Goal: Task Accomplishment & Management: Manage account settings

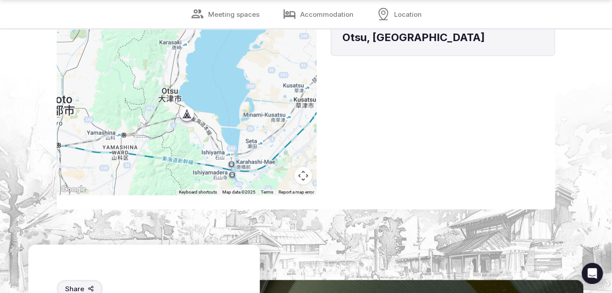
scroll to position [5796, 0]
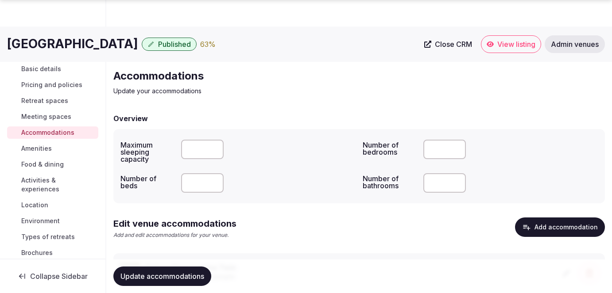
scroll to position [270, 0]
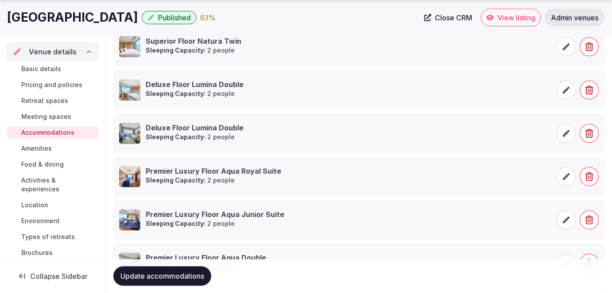
click at [59, 166] on span "Food & dining" at bounding box center [42, 164] width 42 height 9
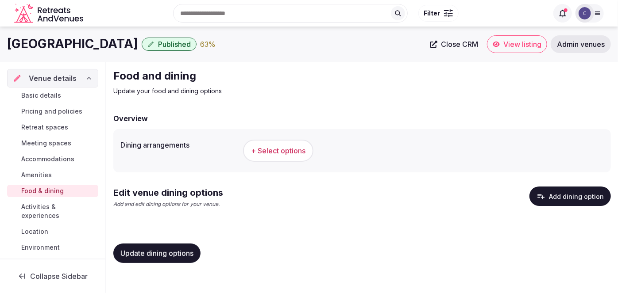
click at [275, 149] on span "+ Select options" at bounding box center [278, 151] width 54 height 10
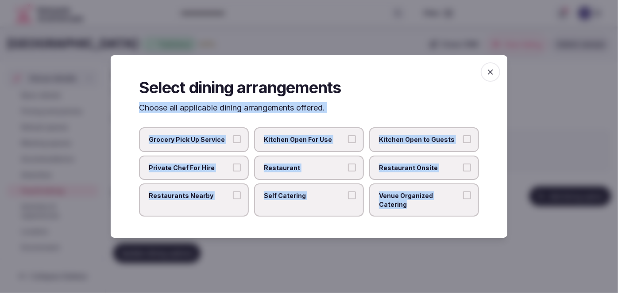
drag, startPoint x: 134, startPoint y: 110, endPoint x: 480, endPoint y: 211, distance: 360.5
click at [480, 211] on div "Select dining arrangements Choose all applicable dining arrangements offered. G…" at bounding box center [309, 146] width 397 height 183
copy div "Choose all applicable dining arrangements offered. Grocery Pick Up Service Kitc…"
drag, startPoint x: 312, startPoint y: 173, endPoint x: 349, endPoint y: 181, distance: 38.6
click at [312, 173] on span "Restaurant" at bounding box center [304, 168] width 81 height 9
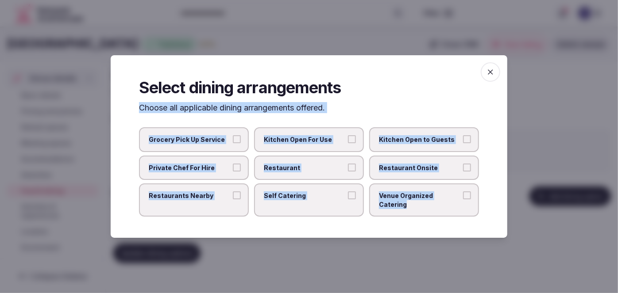
click at [348, 172] on button "Restaurant" at bounding box center [352, 168] width 8 height 8
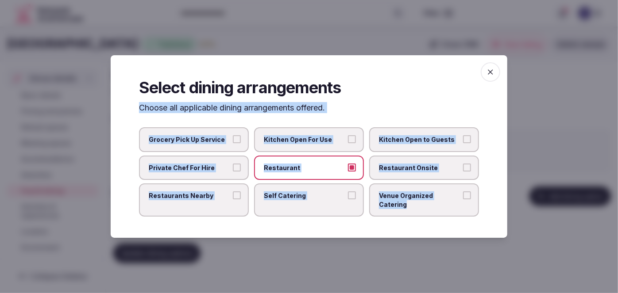
click at [414, 173] on span "Restaurant Onsite" at bounding box center [419, 168] width 81 height 9
click at [463, 172] on button "Restaurant Onsite" at bounding box center [467, 168] width 8 height 8
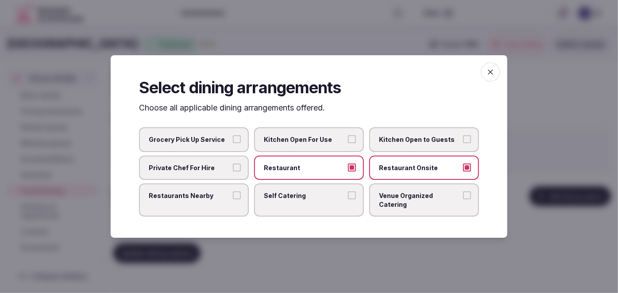
click at [411, 200] on span "Venue Organized Catering" at bounding box center [419, 200] width 81 height 17
click at [463, 200] on button "Venue Organized Catering" at bounding box center [467, 196] width 8 height 8
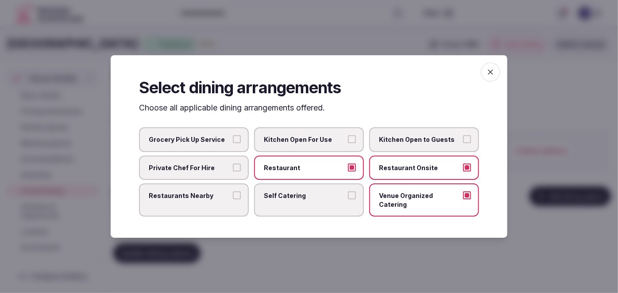
click at [209, 205] on label "Restaurants Nearby" at bounding box center [194, 200] width 110 height 33
click at [233, 200] on button "Restaurants Nearby" at bounding box center [237, 196] width 8 height 8
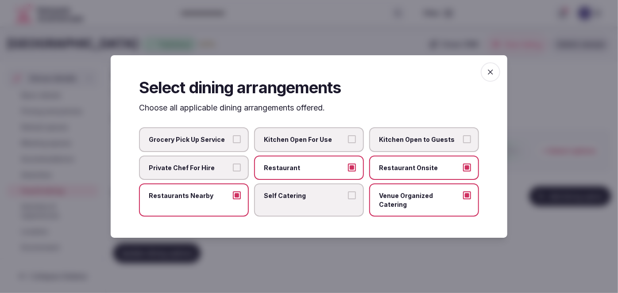
click at [489, 74] on icon "button" at bounding box center [490, 72] width 9 height 9
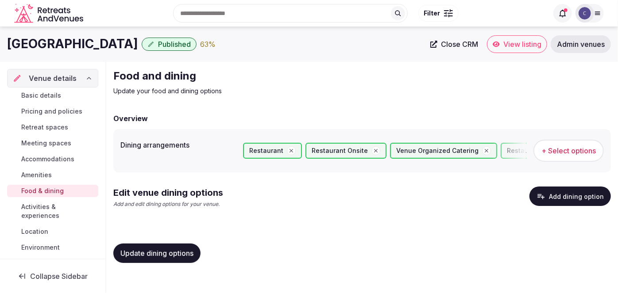
click at [181, 247] on button "Update dining options" at bounding box center [156, 253] width 87 height 19
click at [579, 196] on button "Add dining option" at bounding box center [569, 196] width 81 height 19
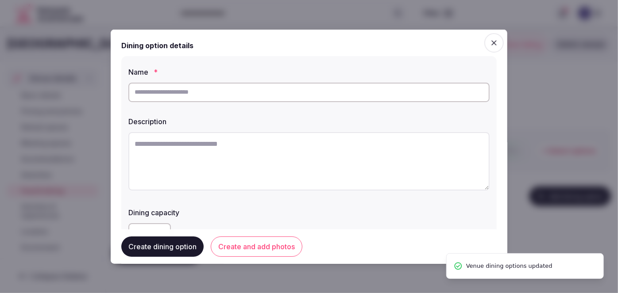
click at [281, 79] on div at bounding box center [308, 92] width 361 height 27
click at [280, 91] on input "text" at bounding box center [308, 91] width 361 height 19
paste input "**********"
type input "**********"
click at [296, 160] on textarea at bounding box center [308, 161] width 361 height 58
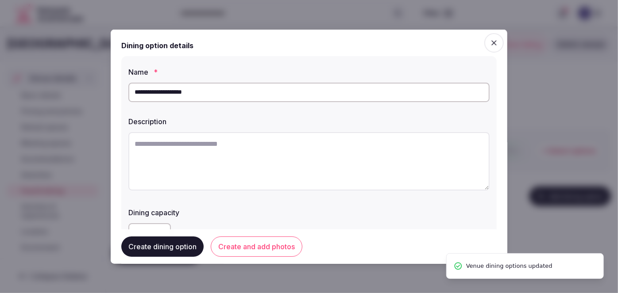
paste textarea "**********"
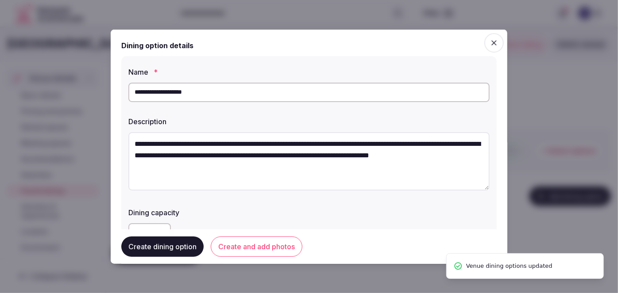
scroll to position [4, 0]
type textarea "**********"
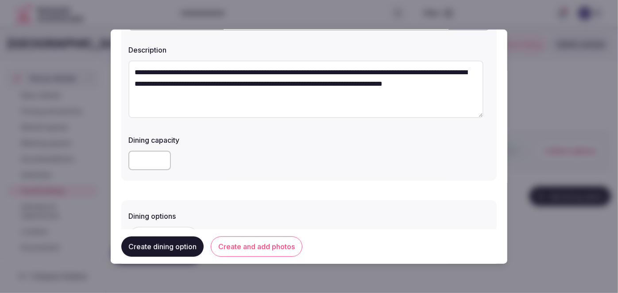
scroll to position [120, 0]
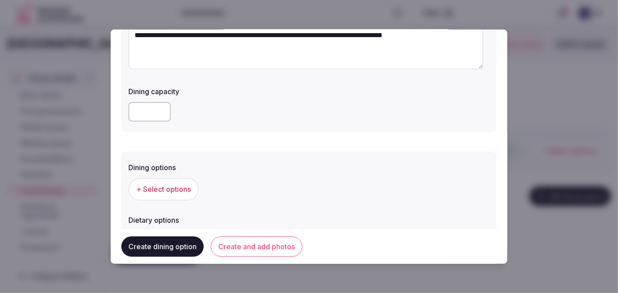
click at [160, 193] on span "+ Select options" at bounding box center [163, 190] width 54 height 10
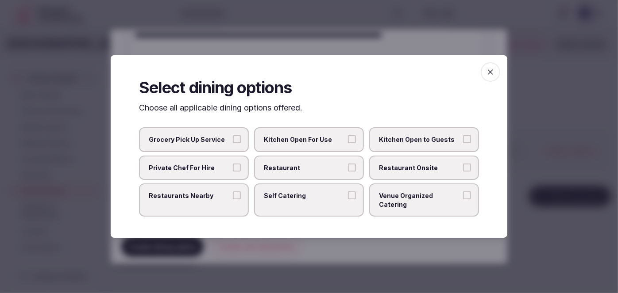
click at [406, 173] on span "Restaurant Onsite" at bounding box center [419, 168] width 81 height 9
click at [463, 172] on button "Restaurant Onsite" at bounding box center [467, 168] width 8 height 8
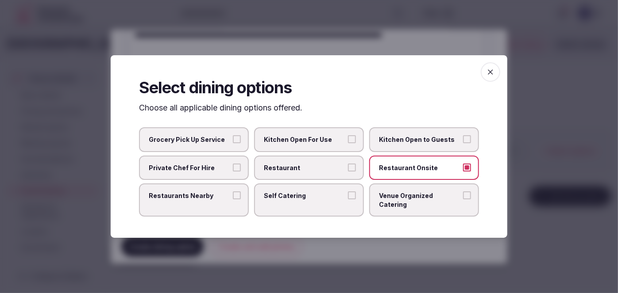
click at [491, 72] on icon "button" at bounding box center [490, 72] width 9 height 9
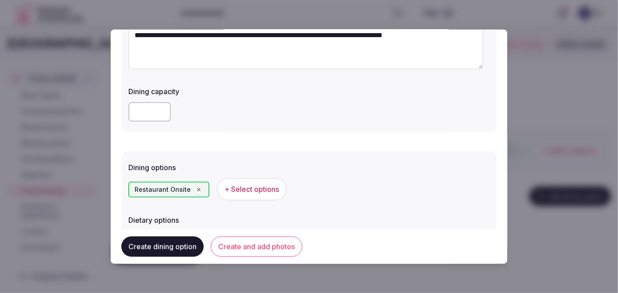
click at [277, 251] on button "Create and add photos" at bounding box center [257, 247] width 92 height 20
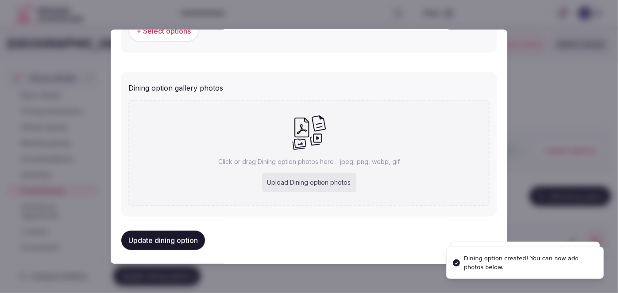
scroll to position [335, 0]
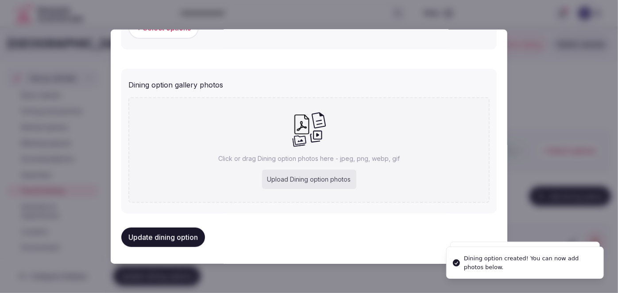
click at [315, 173] on div "Upload Dining option photos" at bounding box center [309, 179] width 94 height 19
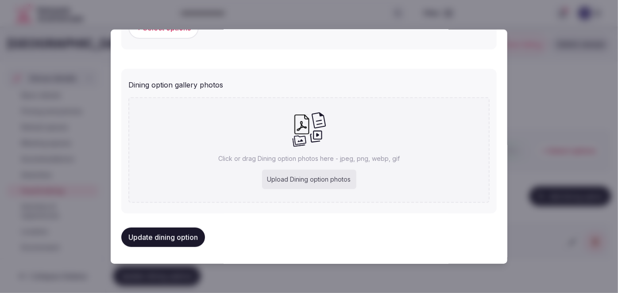
type input "**********"
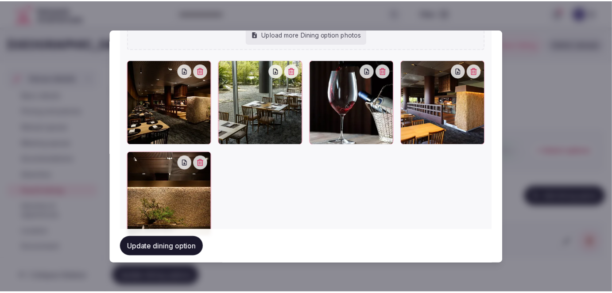
scroll to position [474, 0]
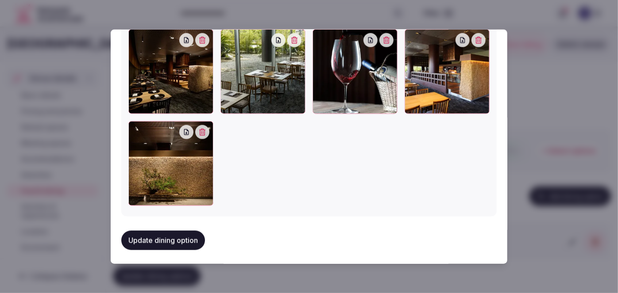
click at [192, 237] on button "Update dining option" at bounding box center [163, 240] width 84 height 19
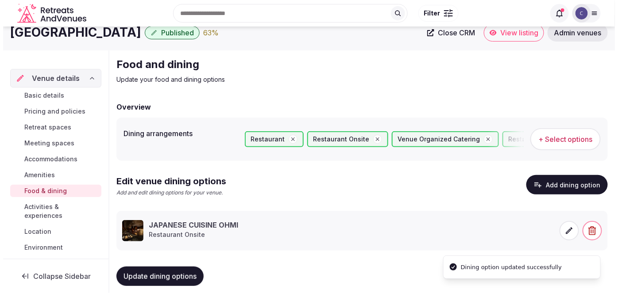
scroll to position [23, 0]
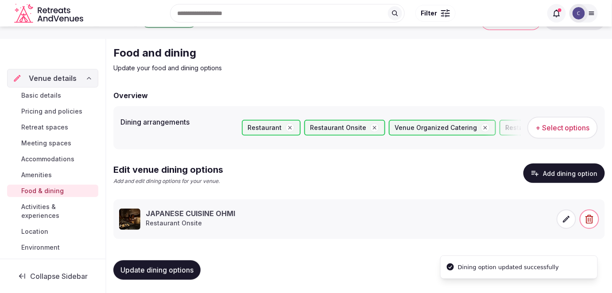
click at [189, 272] on span "Update dining options" at bounding box center [156, 270] width 73 height 9
click at [562, 219] on icon at bounding box center [566, 219] width 9 height 9
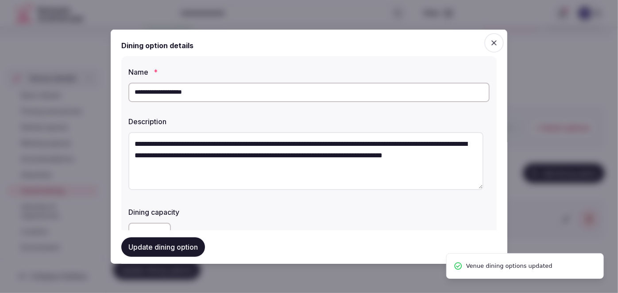
drag, startPoint x: 139, startPoint y: 91, endPoint x: 165, endPoint y: 124, distance: 42.0
click at [139, 90] on input "**********" at bounding box center [308, 91] width 361 height 19
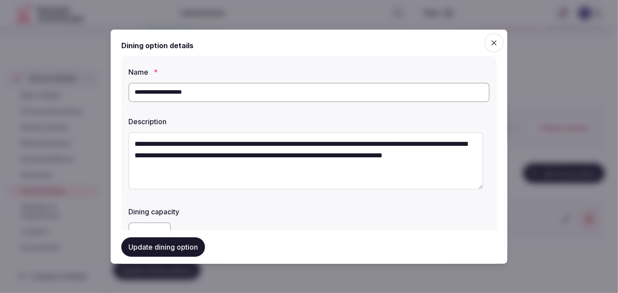
type input "**********"
click at [286, 124] on label "Description" at bounding box center [308, 121] width 361 height 7
click at [185, 248] on button "Update dining option" at bounding box center [163, 247] width 84 height 19
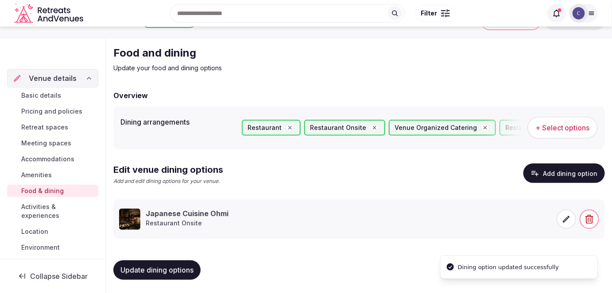
click at [181, 272] on span "Update dining options" at bounding box center [156, 270] width 73 height 9
click at [564, 170] on button "Add dining option" at bounding box center [563, 173] width 81 height 19
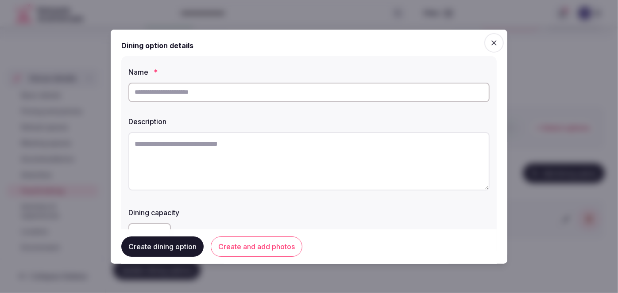
click at [259, 96] on input "text" at bounding box center [308, 91] width 361 height 19
paste input "**********"
type input "**********"
click at [264, 152] on textarea at bounding box center [308, 161] width 361 height 58
paste textarea "**********"
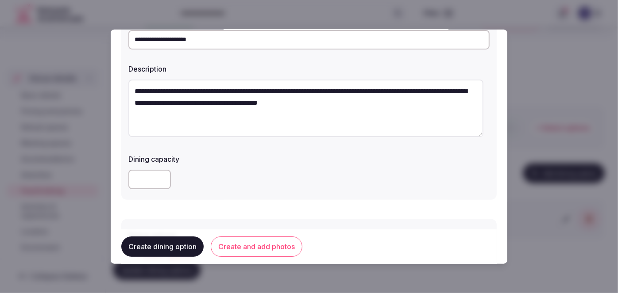
scroll to position [120, 0]
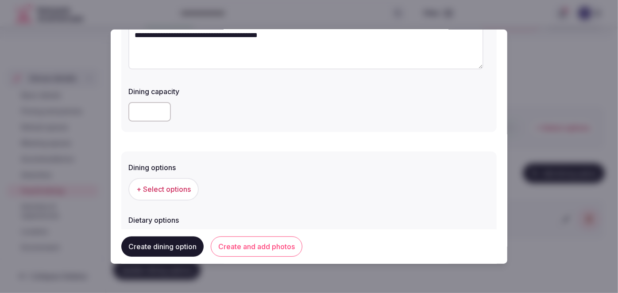
type textarea "**********"
click at [191, 190] on span "+ Select options" at bounding box center [163, 190] width 54 height 10
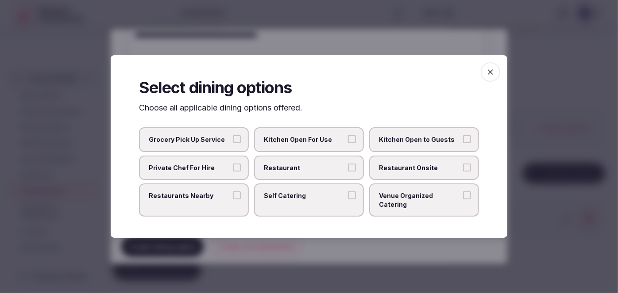
click at [404, 179] on label "Restaurant Onsite" at bounding box center [424, 168] width 110 height 25
click at [463, 172] on button "Restaurant Onsite" at bounding box center [467, 168] width 8 height 8
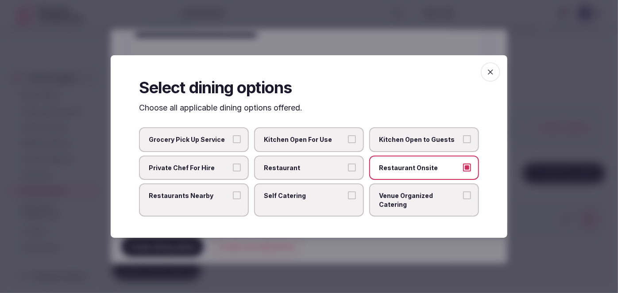
click at [494, 73] on icon "button" at bounding box center [490, 72] width 9 height 9
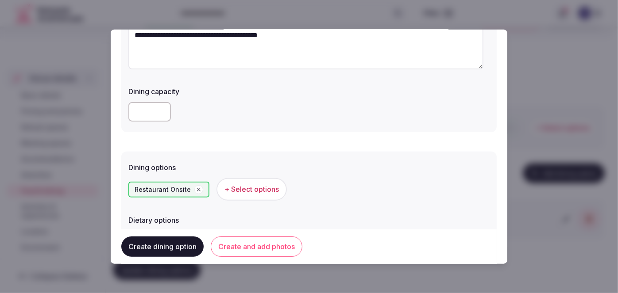
click at [257, 246] on button "Create and add photos" at bounding box center [257, 247] width 92 height 20
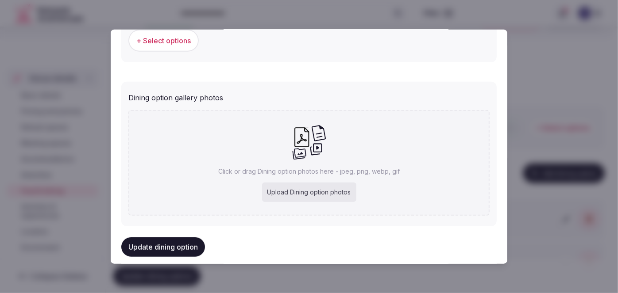
scroll to position [335, 0]
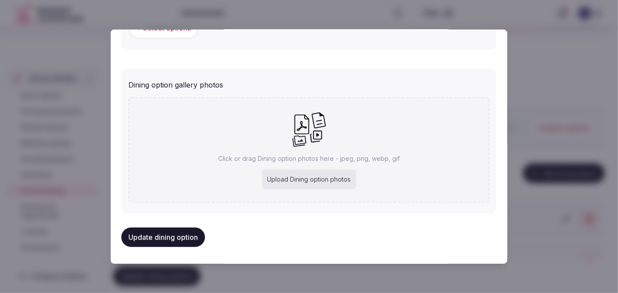
click at [302, 179] on div "Upload Dining option photos" at bounding box center [309, 179] width 94 height 19
type input "**********"
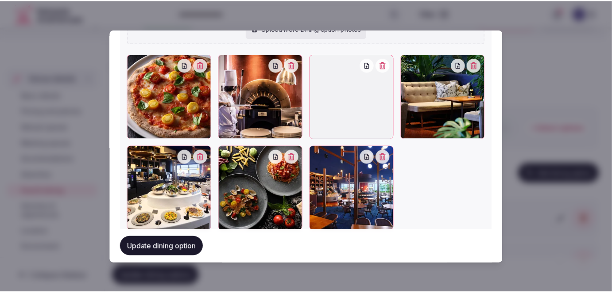
scroll to position [474, 0]
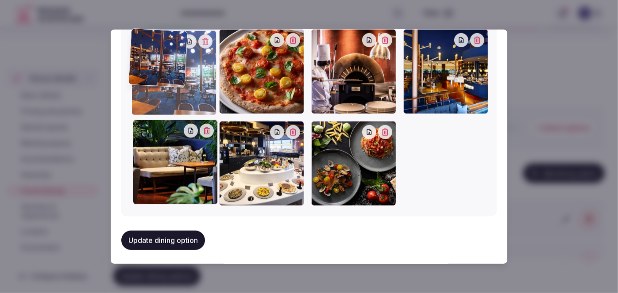
drag, startPoint x: 381, startPoint y: 181, endPoint x: 304, endPoint y: 84, distance: 123.2
click at [204, 81] on div at bounding box center [173, 73] width 85 height 85
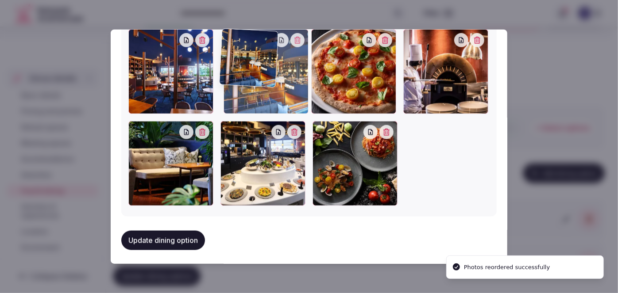
drag, startPoint x: 443, startPoint y: 86, endPoint x: 297, endPoint y: 77, distance: 145.4
click at [297, 77] on div at bounding box center [265, 71] width 85 height 85
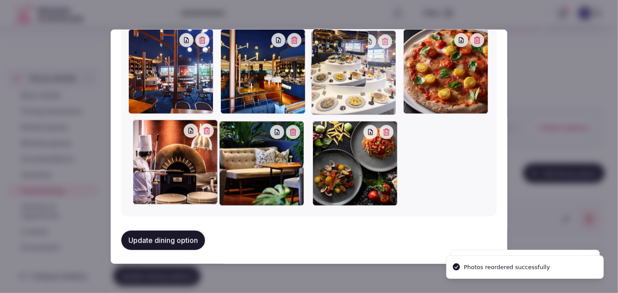
drag, startPoint x: 267, startPoint y: 168, endPoint x: 352, endPoint y: 100, distance: 108.9
click at [352, 100] on div at bounding box center [353, 73] width 85 height 85
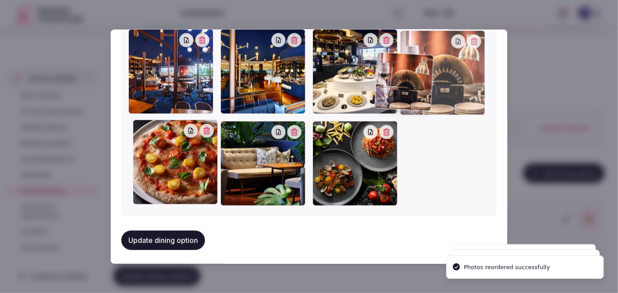
drag, startPoint x: 184, startPoint y: 173, endPoint x: 441, endPoint y: 105, distance: 265.9
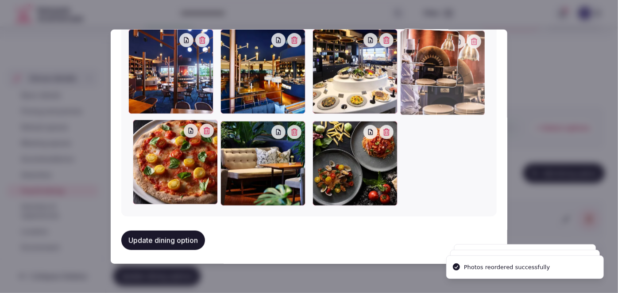
click at [441, 105] on div at bounding box center [442, 73] width 85 height 85
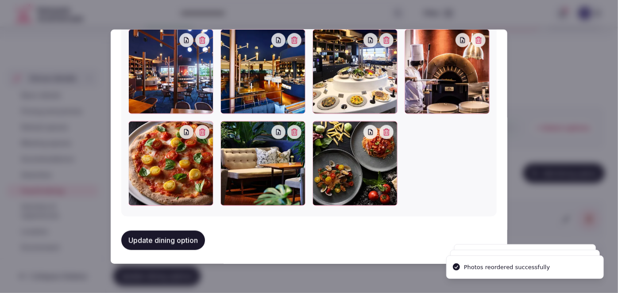
click at [181, 239] on button "Update dining option" at bounding box center [163, 240] width 84 height 19
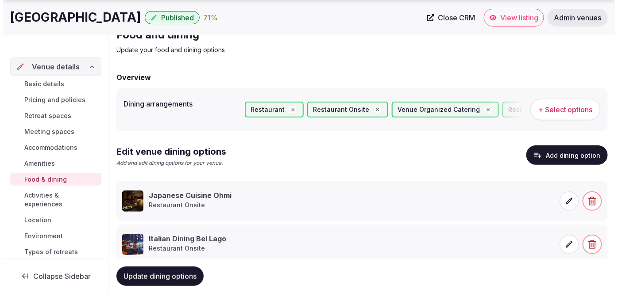
scroll to position [66, 0]
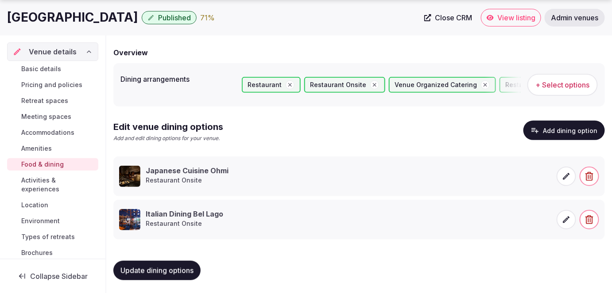
click at [179, 272] on span "Update dining options" at bounding box center [156, 270] width 73 height 9
click at [583, 135] on button "Add dining option" at bounding box center [563, 130] width 81 height 19
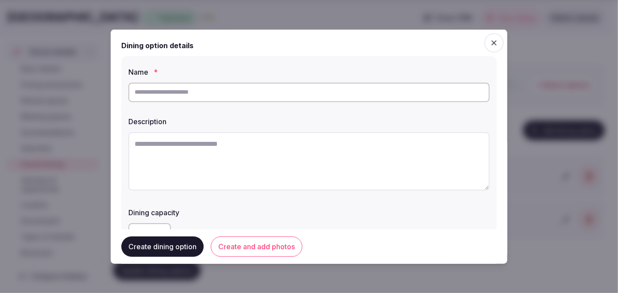
click at [281, 90] on input "text" at bounding box center [308, 91] width 361 height 19
paste input "**********"
type input "**********"
click at [259, 155] on textarea at bounding box center [308, 161] width 361 height 58
paste textarea "**********"
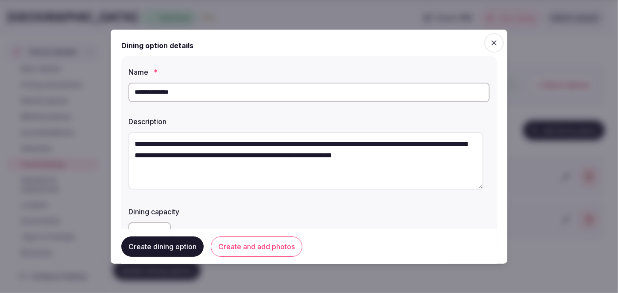
type textarea "**********"
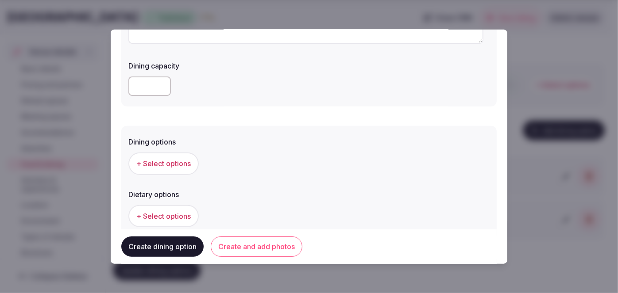
scroll to position [201, 0]
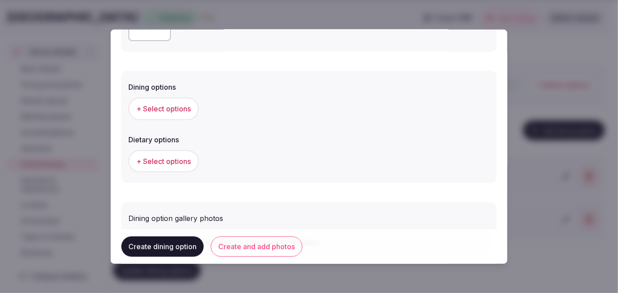
click at [185, 117] on button "+ Select options" at bounding box center [163, 109] width 70 height 22
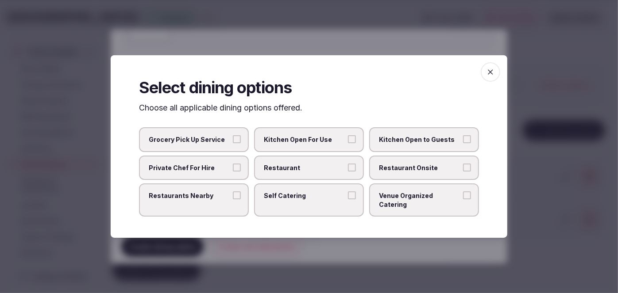
click at [410, 179] on label "Restaurant Onsite" at bounding box center [424, 168] width 110 height 25
click at [463, 172] on button "Restaurant Onsite" at bounding box center [467, 168] width 8 height 8
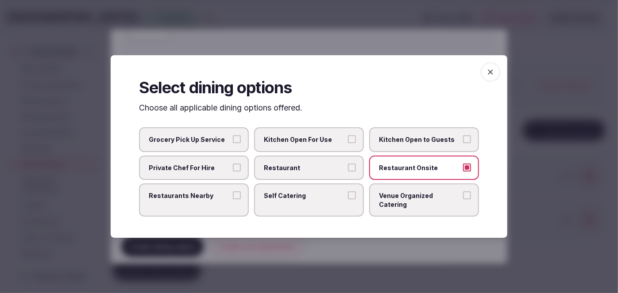
click at [487, 82] on span "button" at bounding box center [490, 71] width 19 height 19
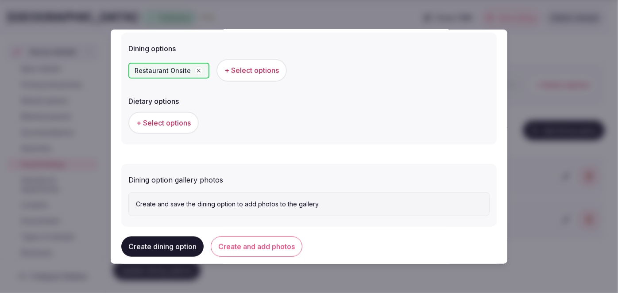
scroll to position [253, 0]
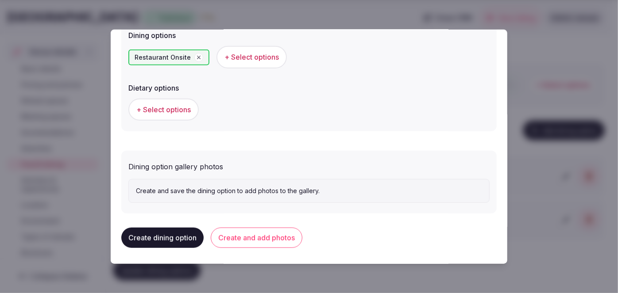
click at [249, 236] on button "Create and add photos" at bounding box center [257, 238] width 92 height 20
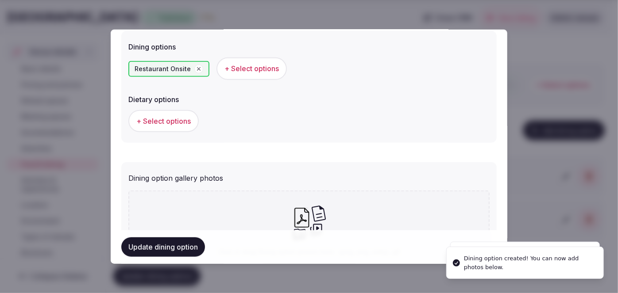
scroll to position [335, 0]
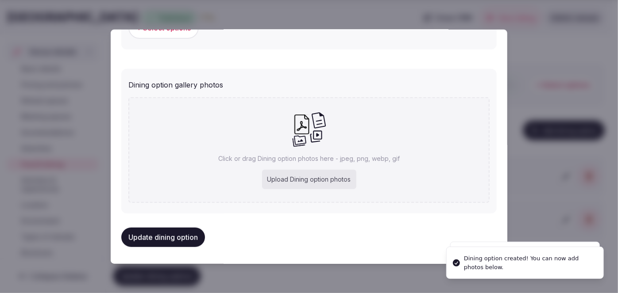
click at [300, 170] on div "Upload Dining option photos" at bounding box center [309, 179] width 94 height 19
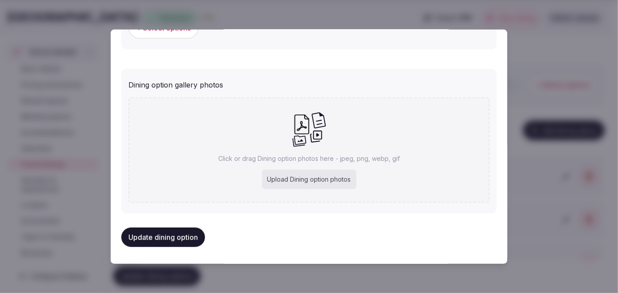
type input "**********"
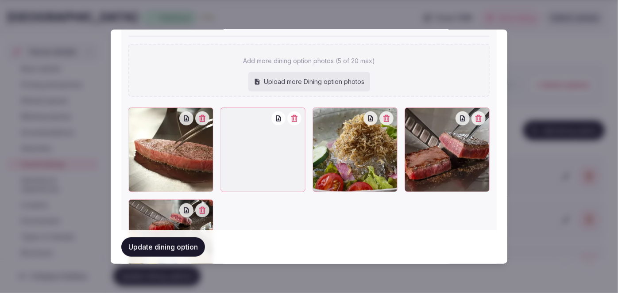
scroll to position [474, 0]
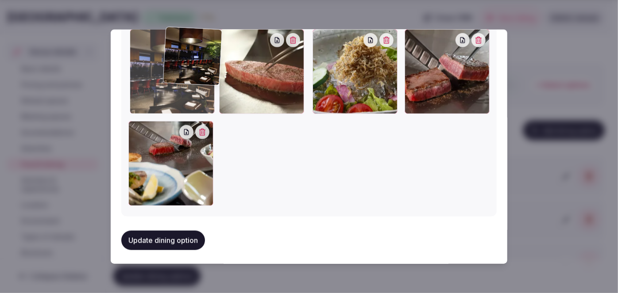
drag, startPoint x: 270, startPoint y: 90, endPoint x: 215, endPoint y: 89, distance: 54.4
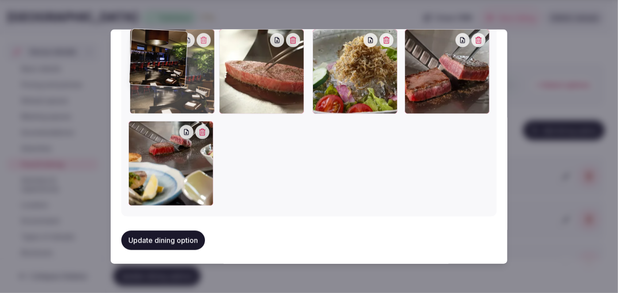
click at [215, 89] on div at bounding box center [308, 117] width 361 height 177
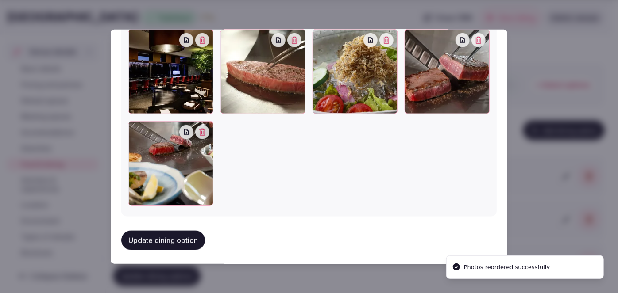
click at [186, 240] on button "Update dining option" at bounding box center [163, 240] width 84 height 19
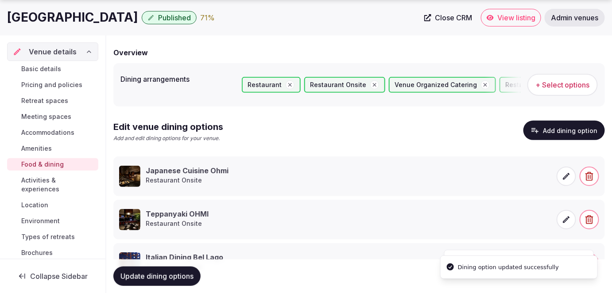
click at [184, 279] on span "Update dining options" at bounding box center [156, 276] width 73 height 9
click at [544, 129] on button "Add dining option" at bounding box center [563, 130] width 81 height 19
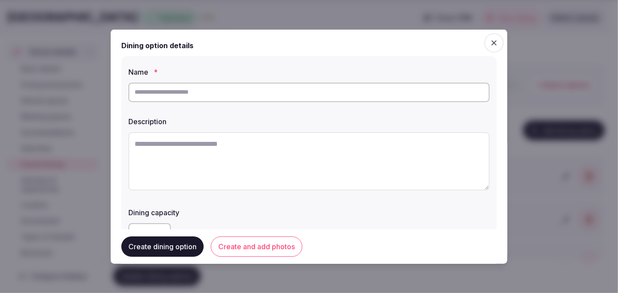
click at [285, 84] on input "text" at bounding box center [308, 91] width 361 height 19
paste input "**********"
type input "**********"
click at [283, 163] on textarea at bounding box center [308, 161] width 361 height 58
paste textarea "**********"
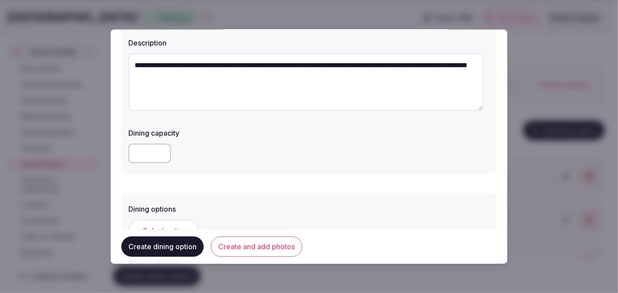
scroll to position [161, 0]
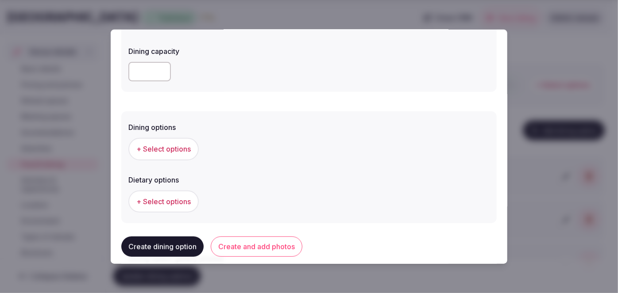
type textarea "**********"
click at [181, 152] on span "+ Select options" at bounding box center [163, 149] width 54 height 10
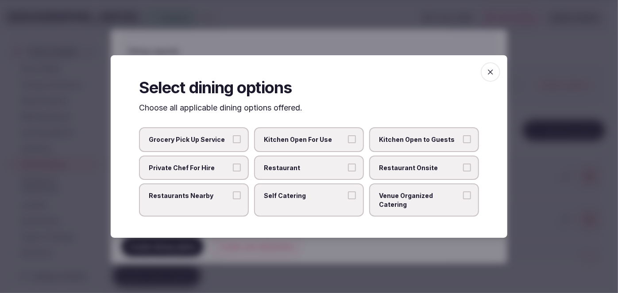
click at [400, 177] on label "Restaurant Onsite" at bounding box center [424, 168] width 110 height 25
click at [463, 172] on button "Restaurant Onsite" at bounding box center [467, 168] width 8 height 8
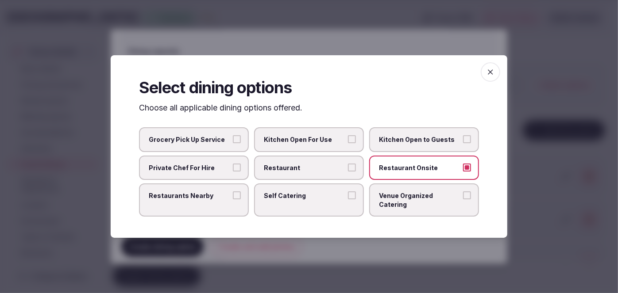
click at [496, 78] on span "button" at bounding box center [490, 71] width 19 height 19
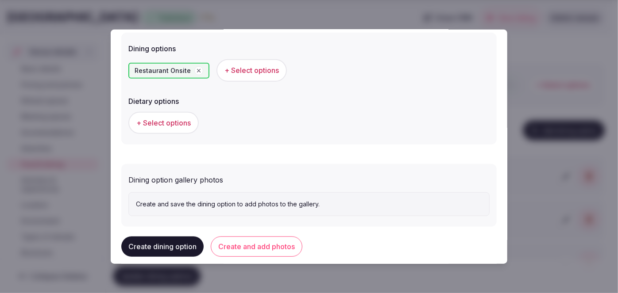
scroll to position [241, 0]
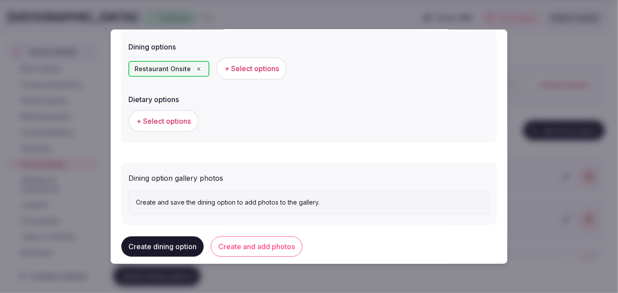
click at [258, 246] on button "Create and add photos" at bounding box center [257, 247] width 92 height 20
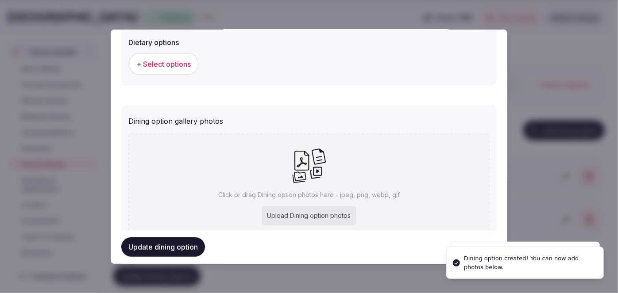
scroll to position [335, 0]
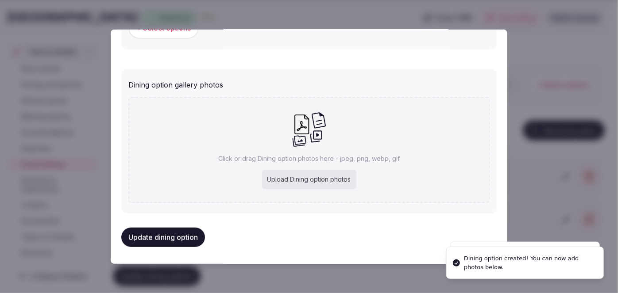
click at [321, 157] on p "Click or drag Dining option photos here - jpeg, png, webp, gif" at bounding box center [308, 158] width 181 height 9
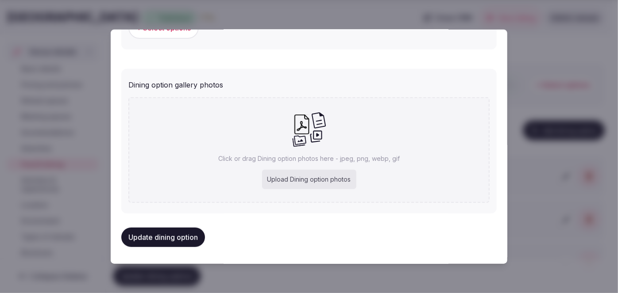
type input "**********"
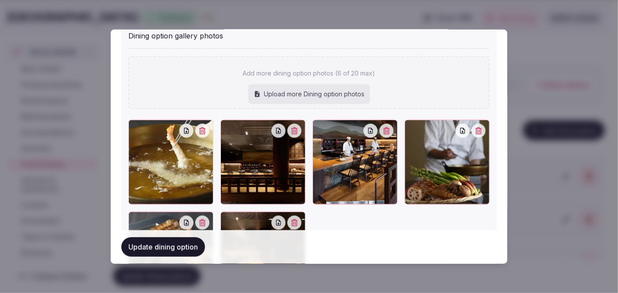
scroll to position [464, 0]
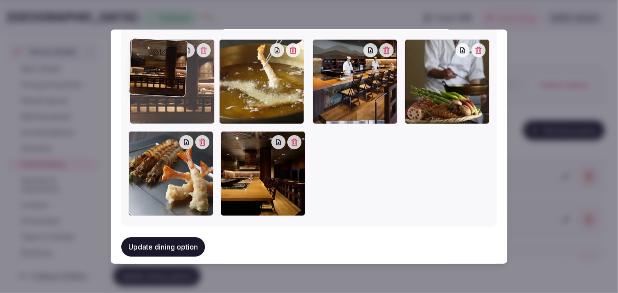
drag, startPoint x: 268, startPoint y: 88, endPoint x: 224, endPoint y: 91, distance: 43.9
click at [206, 88] on div at bounding box center [172, 81] width 85 height 85
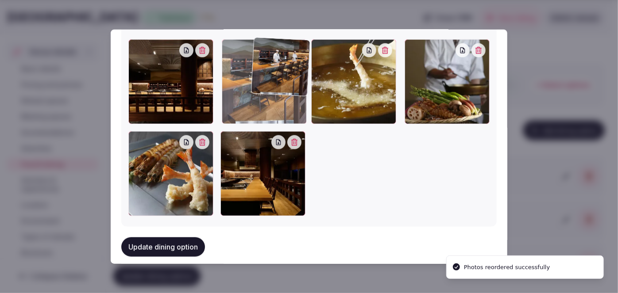
drag, startPoint x: 350, startPoint y: 104, endPoint x: 293, endPoint y: 127, distance: 62.2
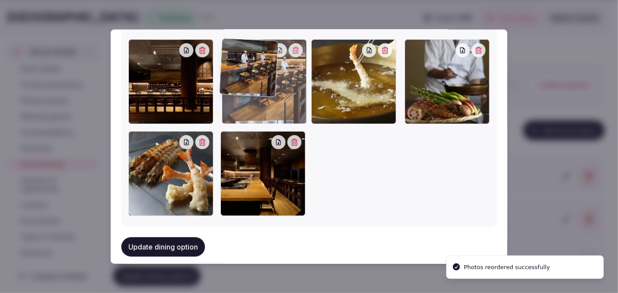
click at [293, 104] on div at bounding box center [264, 81] width 85 height 85
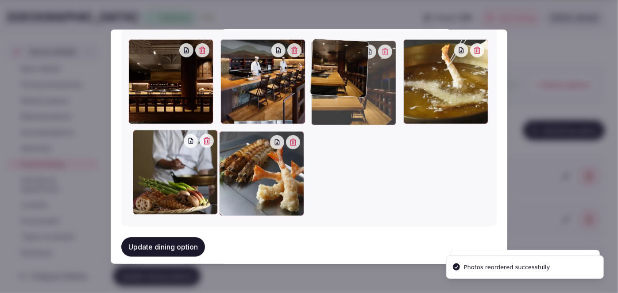
drag, startPoint x: 288, startPoint y: 168, endPoint x: 349, endPoint y: 105, distance: 87.6
click at [349, 105] on div at bounding box center [353, 83] width 85 height 85
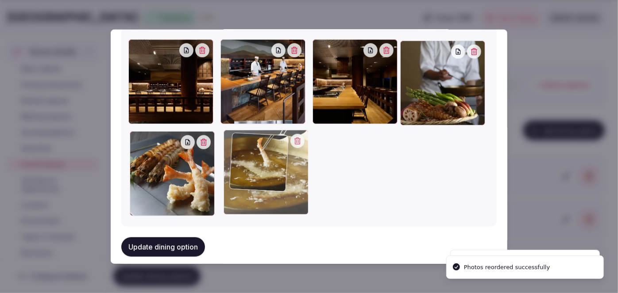
drag, startPoint x: 439, startPoint y: 92, endPoint x: 269, endPoint y: 190, distance: 196.7
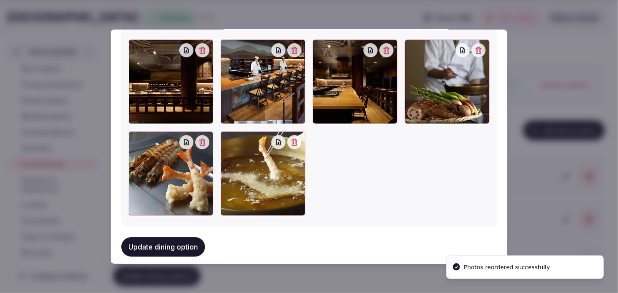
click at [185, 245] on button "Update dining option" at bounding box center [163, 247] width 84 height 19
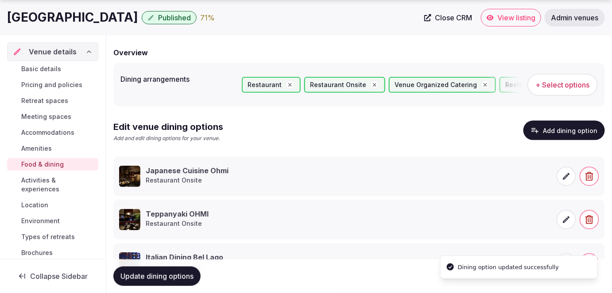
click at [190, 276] on span "Update dining options" at bounding box center [156, 276] width 73 height 9
click at [564, 127] on button "Add dining option" at bounding box center [563, 130] width 81 height 19
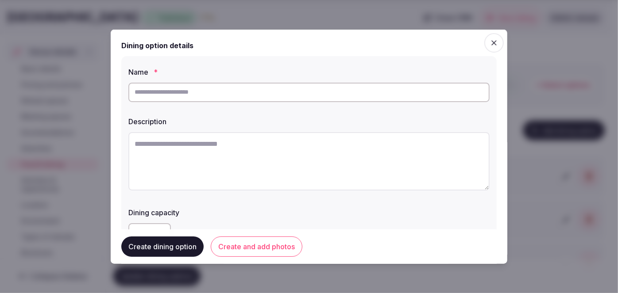
click at [290, 96] on input "text" at bounding box center [308, 91] width 361 height 19
paste input "**********"
type input "**********"
click at [295, 159] on textarea at bounding box center [308, 161] width 361 height 58
paste textarea "**********"
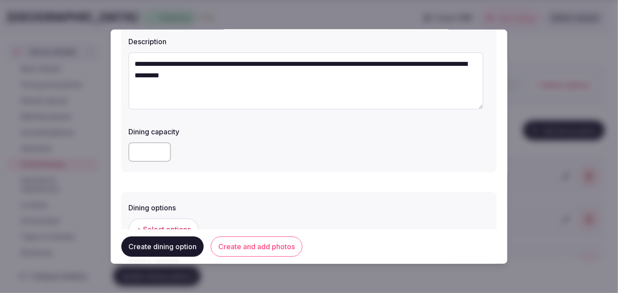
scroll to position [201, 0]
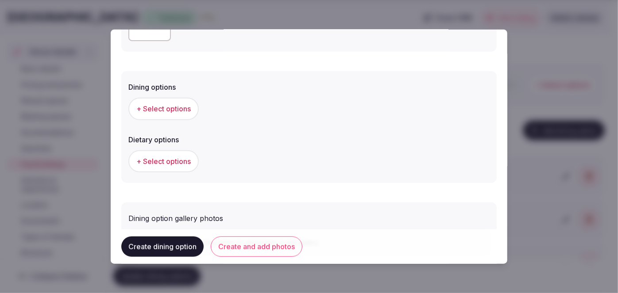
type textarea "**********"
click at [176, 105] on span "+ Select options" at bounding box center [163, 109] width 54 height 10
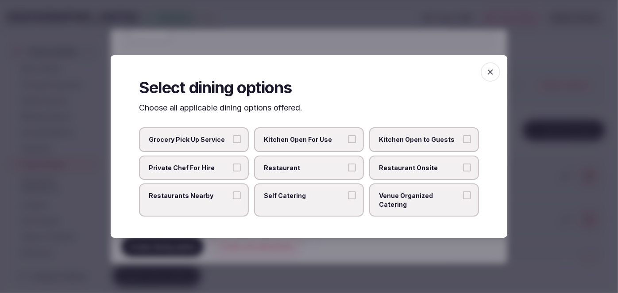
click at [422, 173] on span "Restaurant Onsite" at bounding box center [419, 168] width 81 height 9
click at [463, 172] on button "Restaurant Onsite" at bounding box center [467, 168] width 8 height 8
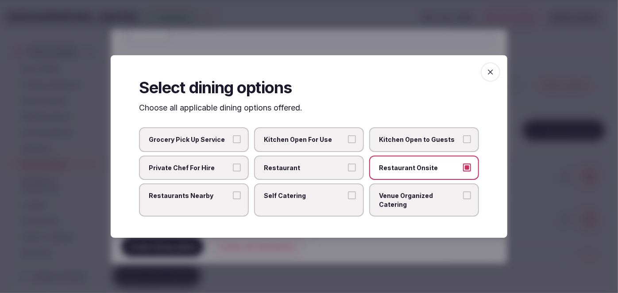
click at [490, 75] on icon "button" at bounding box center [490, 72] width 9 height 9
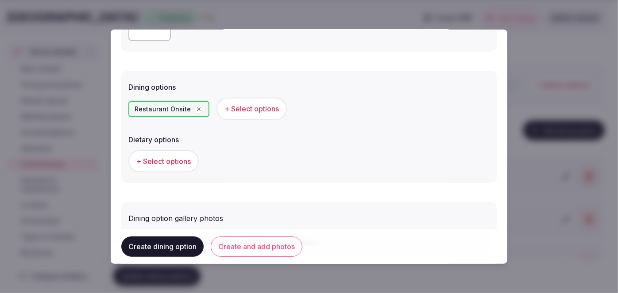
drag, startPoint x: 277, startPoint y: 247, endPoint x: 298, endPoint y: 293, distance: 50.7
click at [277, 248] on button "Create and add photos" at bounding box center [257, 247] width 92 height 20
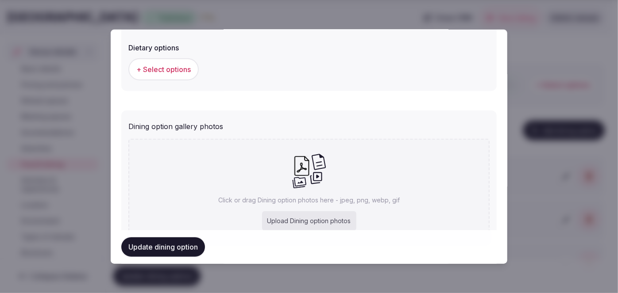
scroll to position [335, 0]
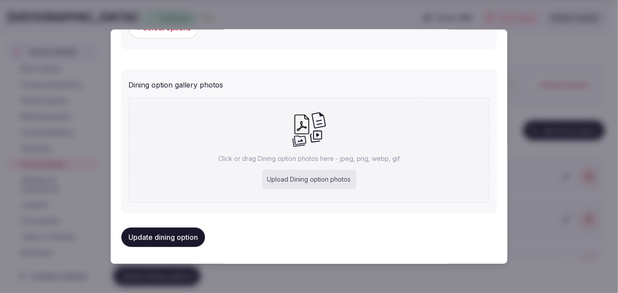
click at [320, 186] on div "Upload Dining option photos" at bounding box center [309, 179] width 94 height 19
type input "**********"
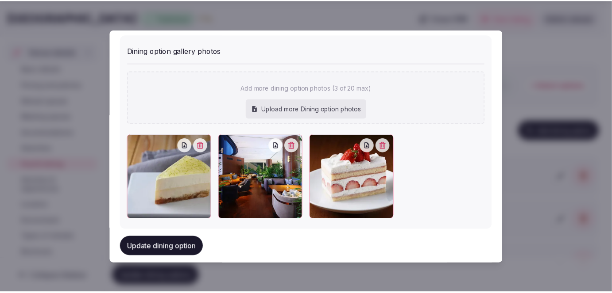
scroll to position [383, 0]
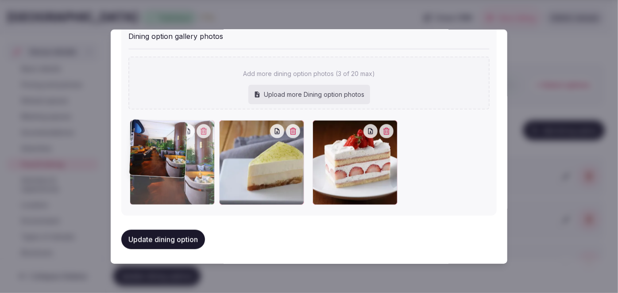
drag, startPoint x: 277, startPoint y: 169, endPoint x: 207, endPoint y: 198, distance: 76.2
click at [205, 173] on div at bounding box center [172, 162] width 85 height 85
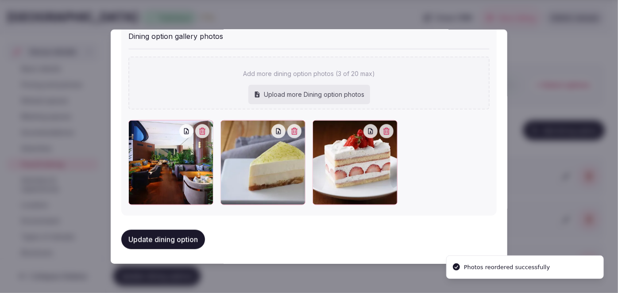
click at [198, 232] on button "Update dining option" at bounding box center [163, 239] width 84 height 19
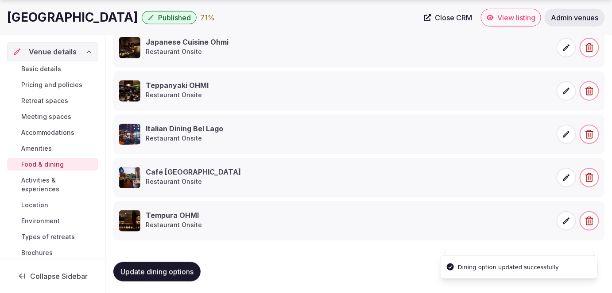
scroll to position [196, 0]
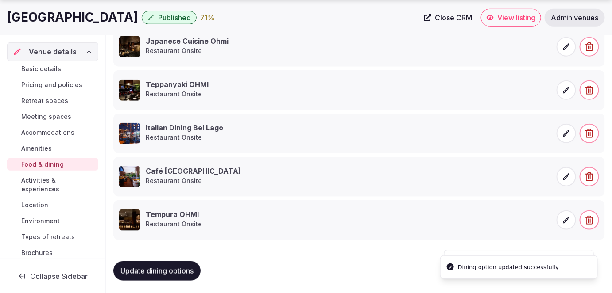
click at [177, 277] on button "Update dining options" at bounding box center [156, 271] width 87 height 19
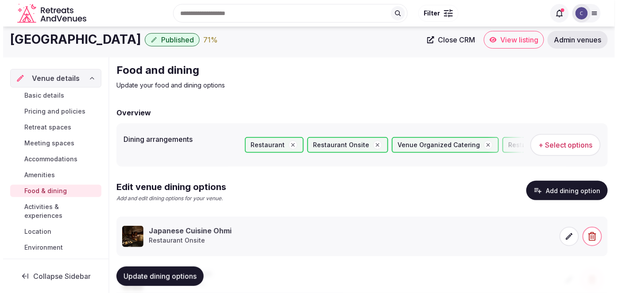
scroll to position [0, 0]
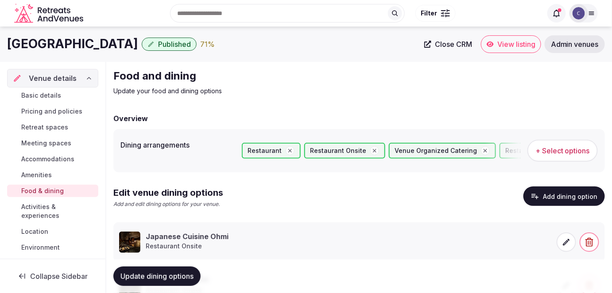
click at [566, 194] on button "Add dining option" at bounding box center [563, 196] width 81 height 19
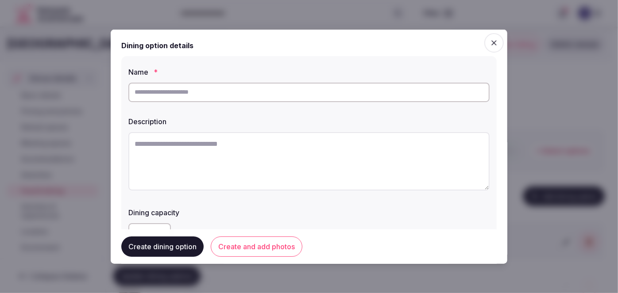
click at [195, 94] on input "text" at bounding box center [308, 91] width 361 height 19
paste input "*********"
type input "*********"
click at [252, 163] on textarea at bounding box center [308, 161] width 361 height 58
paste textarea "**********"
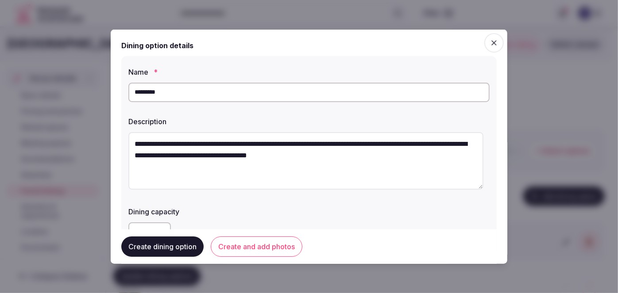
scroll to position [120, 0]
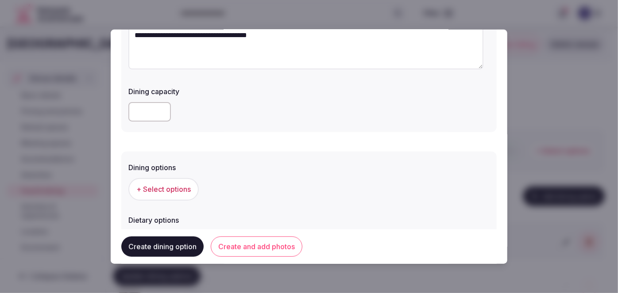
type textarea "**********"
click at [183, 193] on span "+ Select options" at bounding box center [163, 190] width 54 height 10
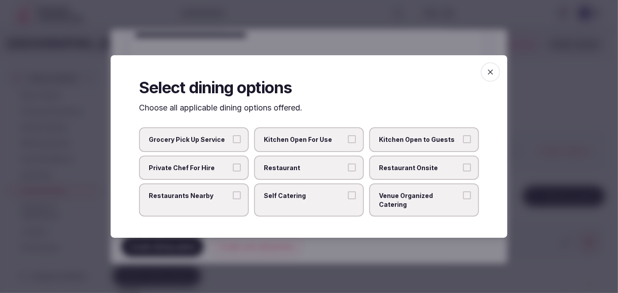
drag, startPoint x: 405, startPoint y: 188, endPoint x: 409, endPoint y: 185, distance: 5.0
click at [406, 188] on label "Venue Organized Catering" at bounding box center [424, 200] width 110 height 33
click at [412, 173] on span "Restaurant Onsite" at bounding box center [419, 168] width 81 height 9
click at [463, 172] on button "Restaurant Onsite" at bounding box center [467, 168] width 8 height 8
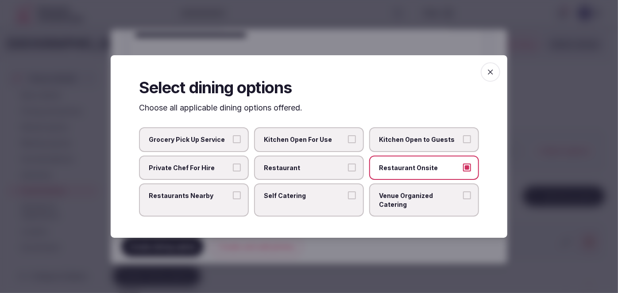
click at [491, 77] on icon "button" at bounding box center [490, 72] width 9 height 9
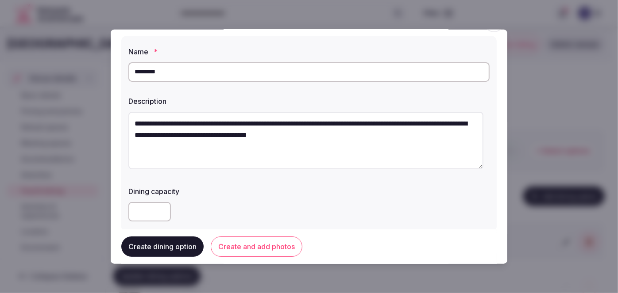
scroll to position [0, 0]
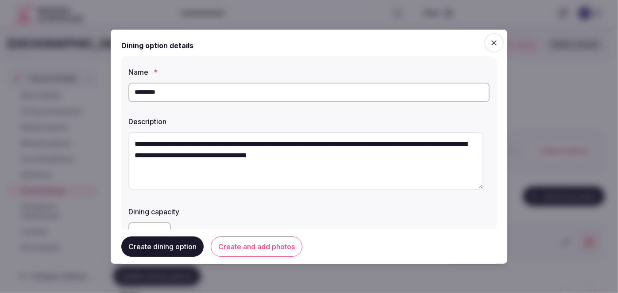
click at [258, 89] on input "*********" at bounding box center [308, 91] width 361 height 19
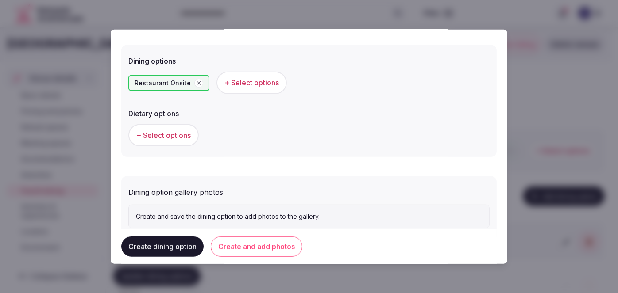
scroll to position [253, 0]
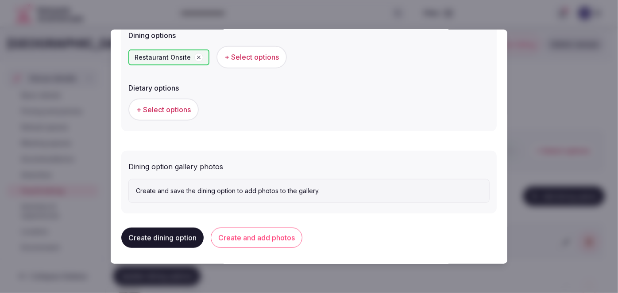
click at [289, 229] on button "Create and add photos" at bounding box center [257, 238] width 92 height 20
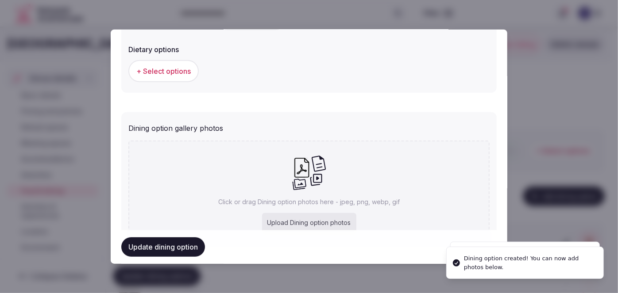
scroll to position [335, 0]
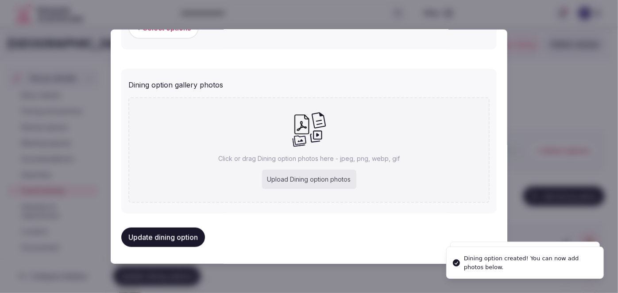
click at [311, 173] on div "Upload Dining option photos" at bounding box center [309, 179] width 94 height 19
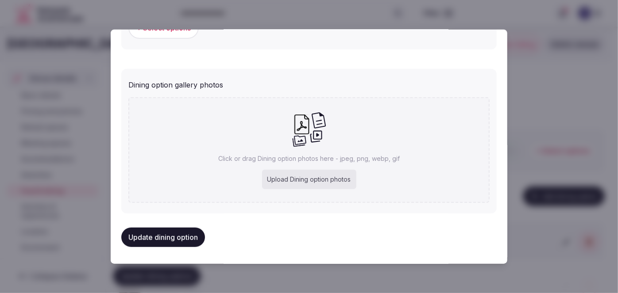
type input "**********"
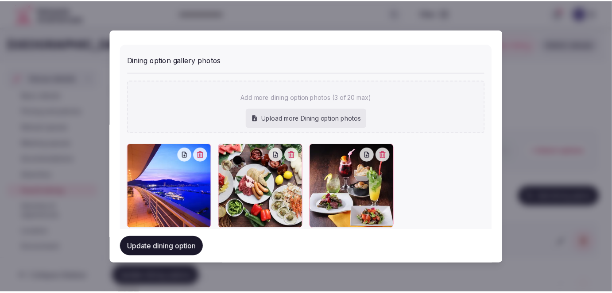
scroll to position [383, 0]
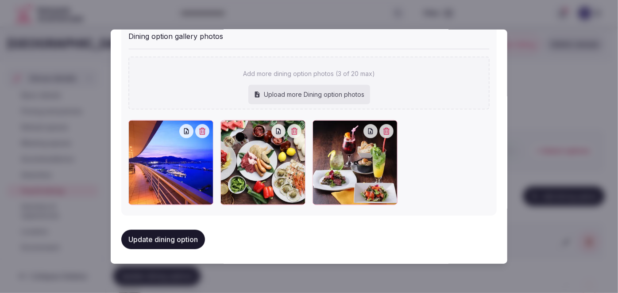
click at [187, 235] on button "Update dining option" at bounding box center [163, 239] width 84 height 19
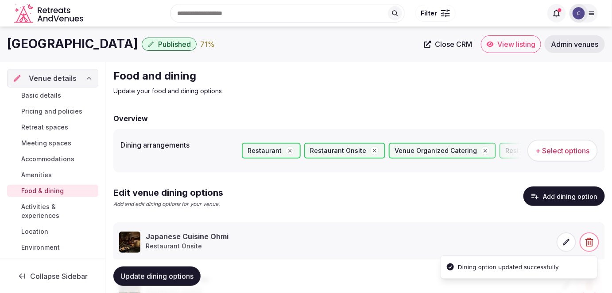
click at [190, 274] on span "Update dining options" at bounding box center [156, 276] width 73 height 9
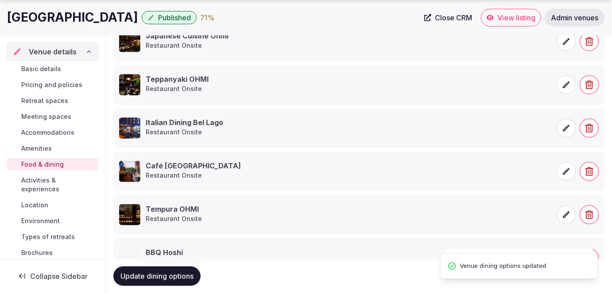
scroll to position [239, 0]
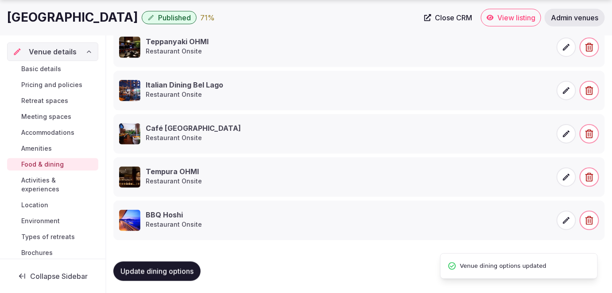
drag, startPoint x: 31, startPoint y: 182, endPoint x: 38, endPoint y: 185, distance: 6.9
click at [32, 182] on span "Activities & experiences" at bounding box center [57, 185] width 73 height 18
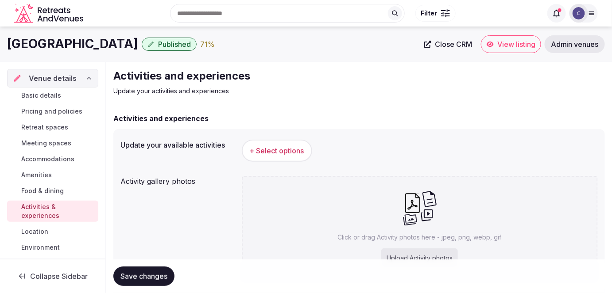
click at [62, 47] on h1 "Biwako Hotel" at bounding box center [72, 43] width 131 height 17
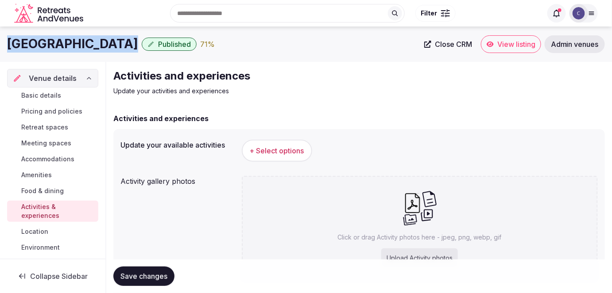
click at [62, 47] on h1 "Biwako Hotel" at bounding box center [72, 43] width 131 height 17
copy div "Biwako Hotel"
click at [292, 144] on button "+ Select options" at bounding box center [277, 151] width 70 height 22
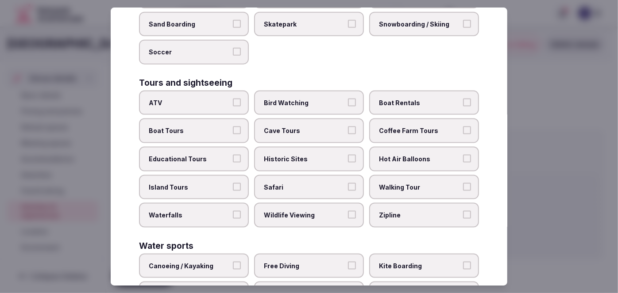
scroll to position [662, 0]
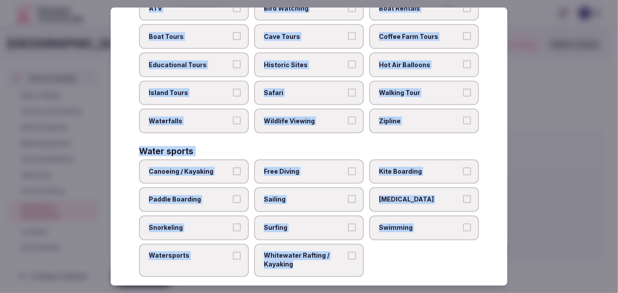
drag, startPoint x: 133, startPoint y: 58, endPoint x: 369, endPoint y: 262, distance: 311.5
click at [369, 262] on div "Select your activities Choose all applicable activities offered. Culture Dancin…" at bounding box center [309, 147] width 397 height 279
copy div "Choose all applicable activities offered. Culture Dancing Food and Culinary Cla…"
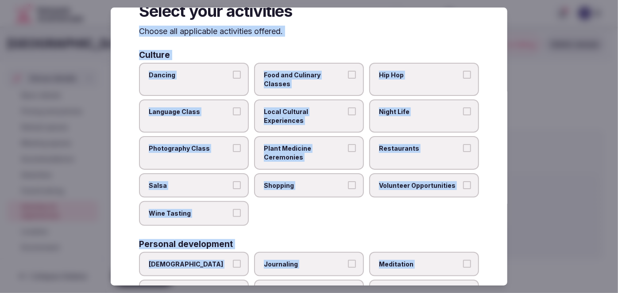
scroll to position [0, 0]
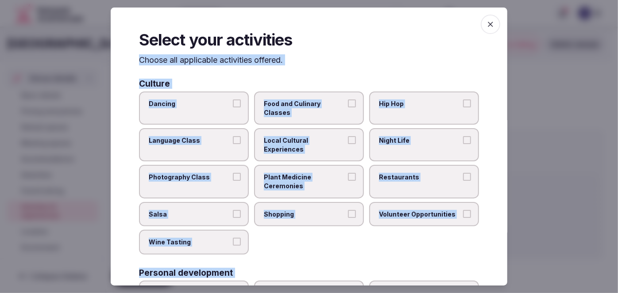
click at [313, 144] on span "Local Cultural Experiences" at bounding box center [304, 144] width 81 height 17
click at [348, 144] on button "Local Cultural Experiences" at bounding box center [352, 140] width 8 height 8
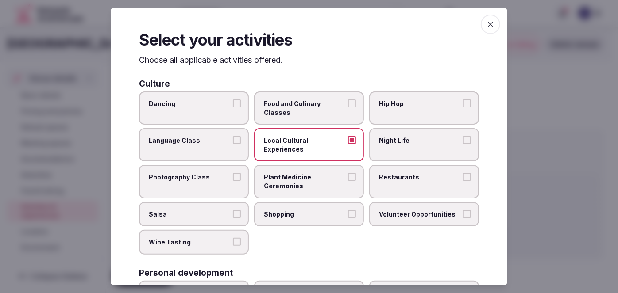
drag, startPoint x: 377, startPoint y: 143, endPoint x: 392, endPoint y: 176, distance: 35.9
click at [379, 143] on span "Night Life" at bounding box center [419, 140] width 81 height 9
click at [463, 143] on button "Night Life" at bounding box center [467, 140] width 8 height 8
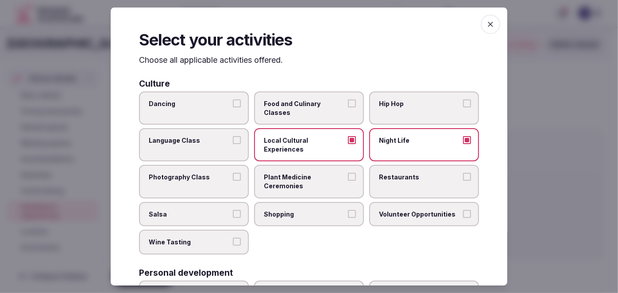
click at [393, 179] on span "Restaurants" at bounding box center [419, 177] width 81 height 9
click at [463, 179] on button "Restaurants" at bounding box center [467, 177] width 8 height 8
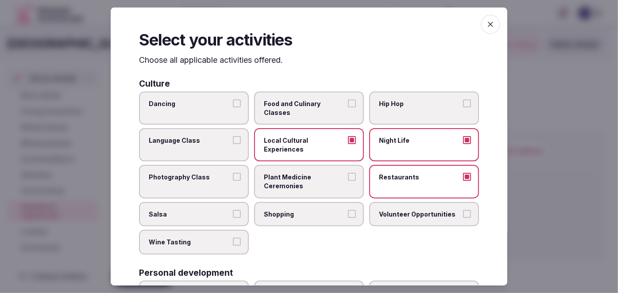
click at [337, 212] on span "Shopping" at bounding box center [304, 214] width 81 height 9
click at [348, 212] on button "Shopping" at bounding box center [352, 214] width 8 height 8
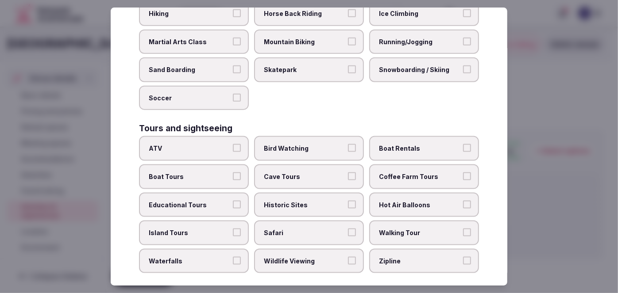
scroll to position [523, 0]
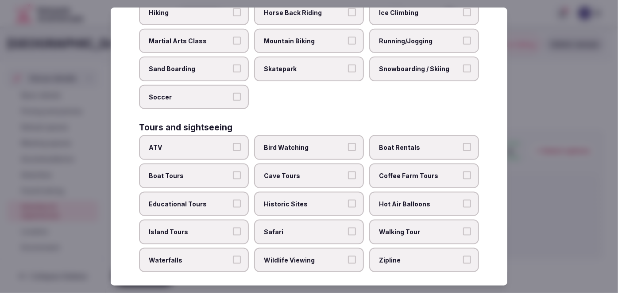
click at [186, 172] on span "Boat Tours" at bounding box center [189, 176] width 81 height 9
click at [233, 172] on button "Boat Tours" at bounding box center [237, 176] width 8 height 8
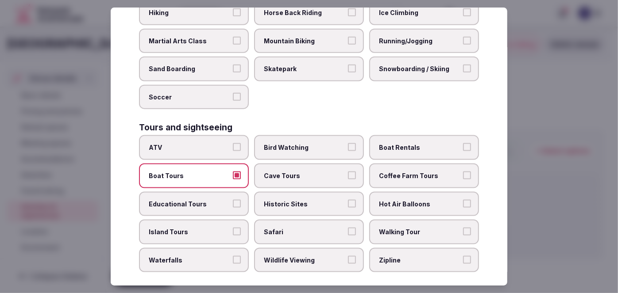
click at [401, 227] on label "Walking Tour" at bounding box center [424, 232] width 110 height 25
click at [463, 228] on button "Walking Tour" at bounding box center [467, 232] width 8 height 8
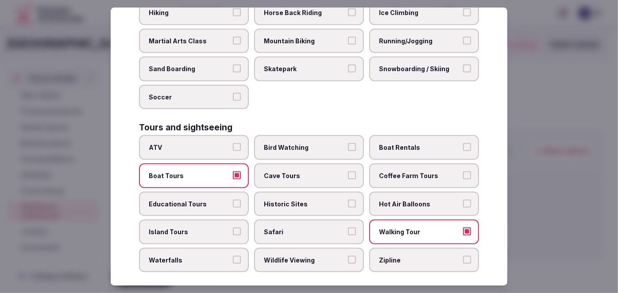
click at [293, 200] on span "Historic Sites" at bounding box center [304, 204] width 81 height 9
click at [348, 200] on button "Historic Sites" at bounding box center [352, 204] width 8 height 8
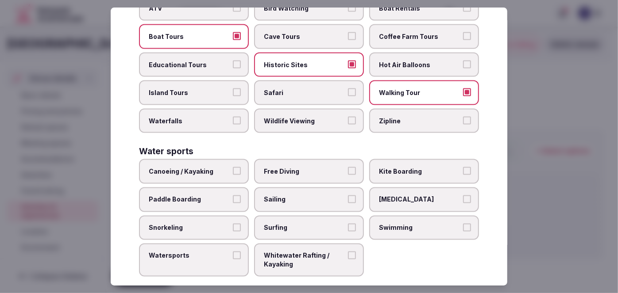
click at [409, 224] on span "Swimming" at bounding box center [419, 228] width 81 height 9
click at [463, 224] on button "Swimming" at bounding box center [467, 228] width 8 height 8
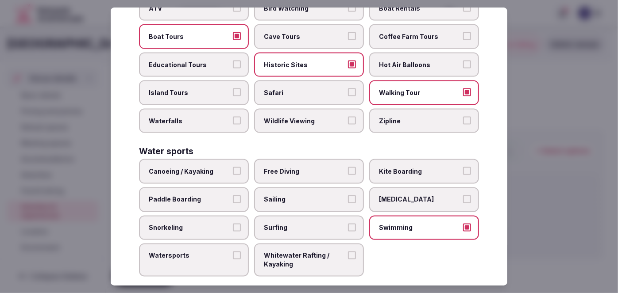
click at [169, 147] on div "Water sports Canoeing / Kayaking Free Diving Kite Boarding Paddle Boarding Sail…" at bounding box center [309, 212] width 340 height 130
click at [181, 167] on span "Canoeing / Kayaking" at bounding box center [189, 171] width 81 height 9
click at [233, 167] on button "Canoeing / Kayaking" at bounding box center [237, 171] width 8 height 8
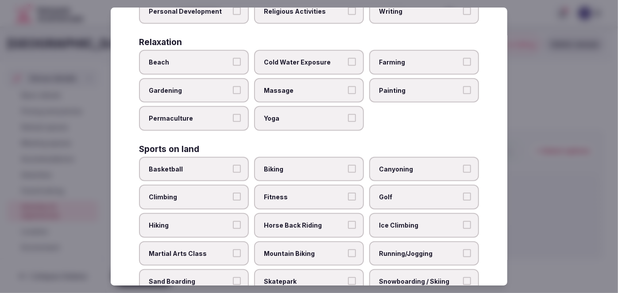
scroll to position [300, 0]
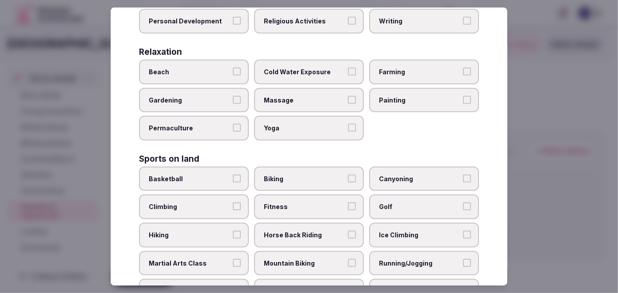
click at [306, 102] on label "Massage" at bounding box center [309, 100] width 110 height 25
click at [348, 102] on button "Massage" at bounding box center [352, 100] width 8 height 8
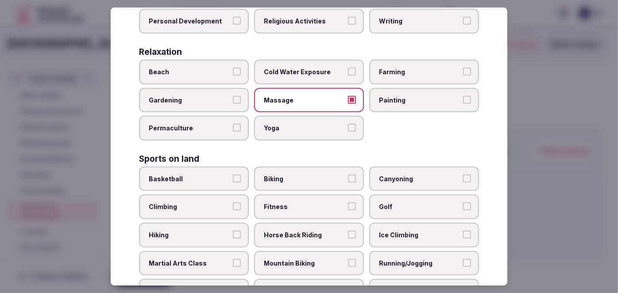
click at [308, 124] on span "Yoga" at bounding box center [304, 128] width 81 height 9
click at [348, 124] on button "Yoga" at bounding box center [352, 128] width 8 height 8
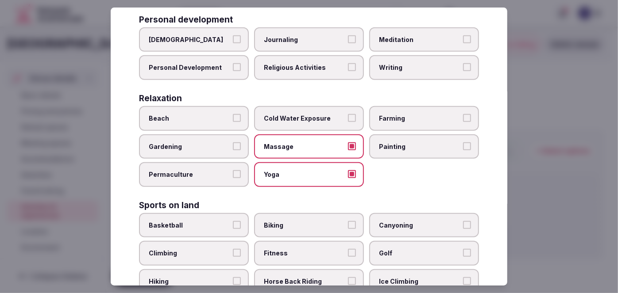
scroll to position [220, 0]
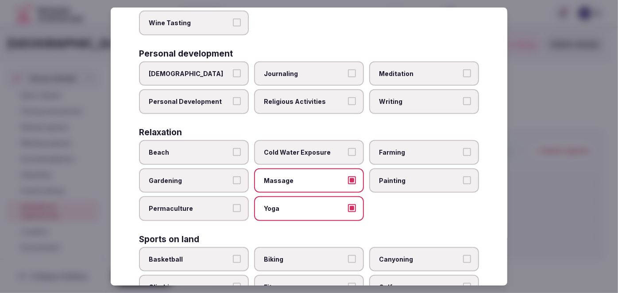
click at [199, 99] on span "Personal Development" at bounding box center [189, 102] width 81 height 9
click at [233, 99] on button "Personal Development" at bounding box center [237, 102] width 8 height 8
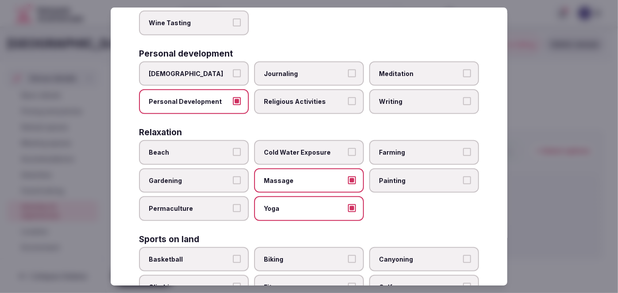
click at [404, 54] on div "Personal development" at bounding box center [309, 54] width 340 height 8
click at [404, 69] on span "Meditation" at bounding box center [419, 73] width 81 height 9
click at [463, 69] on button "Meditation" at bounding box center [467, 73] width 8 height 8
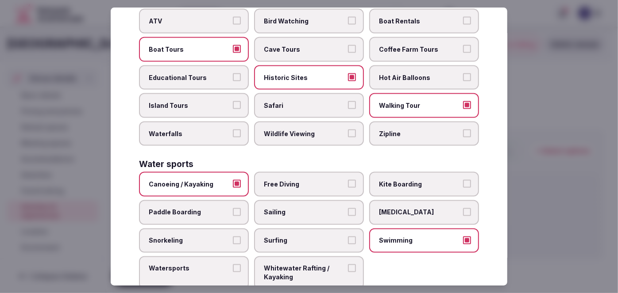
scroll to position [662, 0]
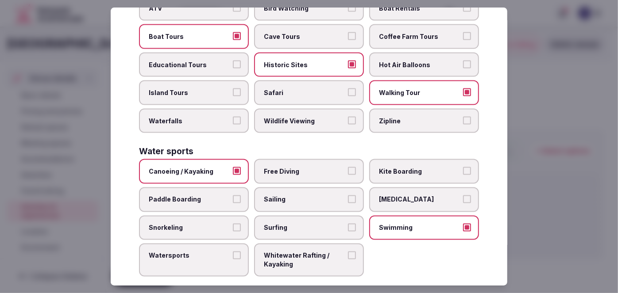
click at [214, 188] on label "Paddle Boarding" at bounding box center [194, 200] width 110 height 25
click at [233, 196] on button "Paddle Boarding" at bounding box center [237, 200] width 8 height 8
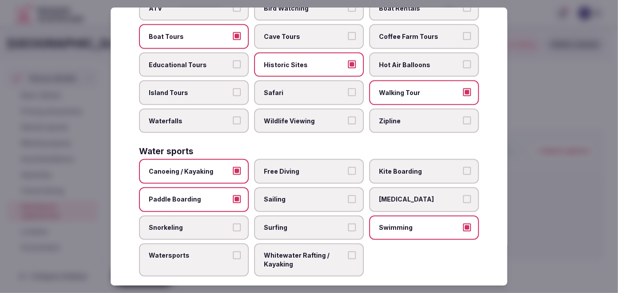
drag, startPoint x: 300, startPoint y: 191, endPoint x: 285, endPoint y: 204, distance: 19.4
click at [300, 196] on span "Sailing" at bounding box center [304, 200] width 81 height 9
click at [348, 196] on button "Sailing" at bounding box center [352, 200] width 8 height 8
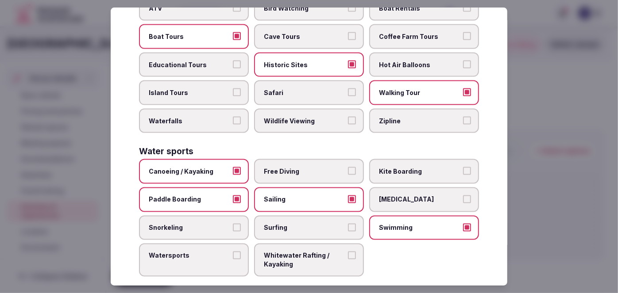
click at [216, 252] on span "Watersports" at bounding box center [189, 256] width 81 height 9
click at [233, 252] on button "Watersports" at bounding box center [237, 256] width 8 height 8
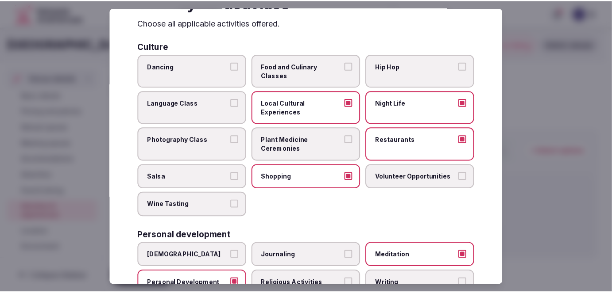
scroll to position [0, 0]
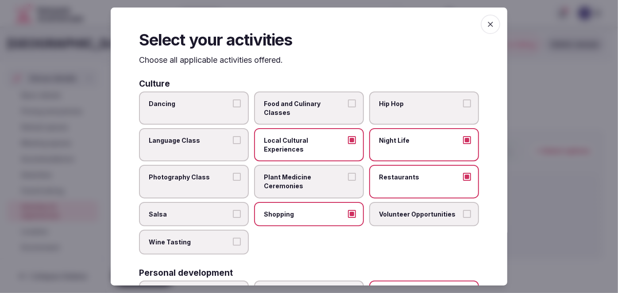
click at [486, 21] on icon "button" at bounding box center [490, 24] width 9 height 9
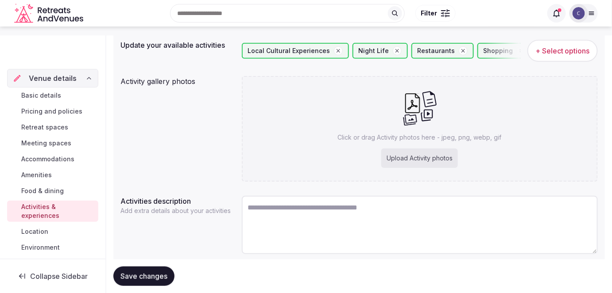
scroll to position [120, 0]
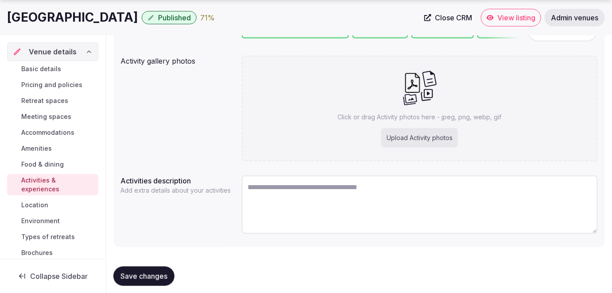
click at [416, 113] on p "Click or drag Activity photos here - jpeg, png, webp, gif" at bounding box center [420, 117] width 164 height 9
type input "**********"
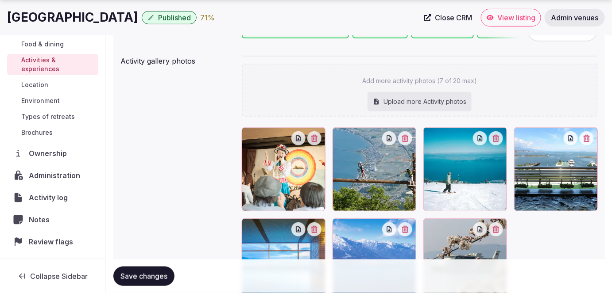
click at [165, 275] on span "Save changes" at bounding box center [143, 276] width 47 height 9
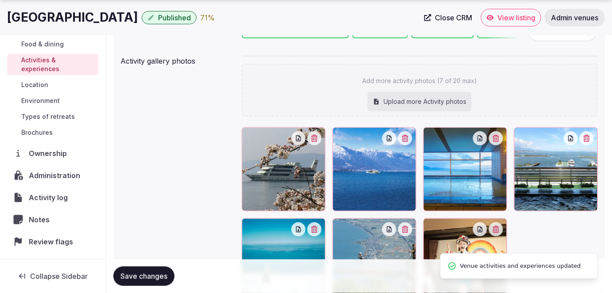
click at [165, 275] on span "Save changes" at bounding box center [143, 276] width 47 height 9
click at [36, 101] on span "Environment" at bounding box center [40, 100] width 39 height 9
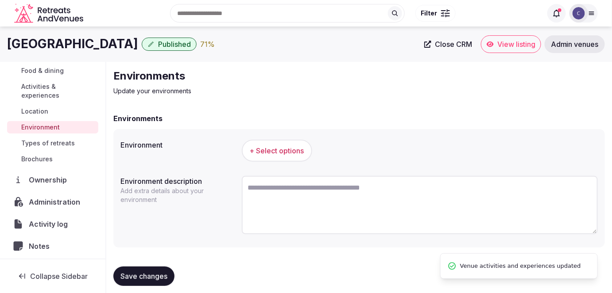
click at [295, 148] on span "+ Select options" at bounding box center [277, 151] width 54 height 10
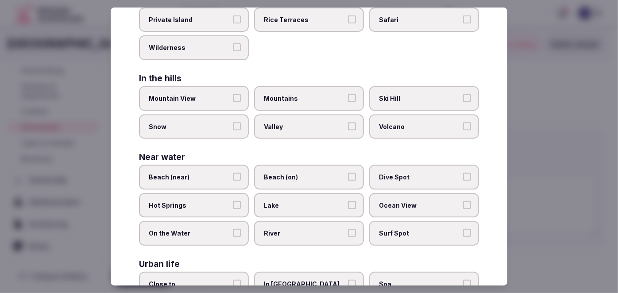
scroll to position [223, 0]
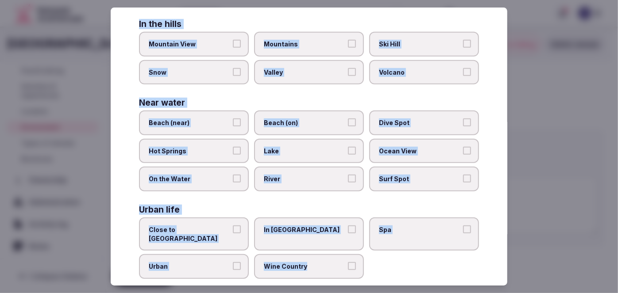
drag, startPoint x: 132, startPoint y: 59, endPoint x: 378, endPoint y: 261, distance: 318.2
click at [378, 261] on div "Select your environment Choose all applicable environments offered. In nature C…" at bounding box center [309, 147] width 397 height 279
copy div "Choose all applicable environments offered. In nature Close to Nature Countrysi…"
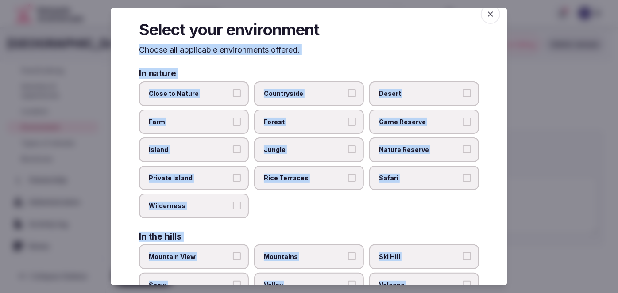
scroll to position [0, 0]
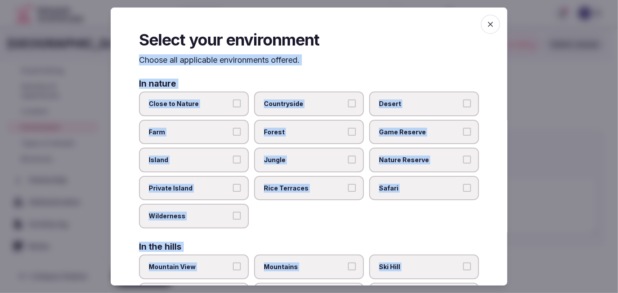
click at [211, 106] on span "Close to Nature" at bounding box center [189, 104] width 81 height 9
click at [233, 106] on button "Close to Nature" at bounding box center [237, 104] width 8 height 8
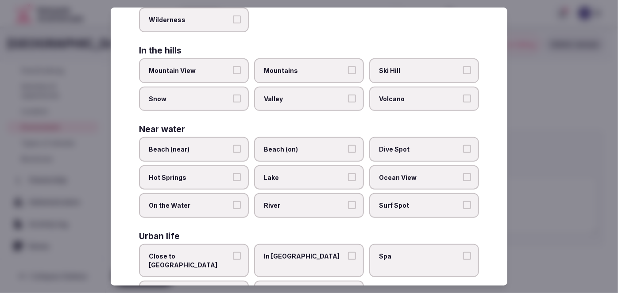
scroll to position [223, 0]
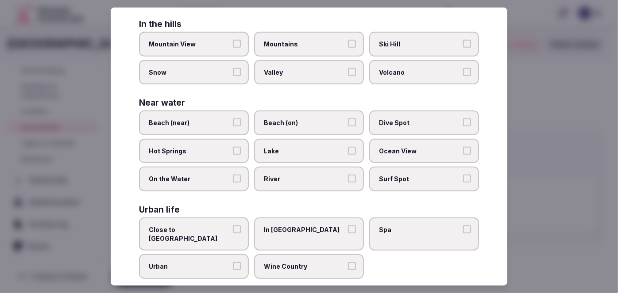
click at [214, 228] on span "Close to City Center" at bounding box center [189, 234] width 81 height 17
click at [233, 228] on button "Close to City Center" at bounding box center [237, 230] width 8 height 8
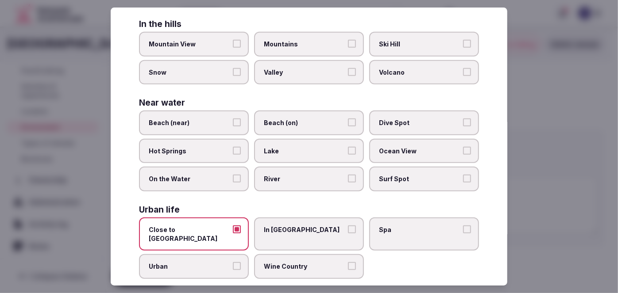
click at [288, 154] on label "Lake" at bounding box center [309, 151] width 110 height 25
click at [348, 154] on button "Lake" at bounding box center [352, 151] width 8 height 8
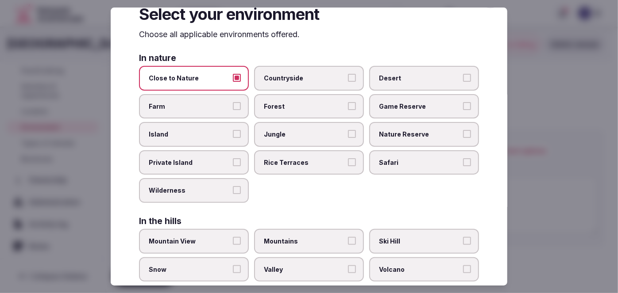
scroll to position [0, 0]
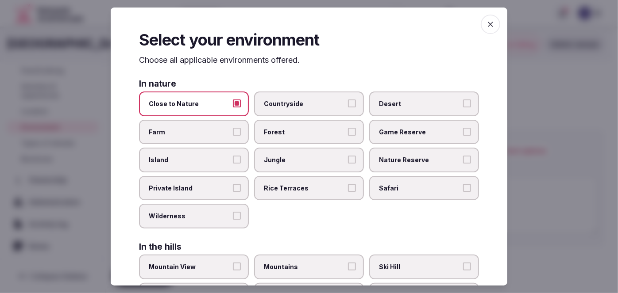
click at [491, 24] on span "button" at bounding box center [490, 24] width 19 height 19
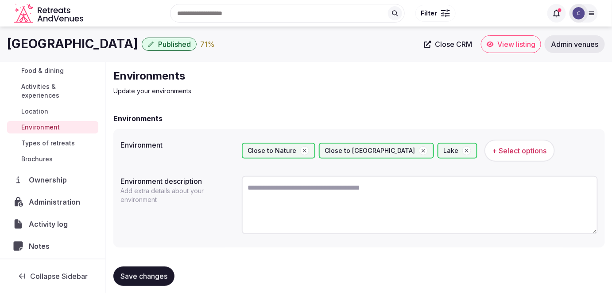
click at [158, 273] on span "Save changes" at bounding box center [143, 276] width 47 height 9
click at [152, 287] on div "Save changes" at bounding box center [358, 277] width 491 height 34
click at [153, 285] on button "Save changes" at bounding box center [143, 276] width 61 height 19
drag, startPoint x: 62, startPoint y: 143, endPoint x: 69, endPoint y: 144, distance: 6.8
click at [62, 142] on span "Types of retreats" at bounding box center [48, 143] width 54 height 9
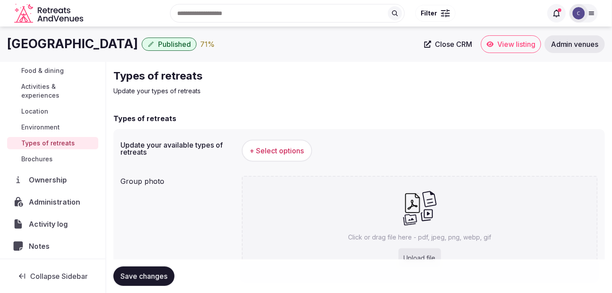
click at [293, 147] on span "+ Select options" at bounding box center [277, 151] width 54 height 10
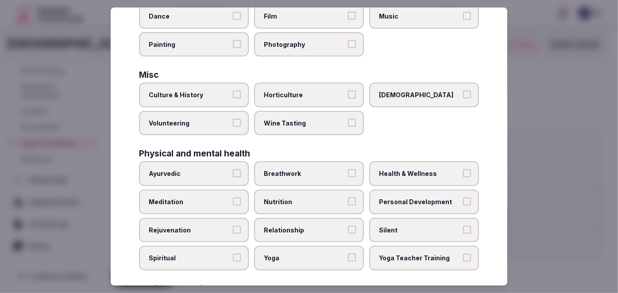
scroll to position [365, 0]
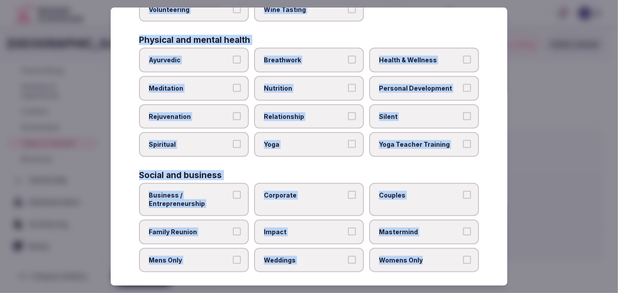
drag, startPoint x: 138, startPoint y: 57, endPoint x: 496, endPoint y: 255, distance: 409.3
click at [496, 255] on div "Select your types of retreats Choose all applicable types of retreats offered. …" at bounding box center [309, 147] width 397 height 279
copy div "Choose all applicable types of retreats offered. Active Adventure Cold Water Ex…"
click at [406, 56] on span "Health & Wellness" at bounding box center [419, 60] width 81 height 9
click at [463, 56] on button "Health & Wellness" at bounding box center [467, 60] width 8 height 8
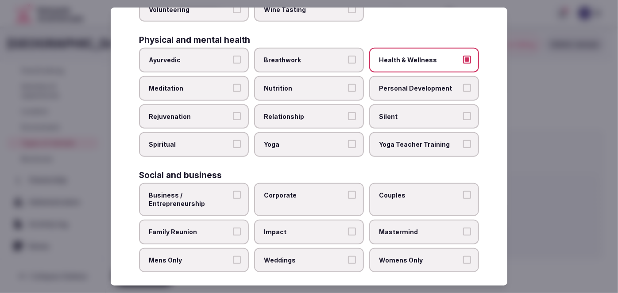
drag, startPoint x: 401, startPoint y: 82, endPoint x: 223, endPoint y: 84, distance: 178.4
click at [401, 84] on span "Personal Development" at bounding box center [419, 88] width 81 height 9
click at [463, 84] on button "Personal Development" at bounding box center [467, 88] width 8 height 8
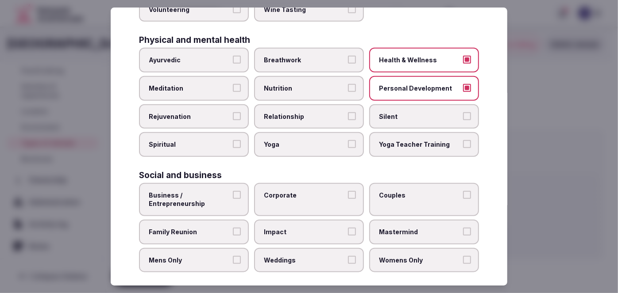
click at [172, 84] on span "Meditation" at bounding box center [189, 88] width 81 height 9
click at [233, 84] on button "Meditation" at bounding box center [237, 88] width 8 height 8
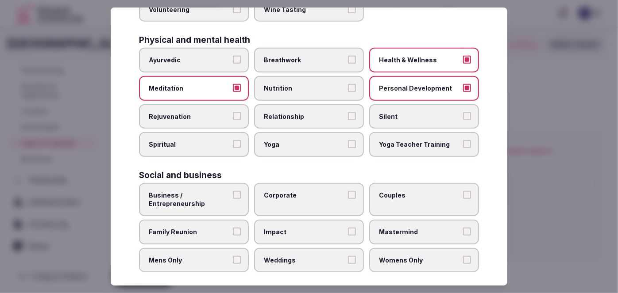
click at [181, 112] on span "Rejuvenation" at bounding box center [189, 116] width 81 height 9
click at [233, 112] on button "Rejuvenation" at bounding box center [237, 116] width 8 height 8
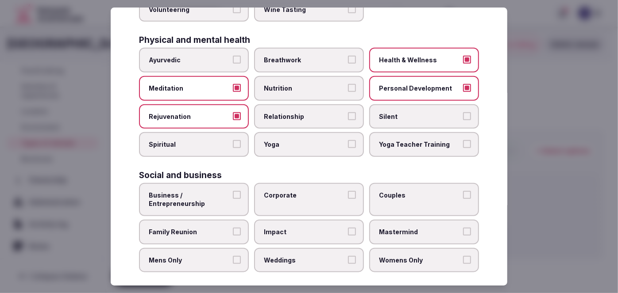
click at [264, 132] on label "Yoga" at bounding box center [309, 144] width 110 height 25
click at [348, 140] on button "Yoga" at bounding box center [352, 144] width 8 height 8
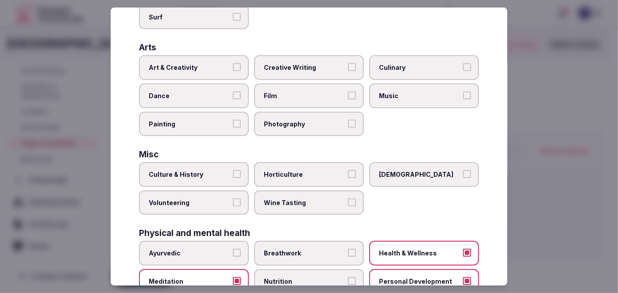
scroll to position [164, 0]
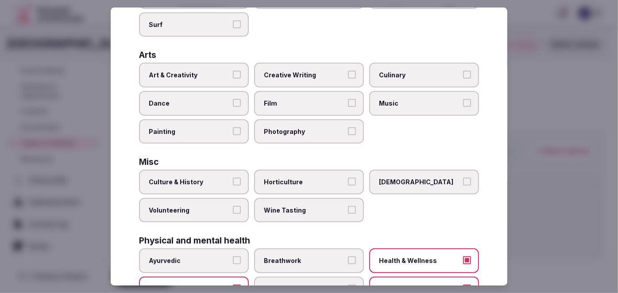
click at [217, 173] on label "Culture & History" at bounding box center [194, 182] width 110 height 25
click at [233, 178] on button "Culture & History" at bounding box center [237, 182] width 8 height 8
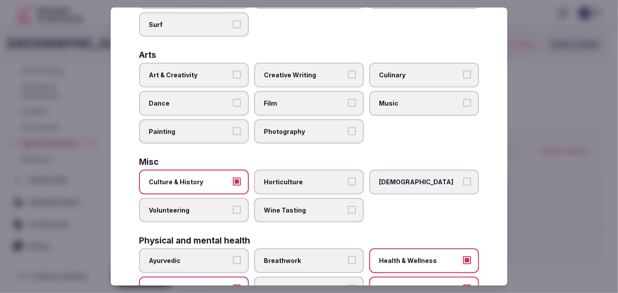
click at [415, 65] on label "Culinary" at bounding box center [424, 75] width 110 height 25
click at [463, 71] on button "Culinary" at bounding box center [467, 75] width 8 height 8
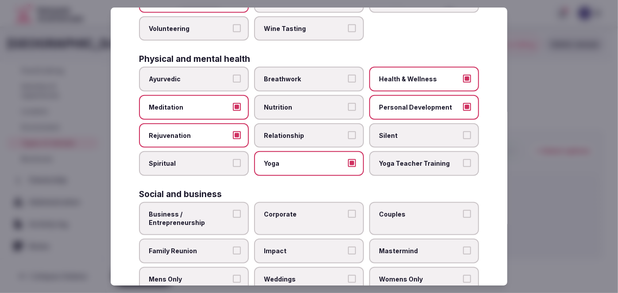
scroll to position [365, 0]
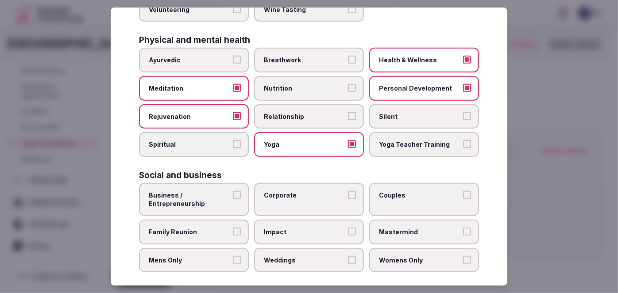
click at [222, 228] on span "Family Reunion" at bounding box center [189, 232] width 81 height 9
click at [233, 228] on button "Family Reunion" at bounding box center [237, 232] width 8 height 8
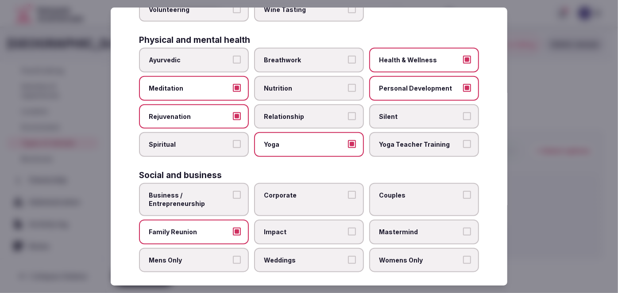
click at [277, 193] on label "Corporate" at bounding box center [309, 199] width 110 height 33
click at [348, 193] on button "Corporate" at bounding box center [352, 195] width 8 height 8
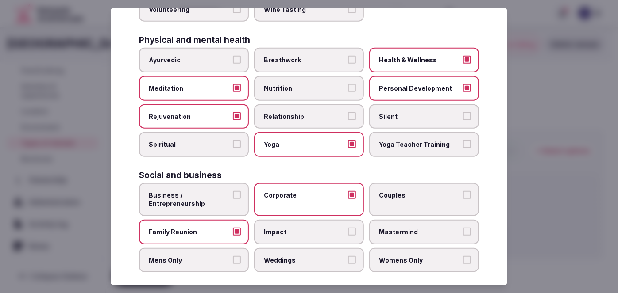
drag, startPoint x: 291, startPoint y: 248, endPoint x: 336, endPoint y: 218, distance: 53.9
click at [292, 256] on span "Weddings" at bounding box center [304, 260] width 81 height 9
click at [348, 256] on button "Weddings" at bounding box center [352, 260] width 8 height 8
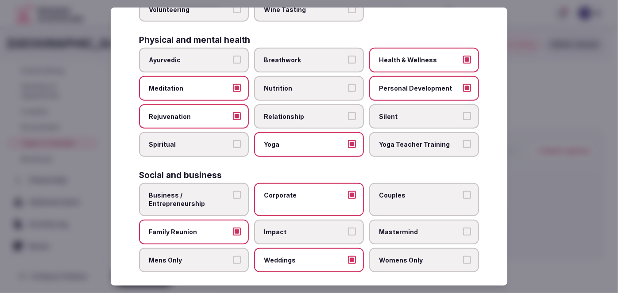
click at [414, 191] on span "Couples" at bounding box center [419, 195] width 81 height 9
click at [463, 191] on button "Couples" at bounding box center [467, 195] width 8 height 8
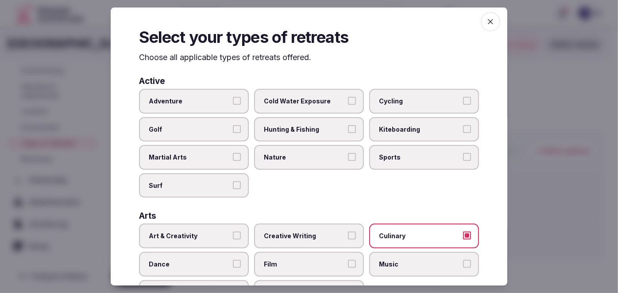
scroll to position [0, 0]
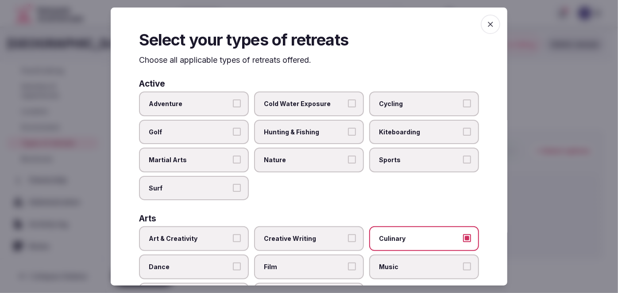
click at [488, 29] on span "button" at bounding box center [490, 24] width 19 height 19
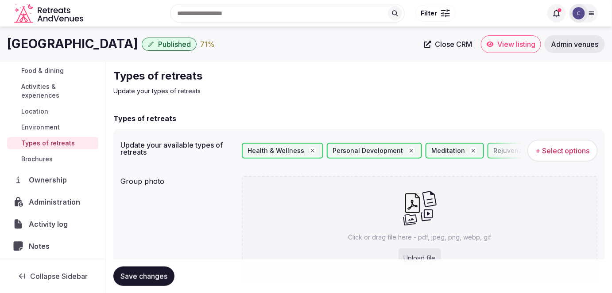
click at [393, 198] on div "Click or drag file here - pdf, jpeg, png, webp, gif Upload file" at bounding box center [420, 229] width 356 height 106
type input "**********"
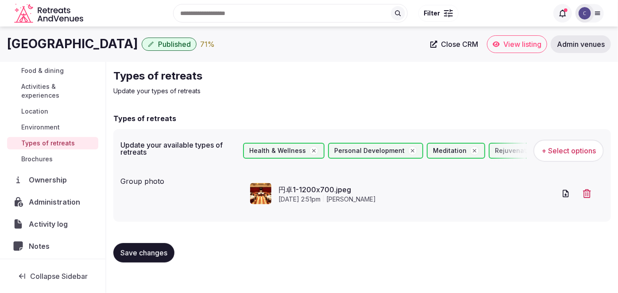
click at [157, 253] on span "Save changes" at bounding box center [143, 253] width 47 height 9
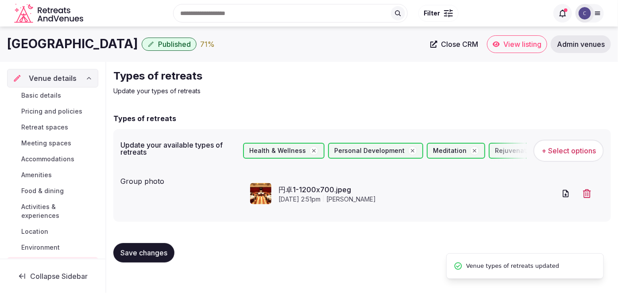
click at [51, 97] on span "Basic details" at bounding box center [41, 95] width 40 height 9
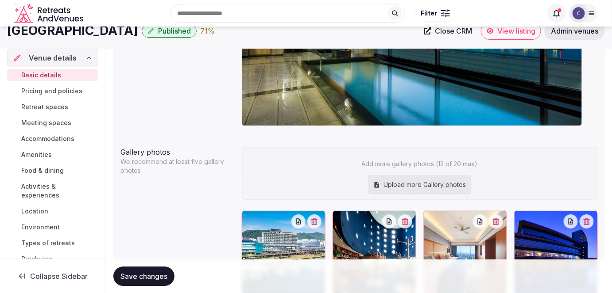
scroll to position [643, 0]
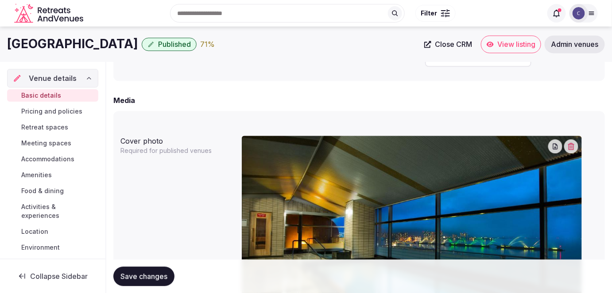
click at [73, 109] on span "Pricing and policies" at bounding box center [51, 111] width 61 height 9
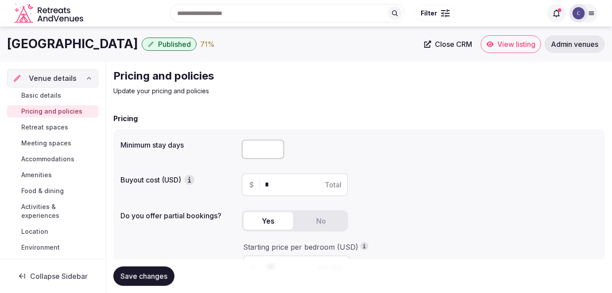
click at [57, 127] on span "Retreat spaces" at bounding box center [44, 127] width 47 height 9
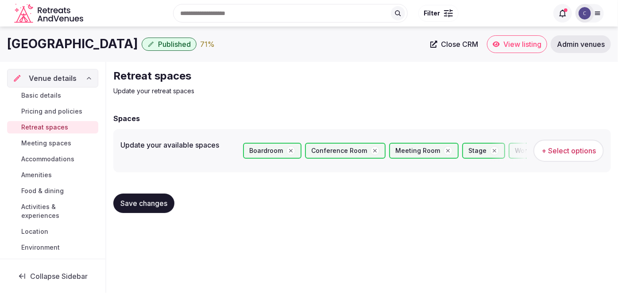
drag, startPoint x: 63, startPoint y: 140, endPoint x: 64, endPoint y: 150, distance: 9.3
click at [63, 141] on span "Meeting spaces" at bounding box center [46, 143] width 50 height 9
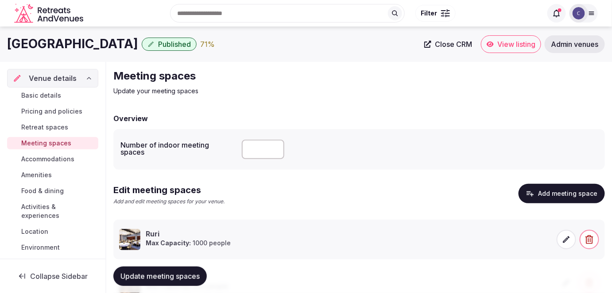
click at [62, 161] on span "Accommodations" at bounding box center [47, 159] width 53 height 9
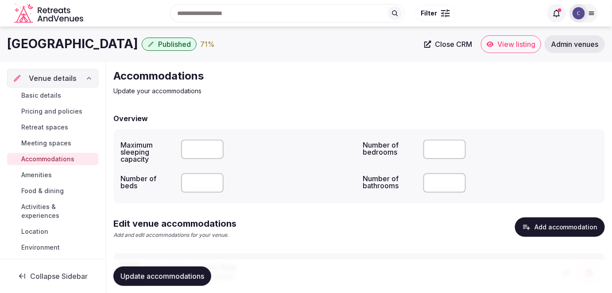
click at [59, 175] on link "Amenities" at bounding box center [52, 175] width 91 height 12
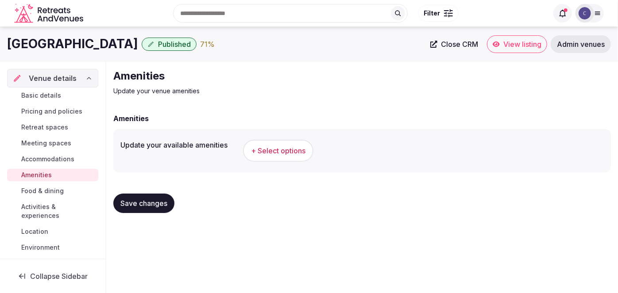
click at [281, 154] on span "+ Select options" at bounding box center [278, 151] width 54 height 10
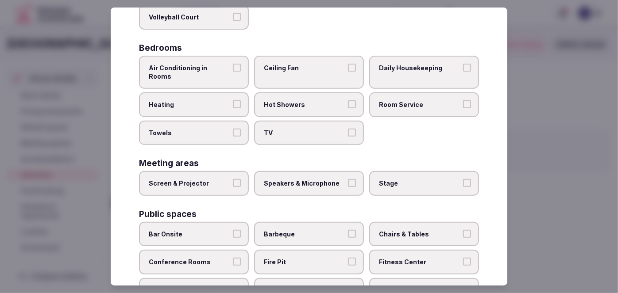
scroll to position [439, 0]
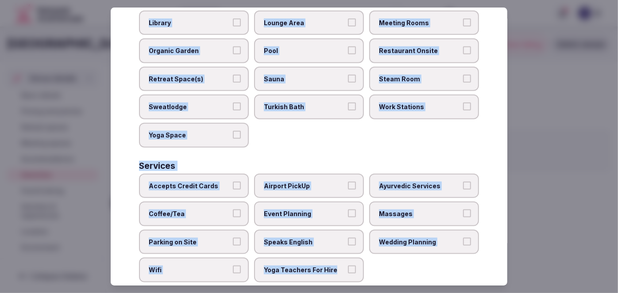
drag, startPoint x: 135, startPoint y: 64, endPoint x: 378, endPoint y: 267, distance: 316.6
click at [378, 267] on div "Select your venue amenities Choose all applicable amenities offered. Activities…" at bounding box center [309, 147] width 397 height 279
copy div "Choose all applicable amenities offered. Activities Bicycles Camping Allowed On…"
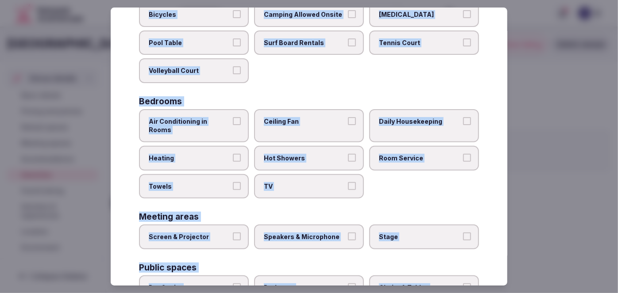
scroll to position [77, 0]
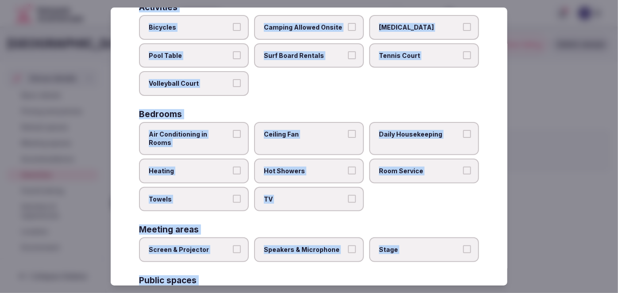
drag, startPoint x: 227, startPoint y: 138, endPoint x: 223, endPoint y: 157, distance: 19.4
click at [227, 138] on label "Air Conditioning in Rooms" at bounding box center [194, 138] width 110 height 33
click at [233, 138] on button "Air Conditioning in Rooms" at bounding box center [237, 134] width 8 height 8
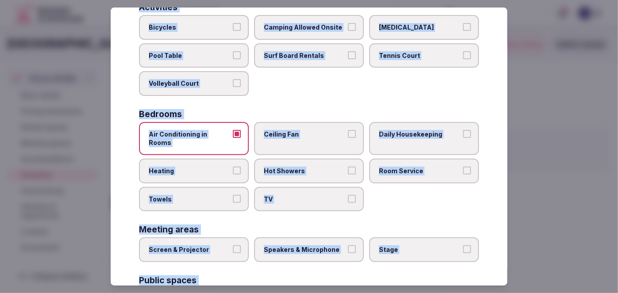
click at [221, 187] on label "Towels" at bounding box center [194, 199] width 110 height 25
click at [233, 195] on button "Towels" at bounding box center [237, 199] width 8 height 8
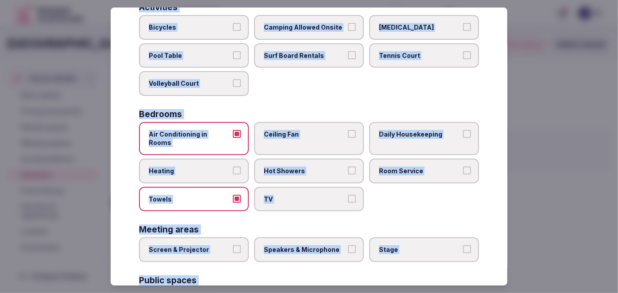
click at [278, 187] on label "TV" at bounding box center [309, 199] width 110 height 25
click at [348, 195] on button "TV" at bounding box center [352, 199] width 8 height 8
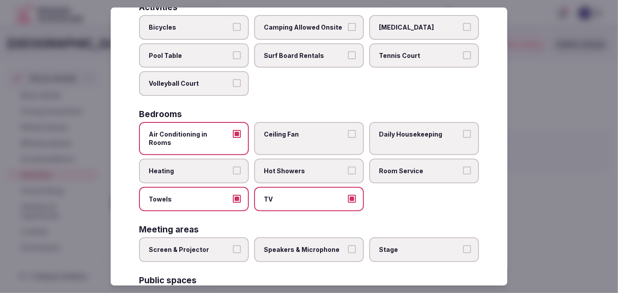
drag, startPoint x: 287, startPoint y: 162, endPoint x: 282, endPoint y: 164, distance: 5.0
click at [287, 167] on span "Hot Showers" at bounding box center [304, 171] width 81 height 9
click at [348, 167] on button "Hot Showers" at bounding box center [352, 171] width 8 height 8
click at [213, 167] on span "Heating" at bounding box center [189, 171] width 81 height 9
click at [233, 167] on button "Heating" at bounding box center [237, 171] width 8 height 8
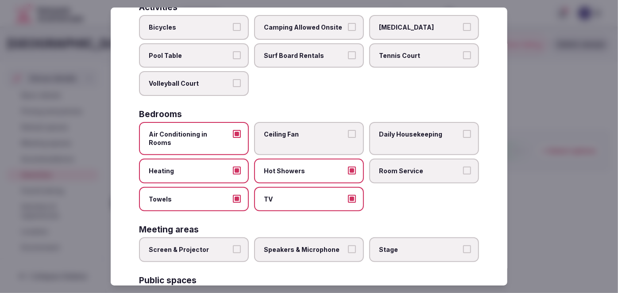
click at [388, 167] on span "Room Service" at bounding box center [419, 171] width 81 height 9
click at [463, 167] on button "Room Service" at bounding box center [467, 171] width 8 height 8
click at [393, 135] on span "Daily Housekeeping" at bounding box center [419, 134] width 81 height 9
click at [463, 135] on button "Daily Housekeeping" at bounding box center [467, 134] width 8 height 8
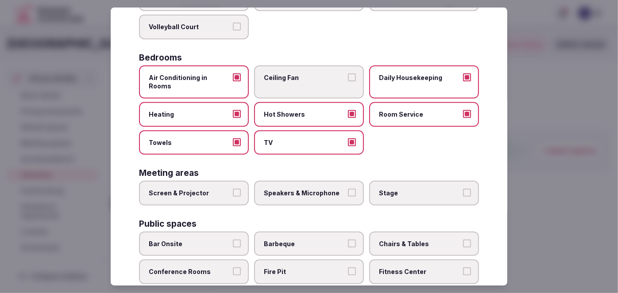
scroll to position [157, 0]
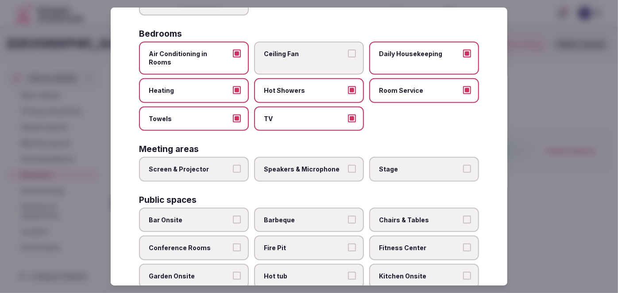
drag, startPoint x: 210, startPoint y: 162, endPoint x: 290, endPoint y: 154, distance: 80.5
click at [212, 161] on label "Screen & Projector" at bounding box center [194, 169] width 110 height 25
click at [233, 165] on button "Screen & Projector" at bounding box center [237, 169] width 8 height 8
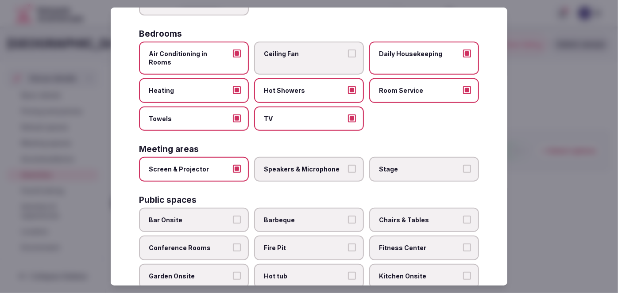
click at [305, 165] on span "Speakers & Microphone" at bounding box center [304, 169] width 81 height 9
click at [348, 165] on button "Speakers & Microphone" at bounding box center [352, 169] width 8 height 8
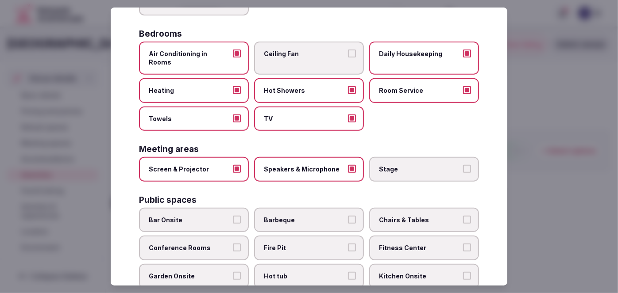
click at [387, 165] on span "Stage" at bounding box center [419, 169] width 81 height 9
click at [463, 165] on button "Stage" at bounding box center [467, 169] width 8 height 8
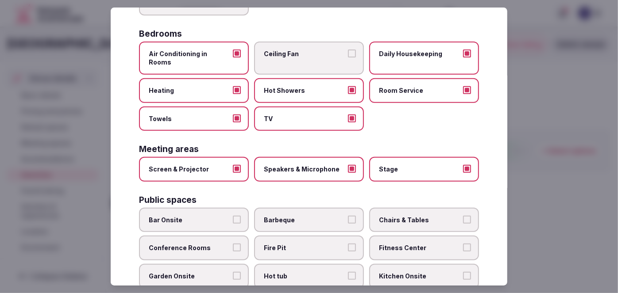
scroll to position [197, 0]
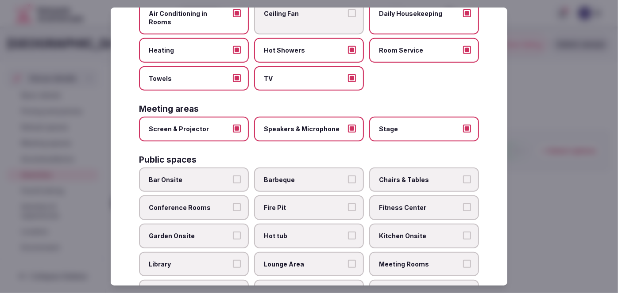
click at [218, 176] on span "Bar Onsite" at bounding box center [189, 180] width 81 height 9
click at [233, 176] on button "Bar Onsite" at bounding box center [237, 180] width 8 height 8
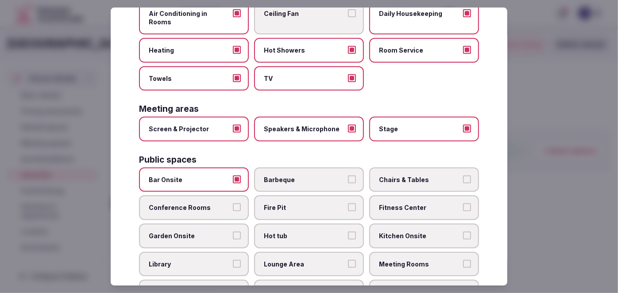
click at [217, 196] on label "Conference Rooms" at bounding box center [194, 208] width 110 height 25
click at [233, 204] on button "Conference Rooms" at bounding box center [237, 208] width 8 height 8
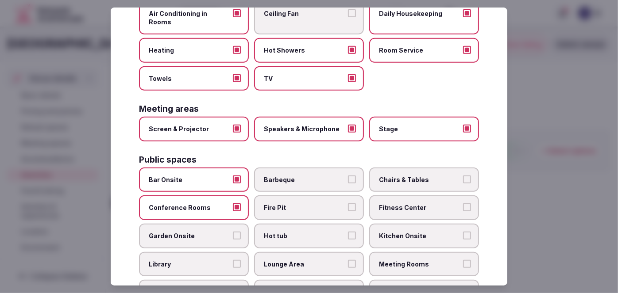
drag, startPoint x: 413, startPoint y: 169, endPoint x: 411, endPoint y: 187, distance: 17.8
click at [413, 176] on span "Chairs & Tables" at bounding box center [419, 180] width 81 height 9
drag, startPoint x: 411, startPoint y: 187, endPoint x: 413, endPoint y: 210, distance: 23.1
click at [411, 196] on label "Fitness Center" at bounding box center [424, 208] width 110 height 25
click at [463, 204] on button "Fitness Center" at bounding box center [467, 208] width 8 height 8
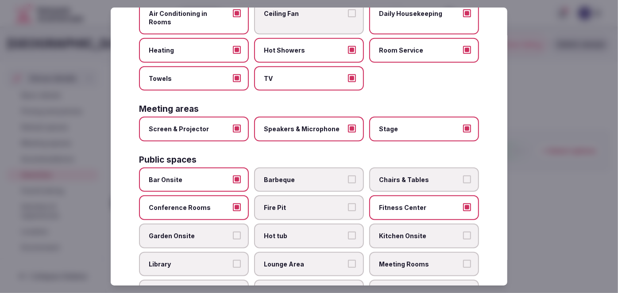
click at [414, 176] on span "Chairs & Tables" at bounding box center [419, 180] width 81 height 9
click at [463, 176] on button "Chairs & Tables" at bounding box center [467, 180] width 8 height 8
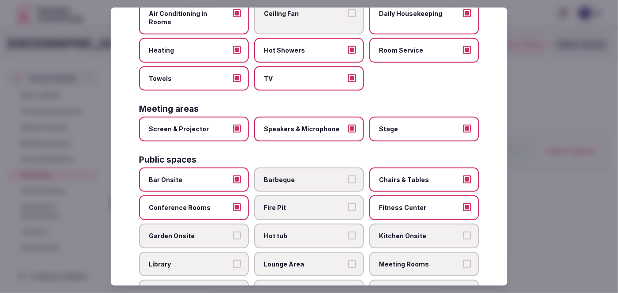
click at [419, 258] on label "Meeting Rooms" at bounding box center [424, 264] width 110 height 25
click at [463, 260] on button "Meeting Rooms" at bounding box center [467, 264] width 8 height 8
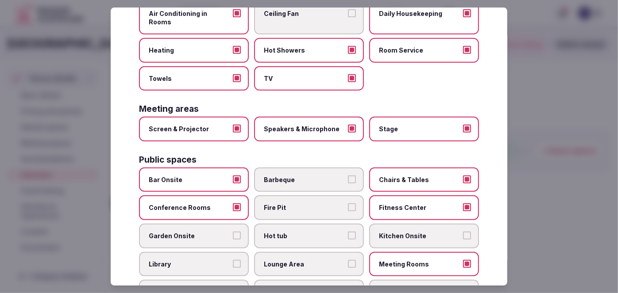
click at [416, 288] on span "Restaurant Onsite" at bounding box center [419, 292] width 81 height 9
click at [463, 288] on button "Restaurant Onsite" at bounding box center [467, 292] width 8 height 8
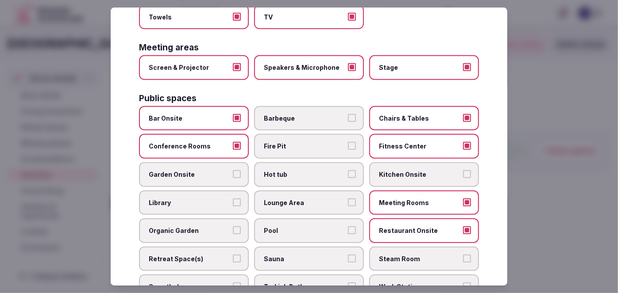
scroll to position [318, 0]
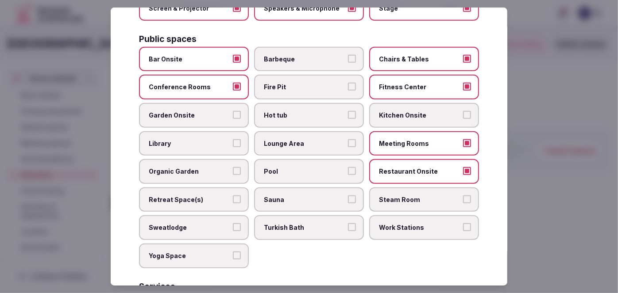
drag, startPoint x: 309, startPoint y: 127, endPoint x: 310, endPoint y: 145, distance: 17.7
click at [309, 139] on span "Lounge Area" at bounding box center [304, 143] width 81 height 9
click at [348, 139] on button "Lounge Area" at bounding box center [352, 143] width 8 height 8
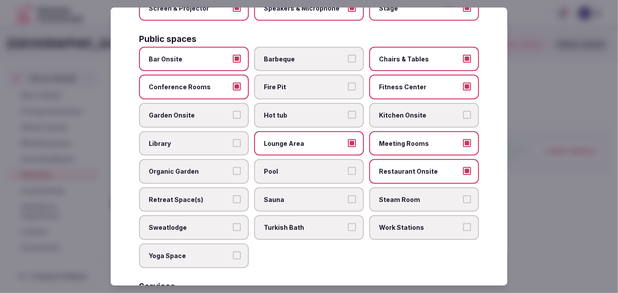
click at [311, 159] on label "Pool" at bounding box center [309, 171] width 110 height 25
click at [348, 167] on button "Pool" at bounding box center [352, 171] width 8 height 8
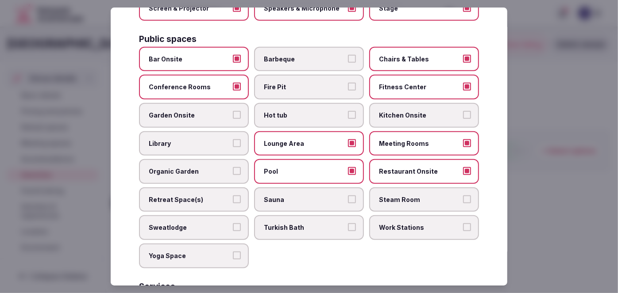
click at [203, 103] on label "Garden Onsite" at bounding box center [194, 115] width 110 height 25
click at [233, 111] on button "Garden Onsite" at bounding box center [237, 115] width 8 height 8
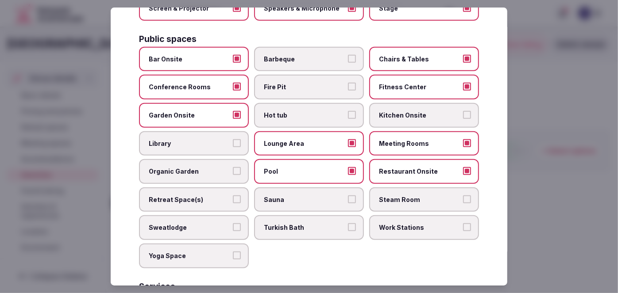
click at [215, 196] on span "Retreat Space(s)" at bounding box center [189, 200] width 81 height 9
click at [233, 196] on button "Retreat Space(s)" at bounding box center [237, 200] width 8 height 8
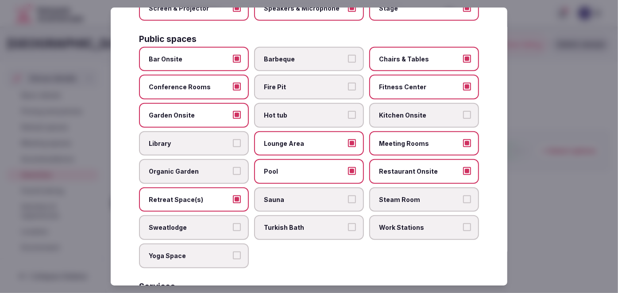
click at [300, 196] on span "Sauna" at bounding box center [304, 200] width 81 height 9
click at [348, 196] on button "Sauna" at bounding box center [352, 200] width 8 height 8
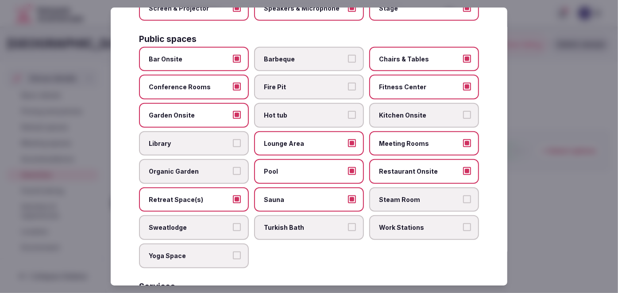
drag, startPoint x: 404, startPoint y: 187, endPoint x: 407, endPoint y: 177, distance: 10.1
click at [404, 196] on span "Steam Room" at bounding box center [419, 200] width 81 height 9
click at [463, 196] on button "Steam Room" at bounding box center [467, 200] width 8 height 8
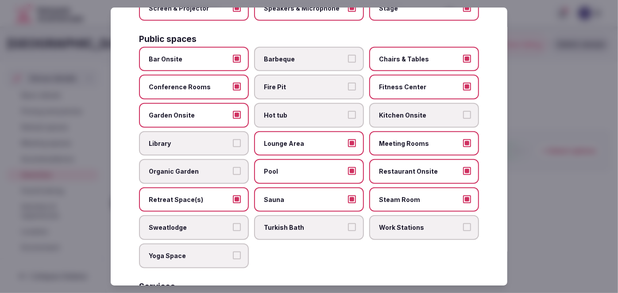
click at [428, 223] on span "Work Stations" at bounding box center [419, 227] width 81 height 9
click at [463, 223] on button "Work Stations" at bounding box center [467, 227] width 8 height 8
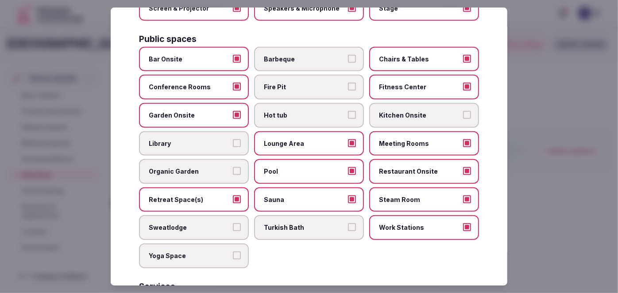
click at [204, 252] on span "Yoga Space" at bounding box center [189, 256] width 81 height 9
click at [233, 252] on button "Yoga Space" at bounding box center [237, 256] width 8 height 8
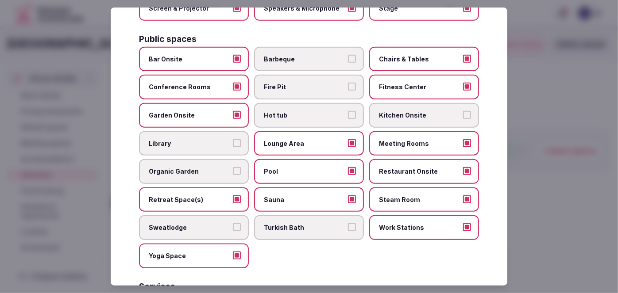
scroll to position [439, 0]
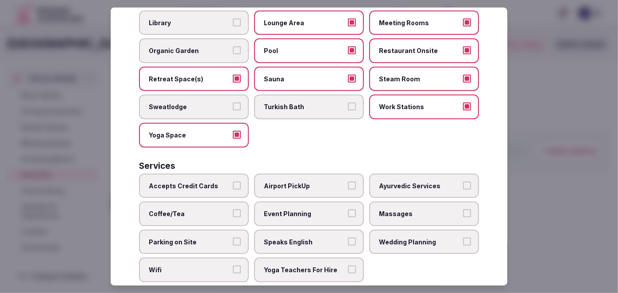
click at [197, 178] on label "Accepts Credit Cards" at bounding box center [194, 186] width 110 height 25
click at [233, 182] on button "Accepts Credit Cards" at bounding box center [237, 186] width 8 height 8
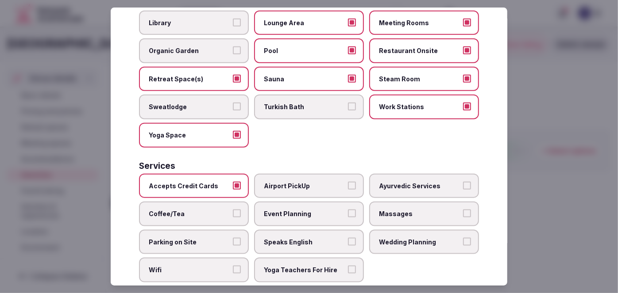
click at [200, 210] on span "Coffee/Tea" at bounding box center [189, 214] width 81 height 9
click at [233, 210] on button "Coffee/Tea" at bounding box center [237, 214] width 8 height 8
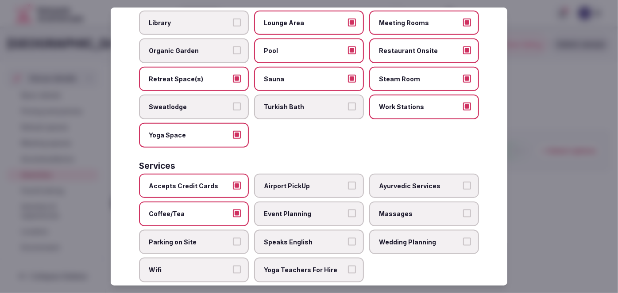
click at [273, 210] on span "Event Planning" at bounding box center [304, 214] width 81 height 9
click at [348, 210] on button "Event Planning" at bounding box center [352, 214] width 8 height 8
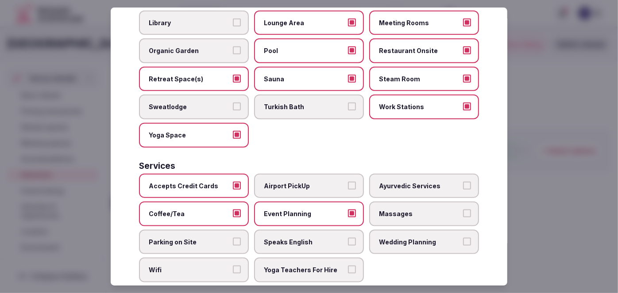
drag, startPoint x: 392, startPoint y: 197, endPoint x: 394, endPoint y: 203, distance: 6.6
click at [392, 210] on span "Massages" at bounding box center [419, 214] width 81 height 9
click at [463, 210] on button "Massages" at bounding box center [467, 214] width 8 height 8
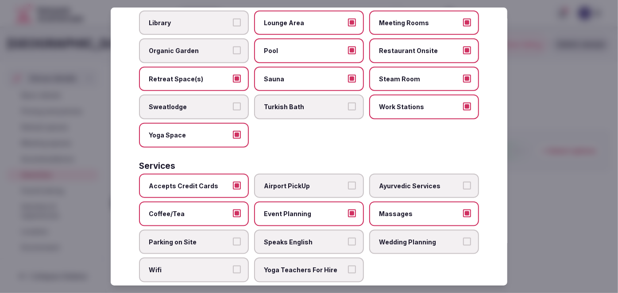
click at [399, 238] on span "Wedding Planning" at bounding box center [419, 242] width 81 height 9
click at [463, 238] on button "Wedding Planning" at bounding box center [467, 242] width 8 height 8
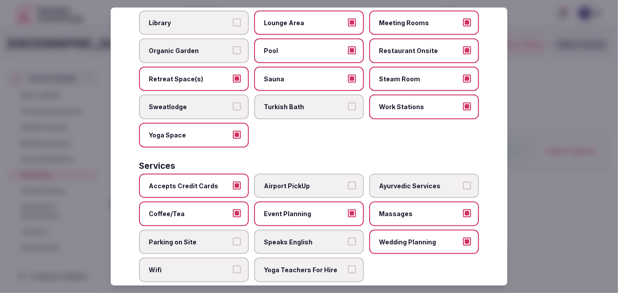
drag, startPoint x: 328, startPoint y: 228, endPoint x: 297, endPoint y: 230, distance: 31.0
click at [327, 238] on span "Speaks English" at bounding box center [304, 242] width 81 height 9
click at [348, 238] on button "Speaks English" at bounding box center [352, 242] width 8 height 8
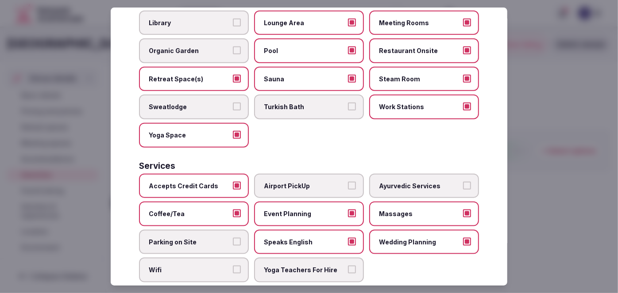
drag, startPoint x: 212, startPoint y: 222, endPoint x: 207, endPoint y: 251, distance: 29.8
click at [212, 238] on span "Parking on Site" at bounding box center [189, 242] width 81 height 9
click at [233, 238] on button "Parking on Site" at bounding box center [237, 242] width 8 height 8
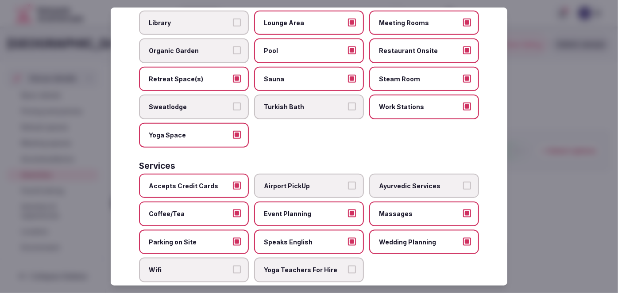
click at [206, 266] on span "Wifi" at bounding box center [189, 270] width 81 height 9
click at [233, 266] on button "Wifi" at bounding box center [237, 270] width 8 height 8
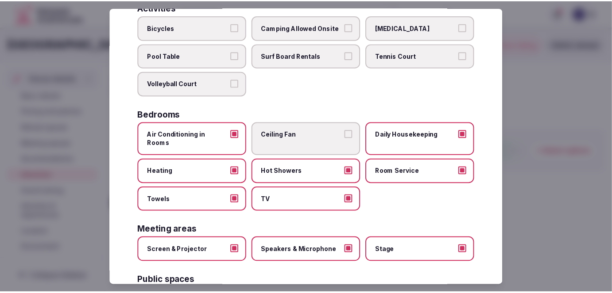
scroll to position [0, 0]
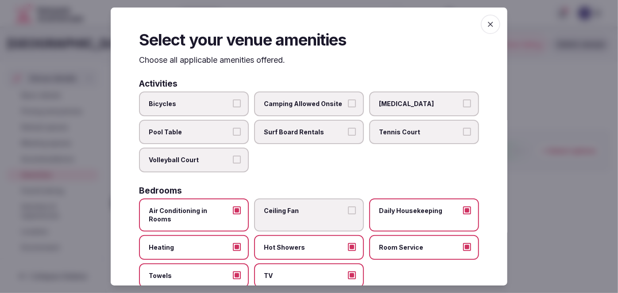
drag, startPoint x: 486, startPoint y: 21, endPoint x: 393, endPoint y: 72, distance: 106.2
click at [486, 23] on icon "button" at bounding box center [490, 24] width 9 height 9
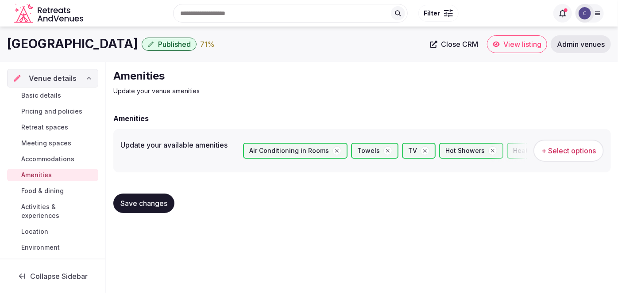
click at [169, 202] on button "Save changes" at bounding box center [143, 203] width 61 height 19
click at [62, 190] on span "Food & dining" at bounding box center [42, 191] width 42 height 9
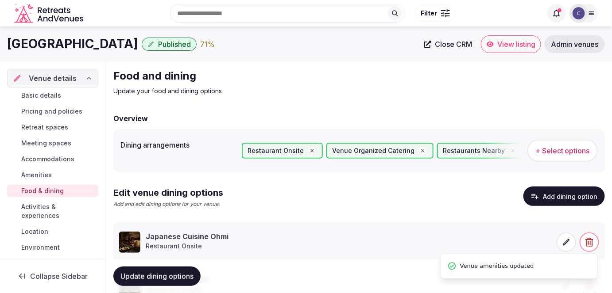
click at [158, 43] on span "Published" at bounding box center [174, 44] width 33 height 9
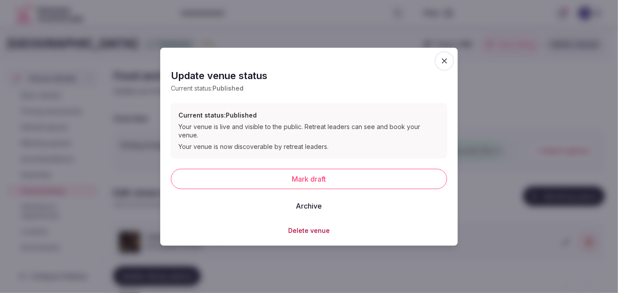
click at [447, 57] on span "button" at bounding box center [444, 60] width 19 height 19
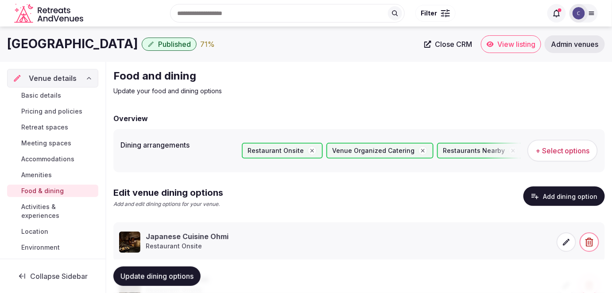
drag, startPoint x: 49, startPoint y: 99, endPoint x: 62, endPoint y: 108, distance: 15.2
click at [49, 98] on span "Basic details" at bounding box center [41, 95] width 40 height 9
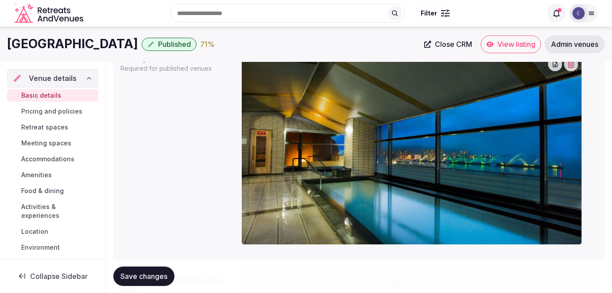
scroll to position [724, 0]
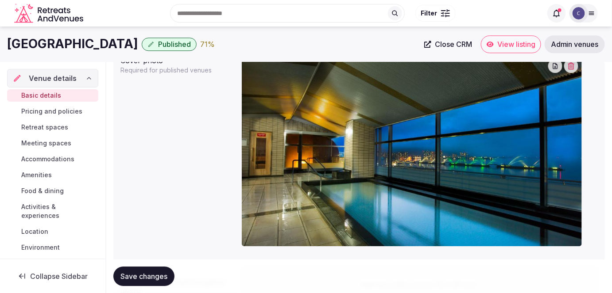
click at [570, 62] on div "Biwako Hotel Published 71 % Close CRM View listing Admin venues" at bounding box center [306, 44] width 612 height 35
click at [571, 65] on icon "button" at bounding box center [570, 65] width 7 height 7
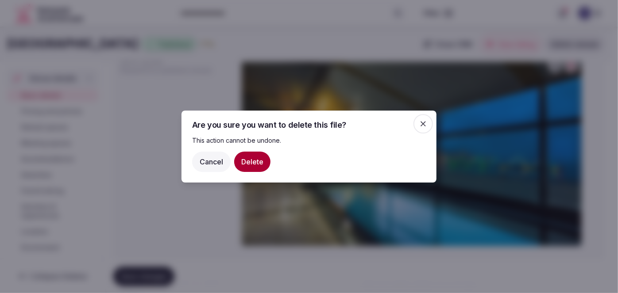
click at [243, 156] on button "Delete" at bounding box center [252, 162] width 36 height 20
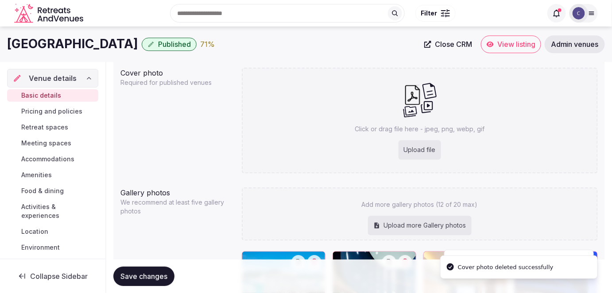
click at [426, 146] on div "Upload file" at bounding box center [419, 149] width 42 height 19
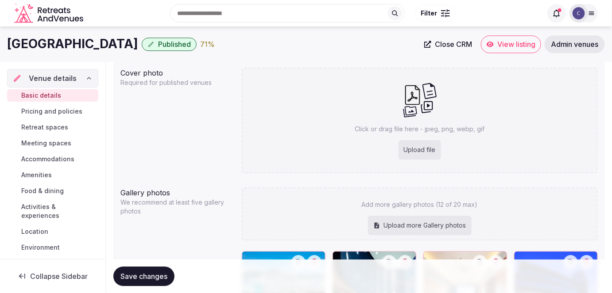
type input "**********"
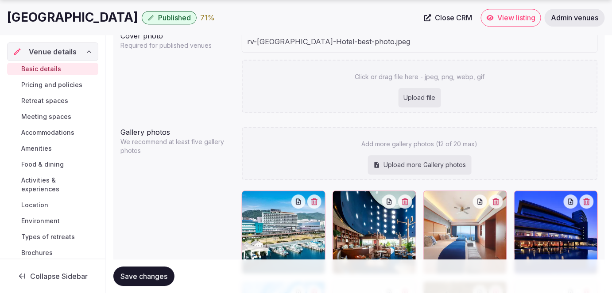
scroll to position [764, 0]
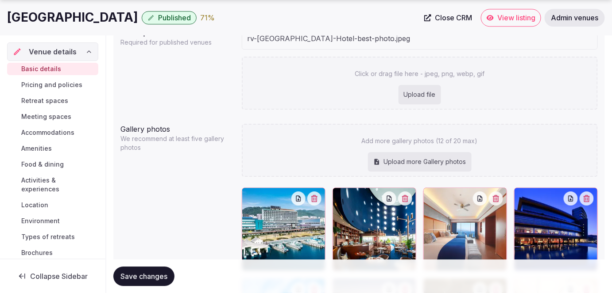
click at [424, 162] on div "Upload more Gallery photos" at bounding box center [420, 161] width 104 height 19
type input "**********"
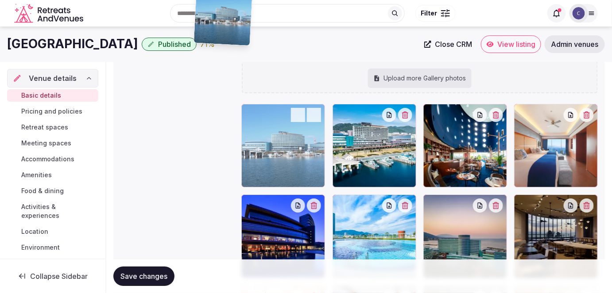
scroll to position [959, 0]
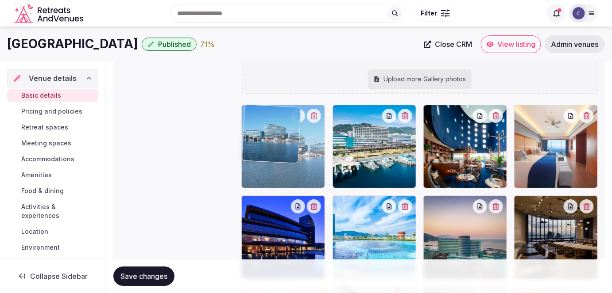
drag, startPoint x: 560, startPoint y: 206, endPoint x: 281, endPoint y: 185, distance: 280.0
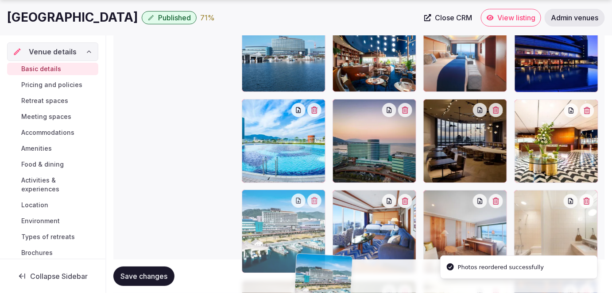
scroll to position [1191, 0]
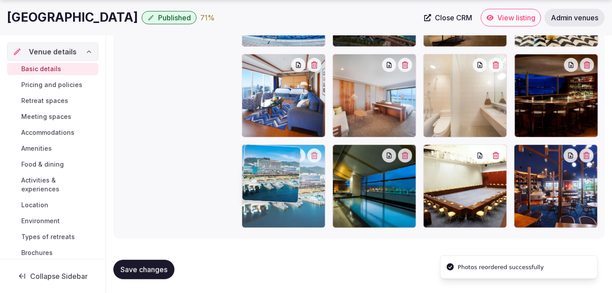
drag, startPoint x: 377, startPoint y: 153, endPoint x: 296, endPoint y: 204, distance: 95.9
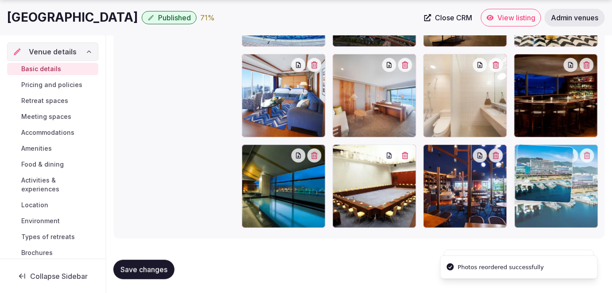
drag, startPoint x: 278, startPoint y: 192, endPoint x: 543, endPoint y: 203, distance: 264.4
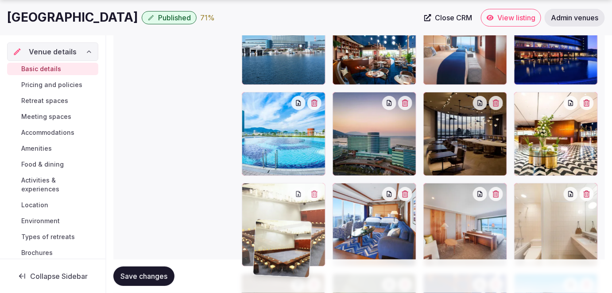
scroll to position [1065, 0]
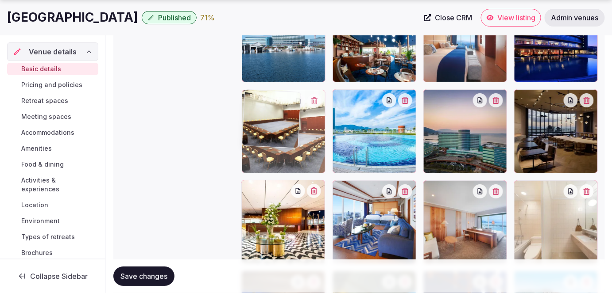
drag, startPoint x: 388, startPoint y: 186, endPoint x: 310, endPoint y: 149, distance: 86.5
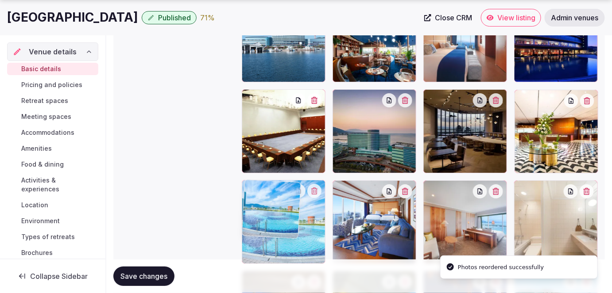
drag, startPoint x: 398, startPoint y: 138, endPoint x: 302, endPoint y: 212, distance: 121.4
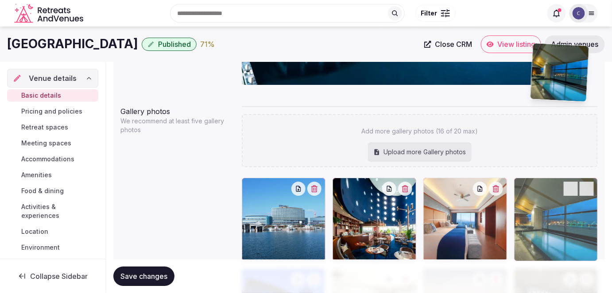
scroll to position [885, 0]
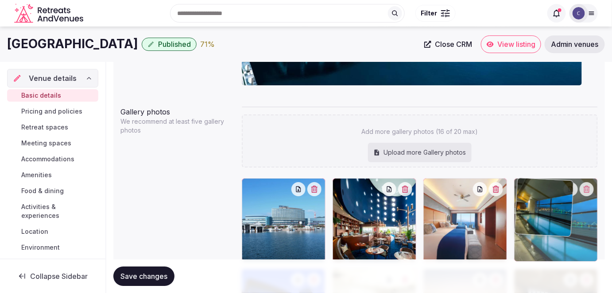
drag, startPoint x: 378, startPoint y: 185, endPoint x: 578, endPoint y: 222, distance: 202.9
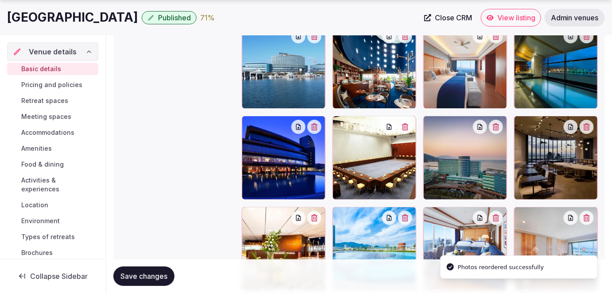
scroll to position [1046, 0]
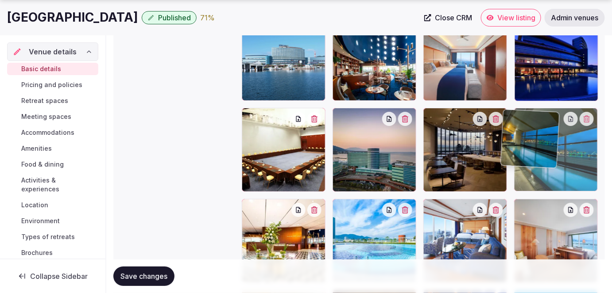
drag, startPoint x: 556, startPoint y: 66, endPoint x: 543, endPoint y: 155, distance: 89.9
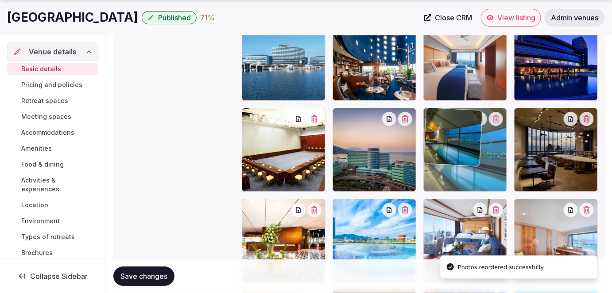
drag, startPoint x: 555, startPoint y: 145, endPoint x: 495, endPoint y: 151, distance: 60.1
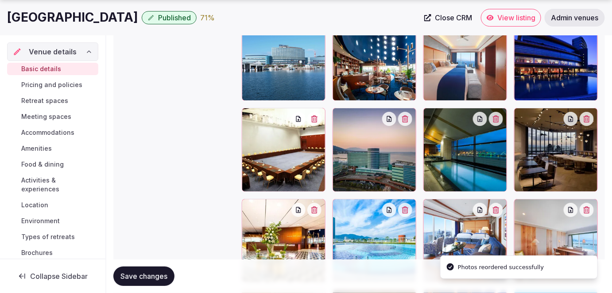
click at [158, 273] on span "Save changes" at bounding box center [143, 276] width 47 height 9
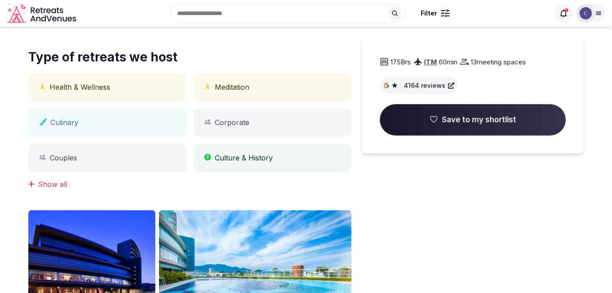
scroll to position [251, 0]
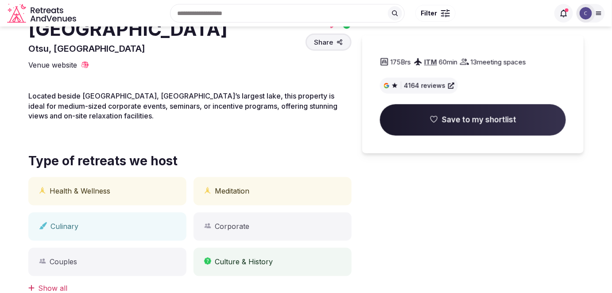
click at [112, 31] on div "Search Popular Destinations Toscana, Italy Riviera Maya, Mexico Indonesia, Bali…" at bounding box center [314, 13] width 469 height 38
click at [112, 33] on div "Search Popular Destinations Toscana, Italy Riviera Maya, Mexico Indonesia, Bali…" at bounding box center [305, 13] width 597 height 45
click at [113, 34] on div "Search Popular Destinations Toscana, Italy Riviera Maya, Mexico Indonesia, Bali…" at bounding box center [305, 13] width 597 height 45
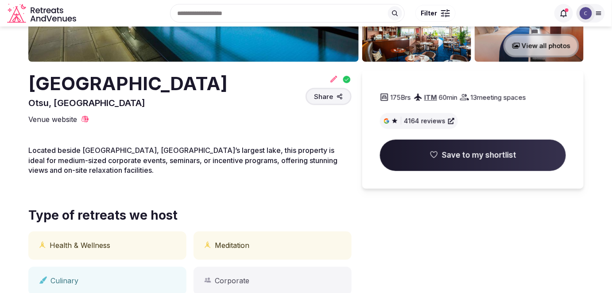
scroll to position [90, 0]
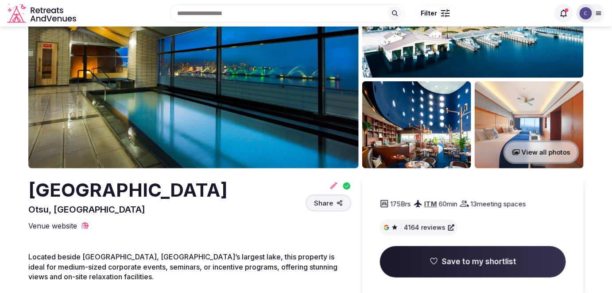
click at [114, 192] on h2 "[GEOGRAPHIC_DATA]" at bounding box center [127, 190] width 199 height 26
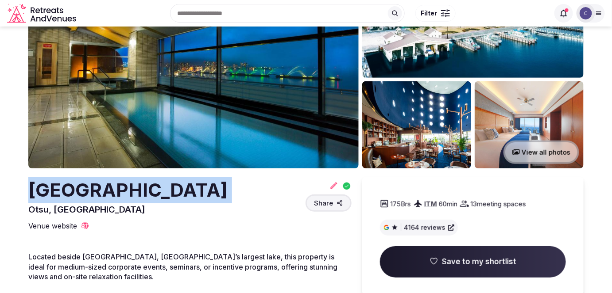
click at [114, 192] on h2 "[GEOGRAPHIC_DATA]" at bounding box center [127, 190] width 199 height 26
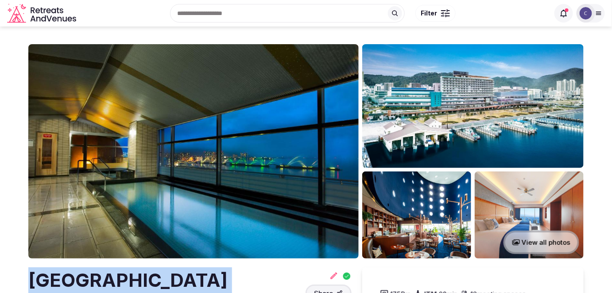
click at [399, 135] on img at bounding box center [472, 106] width 221 height 124
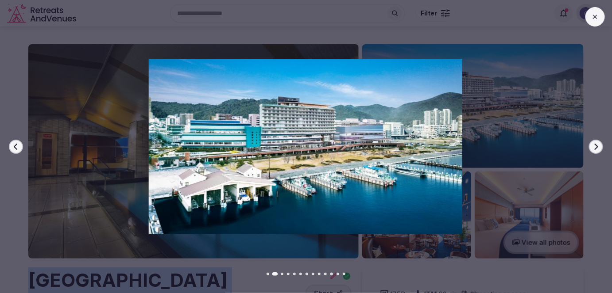
click at [595, 13] on icon at bounding box center [594, 16] width 7 height 7
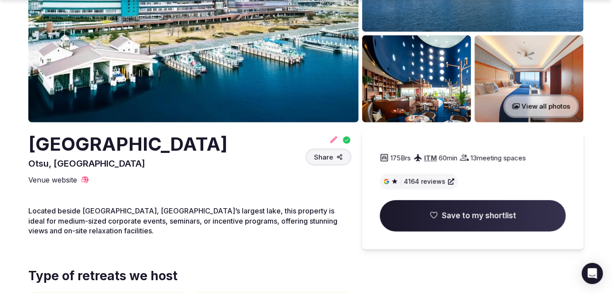
scroll to position [215, 0]
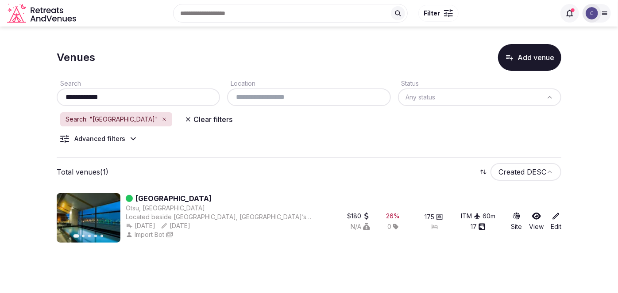
click at [152, 97] on input "**********" at bounding box center [138, 97] width 156 height 11
paste input "**********"
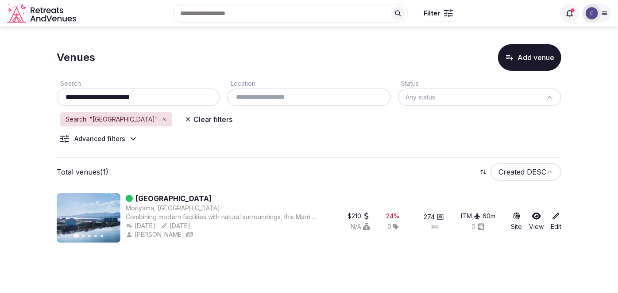
type input "**********"
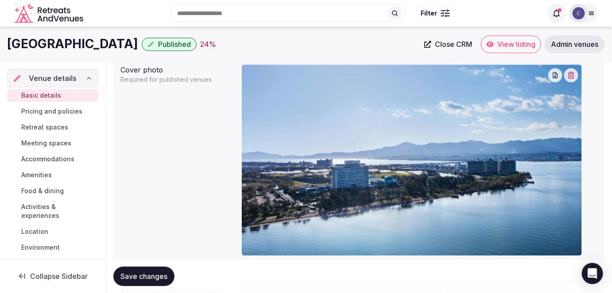
scroll to position [701, 0]
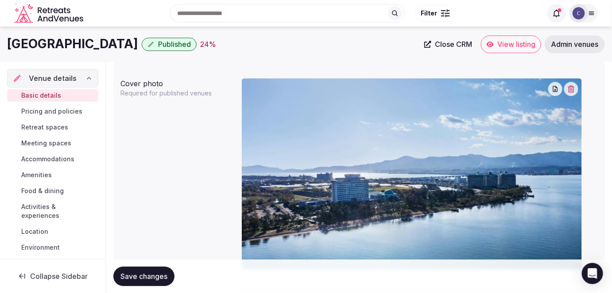
click at [576, 89] on button "button" at bounding box center [571, 89] width 14 height 14
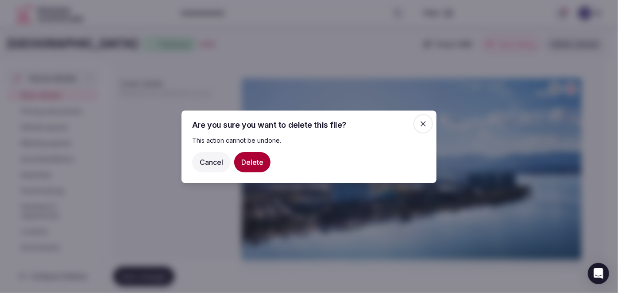
click at [251, 163] on button "Delete" at bounding box center [252, 162] width 36 height 20
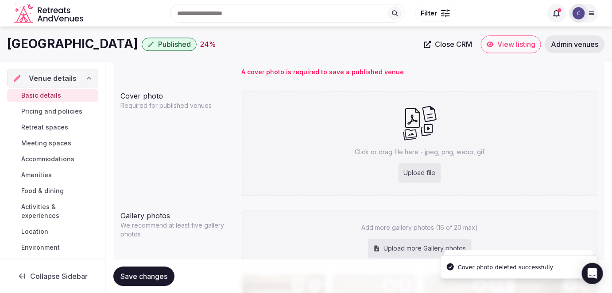
click at [415, 163] on div "Upload file" at bounding box center [419, 172] width 42 height 19
type input "**********"
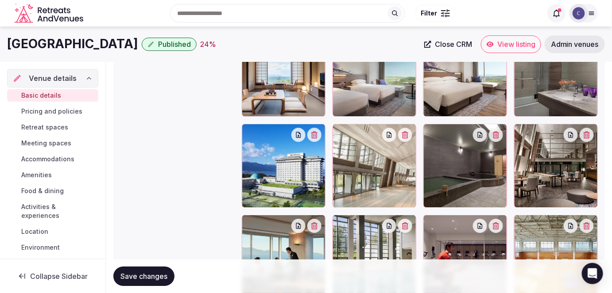
scroll to position [758, 0]
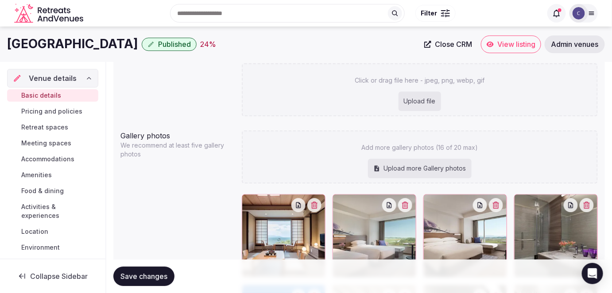
click at [393, 169] on div "Upload more Gallery photos" at bounding box center [420, 168] width 104 height 19
type input "**********"
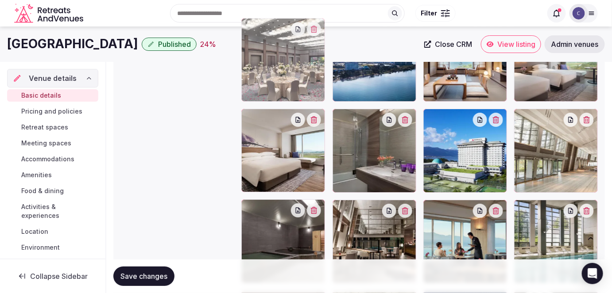
scroll to position [1024, 0]
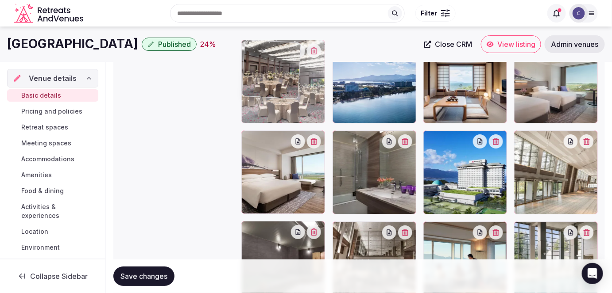
drag, startPoint x: 582, startPoint y: 116, endPoint x: 336, endPoint y: 113, distance: 245.2
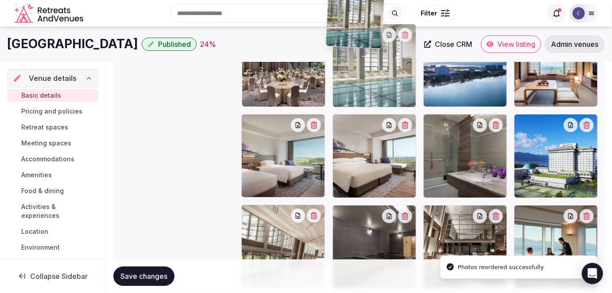
scroll to position [1029, 0]
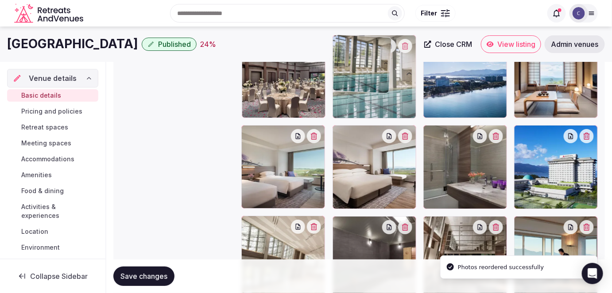
drag, startPoint x: 581, startPoint y: 185, endPoint x: 406, endPoint y: 90, distance: 199.2
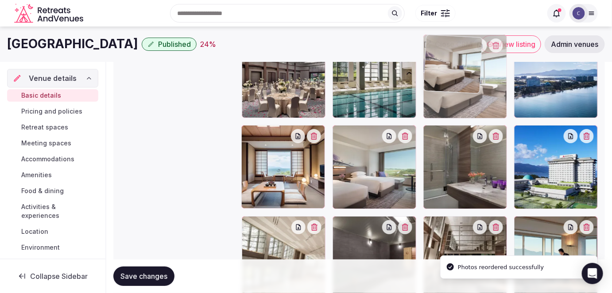
drag, startPoint x: 397, startPoint y: 158, endPoint x: 464, endPoint y: 90, distance: 94.5
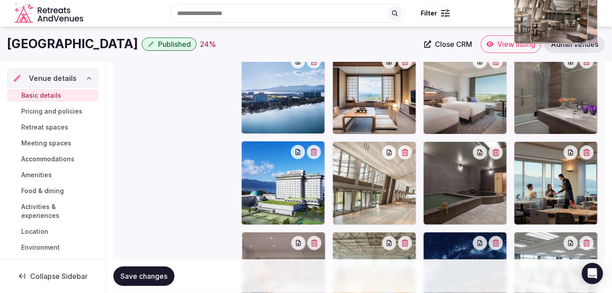
scroll to position [1083, 0]
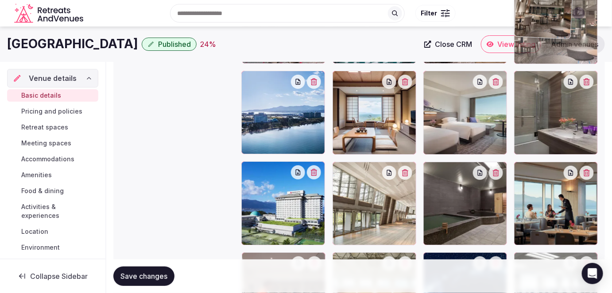
drag, startPoint x: 465, startPoint y: 150, endPoint x: 567, endPoint y: 85, distance: 121.3
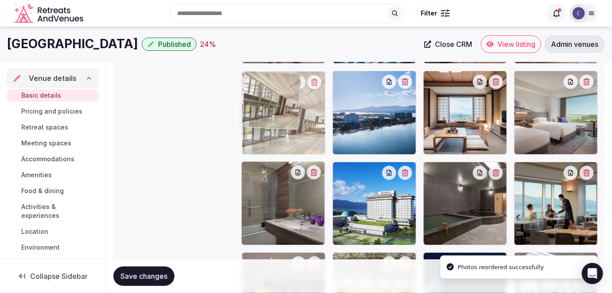
drag, startPoint x: 357, startPoint y: 201, endPoint x: 366, endPoint y: 172, distance: 30.1
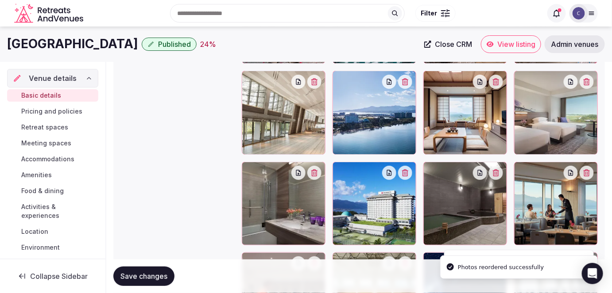
scroll to position [963, 0]
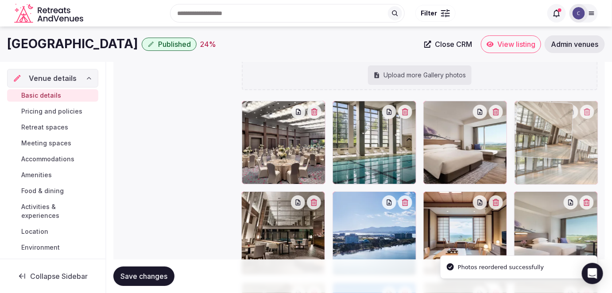
drag, startPoint x: 431, startPoint y: 144, endPoint x: 525, endPoint y: 173, distance: 98.7
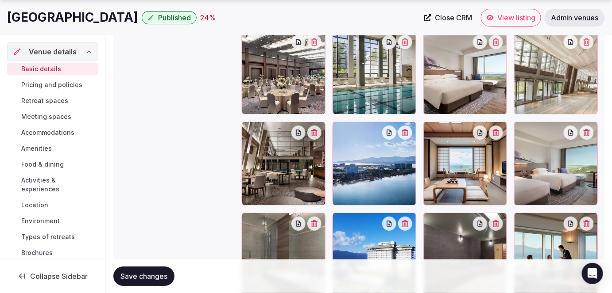
scroll to position [1041, 0]
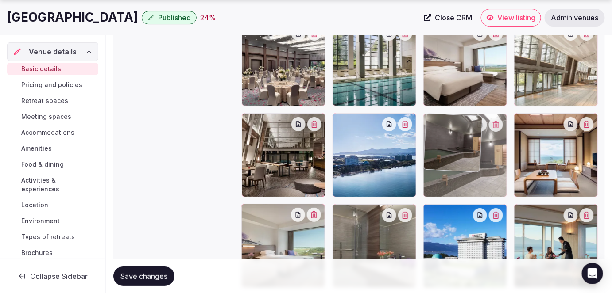
drag, startPoint x: 461, startPoint y: 231, endPoint x: 461, endPoint y: 198, distance: 33.2
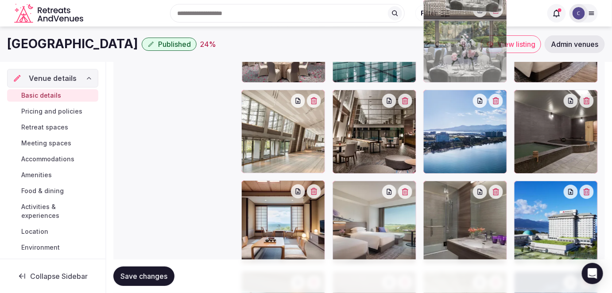
scroll to position [1048, 0]
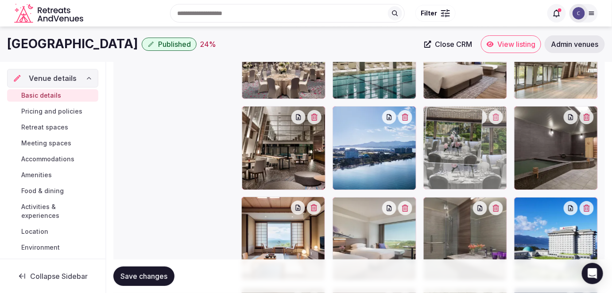
drag, startPoint x: 301, startPoint y: 190, endPoint x: 503, endPoint y: 144, distance: 207.1
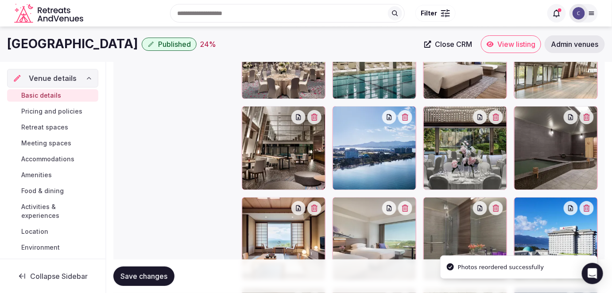
click at [165, 273] on span "Save changes" at bounding box center [143, 276] width 47 height 9
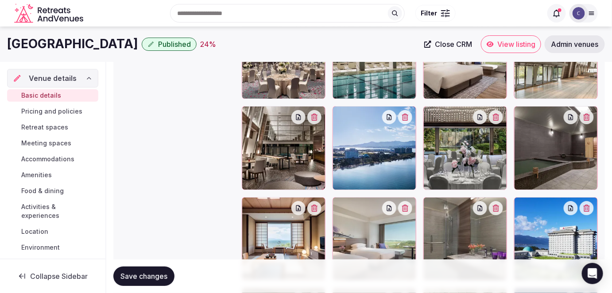
click at [75, 111] on span "Pricing and policies" at bounding box center [51, 111] width 61 height 9
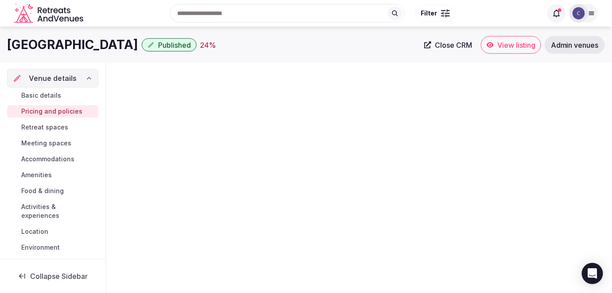
click at [102, 40] on h1 "[GEOGRAPHIC_DATA]" at bounding box center [72, 44] width 131 height 17
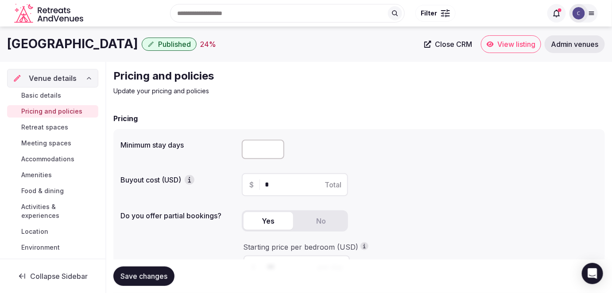
click at [102, 40] on h1 "[GEOGRAPHIC_DATA]" at bounding box center [72, 43] width 131 height 17
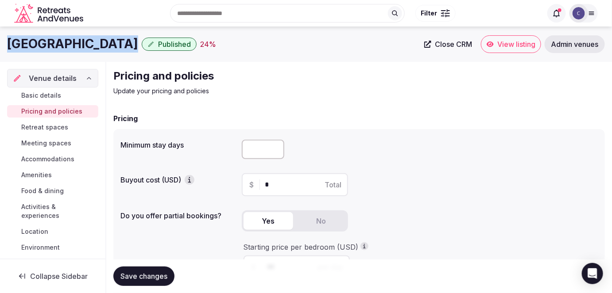
click at [102, 40] on h1 "[GEOGRAPHIC_DATA]" at bounding box center [72, 43] width 131 height 17
copy div "[GEOGRAPHIC_DATA]"
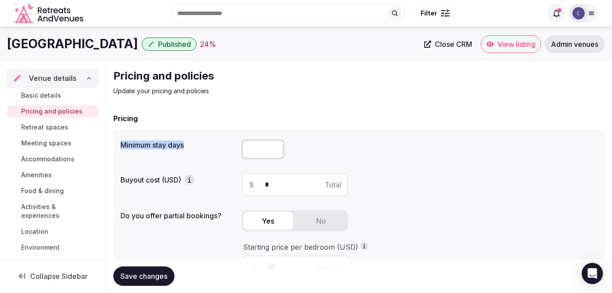
drag, startPoint x: 119, startPoint y: 149, endPoint x: 200, endPoint y: 149, distance: 81.4
click at [196, 150] on div "Minimum stay days Buyout cost (USD) $ * Total Do you offer partial bookings? Ye…" at bounding box center [358, 232] width 491 height 206
copy label "Minimum stay days"
click at [257, 154] on input "number" at bounding box center [263, 149] width 42 height 19
type input "*"
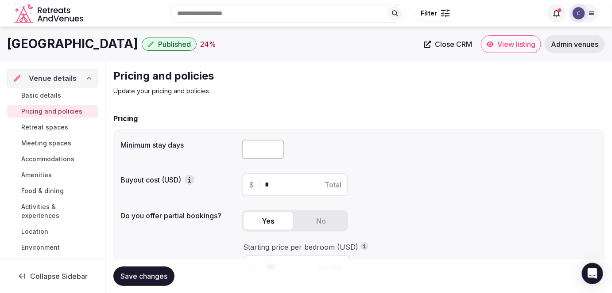
click at [162, 273] on span "Save changes" at bounding box center [143, 276] width 47 height 9
click at [55, 126] on span "Retreat spaces" at bounding box center [44, 127] width 47 height 9
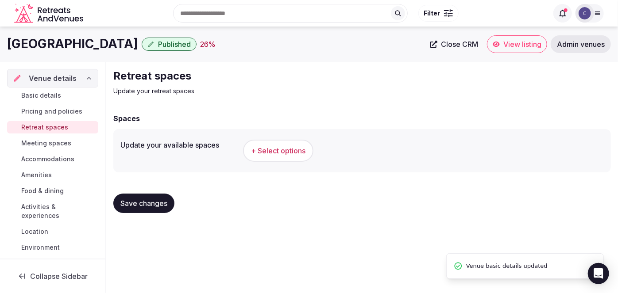
click at [287, 148] on span "+ Select options" at bounding box center [278, 151] width 54 height 10
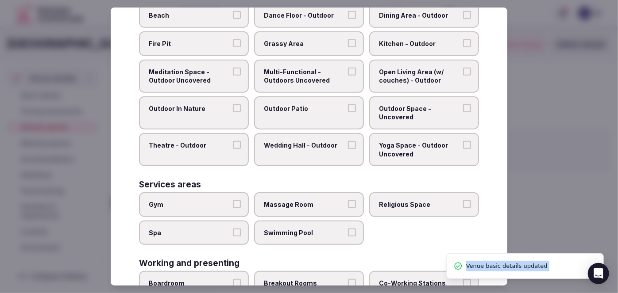
scroll to position [397, 0]
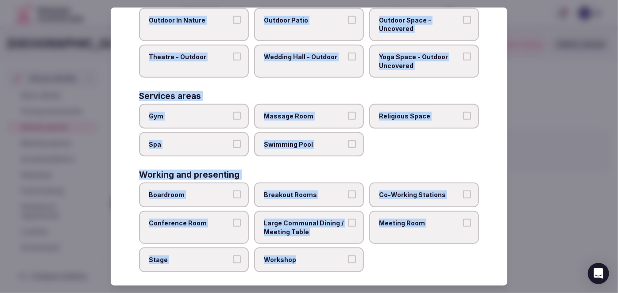
drag, startPoint x: 139, startPoint y: 65, endPoint x: 362, endPoint y: 264, distance: 298.7
click at [362, 264] on div "Select your retreat spaces Choose all applicable retreat spaces offered. Covere…" at bounding box center [309, 147] width 397 height 279
copy div "Choose all applicable retreat spaces offered. Covered outdoor spaces Meditation…"
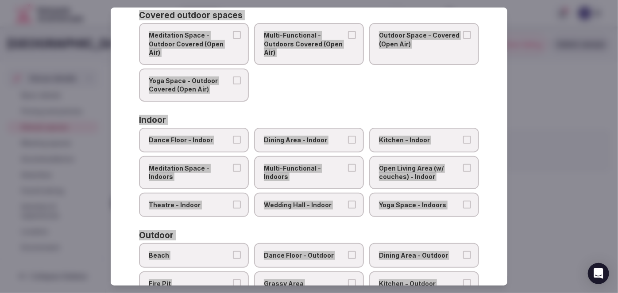
scroll to position [120, 0]
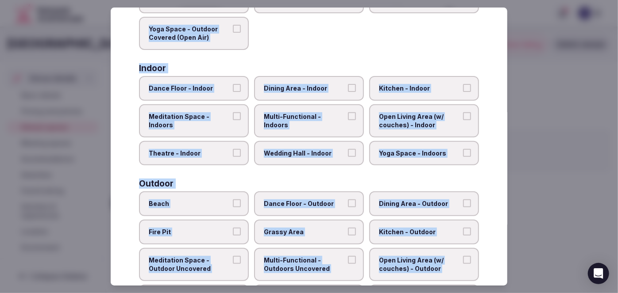
click at [319, 110] on label "Multi-Functional - Indoors" at bounding box center [309, 120] width 110 height 33
click at [348, 112] on button "Multi-Functional - Indoors" at bounding box center [352, 116] width 8 height 8
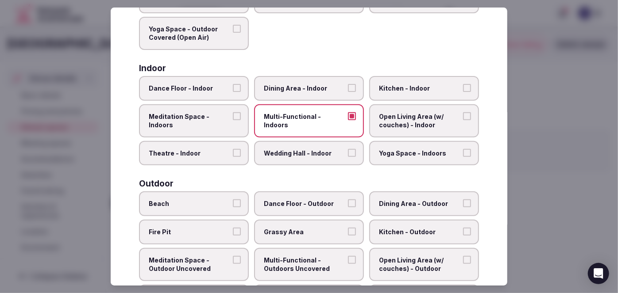
click at [319, 81] on label "Dining Area - Indoor" at bounding box center [309, 88] width 110 height 25
click at [348, 84] on button "Dining Area - Indoor" at bounding box center [352, 88] width 8 height 8
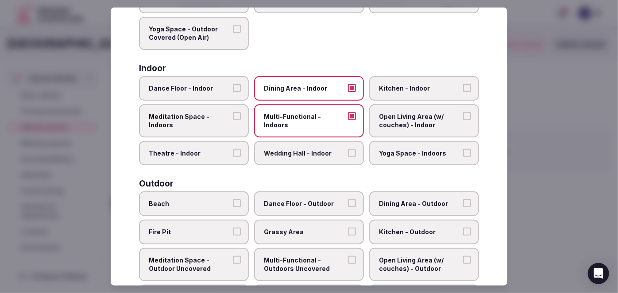
click at [280, 155] on span "Wedding Hall - Indoor" at bounding box center [304, 153] width 81 height 9
click at [348, 155] on button "Wedding Hall - Indoor" at bounding box center [352, 153] width 8 height 8
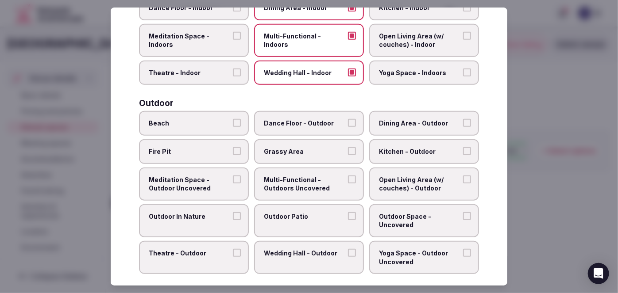
scroll to position [322, 0]
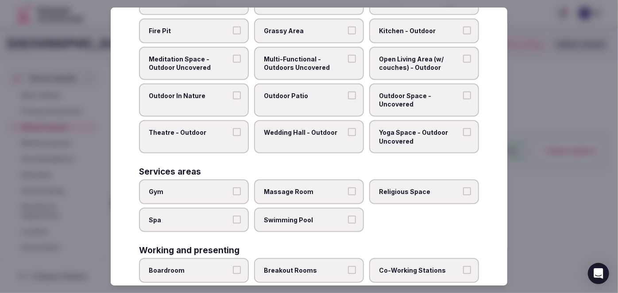
click at [209, 192] on label "Gym" at bounding box center [194, 192] width 110 height 25
click at [233, 192] on button "Gym" at bounding box center [237, 192] width 8 height 8
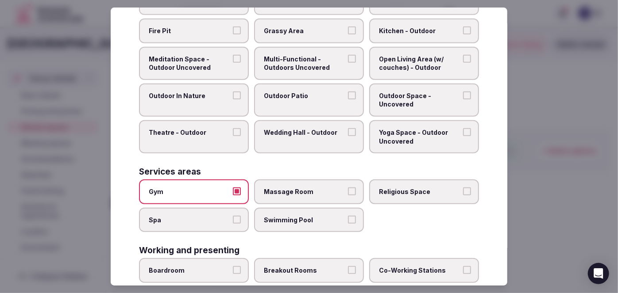
click at [205, 216] on span "Spa" at bounding box center [189, 220] width 81 height 9
click at [233, 216] on button "Spa" at bounding box center [237, 220] width 8 height 8
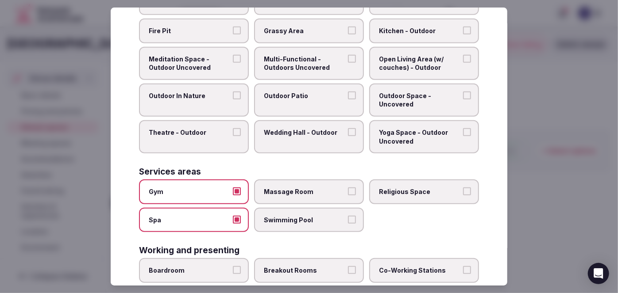
drag, startPoint x: 287, startPoint y: 212, endPoint x: 294, endPoint y: 191, distance: 22.5
click at [288, 216] on span "Swimming Pool" at bounding box center [304, 220] width 81 height 9
drag, startPoint x: 295, startPoint y: 191, endPoint x: 292, endPoint y: 203, distance: 12.8
click at [295, 195] on label "Massage Room" at bounding box center [309, 192] width 110 height 25
click at [348, 195] on button "Massage Room" at bounding box center [352, 192] width 8 height 8
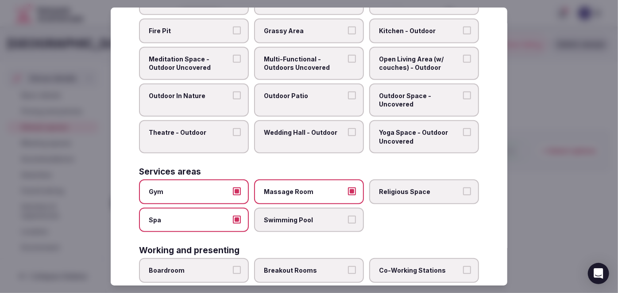
click at [293, 216] on span "Swimming Pool" at bounding box center [304, 220] width 81 height 9
click at [348, 216] on button "Swimming Pool" at bounding box center [352, 220] width 8 height 8
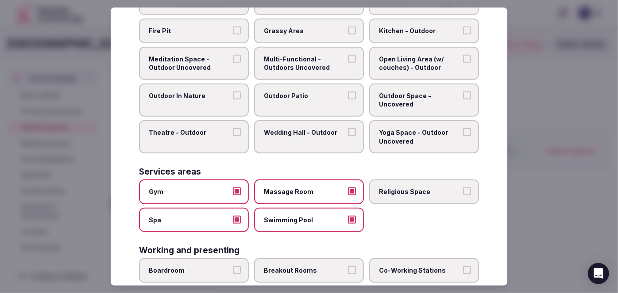
scroll to position [397, 0]
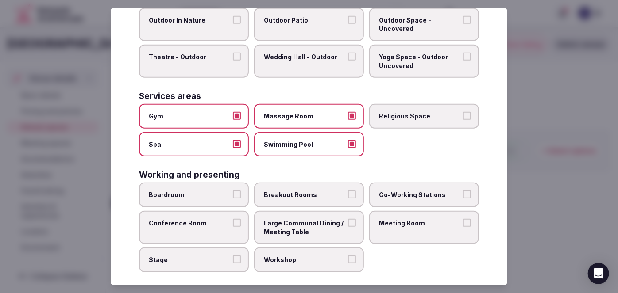
click at [395, 222] on label "Meeting Room" at bounding box center [424, 227] width 110 height 33
click at [463, 222] on button "Meeting Room" at bounding box center [467, 223] width 8 height 8
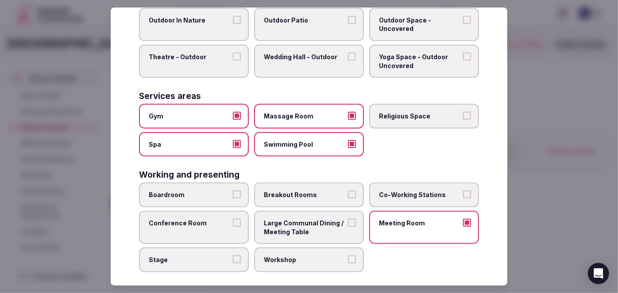
click at [192, 223] on label "Conference Room" at bounding box center [194, 227] width 110 height 33
click at [233, 223] on button "Conference Room" at bounding box center [237, 223] width 8 height 8
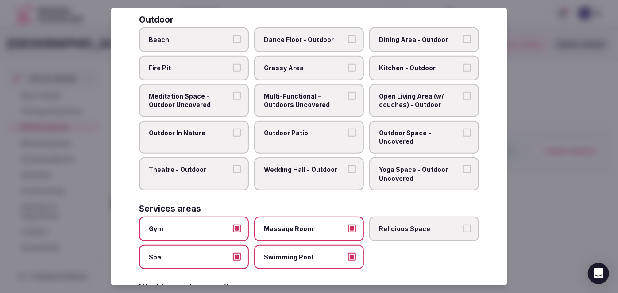
scroll to position [237, 0]
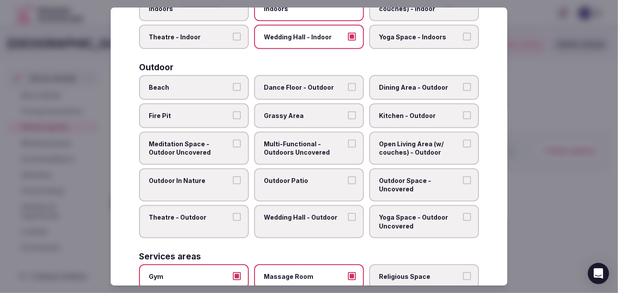
drag, startPoint x: 303, startPoint y: 143, endPoint x: 302, endPoint y: 159, distance: 16.9
click at [303, 143] on span "Multi-Functional - Outdoors Uncovered" at bounding box center [304, 148] width 81 height 17
click at [348, 143] on button "Multi-Functional - Outdoors Uncovered" at bounding box center [352, 144] width 8 height 8
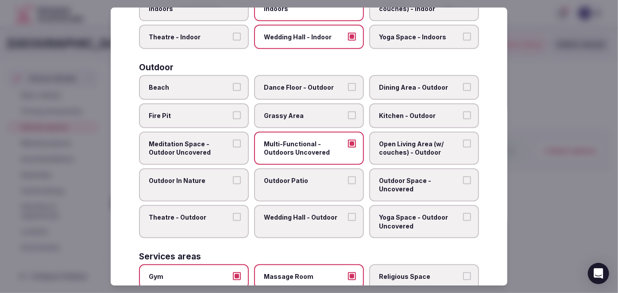
click at [303, 177] on span "Outdoor Patio" at bounding box center [304, 181] width 81 height 9
click at [348, 177] on button "Outdoor Patio" at bounding box center [352, 181] width 8 height 8
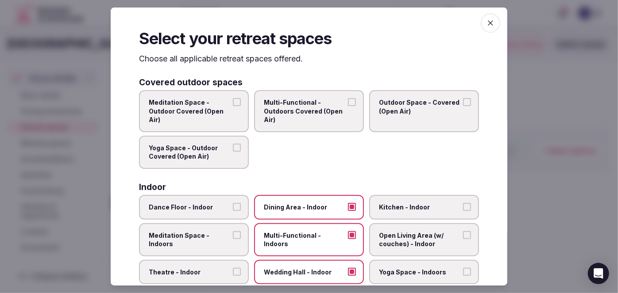
scroll to position [0, 0]
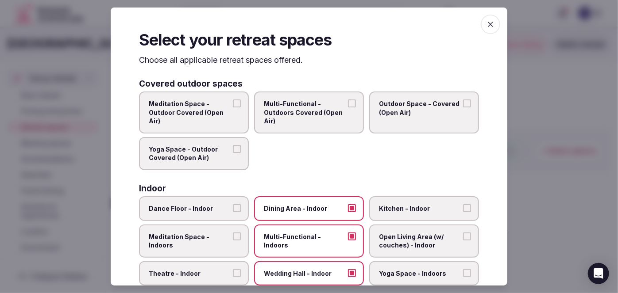
click at [488, 25] on icon "button" at bounding box center [490, 24] width 5 height 5
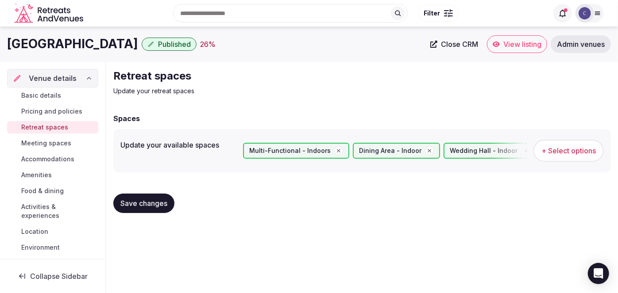
click at [154, 203] on span "Save changes" at bounding box center [143, 203] width 47 height 9
click at [54, 142] on span "Meeting spaces" at bounding box center [46, 143] width 50 height 9
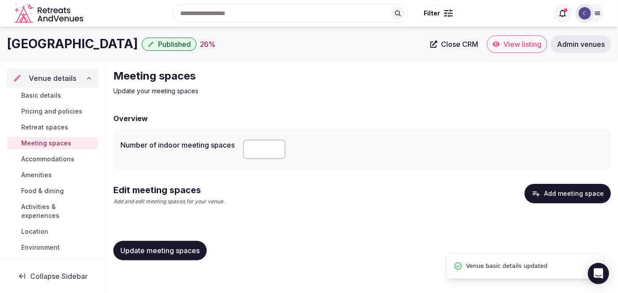
click at [243, 150] on div "Number of indoor meeting spaces" at bounding box center [361, 149] width 483 height 27
click at [254, 150] on input "number" at bounding box center [264, 149] width 42 height 19
type input "**"
click at [265, 197] on div "Edit meeting spaces Add and edit meeting spaces for your venue. Add meeting spa…" at bounding box center [361, 198] width 497 height 29
click at [183, 250] on span "Update meeting spaces" at bounding box center [159, 250] width 79 height 9
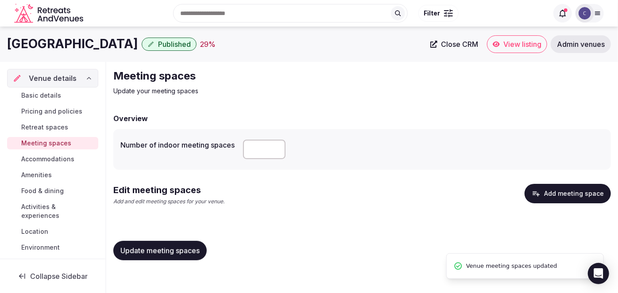
click at [551, 195] on button "Add meeting space" at bounding box center [567, 193] width 86 height 19
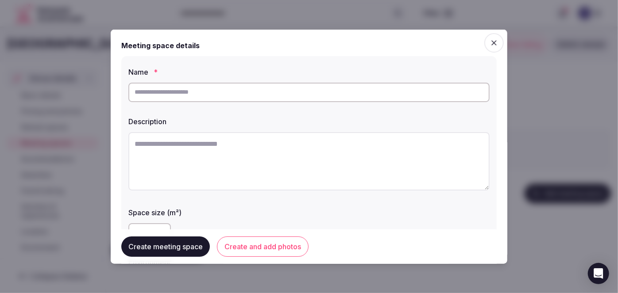
click at [262, 88] on input "text" at bounding box center [308, 91] width 361 height 19
paste input "**********"
type input "**********"
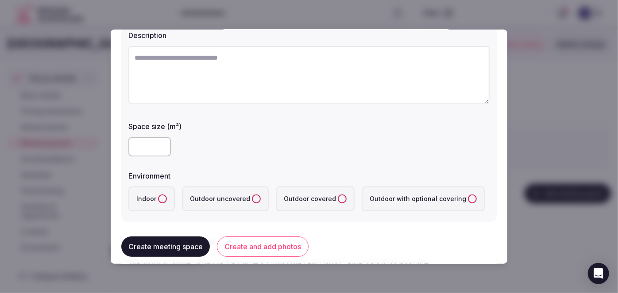
scroll to position [120, 0]
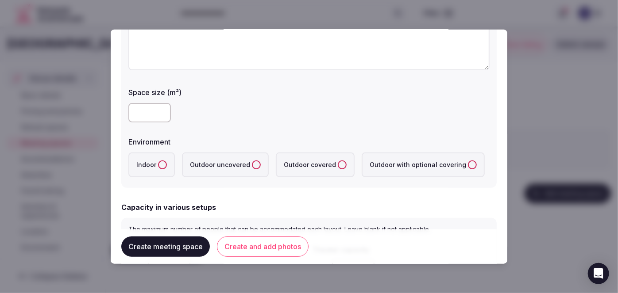
click at [145, 105] on input "number" at bounding box center [149, 112] width 42 height 19
type input "***"
click at [165, 168] on label "Indoor" at bounding box center [151, 164] width 46 height 25
click at [165, 168] on button "Indoor" at bounding box center [162, 164] width 9 height 9
click at [250, 198] on form "**********" at bounding box center [308, 260] width 375 height 683
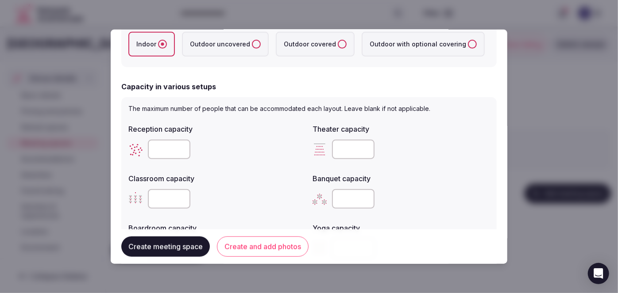
scroll to position [281, 0]
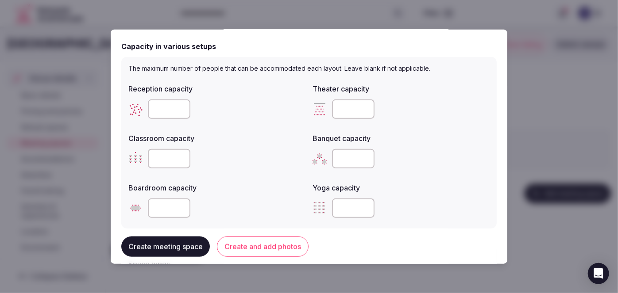
click at [343, 101] on input "number" at bounding box center [353, 108] width 42 height 19
paste input "***"
type input "***"
click at [169, 157] on input "number" at bounding box center [169, 158] width 42 height 19
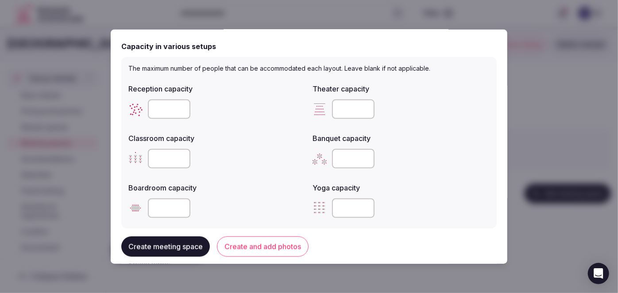
type input "*"
type input "***"
click at [288, 175] on div "Reception capacity Theater capacity *** Classroom capacity *** Banquet capacity…" at bounding box center [308, 151] width 361 height 142
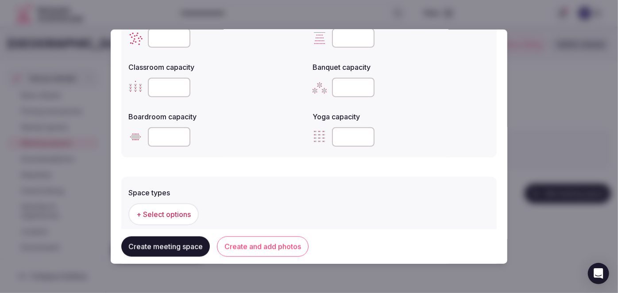
scroll to position [443, 0]
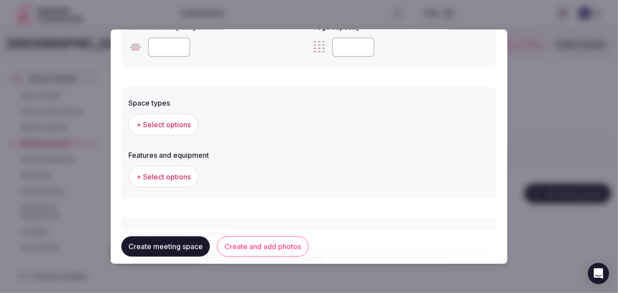
click at [172, 129] on button "+ Select options" at bounding box center [163, 124] width 70 height 22
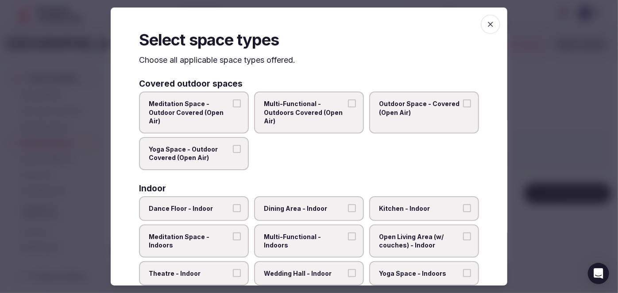
click at [327, 226] on label "Multi-Functional - Indoors" at bounding box center [309, 241] width 110 height 33
click at [348, 233] on button "Multi-Functional - Indoors" at bounding box center [352, 237] width 8 height 8
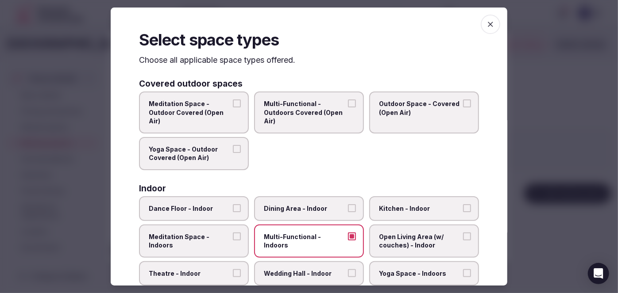
click at [324, 207] on span "Dining Area - Indoor" at bounding box center [304, 208] width 81 height 9
click at [348, 207] on button "Dining Area - Indoor" at bounding box center [352, 208] width 8 height 8
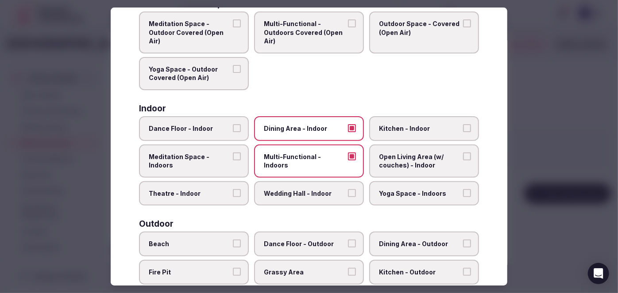
drag, startPoint x: 324, startPoint y: 200, endPoint x: 335, endPoint y: 219, distance: 22.1
click at [323, 200] on label "Wedding Hall - Indoor" at bounding box center [309, 193] width 110 height 25
click at [348, 197] on button "Wedding Hall - Indoor" at bounding box center [352, 193] width 8 height 8
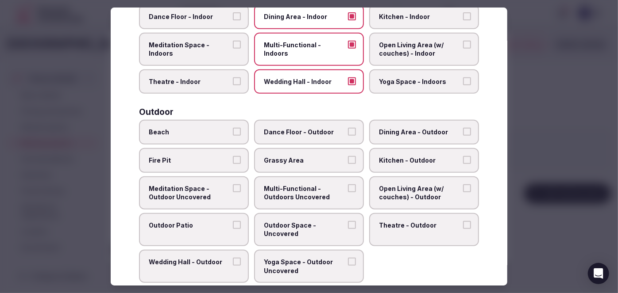
scroll to position [281, 0]
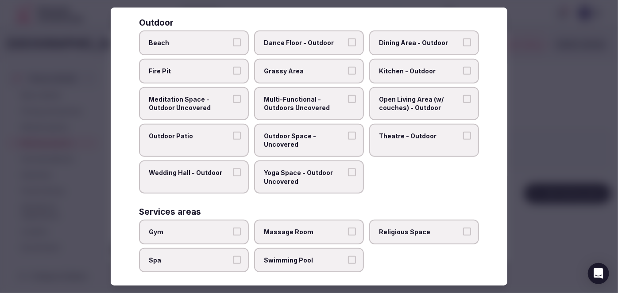
click at [408, 237] on label "Religious Space" at bounding box center [424, 232] width 110 height 25
click at [463, 236] on button "Religious Space" at bounding box center [467, 232] width 8 height 8
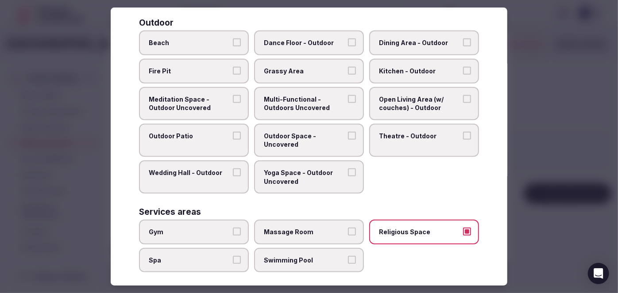
click at [407, 235] on label "Religious Space" at bounding box center [424, 232] width 110 height 25
click at [463, 235] on button "Religious Space" at bounding box center [467, 232] width 8 height 8
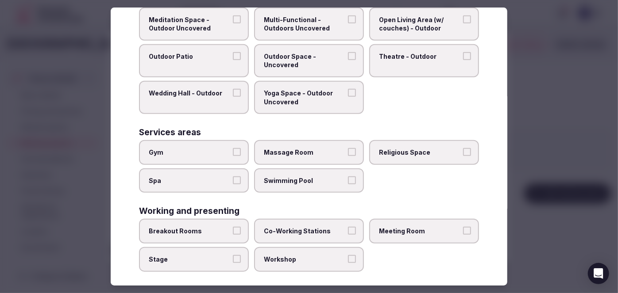
click at [408, 228] on span "Meeting Room" at bounding box center [419, 231] width 81 height 9
click at [463, 228] on button "Meeting Room" at bounding box center [467, 231] width 8 height 8
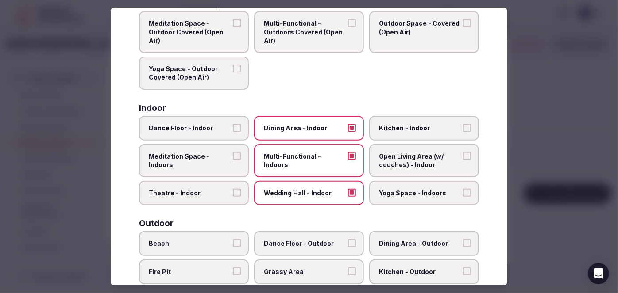
scroll to position [0, 0]
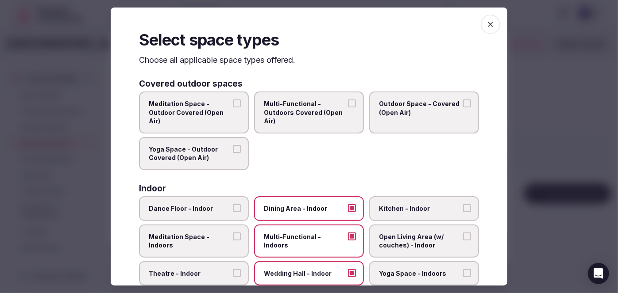
click at [486, 22] on icon "button" at bounding box center [490, 24] width 9 height 9
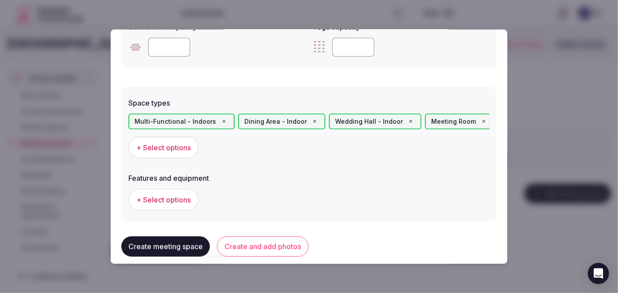
click at [178, 199] on span "+ Select options" at bounding box center [163, 200] width 54 height 10
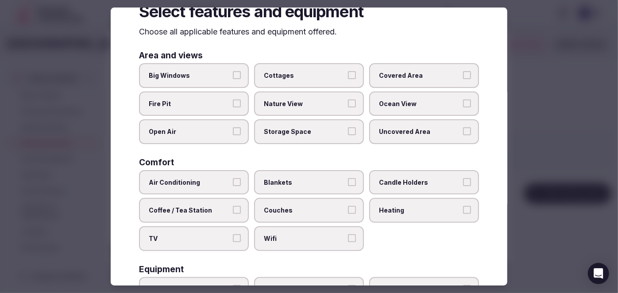
scroll to position [40, 0]
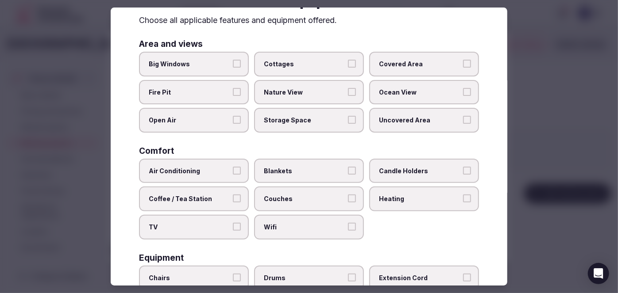
click at [309, 224] on span "Wifi" at bounding box center [304, 227] width 81 height 9
click at [348, 224] on button "Wifi" at bounding box center [352, 227] width 8 height 8
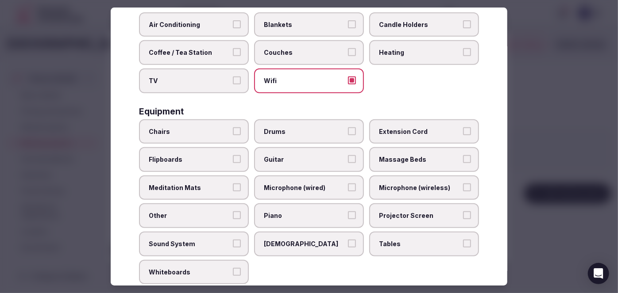
scroll to position [281, 0]
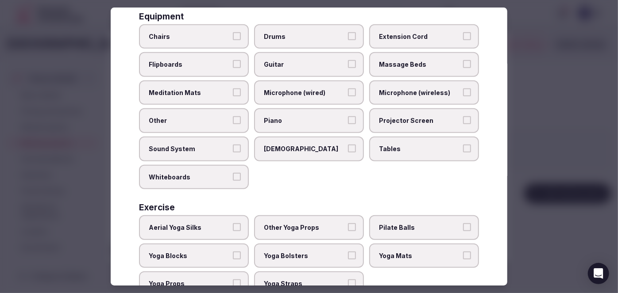
click at [399, 149] on label "Tables" at bounding box center [424, 149] width 110 height 25
click at [463, 149] on button "Tables" at bounding box center [467, 149] width 8 height 8
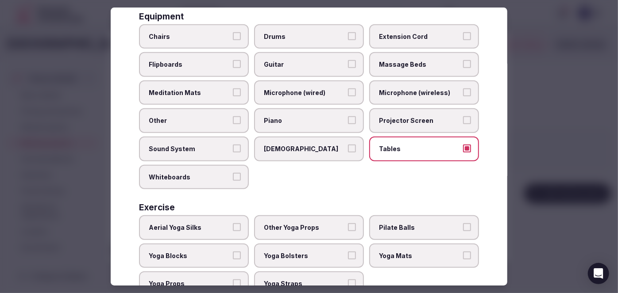
click at [399, 120] on label "Projector Screen" at bounding box center [424, 121] width 110 height 25
click at [463, 120] on button "Projector Screen" at bounding box center [467, 121] width 8 height 8
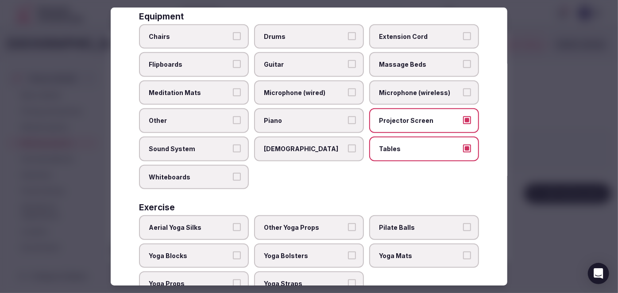
click at [401, 89] on span "Microphone (wireless)" at bounding box center [419, 93] width 81 height 9
click at [463, 89] on button "Microphone (wireless)" at bounding box center [467, 93] width 8 height 8
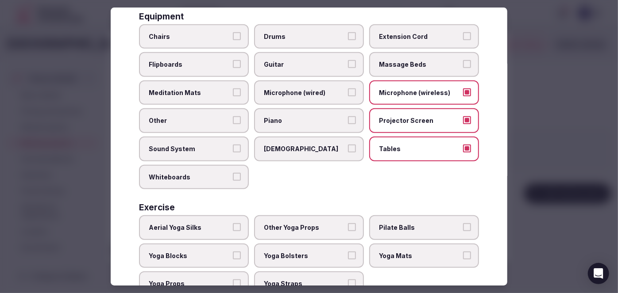
click at [181, 32] on span "Chairs" at bounding box center [189, 36] width 81 height 9
click at [233, 32] on button "Chairs" at bounding box center [237, 36] width 8 height 8
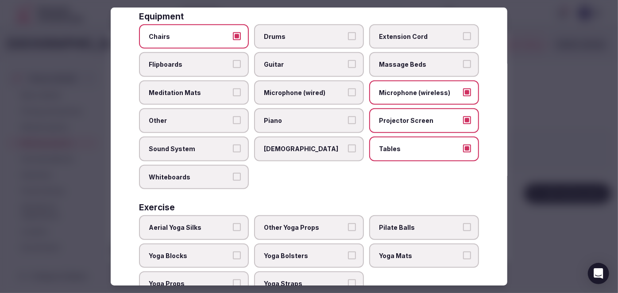
click at [182, 139] on label "Sound System" at bounding box center [194, 149] width 110 height 25
click at [233, 145] on button "Sound System" at bounding box center [237, 149] width 8 height 8
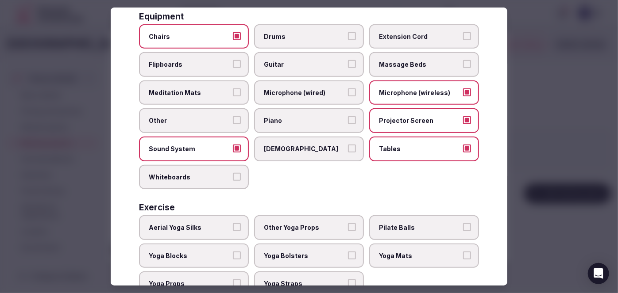
click at [181, 165] on label "Whiteboards" at bounding box center [194, 177] width 110 height 25
click at [233, 173] on button "Whiteboards" at bounding box center [237, 177] width 8 height 8
click at [198, 60] on span "Flipboards" at bounding box center [189, 64] width 81 height 9
click at [233, 60] on button "Flipboards" at bounding box center [237, 64] width 8 height 8
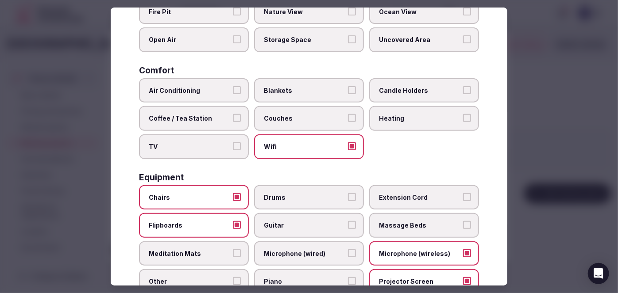
scroll to position [0, 0]
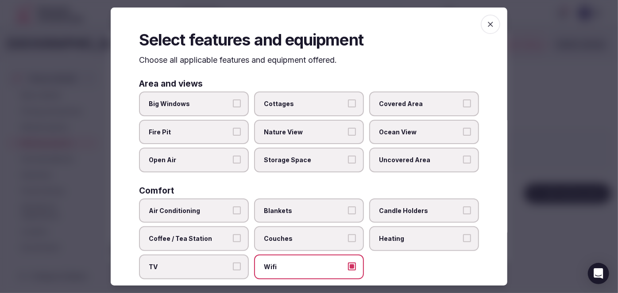
click at [486, 24] on icon "button" at bounding box center [490, 24] width 9 height 9
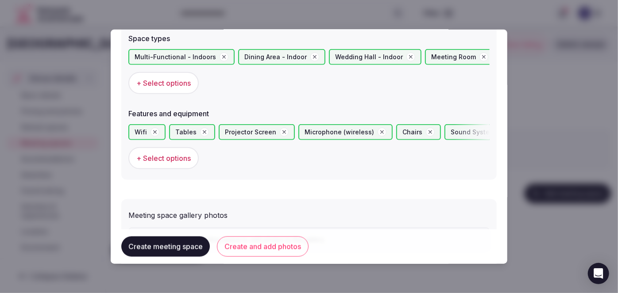
scroll to position [554, 0]
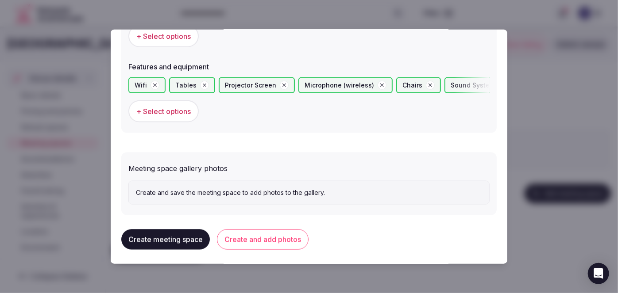
click at [282, 240] on button "Create and add photos" at bounding box center [263, 240] width 92 height 20
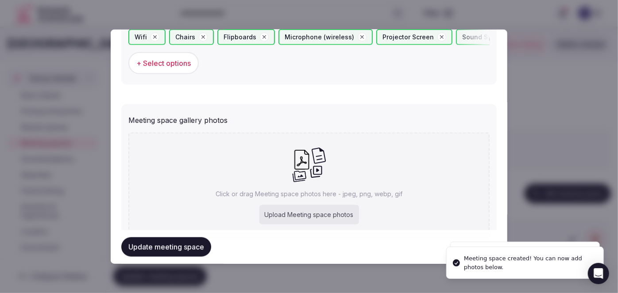
scroll to position [603, 0]
click at [307, 208] on div "Upload Meeting space photos" at bounding box center [309, 213] width 100 height 19
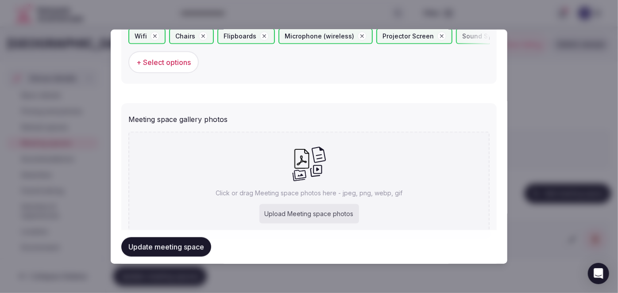
type input "**********"
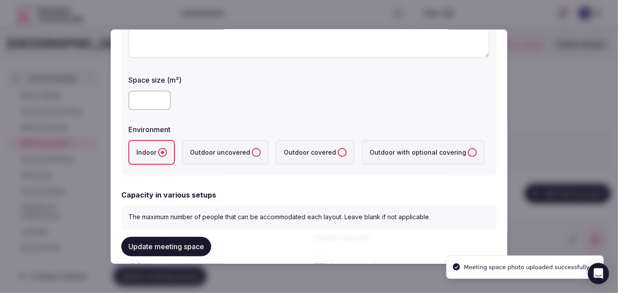
scroll to position [0, 0]
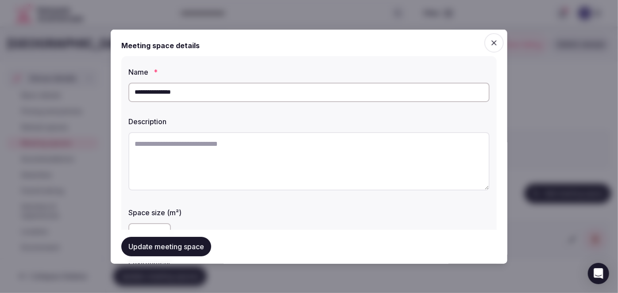
click at [215, 97] on input "**********" at bounding box center [308, 91] width 361 height 19
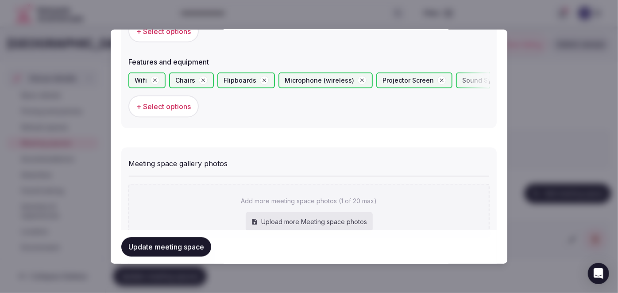
scroll to position [563, 0]
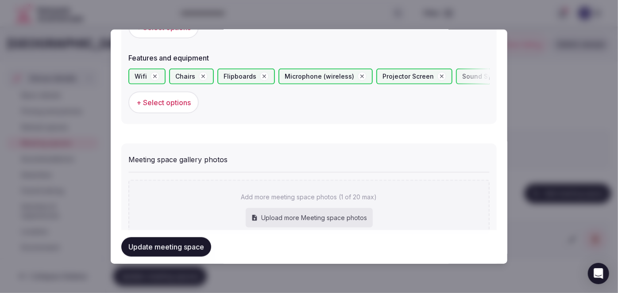
click at [168, 104] on span "+ Select options" at bounding box center [163, 103] width 54 height 10
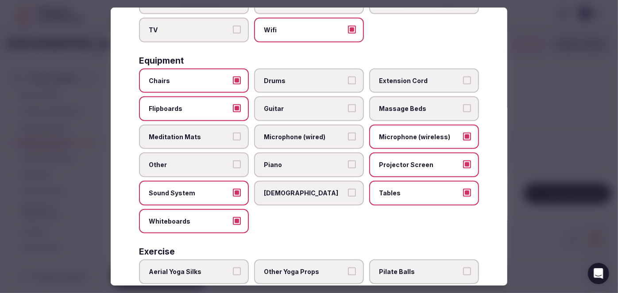
scroll to position [306, 0]
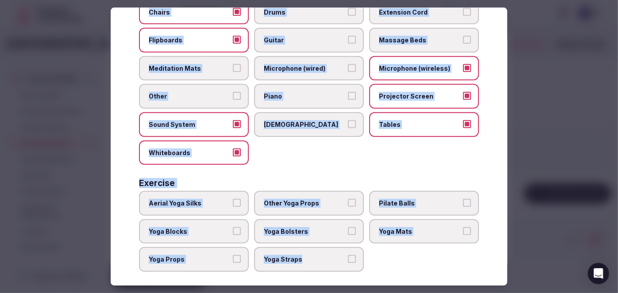
drag, startPoint x: 139, startPoint y: 62, endPoint x: 372, endPoint y: 270, distance: 312.8
click at [372, 273] on div "Select features and equipment Choose all applicable features and equipment offe…" at bounding box center [309, 147] width 397 height 279
copy div "Choose all applicable features and equipment offered. Area and views Big Window…"
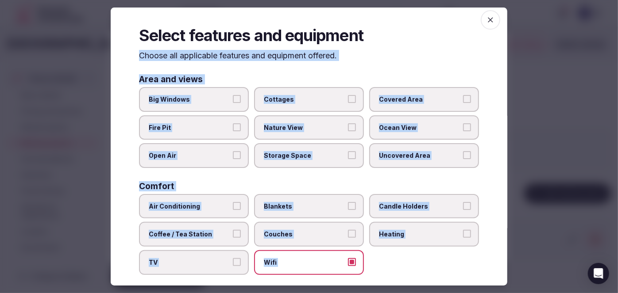
scroll to position [0, 0]
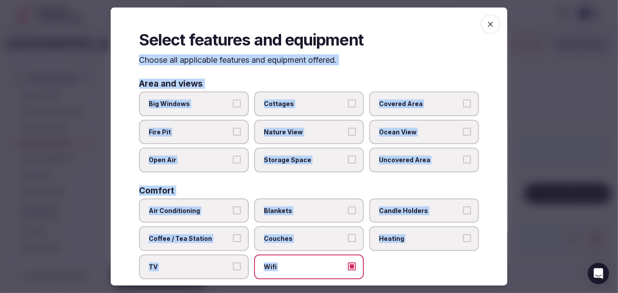
click at [217, 212] on span "Air Conditioning" at bounding box center [189, 211] width 81 height 9
click at [233, 212] on button "Air Conditioning" at bounding box center [237, 211] width 8 height 8
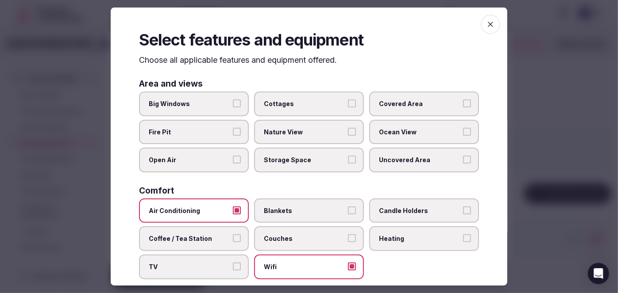
drag, startPoint x: 390, startPoint y: 241, endPoint x: 391, endPoint y: 247, distance: 6.3
click at [390, 242] on label "Heating" at bounding box center [424, 239] width 110 height 25
click at [463, 242] on button "Heating" at bounding box center [467, 239] width 8 height 8
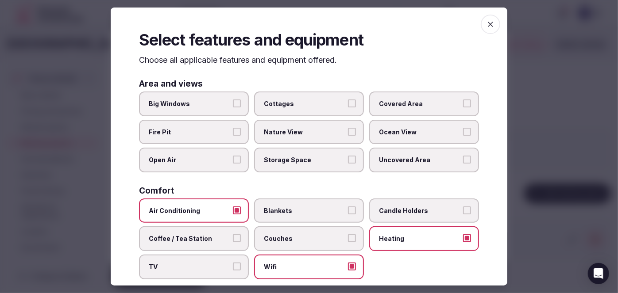
click at [213, 230] on label "Coffee / Tea Station" at bounding box center [194, 239] width 110 height 25
click at [233, 235] on button "Coffee / Tea Station" at bounding box center [237, 239] width 8 height 8
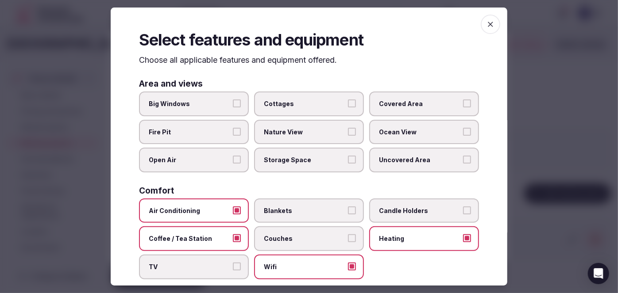
click at [404, 106] on span "Covered Area" at bounding box center [419, 104] width 81 height 9
click at [463, 106] on button "Covered Area" at bounding box center [467, 104] width 8 height 8
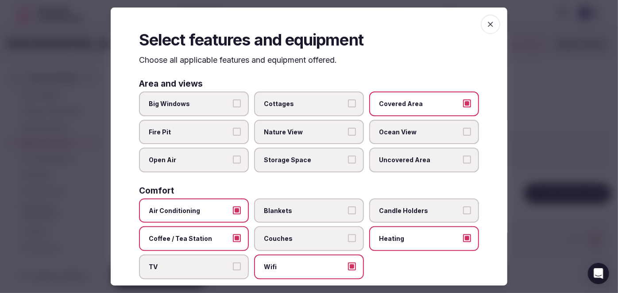
click at [486, 24] on icon "button" at bounding box center [490, 24] width 9 height 9
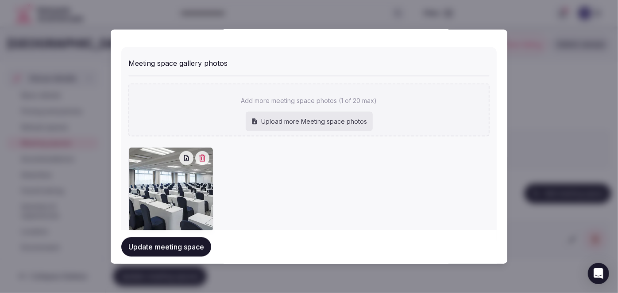
scroll to position [685, 0]
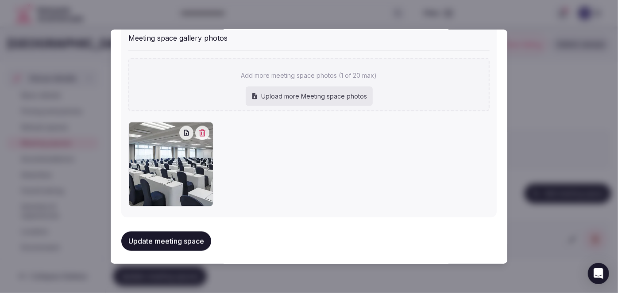
click at [196, 236] on button "Update meeting space" at bounding box center [166, 241] width 90 height 19
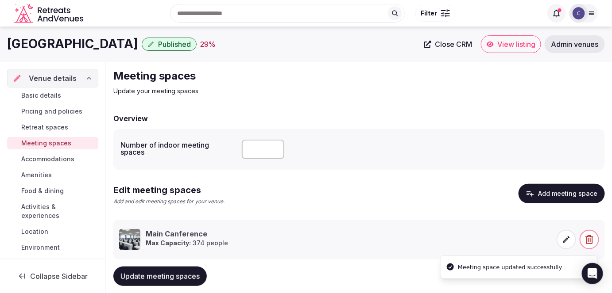
click at [196, 278] on span "Update meeting spaces" at bounding box center [159, 276] width 79 height 9
click at [573, 194] on button "Add meeting space" at bounding box center [561, 193] width 86 height 19
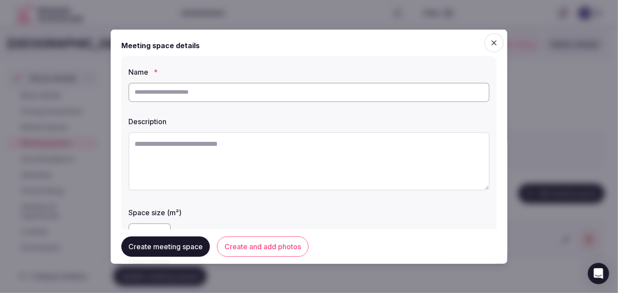
click at [224, 85] on input "text" at bounding box center [308, 91] width 361 height 19
paste input "**********"
type input "**********"
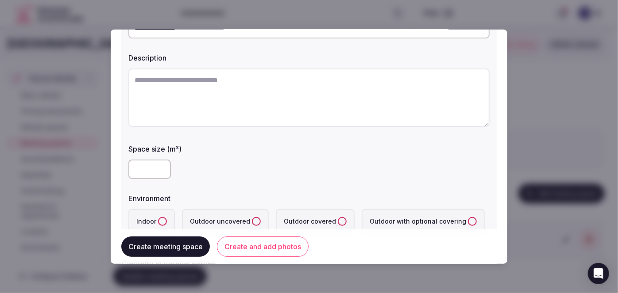
scroll to position [120, 0]
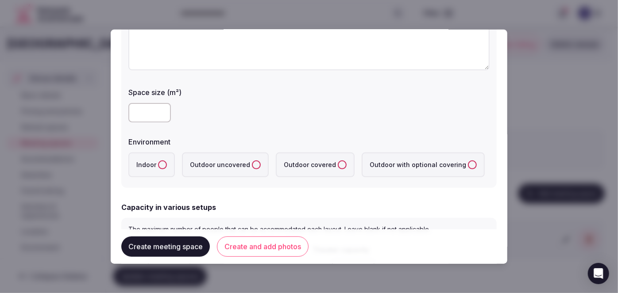
click at [137, 119] on input "number" at bounding box center [149, 112] width 42 height 19
type input "***"
click at [165, 164] on button "Indoor" at bounding box center [162, 164] width 9 height 9
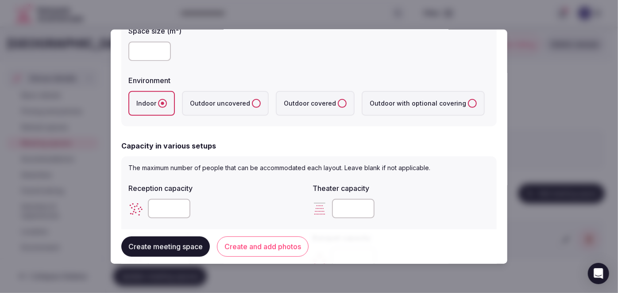
scroll to position [241, 0]
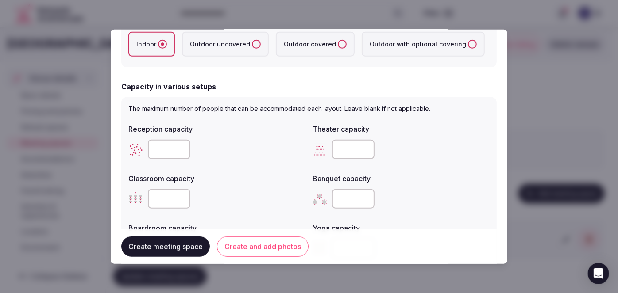
click at [341, 146] on input "number" at bounding box center [353, 148] width 42 height 19
paste input "***"
type input "***"
click at [332, 196] on input "number" at bounding box center [353, 198] width 42 height 19
type input "***"
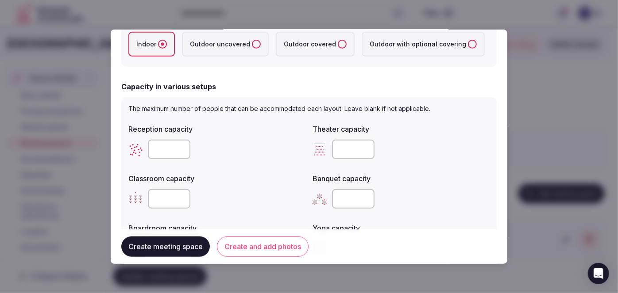
click at [281, 178] on label "Classroom capacity" at bounding box center [216, 178] width 177 height 7
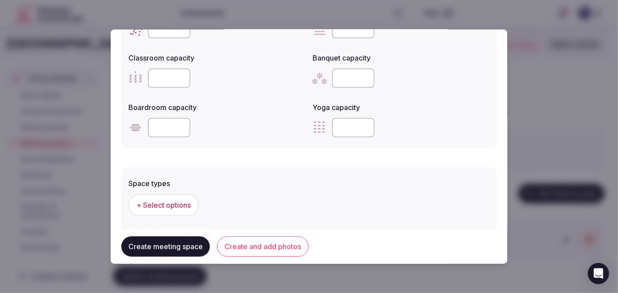
click at [181, 201] on span "+ Select options" at bounding box center [163, 205] width 54 height 10
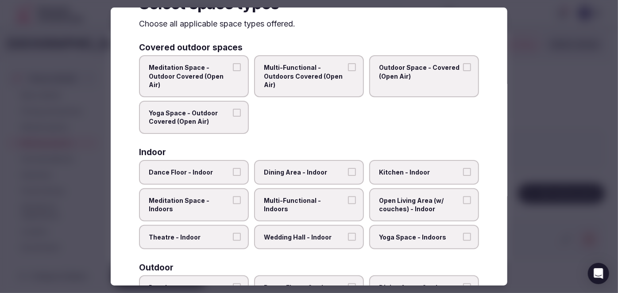
scroll to position [120, 0]
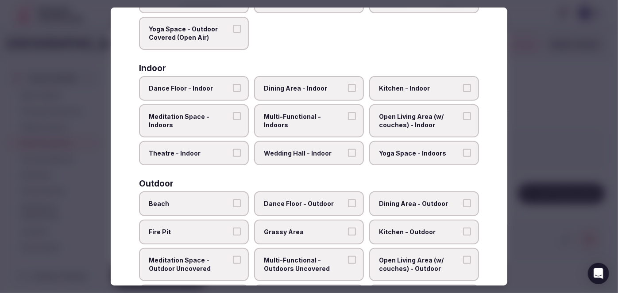
click at [295, 110] on label "Multi-Functional - Indoors" at bounding box center [309, 120] width 110 height 33
click at [348, 112] on button "Multi-Functional - Indoors" at bounding box center [352, 116] width 8 height 8
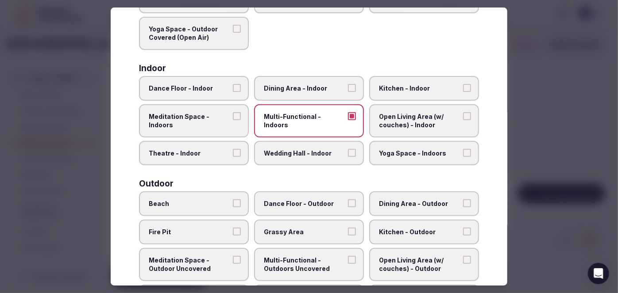
drag, startPoint x: 298, startPoint y: 89, endPoint x: 298, endPoint y: 97, distance: 8.0
click at [297, 89] on span "Dining Area - Indoor" at bounding box center [304, 88] width 81 height 9
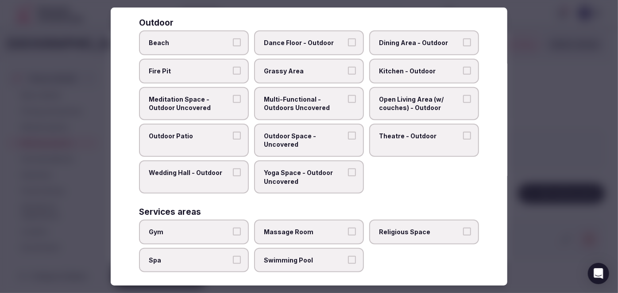
scroll to position [80, 0]
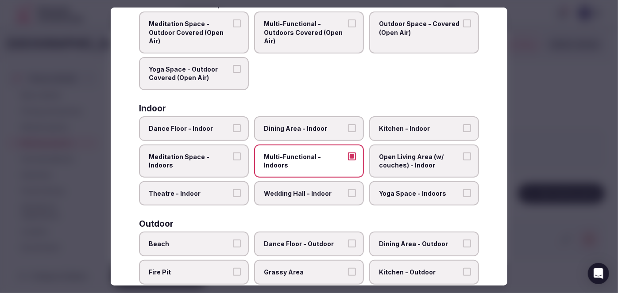
click at [301, 112] on div "Indoor Dance Floor - Indoor Dining Area - Indoor Kitchen - Indoor Meditation Sp…" at bounding box center [309, 154] width 340 height 101
click at [304, 133] on label "Dining Area - Indoor" at bounding box center [309, 128] width 110 height 25
click at [348, 132] on button "Dining Area - Indoor" at bounding box center [352, 128] width 8 height 8
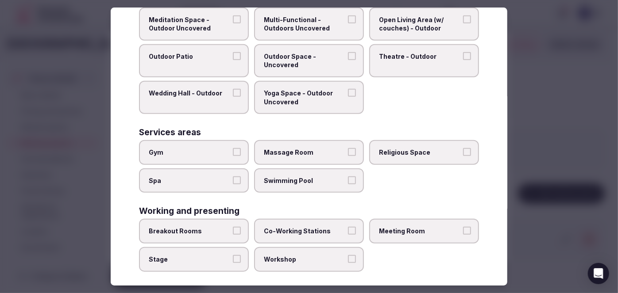
click at [419, 229] on span "Meeting Room" at bounding box center [419, 231] width 81 height 9
click at [463, 229] on button "Meeting Room" at bounding box center [467, 231] width 8 height 8
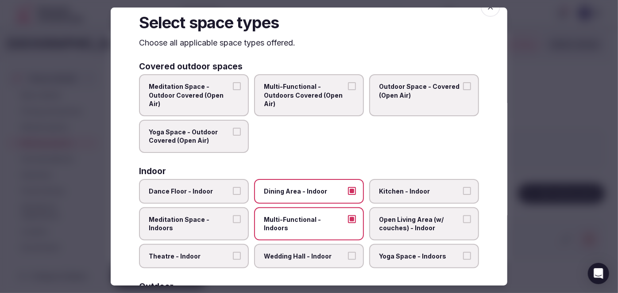
scroll to position [0, 0]
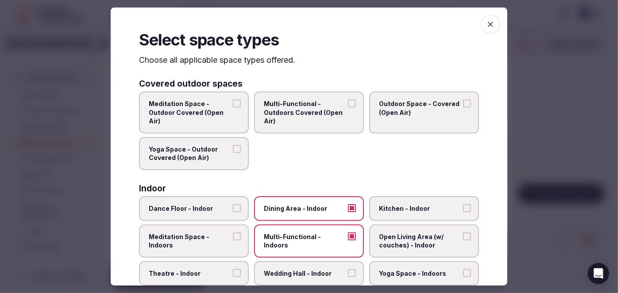
drag, startPoint x: 483, startPoint y: 20, endPoint x: 351, endPoint y: 111, distance: 160.0
click at [486, 20] on icon "button" at bounding box center [490, 24] width 9 height 9
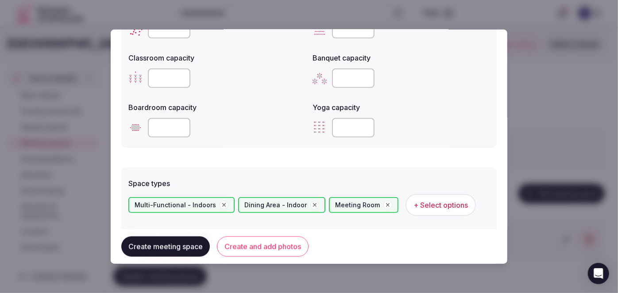
scroll to position [482, 0]
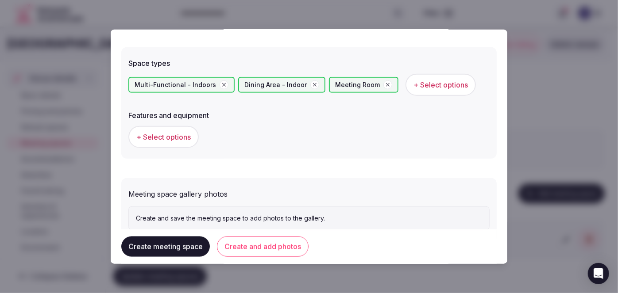
click at [181, 129] on button "+ Select options" at bounding box center [163, 137] width 70 height 22
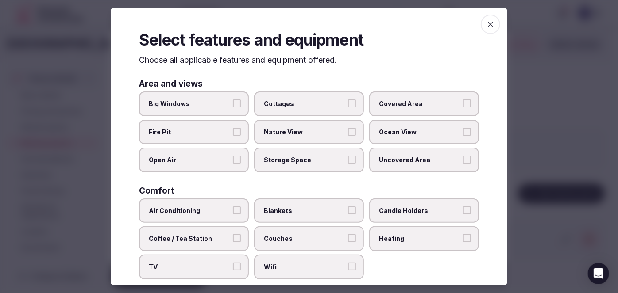
click at [309, 269] on label "Wifi" at bounding box center [309, 267] width 110 height 25
click at [348, 269] on button "Wifi" at bounding box center [352, 267] width 8 height 8
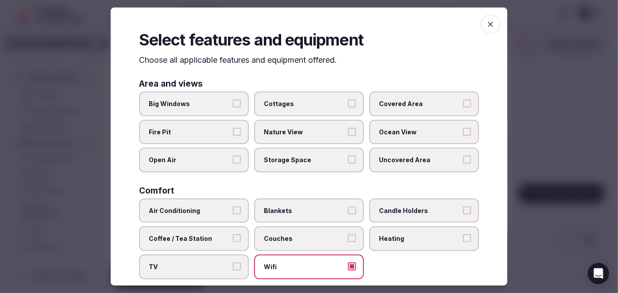
click at [216, 213] on span "Air Conditioning" at bounding box center [189, 211] width 81 height 9
click at [233, 213] on button "Air Conditioning" at bounding box center [237, 211] width 8 height 8
click at [212, 235] on span "Coffee / Tea Station" at bounding box center [189, 239] width 81 height 9
click at [233, 235] on button "Coffee / Tea Station" at bounding box center [237, 239] width 8 height 8
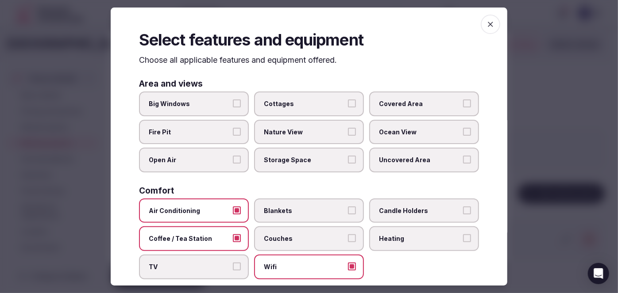
click at [424, 239] on span "Heating" at bounding box center [419, 239] width 81 height 9
click at [463, 239] on button "Heating" at bounding box center [467, 239] width 8 height 8
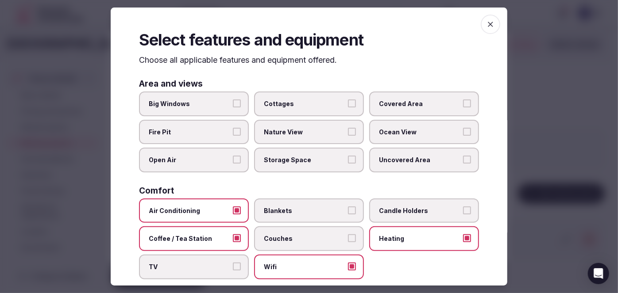
click at [401, 104] on span "Covered Area" at bounding box center [419, 104] width 81 height 9
click at [463, 104] on button "Covered Area" at bounding box center [467, 104] width 8 height 8
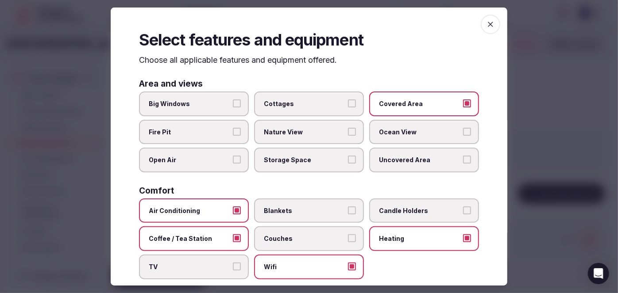
click at [189, 107] on span "Big Windows" at bounding box center [189, 104] width 81 height 9
click at [233, 107] on button "Big Windows" at bounding box center [237, 104] width 8 height 8
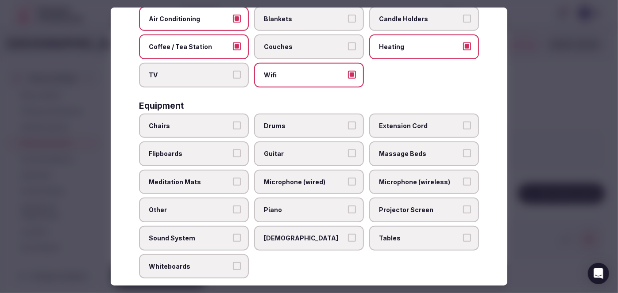
scroll to position [281, 0]
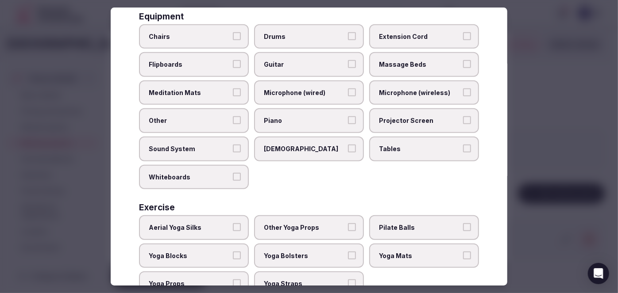
click at [401, 130] on div "Chairs Drums Extension Cord Flipboards Guitar Massage Beds Meditation Mats Micr…" at bounding box center [309, 107] width 340 height 166
click at [403, 117] on span "Projector Screen" at bounding box center [419, 121] width 81 height 9
click at [463, 117] on button "Projector Screen" at bounding box center [467, 121] width 8 height 8
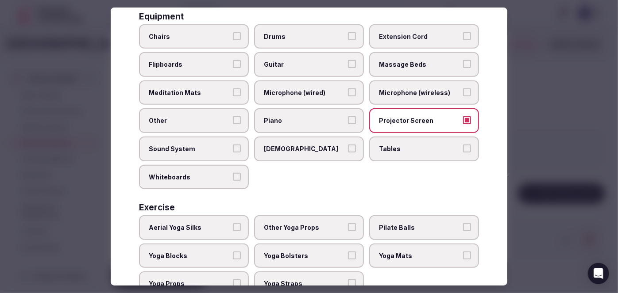
click at [407, 89] on span "Microphone (wireless)" at bounding box center [419, 93] width 81 height 9
click at [463, 89] on button "Microphone (wireless)" at bounding box center [467, 93] width 8 height 8
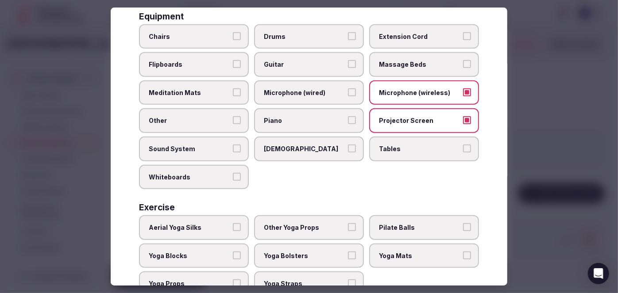
click at [404, 137] on label "Tables" at bounding box center [424, 149] width 110 height 25
click at [463, 145] on button "Tables" at bounding box center [467, 149] width 8 height 8
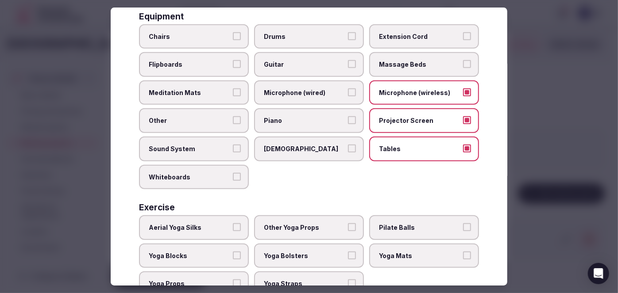
click at [197, 32] on span "Chairs" at bounding box center [189, 36] width 81 height 9
click at [233, 32] on button "Chairs" at bounding box center [237, 36] width 8 height 8
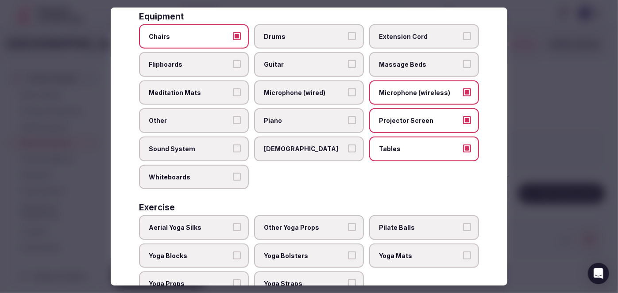
click at [195, 61] on span "Flipboards" at bounding box center [189, 64] width 81 height 9
click at [233, 61] on button "Flipboards" at bounding box center [237, 64] width 8 height 8
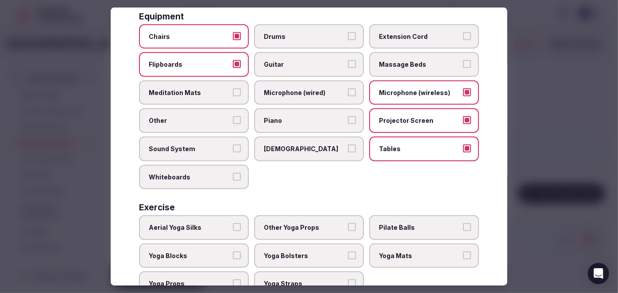
click at [195, 150] on label "Sound System" at bounding box center [194, 149] width 110 height 25
click at [233, 150] on button "Sound System" at bounding box center [237, 149] width 8 height 8
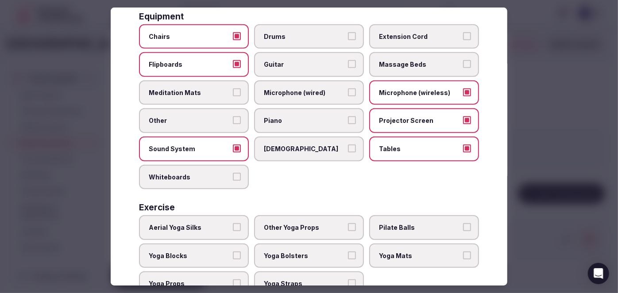
click at [194, 173] on span "Whiteboards" at bounding box center [189, 177] width 81 height 9
click at [233, 173] on button "Whiteboards" at bounding box center [237, 177] width 8 height 8
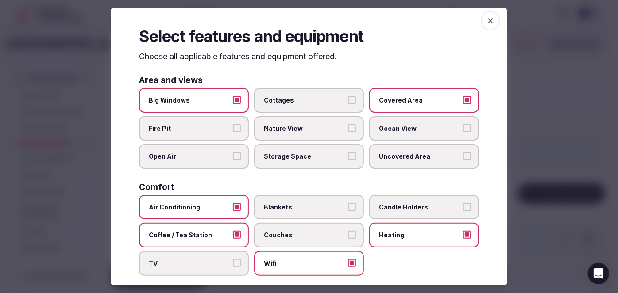
scroll to position [0, 0]
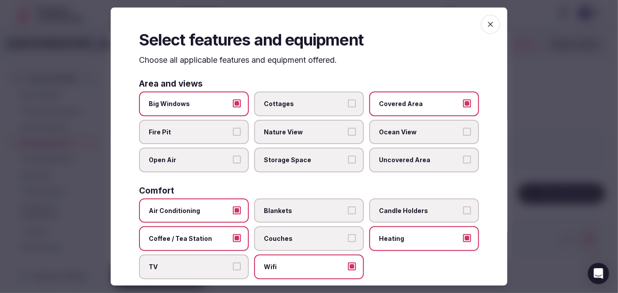
click at [486, 24] on icon "button" at bounding box center [490, 24] width 9 height 9
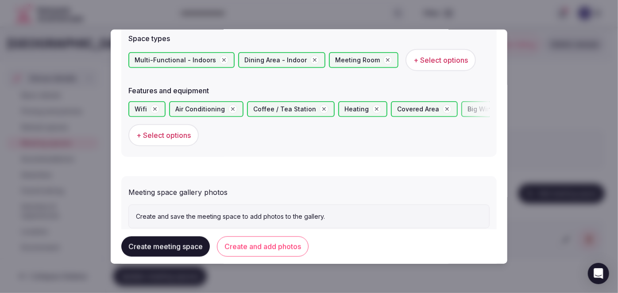
scroll to position [532, 0]
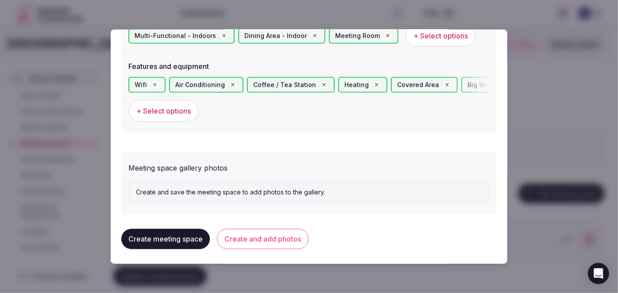
click at [277, 241] on button "Create and add photos" at bounding box center [263, 239] width 92 height 20
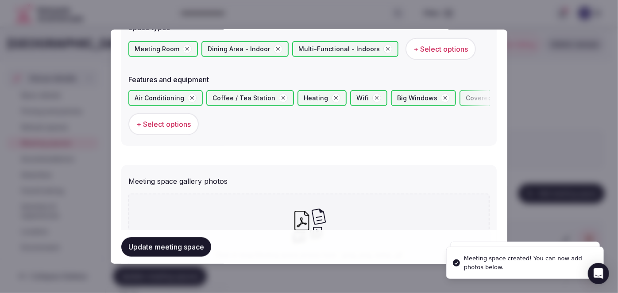
scroll to position [613, 0]
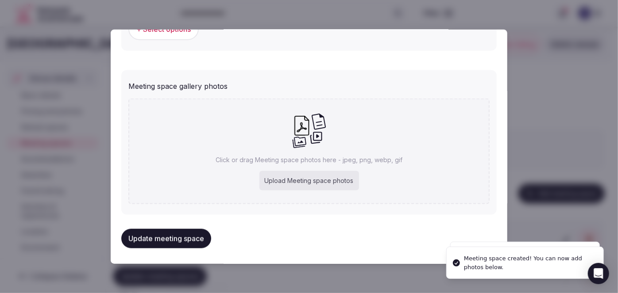
click at [312, 173] on div "Upload Meeting space photos" at bounding box center [309, 180] width 100 height 19
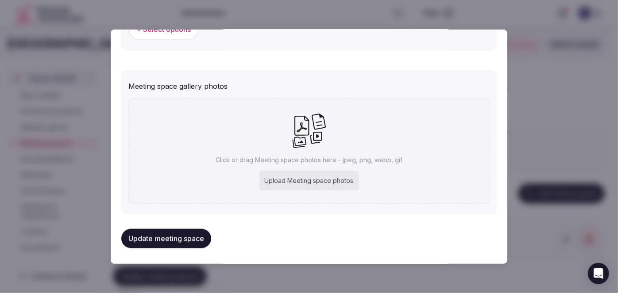
type input "**********"
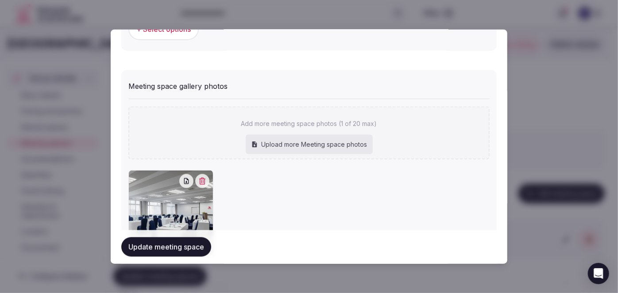
click at [186, 250] on button "Update meeting space" at bounding box center [166, 247] width 90 height 19
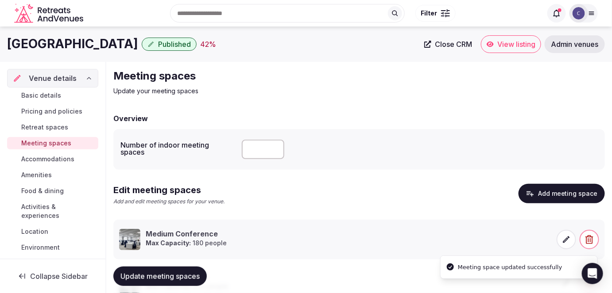
click at [183, 275] on span "Update meeting spaces" at bounding box center [159, 276] width 79 height 9
click at [62, 189] on span "Food & dining" at bounding box center [42, 191] width 42 height 9
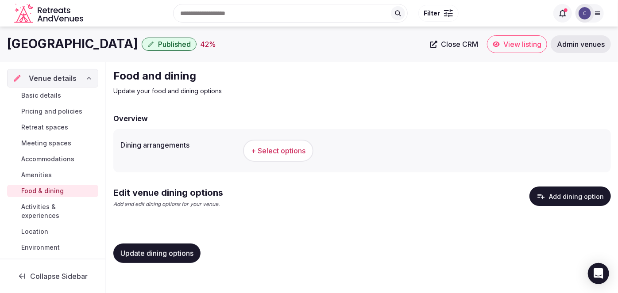
click at [597, 196] on button "Add dining option" at bounding box center [569, 196] width 81 height 19
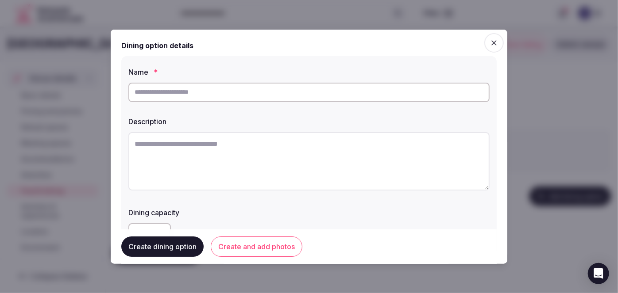
click at [266, 98] on input "text" at bounding box center [308, 91] width 361 height 19
paste input "**********"
type input "**********"
click at [297, 156] on textarea at bounding box center [308, 161] width 361 height 58
paste textarea "**********"
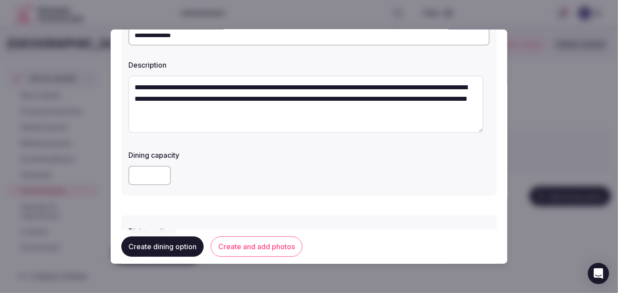
scroll to position [120, 0]
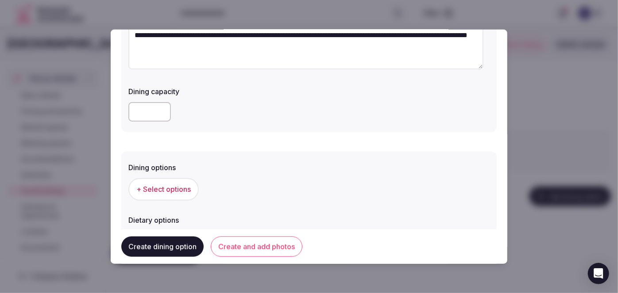
type textarea "**********"
click at [186, 190] on span "+ Select options" at bounding box center [163, 190] width 54 height 10
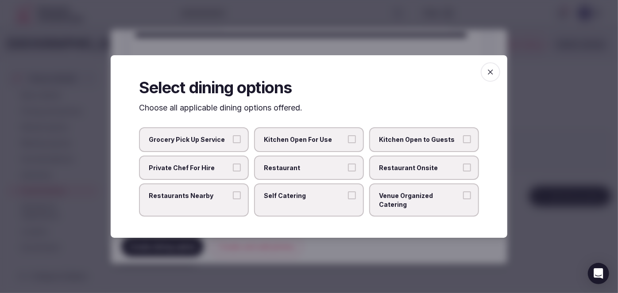
click at [383, 173] on span "Restaurant Onsite" at bounding box center [419, 168] width 81 height 9
click at [463, 172] on button "Restaurant Onsite" at bounding box center [467, 168] width 8 height 8
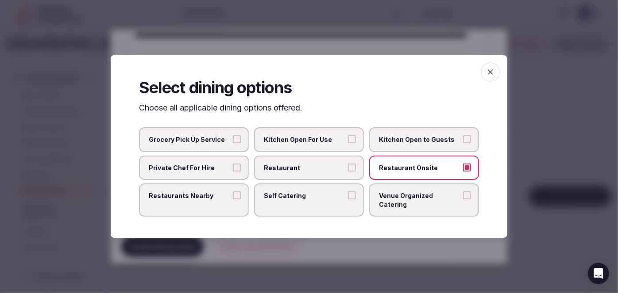
click at [493, 77] on icon "button" at bounding box center [490, 72] width 9 height 9
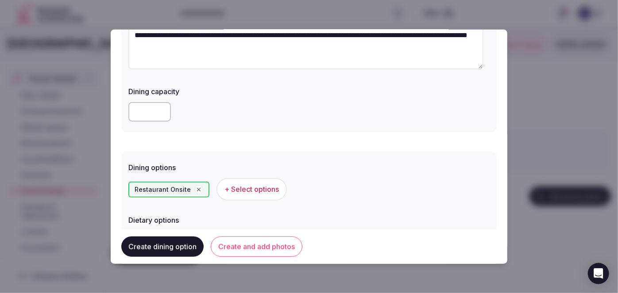
click at [273, 250] on button "Create and add photos" at bounding box center [257, 247] width 92 height 20
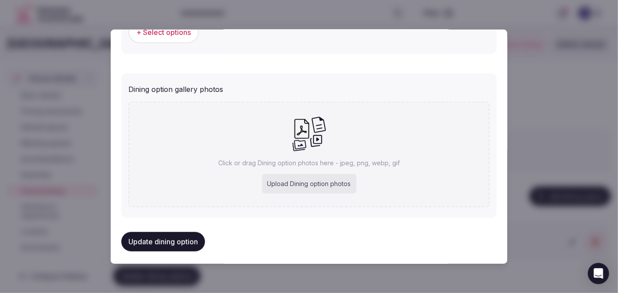
scroll to position [335, 0]
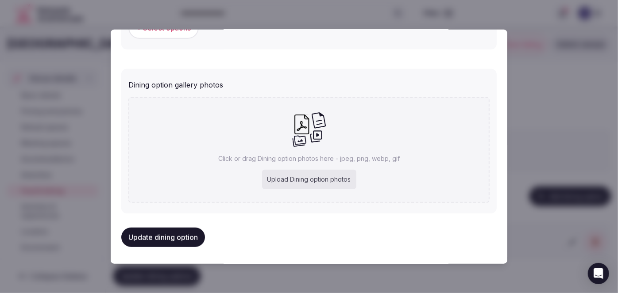
click at [307, 186] on div "Upload Dining option photos" at bounding box center [309, 179] width 94 height 19
type input "**********"
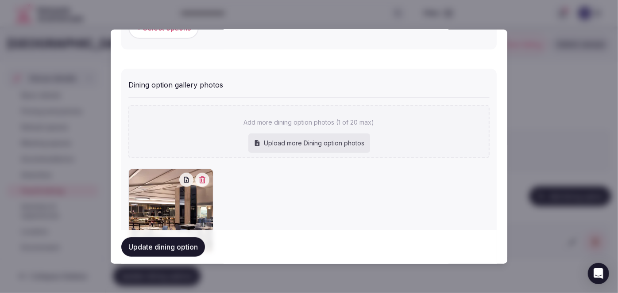
click at [191, 244] on button "Update dining option" at bounding box center [163, 247] width 84 height 19
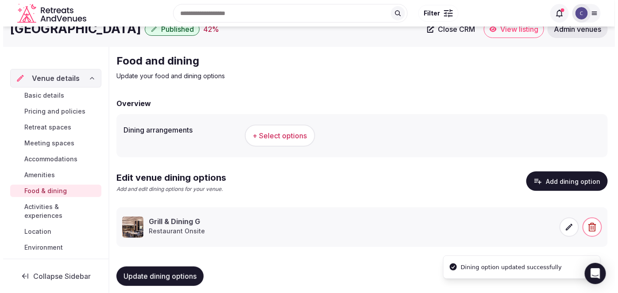
scroll to position [23, 0]
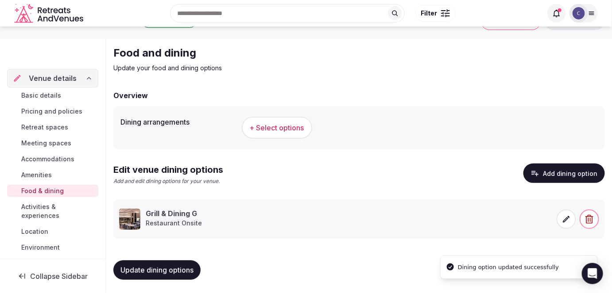
click at [573, 174] on button "Add dining option" at bounding box center [563, 173] width 81 height 19
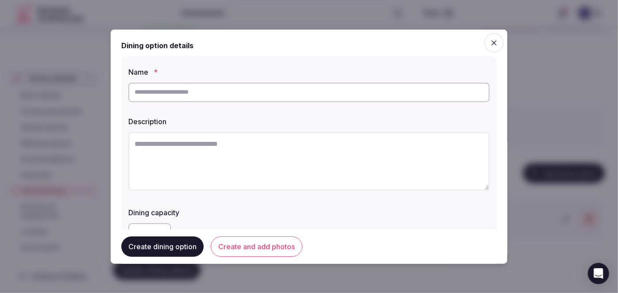
click at [277, 92] on input "text" at bounding box center [308, 91] width 361 height 19
paste input "******"
type input "******"
click at [241, 167] on textarea at bounding box center [308, 161] width 361 height 58
paste textarea "**********"
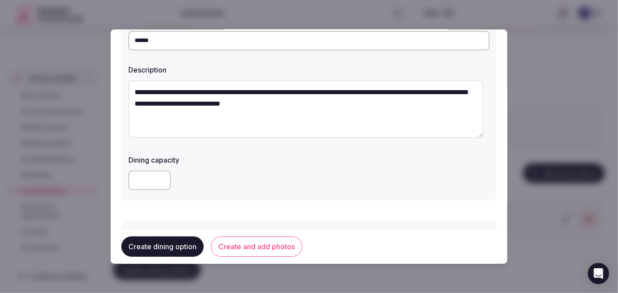
scroll to position [120, 0]
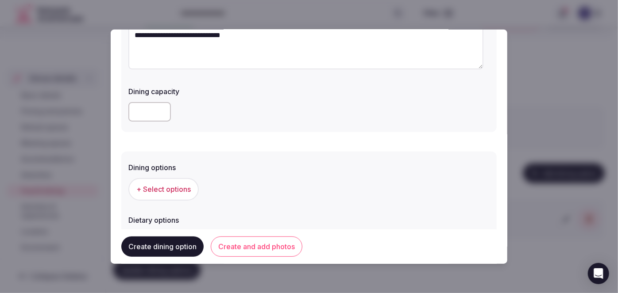
type textarea "**********"
click at [184, 185] on span "+ Select options" at bounding box center [163, 190] width 54 height 10
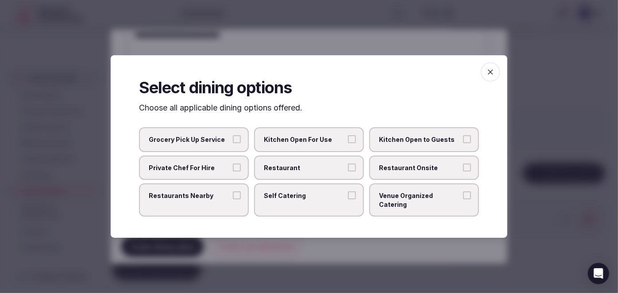
click at [414, 173] on span "Restaurant Onsite" at bounding box center [419, 168] width 81 height 9
click at [463, 172] on button "Restaurant Onsite" at bounding box center [467, 168] width 8 height 8
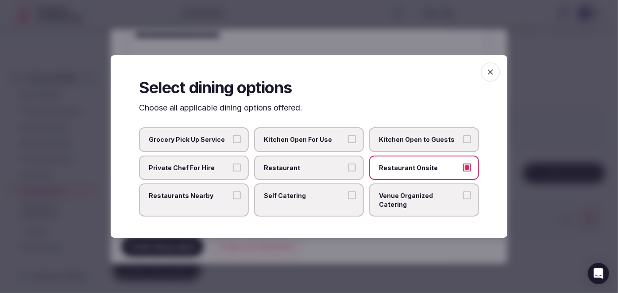
click at [490, 77] on icon "button" at bounding box center [490, 72] width 9 height 9
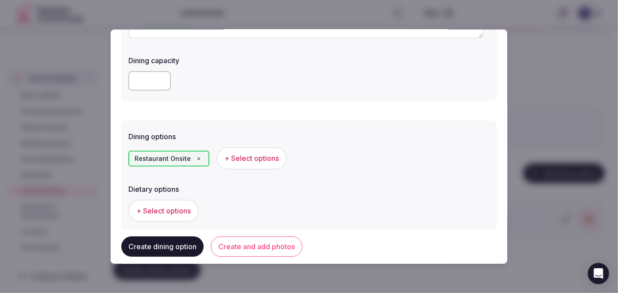
scroll to position [241, 0]
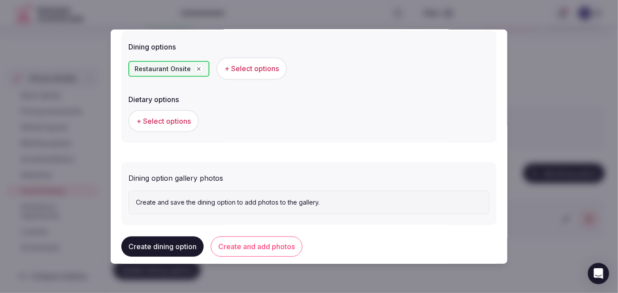
click at [277, 243] on button "Create and add photos" at bounding box center [257, 247] width 92 height 20
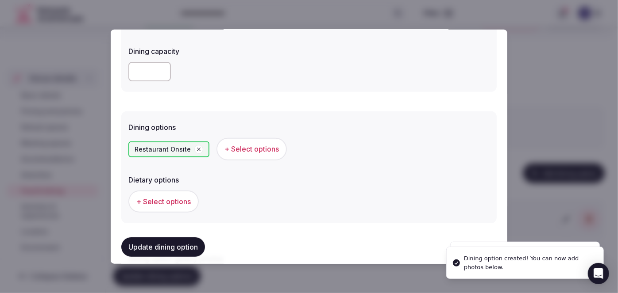
scroll to position [335, 0]
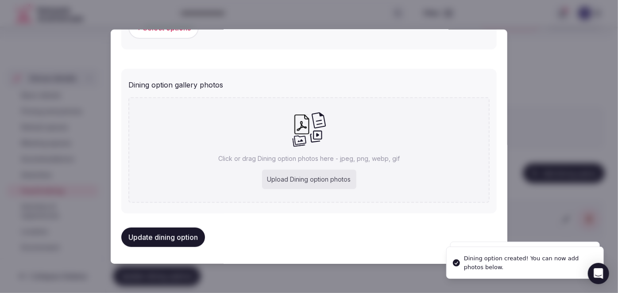
click at [297, 184] on div "Upload Dining option photos" at bounding box center [309, 179] width 94 height 19
type input "**********"
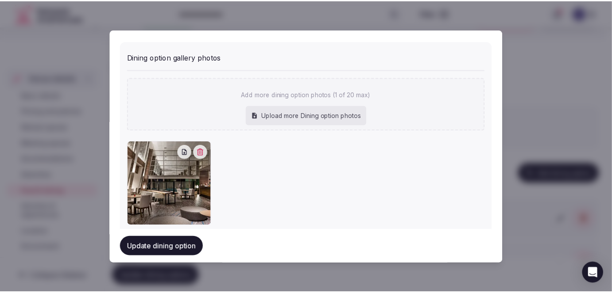
scroll to position [375, 0]
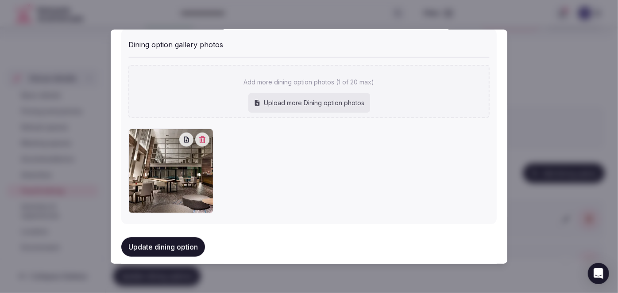
click at [189, 246] on button "Update dining option" at bounding box center [163, 247] width 84 height 19
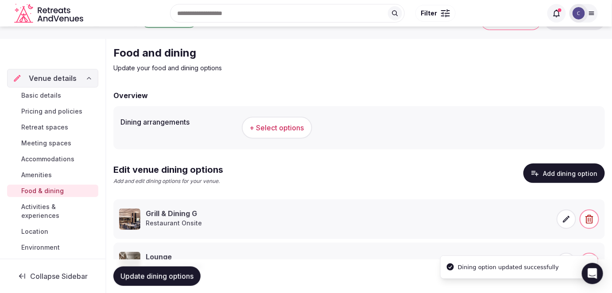
click at [193, 279] on span "Update dining options" at bounding box center [156, 276] width 73 height 9
click at [50, 212] on span "Activities & experiences" at bounding box center [57, 212] width 73 height 18
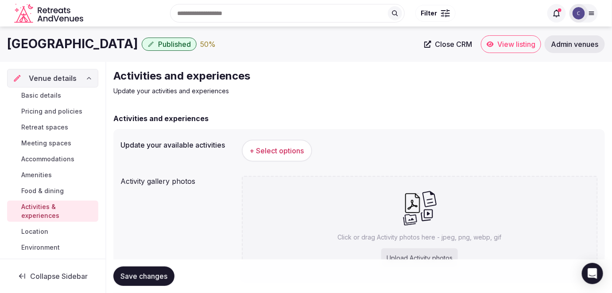
click at [287, 151] on span "+ Select options" at bounding box center [277, 151] width 54 height 10
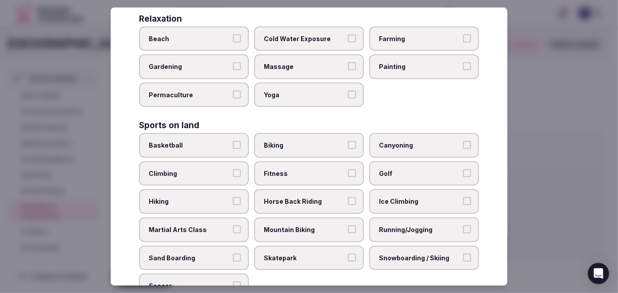
scroll to position [662, 0]
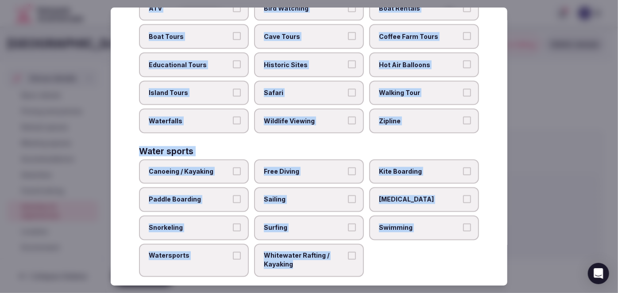
drag, startPoint x: 131, startPoint y: 60, endPoint x: 376, endPoint y: 263, distance: 317.8
click at [376, 263] on div "Select your activities Choose all applicable activities offered. Culture Dancin…" at bounding box center [309, 147] width 397 height 279
copy div "Choose all applicable activities offered. Culture Dancing Food and Culinary Cla…"
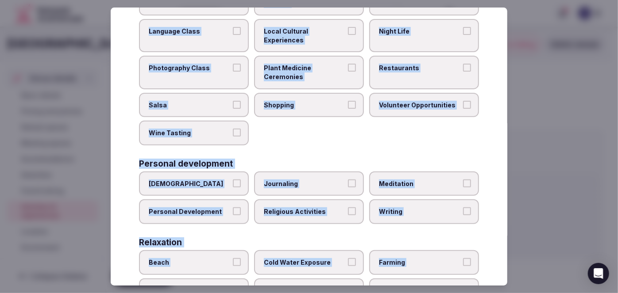
scroll to position [59, 0]
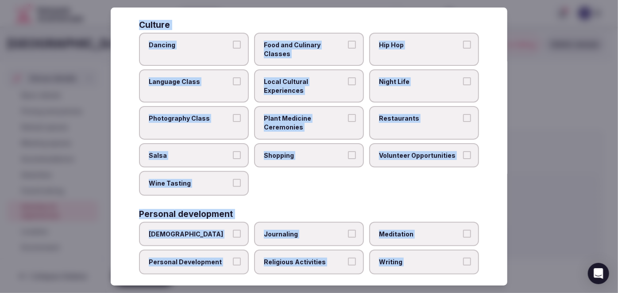
click at [310, 84] on span "Local Cultural Experiences" at bounding box center [304, 85] width 81 height 17
click at [348, 84] on button "Local Cultural Experiences" at bounding box center [352, 81] width 8 height 8
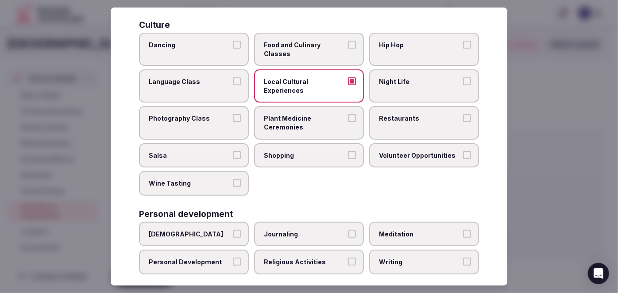
click at [395, 85] on span "Night Life" at bounding box center [419, 81] width 81 height 9
click at [463, 85] on button "Night Life" at bounding box center [467, 81] width 8 height 8
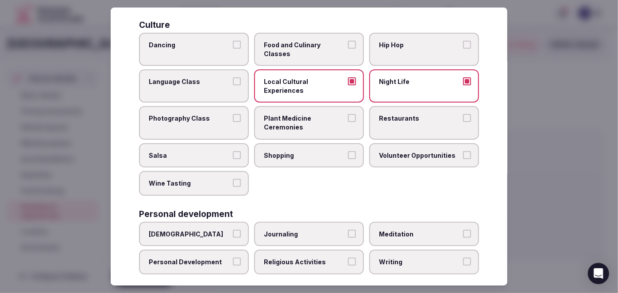
click at [393, 121] on span "Restaurants" at bounding box center [419, 119] width 81 height 9
click at [463, 121] on button "Restaurants" at bounding box center [467, 119] width 8 height 8
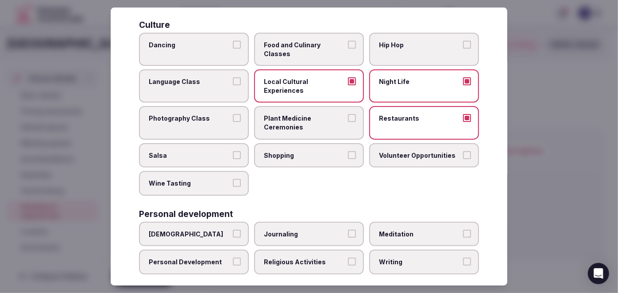
click at [334, 152] on span "Shopping" at bounding box center [304, 155] width 81 height 9
click at [348, 152] on button "Shopping" at bounding box center [352, 155] width 8 height 8
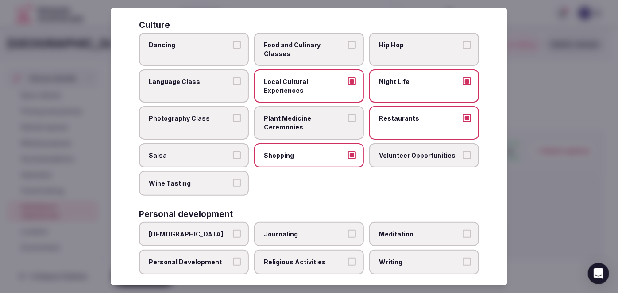
click at [406, 78] on span "Night Life" at bounding box center [419, 81] width 81 height 9
click at [463, 78] on button "Night Life" at bounding box center [467, 81] width 8 height 8
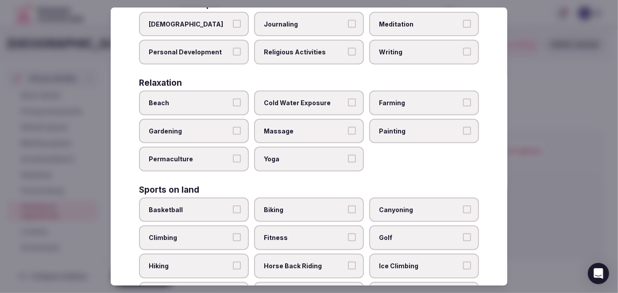
scroll to position [300, 0]
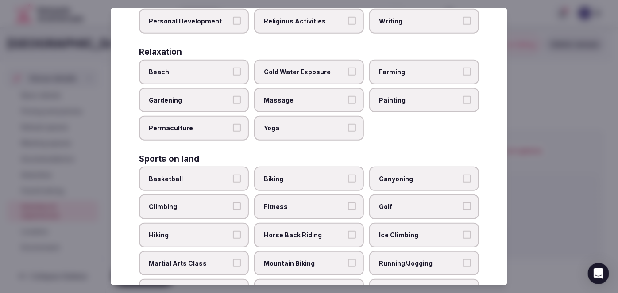
click at [314, 168] on label "Biking" at bounding box center [309, 179] width 110 height 25
click at [348, 175] on button "Biking" at bounding box center [352, 179] width 8 height 8
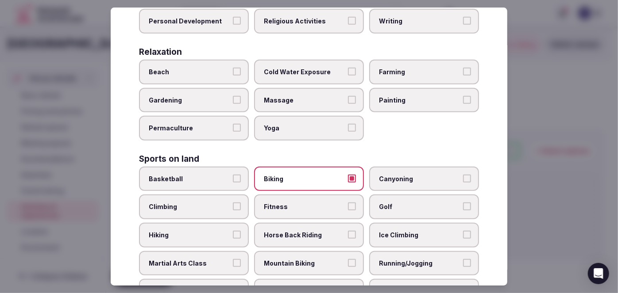
click at [319, 203] on span "Fitness" at bounding box center [304, 207] width 81 height 9
click at [348, 203] on button "Fitness" at bounding box center [352, 207] width 8 height 8
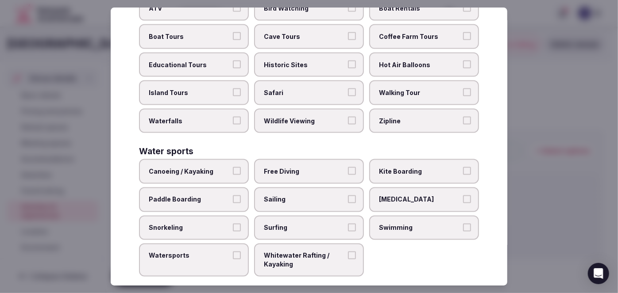
scroll to position [662, 0]
click at [213, 167] on span "Canoeing / Kayaking" at bounding box center [189, 171] width 81 height 9
click at [233, 167] on button "Canoeing / Kayaking" at bounding box center [237, 171] width 8 height 8
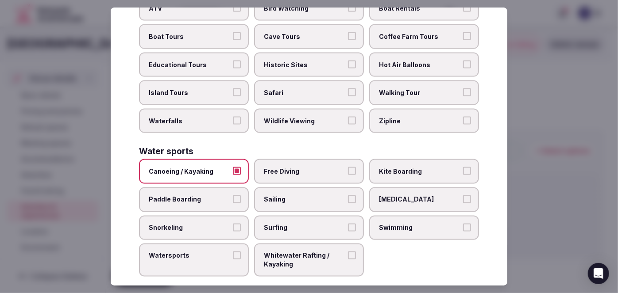
click at [198, 251] on label "Watersports" at bounding box center [194, 260] width 110 height 33
click at [233, 252] on button "Watersports" at bounding box center [237, 256] width 8 height 8
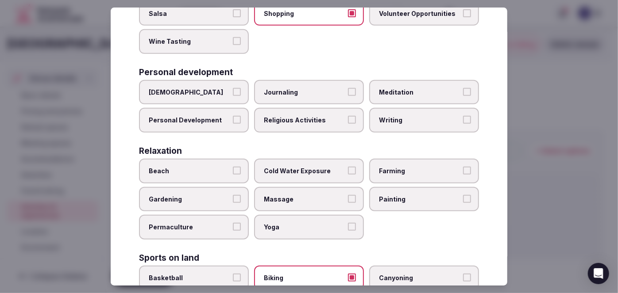
scroll to position [322, 0]
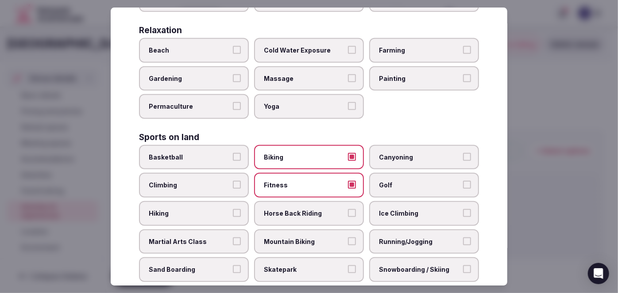
click at [418, 183] on span "Golf" at bounding box center [419, 185] width 81 height 9
click at [463, 183] on button "Golf" at bounding box center [467, 185] width 8 height 8
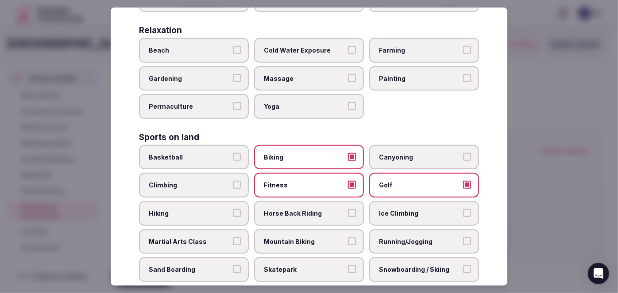
click at [295, 79] on label "Massage" at bounding box center [309, 78] width 110 height 25
click at [348, 79] on button "Massage" at bounding box center [352, 78] width 8 height 8
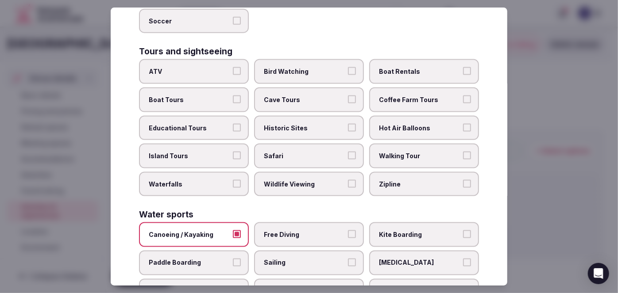
scroll to position [603, 0]
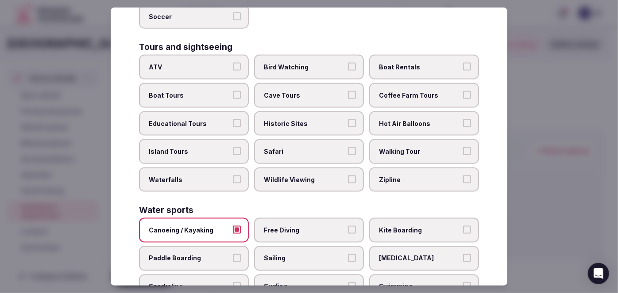
click at [190, 119] on span "Educational Tours" at bounding box center [189, 123] width 81 height 9
click at [233, 119] on button "Educational Tours" at bounding box center [237, 123] width 8 height 8
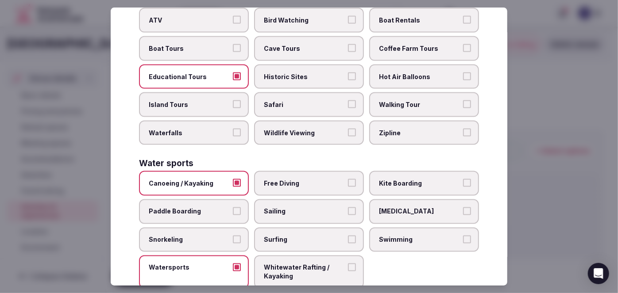
scroll to position [662, 0]
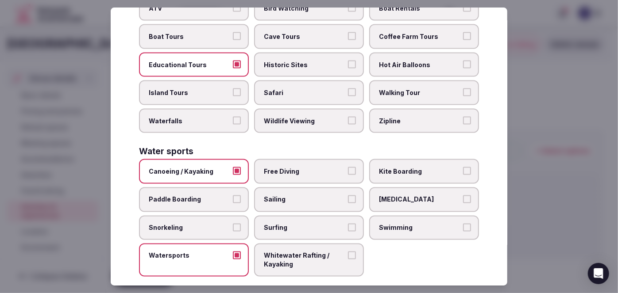
click at [394, 224] on span "Swimming" at bounding box center [419, 228] width 81 height 9
click at [463, 224] on button "Swimming" at bounding box center [467, 228] width 8 height 8
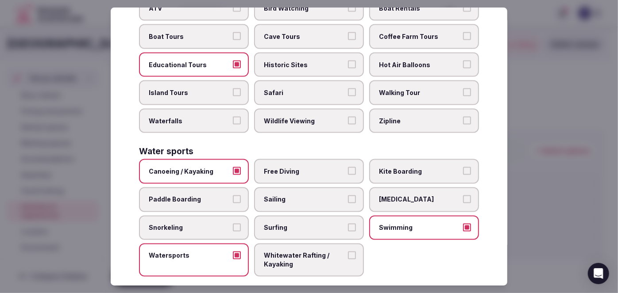
click at [397, 223] on label "Swimming" at bounding box center [424, 228] width 110 height 25
click at [463, 224] on button "Swimming" at bounding box center [467, 228] width 8 height 8
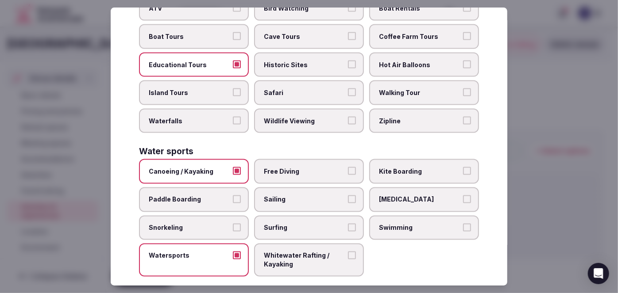
click at [395, 221] on label "Swimming" at bounding box center [424, 228] width 110 height 25
click at [463, 224] on button "Swimming" at bounding box center [467, 228] width 8 height 8
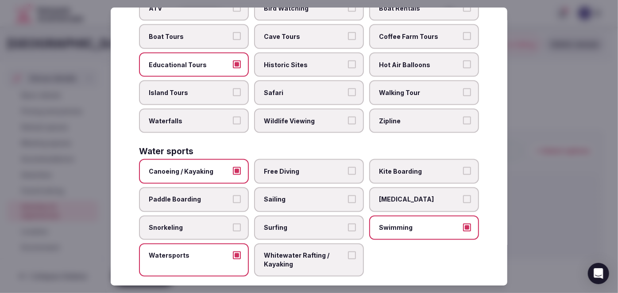
scroll to position [542, 0]
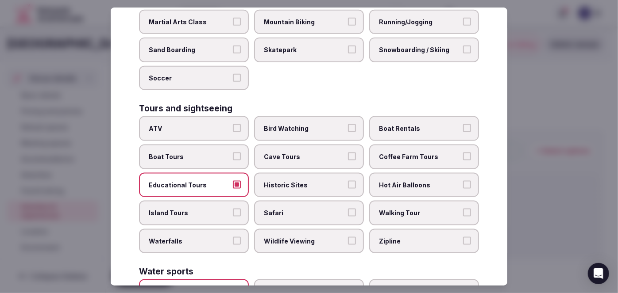
click at [402, 38] on label "Snowboarding / Skiing" at bounding box center [424, 50] width 110 height 25
click at [463, 46] on button "Snowboarding / Skiing" at bounding box center [467, 50] width 8 height 8
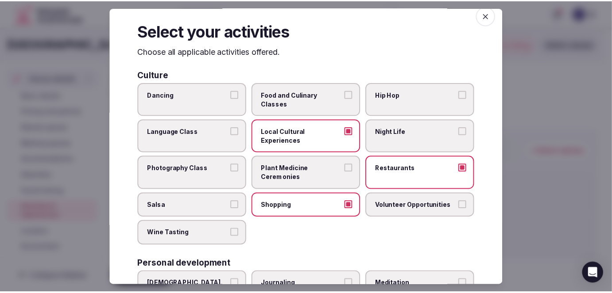
scroll to position [0, 0]
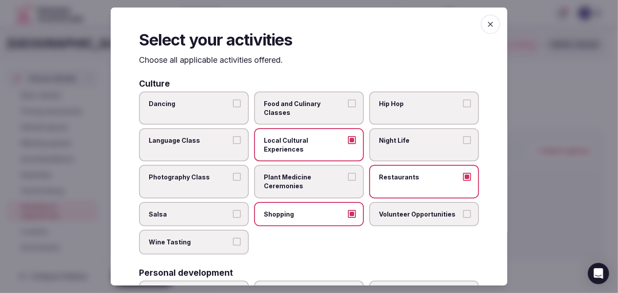
click at [487, 23] on icon "button" at bounding box center [490, 24] width 9 height 9
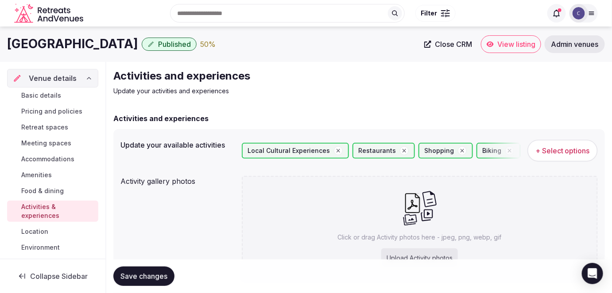
click at [410, 240] on p "Click or drag Activity photos here - jpeg, png, webp, gif" at bounding box center [420, 237] width 164 height 9
type input "**********"
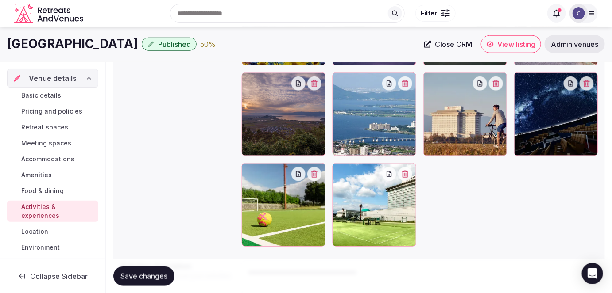
scroll to position [241, 0]
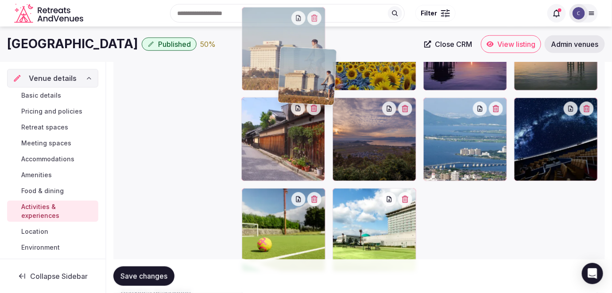
drag, startPoint x: 454, startPoint y: 145, endPoint x: 306, endPoint y: 96, distance: 156.2
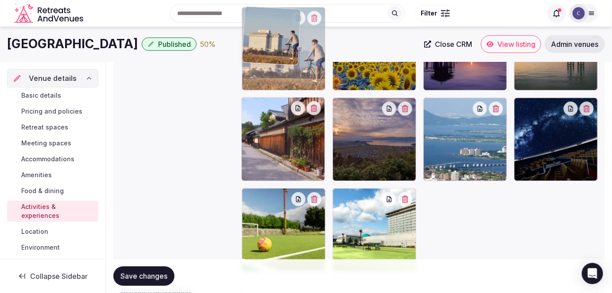
click at [306, 96] on body "Search Popular Destinations Toscana, Italy Riviera Maya, Mexico Indonesia, Bali…" at bounding box center [306, 86] width 612 height 654
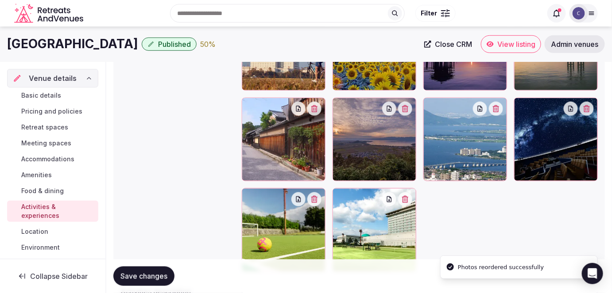
click at [146, 281] on button "Save changes" at bounding box center [143, 276] width 61 height 19
click at [45, 230] on span "Location" at bounding box center [34, 231] width 27 height 9
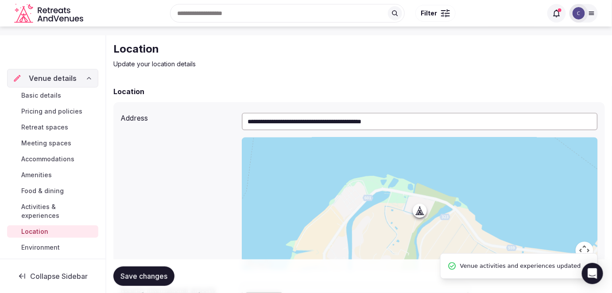
scroll to position [40, 0]
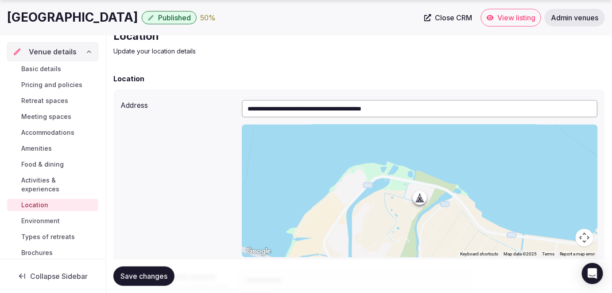
click at [48, 223] on span "Environment" at bounding box center [40, 221] width 39 height 9
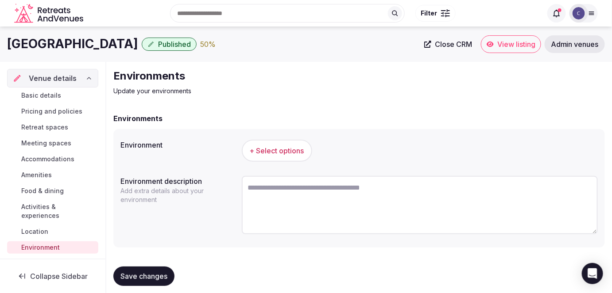
click at [290, 152] on span "+ Select options" at bounding box center [277, 151] width 54 height 10
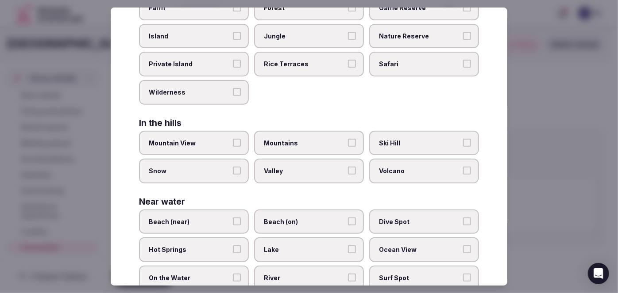
scroll to position [223, 0]
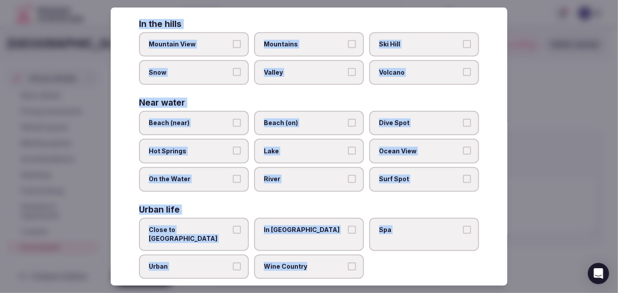
drag, startPoint x: 136, startPoint y: 62, endPoint x: 367, endPoint y: 273, distance: 313.3
click at [367, 273] on div "Select your environment Choose all applicable environments offered. In nature C…" at bounding box center [309, 147] width 397 height 279
copy div "Choose all applicable environments offered. In nature Close to Nature Countrysi…"
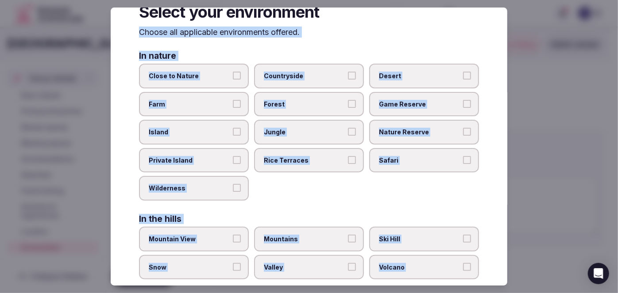
scroll to position [0, 0]
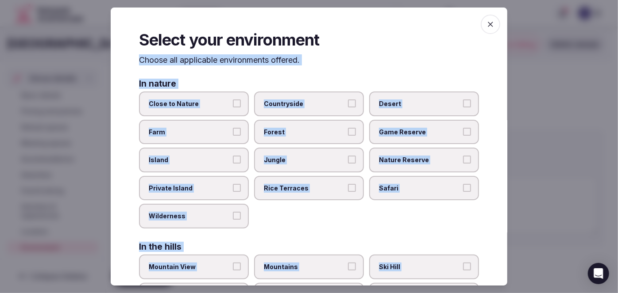
click at [218, 110] on label "Close to Nature" at bounding box center [194, 104] width 110 height 25
click at [233, 108] on button "Close to Nature" at bounding box center [237, 104] width 8 height 8
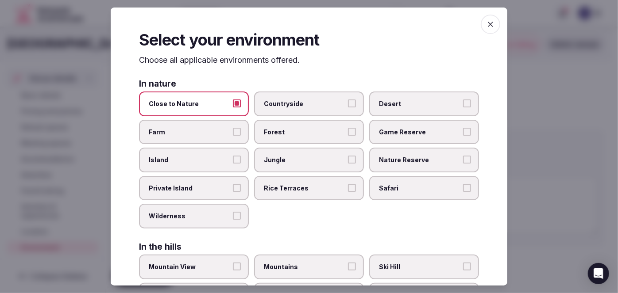
click at [294, 94] on label "Countryside" at bounding box center [309, 104] width 110 height 25
click at [348, 100] on button "Countryside" at bounding box center [352, 104] width 8 height 8
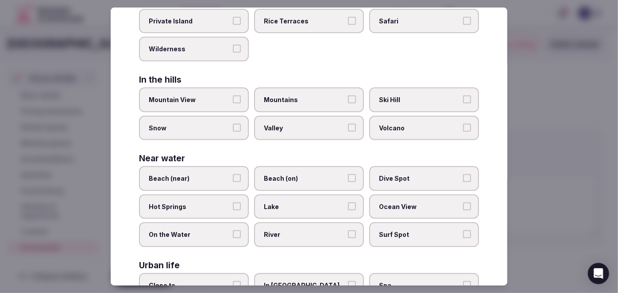
scroll to position [201, 0]
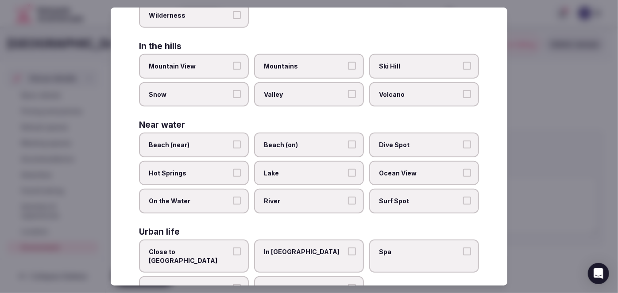
click at [305, 172] on span "Lake" at bounding box center [304, 173] width 81 height 9
click at [348, 172] on button "Lake" at bounding box center [352, 173] width 8 height 8
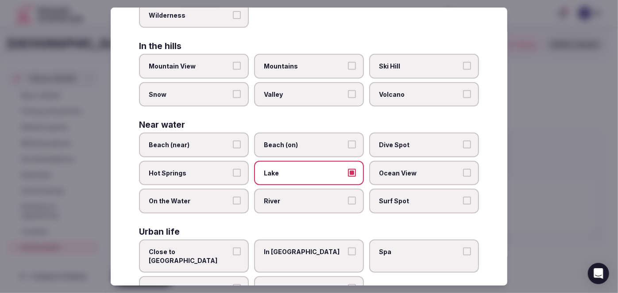
scroll to position [223, 0]
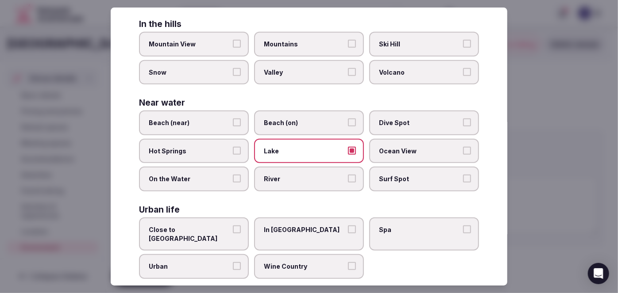
click at [211, 226] on span "Close to City Center" at bounding box center [189, 234] width 81 height 17
click at [233, 226] on button "Close to City Center" at bounding box center [237, 230] width 8 height 8
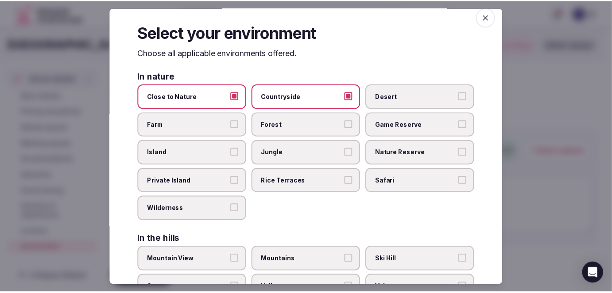
scroll to position [0, 0]
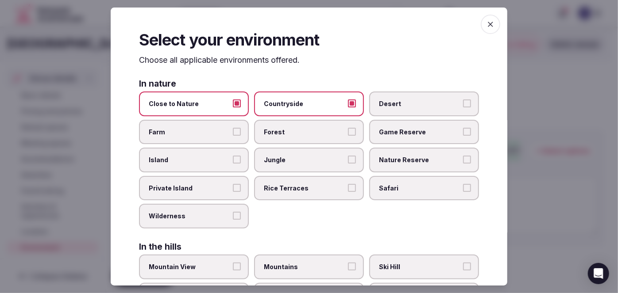
click at [481, 18] on span "button" at bounding box center [490, 24] width 19 height 19
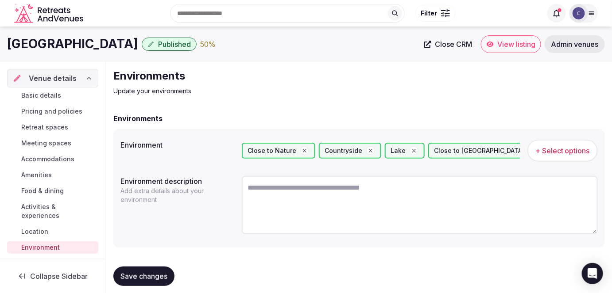
click at [330, 193] on textarea at bounding box center [420, 205] width 356 height 58
paste textarea "**********"
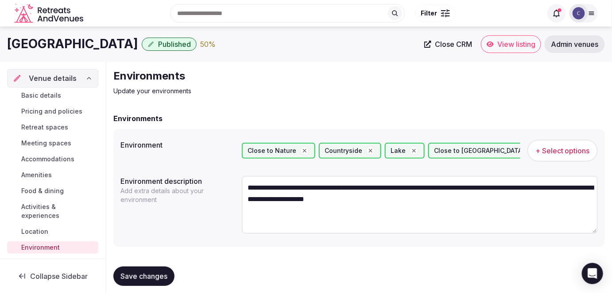
type textarea "**********"
click at [159, 277] on span "Save changes" at bounding box center [143, 276] width 47 height 9
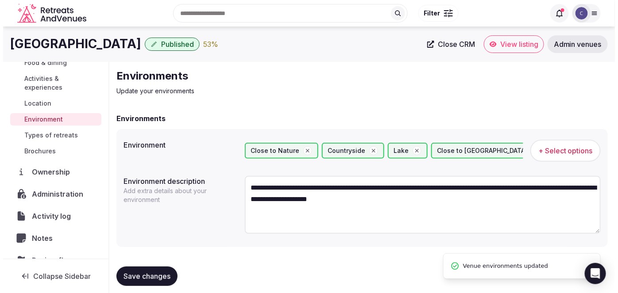
scroll to position [161, 0]
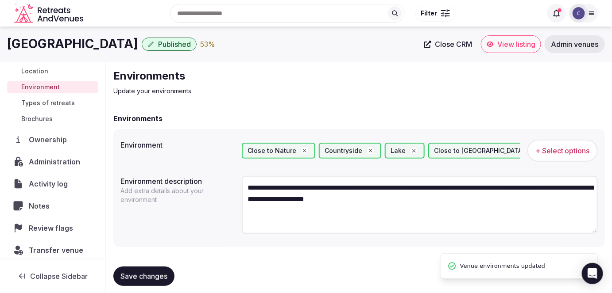
click at [69, 106] on span "Types of retreats" at bounding box center [48, 103] width 54 height 9
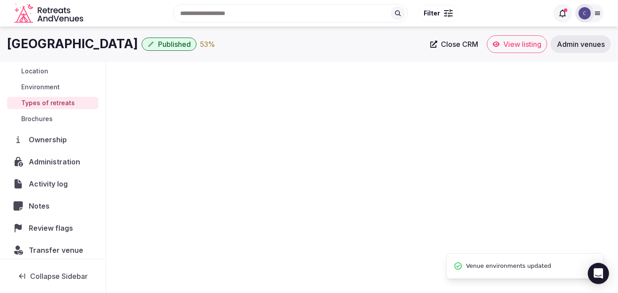
click at [73, 102] on link "Types of retreats" at bounding box center [52, 103] width 91 height 12
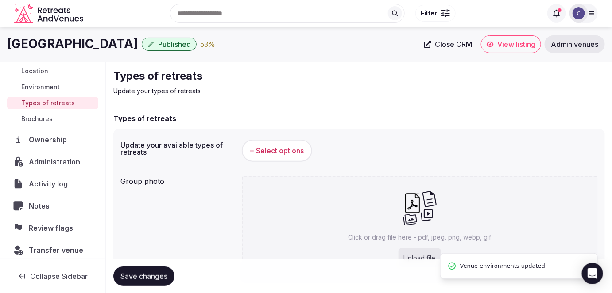
click at [296, 149] on span "+ Select options" at bounding box center [277, 151] width 54 height 10
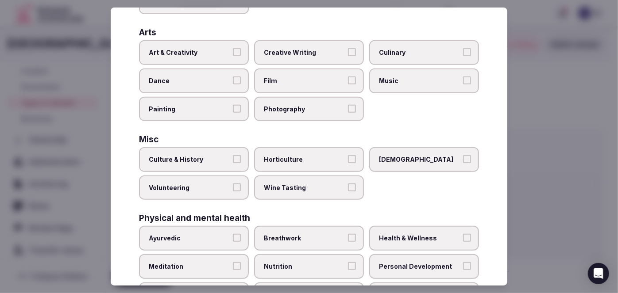
scroll to position [365, 0]
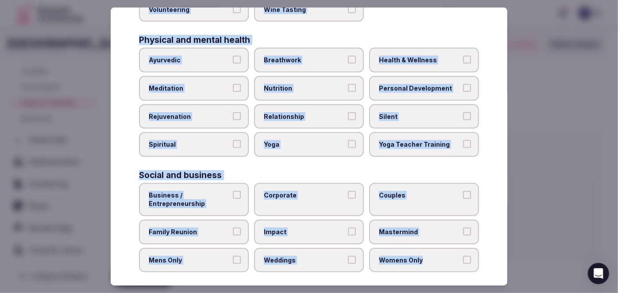
drag, startPoint x: 138, startPoint y: 59, endPoint x: 481, endPoint y: 254, distance: 393.8
click at [481, 254] on div "Select your types of retreats Choose all applicable types of retreats offered. …" at bounding box center [309, 147] width 397 height 279
copy div "Choose all applicable types of retreats offered. Active Adventure Cold Water Ex…"
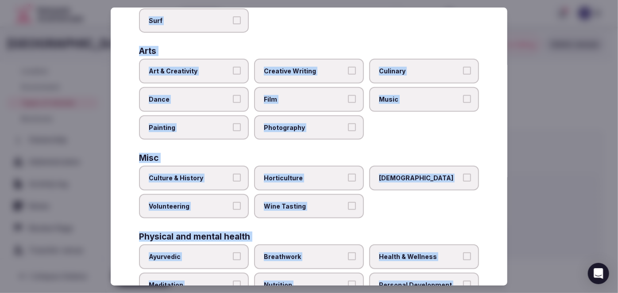
scroll to position [164, 0]
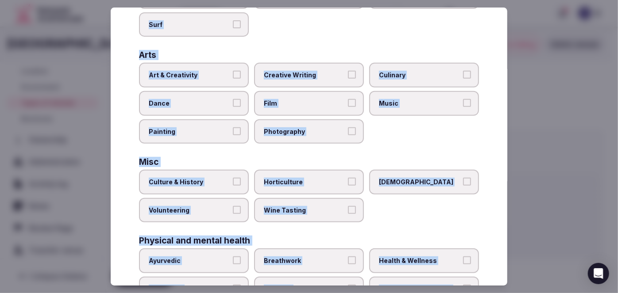
click at [402, 76] on span "Culinary" at bounding box center [419, 75] width 81 height 9
click at [463, 76] on button "Culinary" at bounding box center [467, 75] width 8 height 8
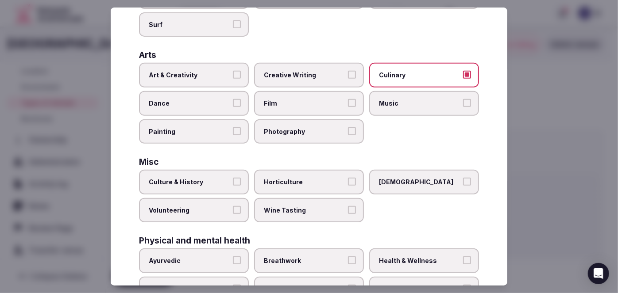
click at [204, 181] on span "Culture & History" at bounding box center [189, 182] width 81 height 9
click at [233, 181] on button "Culture & History" at bounding box center [237, 182] width 8 height 8
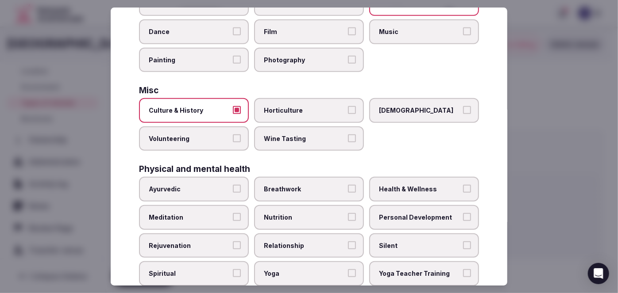
scroll to position [244, 0]
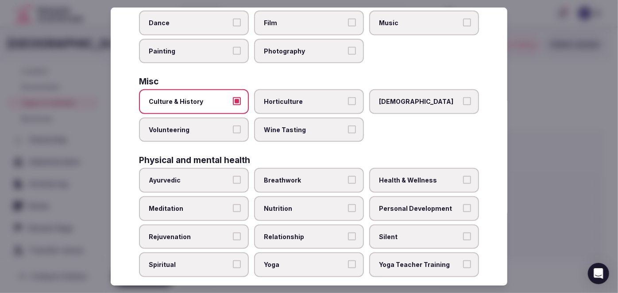
click at [410, 184] on label "Health & Wellness" at bounding box center [424, 181] width 110 height 25
click at [463, 184] on button "Health & Wellness" at bounding box center [467, 181] width 8 height 8
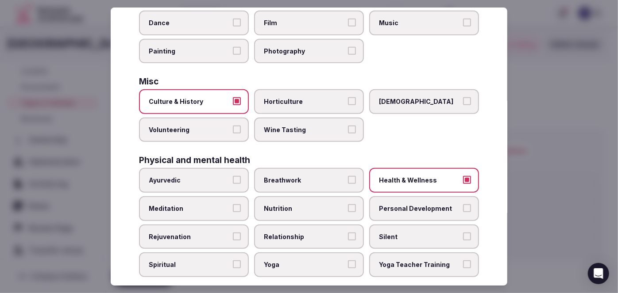
click at [409, 204] on span "Personal Development" at bounding box center [419, 208] width 81 height 9
click at [463, 204] on button "Personal Development" at bounding box center [467, 208] width 8 height 8
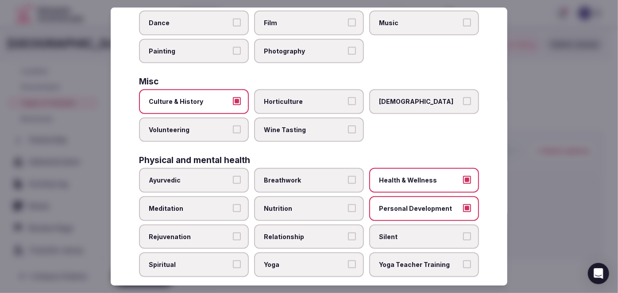
click at [206, 214] on label "Meditation" at bounding box center [194, 208] width 110 height 25
click at [233, 212] on button "Meditation" at bounding box center [237, 208] width 8 height 8
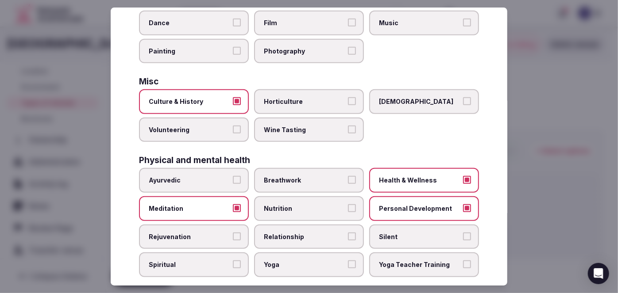
click at [197, 237] on label "Rejuvenation" at bounding box center [194, 237] width 110 height 25
click at [233, 237] on button "Rejuvenation" at bounding box center [237, 237] width 8 height 8
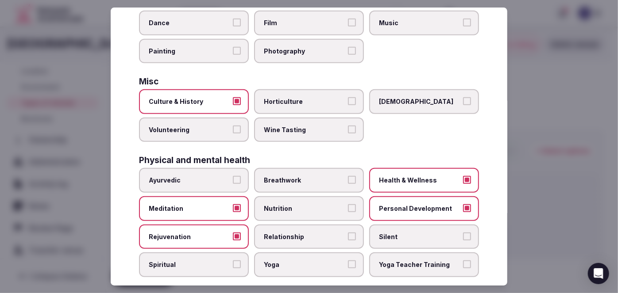
click at [304, 267] on label "Yoga" at bounding box center [309, 265] width 110 height 25
click at [348, 267] on button "Yoga" at bounding box center [352, 265] width 8 height 8
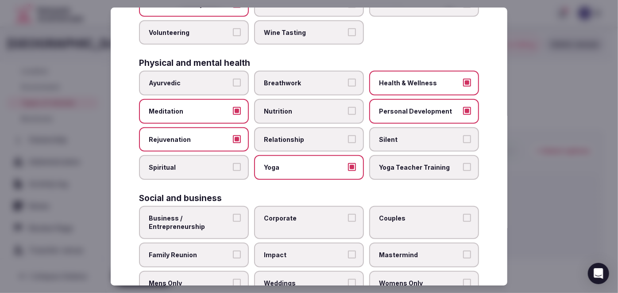
scroll to position [365, 0]
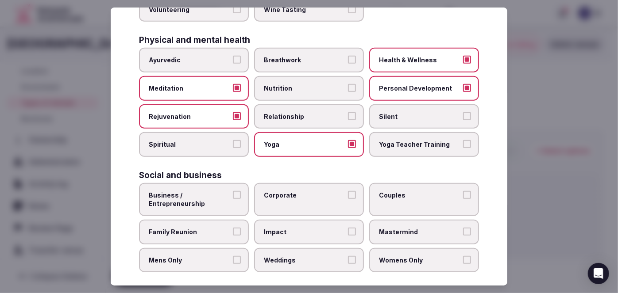
click at [308, 191] on span "Corporate" at bounding box center [304, 195] width 81 height 9
click at [348, 191] on button "Corporate" at bounding box center [352, 195] width 8 height 8
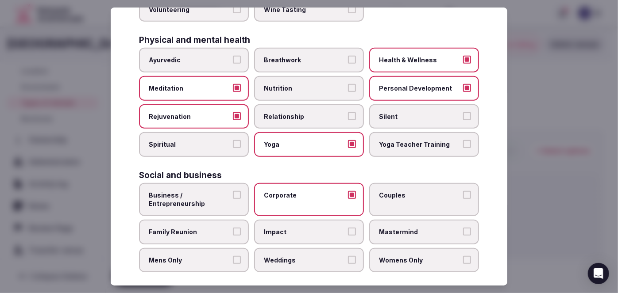
click at [217, 220] on label "Family Reunion" at bounding box center [194, 232] width 110 height 25
click at [233, 228] on button "Family Reunion" at bounding box center [237, 232] width 8 height 8
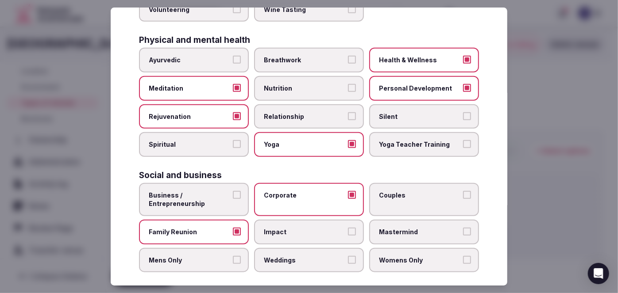
drag, startPoint x: 304, startPoint y: 257, endPoint x: 367, endPoint y: 219, distance: 73.3
click at [305, 256] on label "Weddings" at bounding box center [309, 260] width 110 height 25
click at [348, 256] on button "Weddings" at bounding box center [352, 260] width 8 height 8
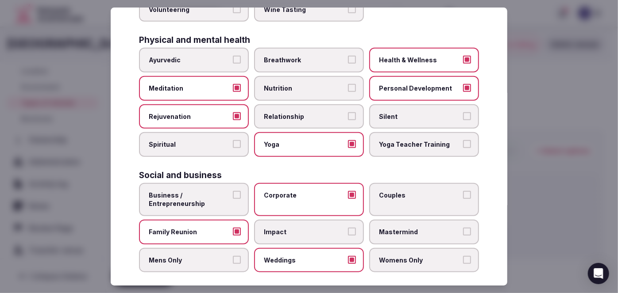
click at [394, 191] on span "Couples" at bounding box center [419, 195] width 81 height 9
click at [463, 191] on button "Couples" at bounding box center [467, 195] width 8 height 8
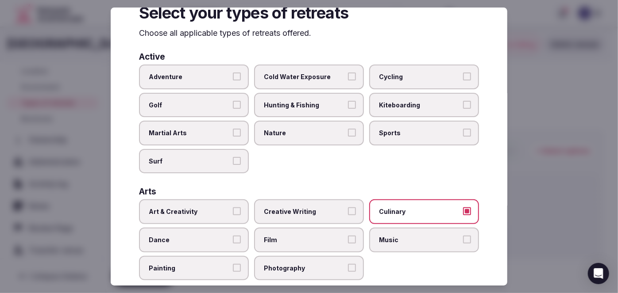
scroll to position [0, 0]
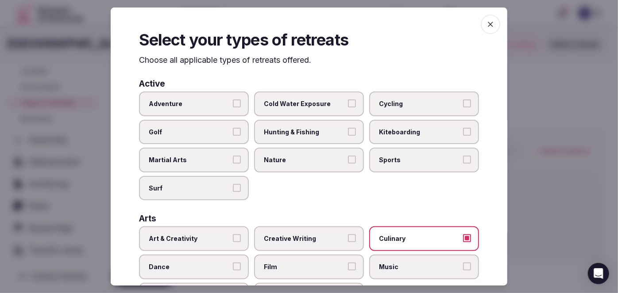
click at [488, 25] on icon "button" at bounding box center [490, 24] width 5 height 5
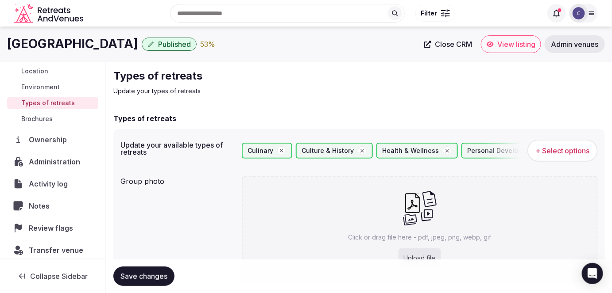
click at [404, 231] on div "Click or drag file here - pdf, jpeg, png, webp, gif Upload file" at bounding box center [420, 229] width 356 height 106
type input "**********"
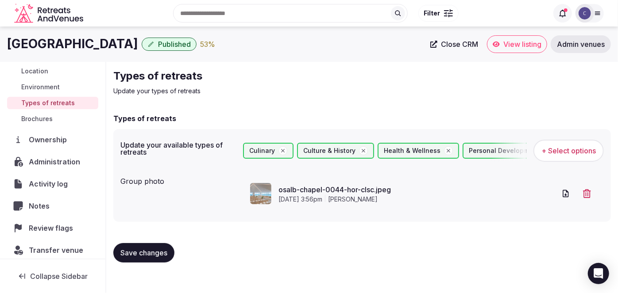
click at [154, 249] on span "Save changes" at bounding box center [143, 253] width 47 height 9
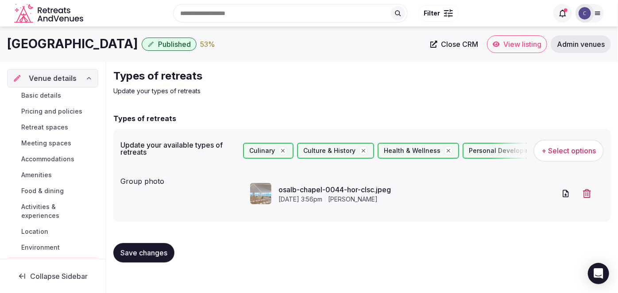
drag, startPoint x: 54, startPoint y: 159, endPoint x: 62, endPoint y: 175, distance: 17.8
click at [54, 159] on span "Accommodations" at bounding box center [47, 159] width 53 height 9
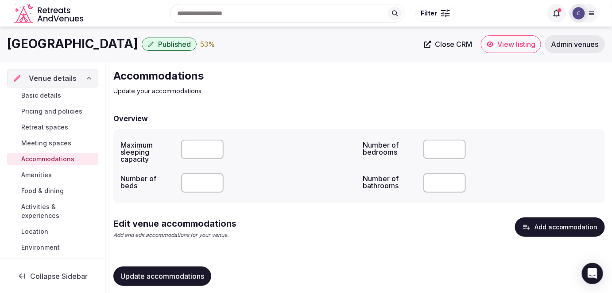
click at [542, 230] on button "Add accommodation" at bounding box center [560, 227] width 90 height 19
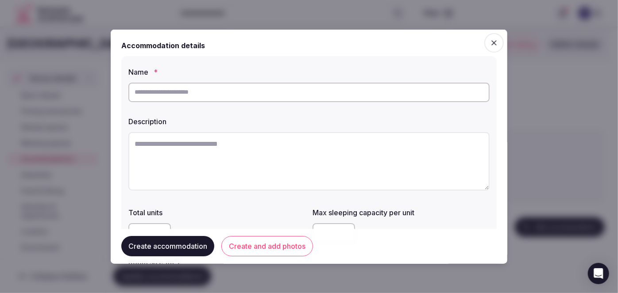
click at [274, 90] on input "text" at bounding box center [308, 91] width 361 height 19
paste input "********"
type input "********"
click at [302, 180] on textarea at bounding box center [308, 161] width 361 height 58
paste textarea "**********"
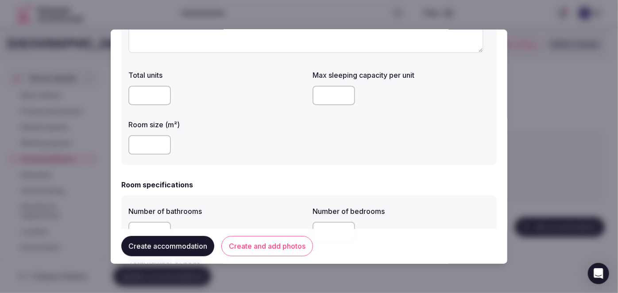
scroll to position [161, 0]
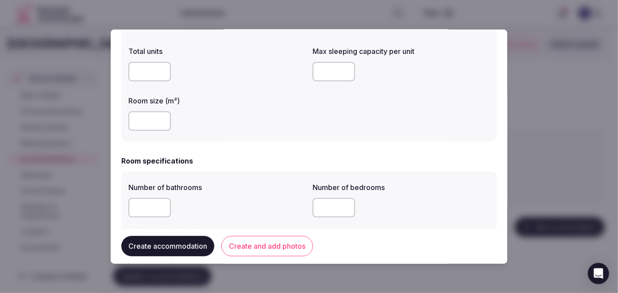
type textarea "**********"
click at [150, 122] on input "number" at bounding box center [149, 121] width 42 height 19
type input "**"
click at [283, 141] on div "**********" at bounding box center [308, 18] width 375 height 246
click at [316, 70] on input "number" at bounding box center [333, 71] width 42 height 19
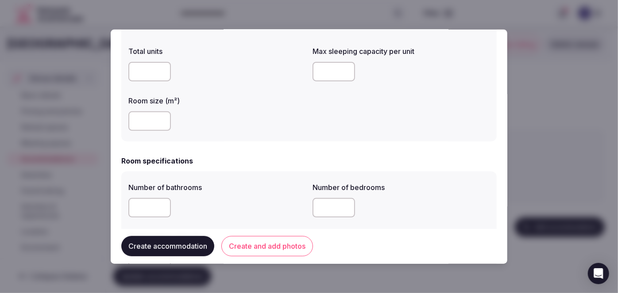
type input "*"
click at [275, 125] on div "**" at bounding box center [216, 121] width 177 height 19
click at [144, 205] on input "number" at bounding box center [149, 207] width 42 height 19
type input "*"
click at [321, 215] on input "number" at bounding box center [333, 207] width 42 height 19
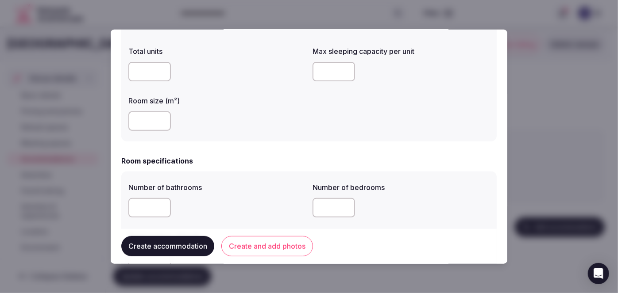
type input "*"
click at [245, 208] on div "*" at bounding box center [216, 207] width 177 height 19
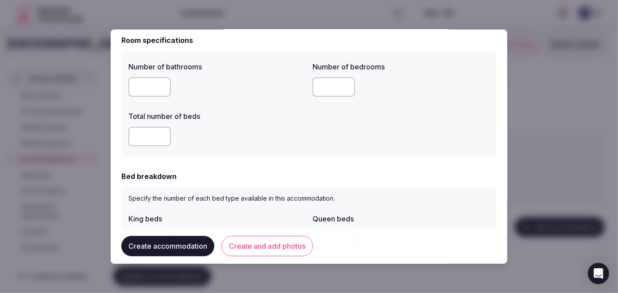
click at [140, 130] on input "number" at bounding box center [149, 136] width 42 height 19
type input "*"
click at [237, 148] on div "*" at bounding box center [216, 136] width 177 height 27
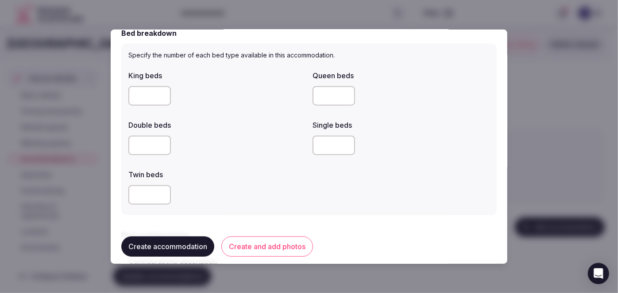
scroll to position [443, 0]
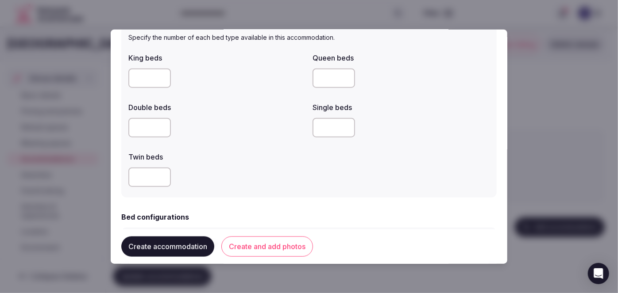
click at [144, 177] on input "number" at bounding box center [149, 177] width 42 height 19
type input "*"
click at [210, 191] on div "Specify the number of each bed type available in this accommodation. King beds …" at bounding box center [308, 112] width 375 height 172
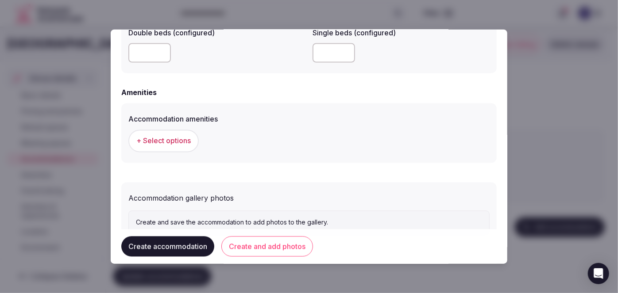
scroll to position [826, 0]
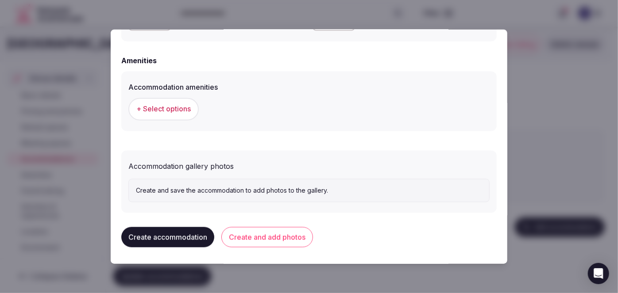
click at [179, 108] on span "+ Select options" at bounding box center [163, 109] width 54 height 10
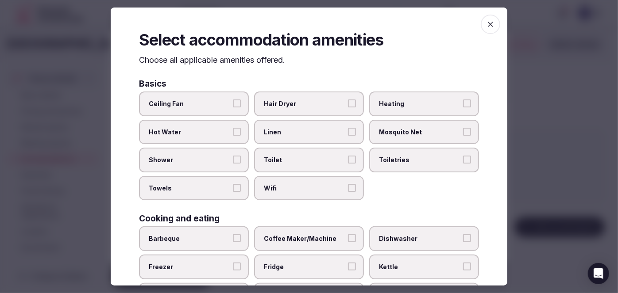
click at [316, 189] on span "Wifi" at bounding box center [304, 188] width 81 height 9
click at [348, 189] on button "Wifi" at bounding box center [352, 188] width 8 height 8
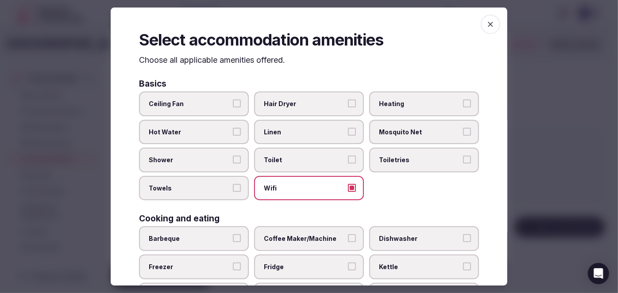
click at [409, 154] on label "Toiletries" at bounding box center [424, 160] width 110 height 25
click at [463, 156] on button "Toiletries" at bounding box center [467, 160] width 8 height 8
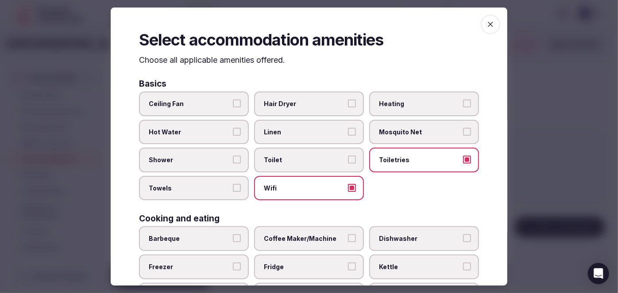
click at [322, 104] on span "Hair Dryer" at bounding box center [304, 104] width 81 height 9
click at [348, 104] on button "Hair Dryer" at bounding box center [352, 104] width 8 height 8
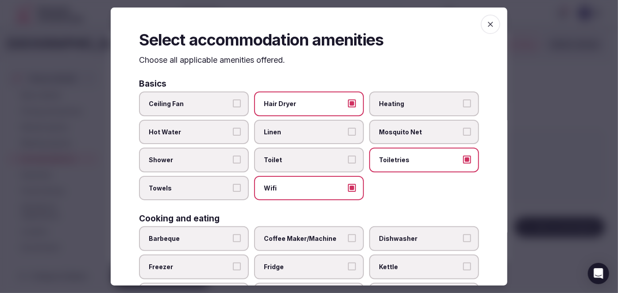
click at [210, 161] on span "Shower" at bounding box center [189, 160] width 81 height 9
click at [233, 161] on button "Shower" at bounding box center [237, 160] width 8 height 8
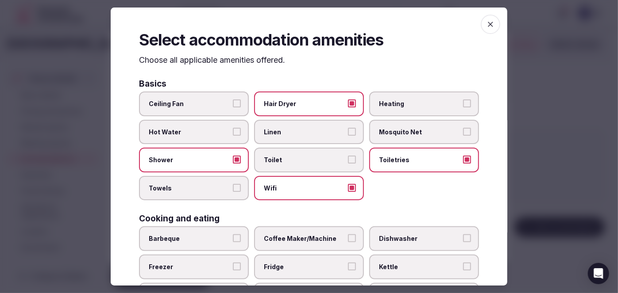
click at [210, 184] on span "Towels" at bounding box center [189, 188] width 81 height 9
click at [233, 184] on button "Towels" at bounding box center [237, 188] width 8 height 8
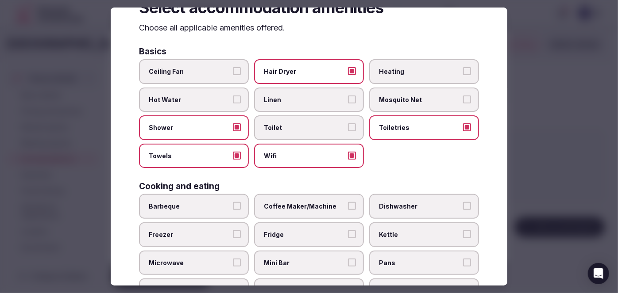
scroll to position [120, 0]
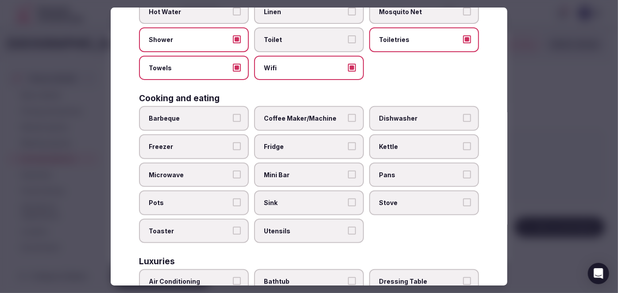
click at [285, 139] on label "Fridge" at bounding box center [309, 147] width 110 height 25
click at [348, 143] on button "Fridge" at bounding box center [352, 147] width 8 height 8
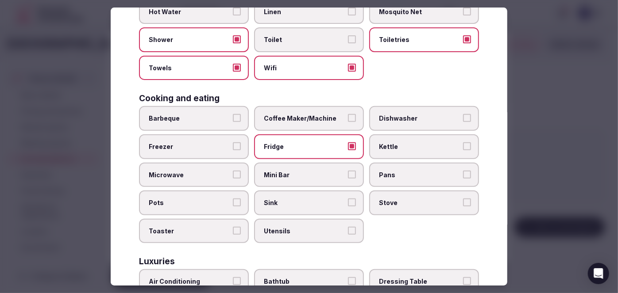
scroll to position [241, 0]
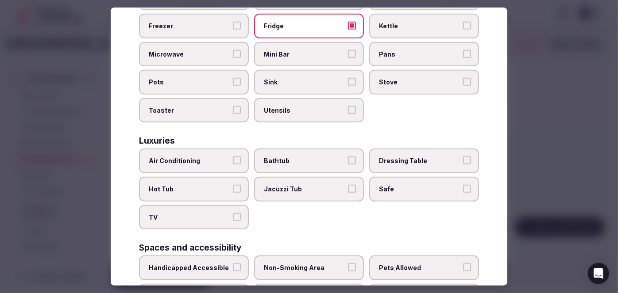
click at [234, 158] on button "Air Conditioning" at bounding box center [237, 161] width 8 height 8
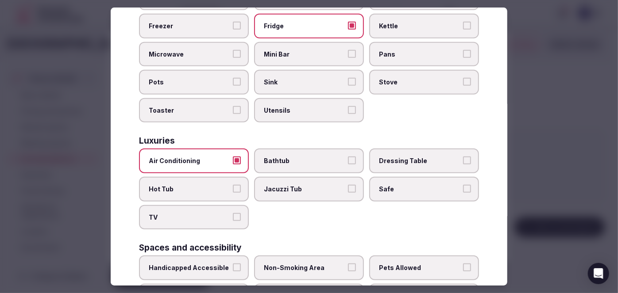
click at [217, 221] on label "TV" at bounding box center [194, 217] width 110 height 25
click at [233, 221] on button "TV" at bounding box center [237, 217] width 8 height 8
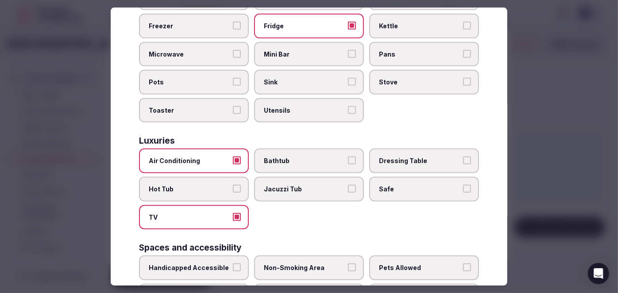
click at [386, 187] on span "Safe" at bounding box center [419, 189] width 81 height 9
click at [463, 187] on button "Safe" at bounding box center [467, 189] width 8 height 8
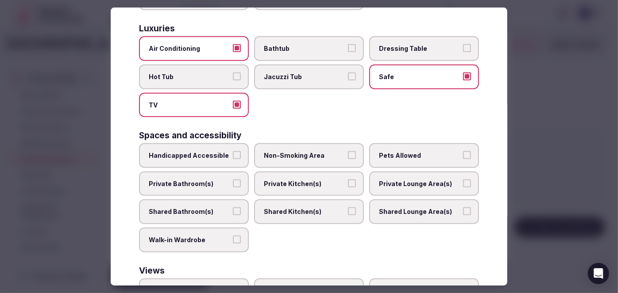
scroll to position [402, 0]
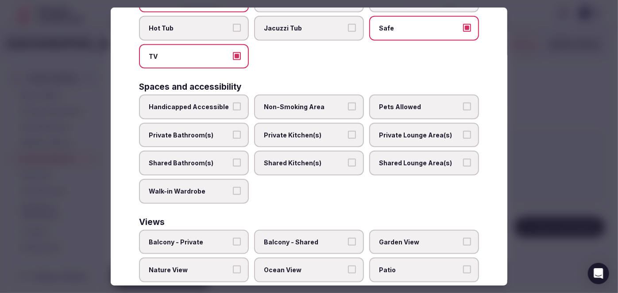
click at [204, 131] on span "Private Bathroom(s)" at bounding box center [189, 135] width 81 height 9
click at [233, 131] on button "Private Bathroom(s)" at bounding box center [237, 135] width 8 height 8
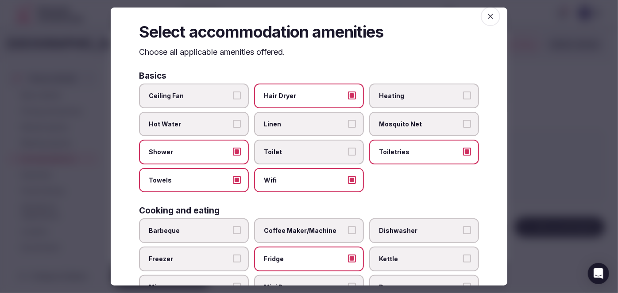
scroll to position [0, 0]
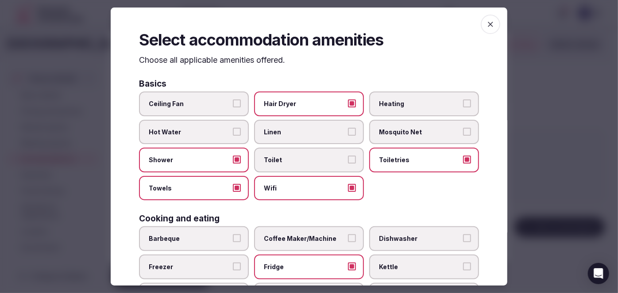
click at [488, 23] on icon "button" at bounding box center [490, 24] width 5 height 5
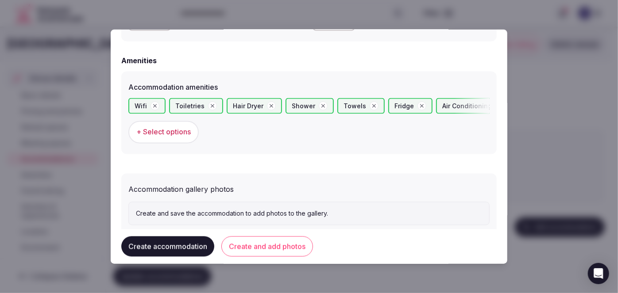
scroll to position [849, 0]
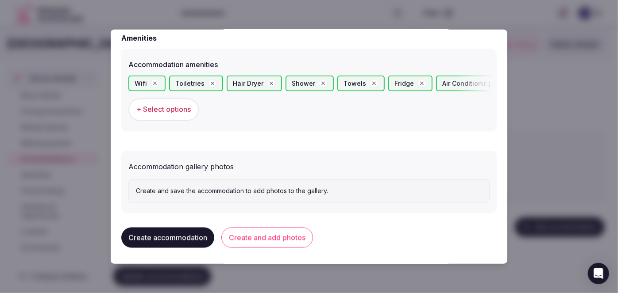
drag, startPoint x: 284, startPoint y: 238, endPoint x: 304, endPoint y: 242, distance: 21.2
click at [283, 238] on button "Create and add photos" at bounding box center [267, 238] width 92 height 20
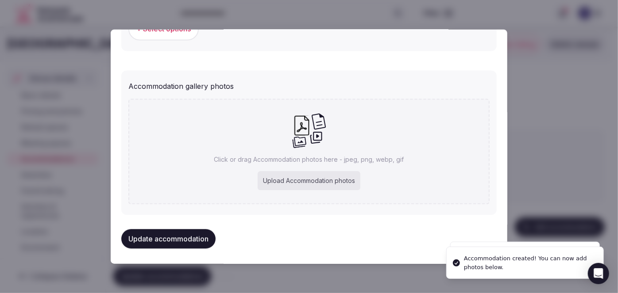
scroll to position [931, 0]
click at [290, 183] on div "Upload Accommodation photos" at bounding box center [309, 179] width 103 height 19
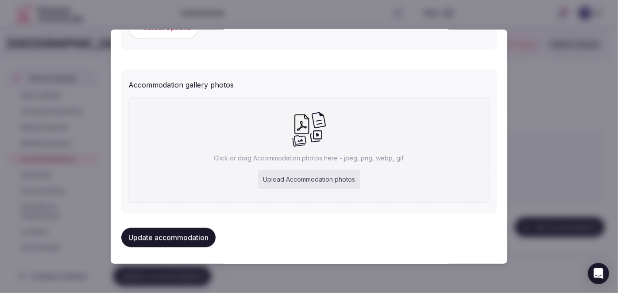
type input "**********"
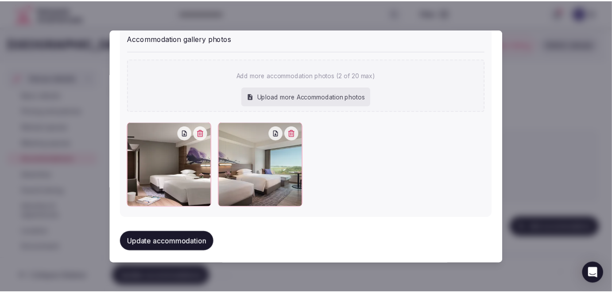
scroll to position [980, 0]
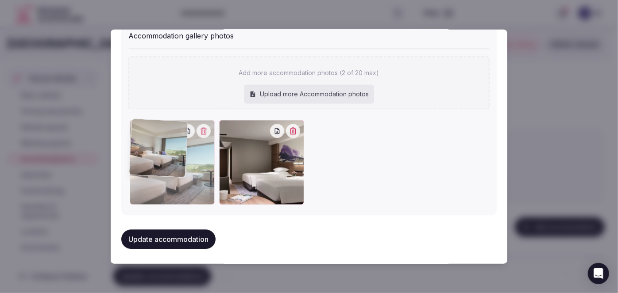
drag, startPoint x: 260, startPoint y: 182, endPoint x: 194, endPoint y: 175, distance: 65.9
click at [194, 175] on div at bounding box center [172, 162] width 85 height 85
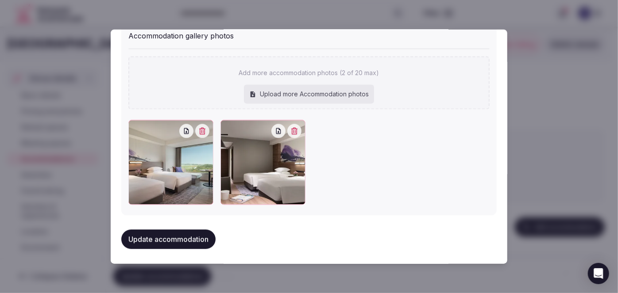
click at [198, 239] on button "Update accommodation" at bounding box center [168, 239] width 94 height 19
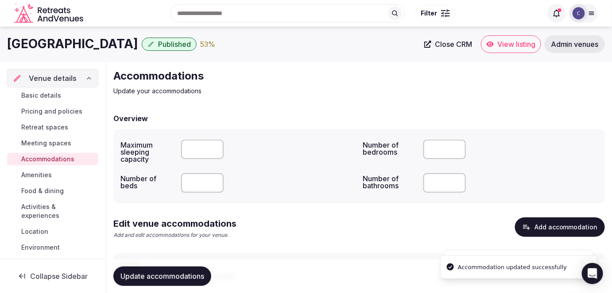
click at [189, 273] on span "Update accommodations" at bounding box center [162, 276] width 84 height 9
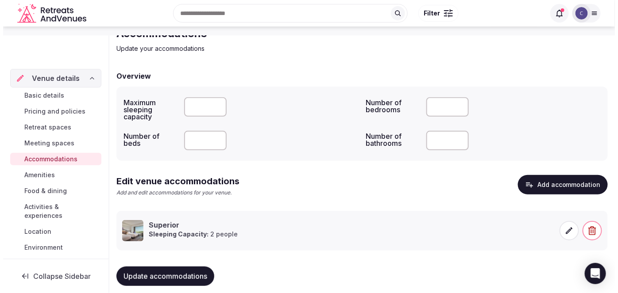
scroll to position [54, 0]
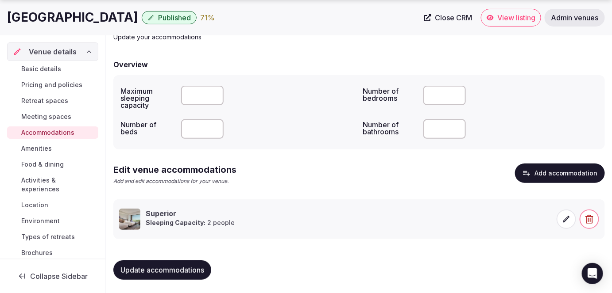
click at [549, 166] on button "Add accommodation" at bounding box center [560, 173] width 90 height 19
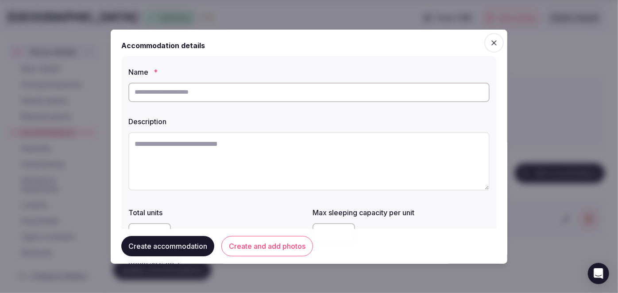
click at [261, 93] on input "text" at bounding box center [308, 91] width 361 height 19
paste input "**********"
type input "**********"
click at [269, 157] on textarea at bounding box center [308, 161] width 361 height 58
paste textarea "**********"
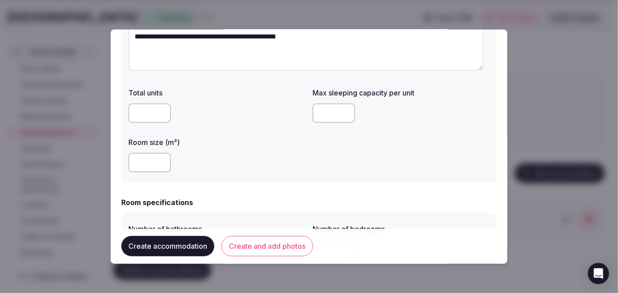
scroll to position [120, 0]
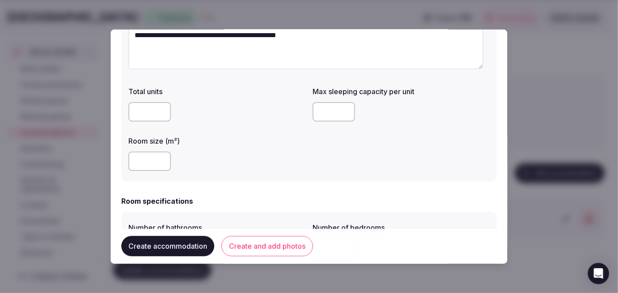
type textarea "**********"
click at [150, 163] on input "number" at bounding box center [149, 161] width 42 height 19
type input "**"
click at [332, 111] on input "number" at bounding box center [333, 111] width 42 height 19
type input "*"
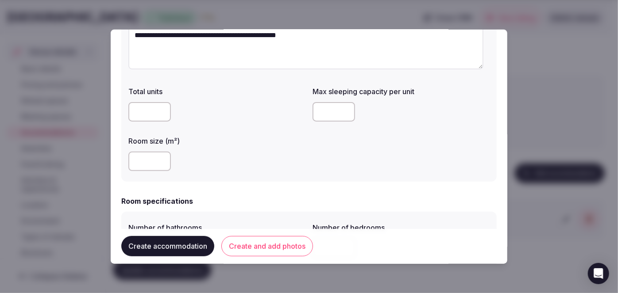
click at [291, 158] on div "**" at bounding box center [216, 161] width 177 height 19
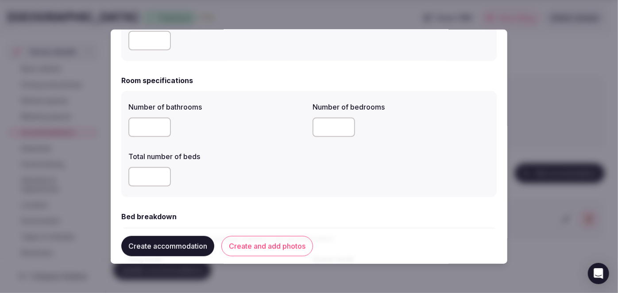
scroll to position [201, 0]
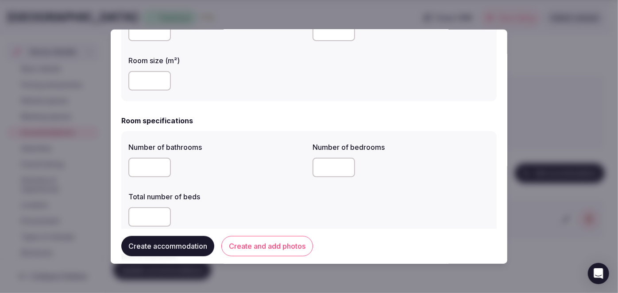
click at [148, 166] on input "number" at bounding box center [149, 167] width 42 height 19
type input "*"
click at [327, 159] on input "number" at bounding box center [333, 167] width 42 height 19
type input "*"
click at [139, 221] on input "number" at bounding box center [149, 217] width 42 height 19
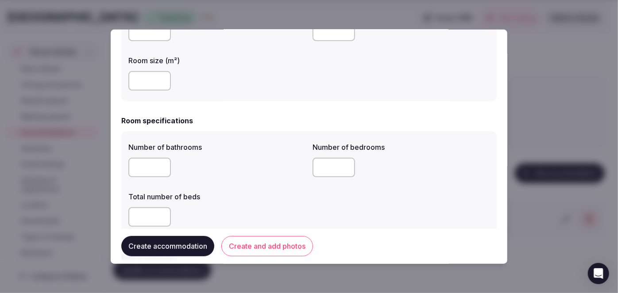
drag, startPoint x: 145, startPoint y: 218, endPoint x: 131, endPoint y: 210, distance: 15.3
click at [132, 212] on input "*" at bounding box center [149, 217] width 42 height 19
type input "*"
click at [239, 199] on label "Total number of beds" at bounding box center [216, 196] width 177 height 7
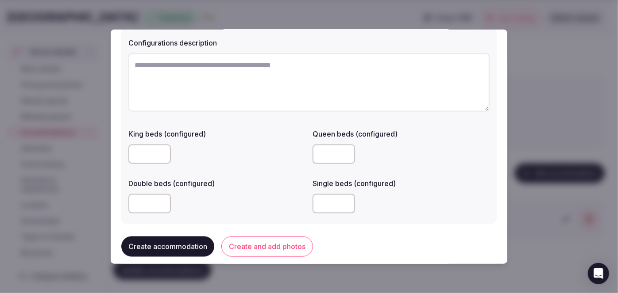
scroll to position [482, 0]
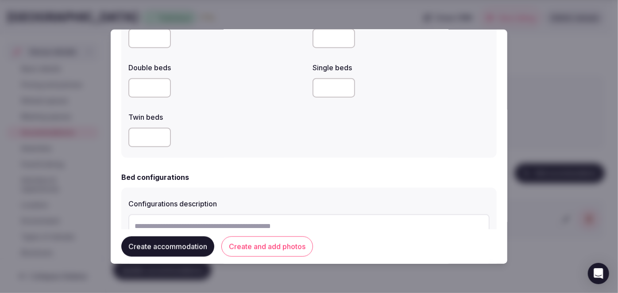
click at [140, 131] on input "number" at bounding box center [149, 137] width 42 height 19
type input "*"
click at [275, 139] on div "*" at bounding box center [216, 137] width 177 height 19
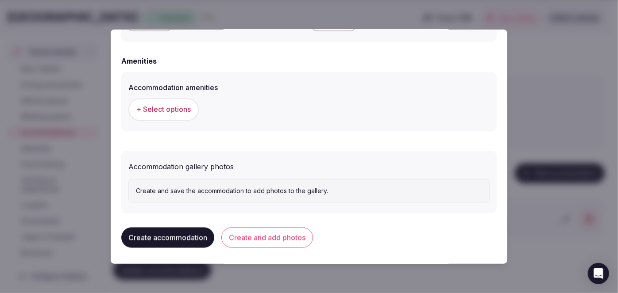
scroll to position [826, 0]
click at [150, 108] on span "+ Select options" at bounding box center [163, 109] width 54 height 10
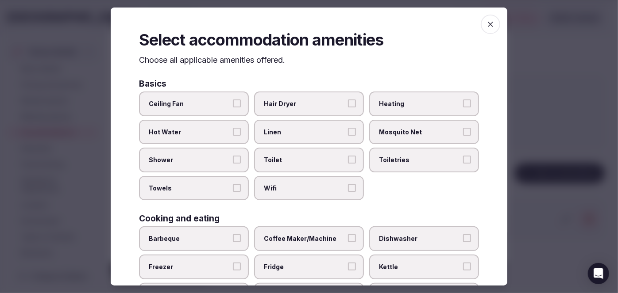
click at [285, 189] on span "Wifi" at bounding box center [304, 188] width 81 height 9
click at [348, 189] on button "Wifi" at bounding box center [352, 188] width 8 height 8
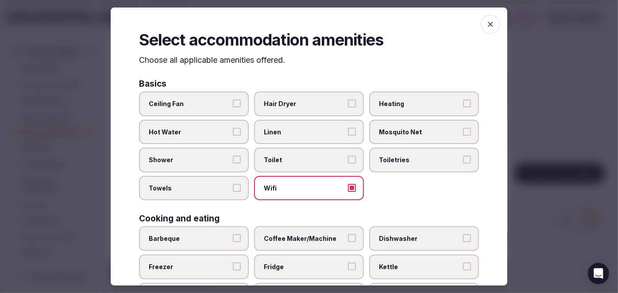
drag, startPoint x: 412, startPoint y: 155, endPoint x: 380, endPoint y: 146, distance: 33.2
click at [411, 156] on span "Toiletries" at bounding box center [419, 160] width 81 height 9
click at [463, 156] on button "Toiletries" at bounding box center [467, 160] width 8 height 8
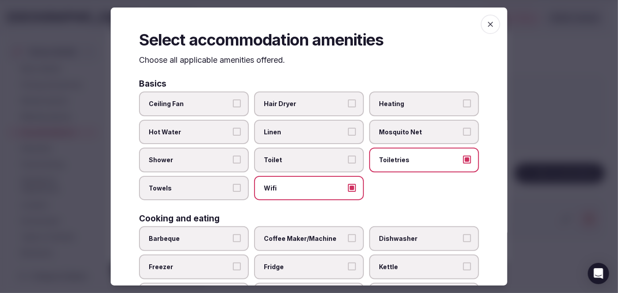
drag, startPoint x: 312, startPoint y: 100, endPoint x: 226, endPoint y: 145, distance: 96.4
click at [311, 100] on span "Hair Dryer" at bounding box center [304, 104] width 81 height 9
click at [348, 100] on button "Hair Dryer" at bounding box center [352, 104] width 8 height 8
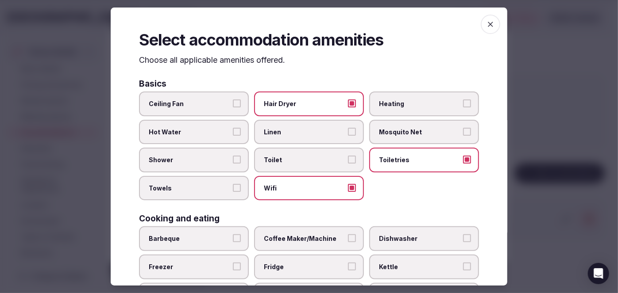
click at [193, 168] on label "Shower" at bounding box center [194, 160] width 110 height 25
click at [233, 164] on button "Shower" at bounding box center [237, 160] width 8 height 8
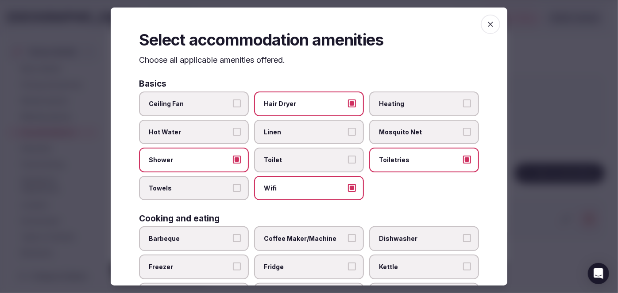
click at [192, 185] on span "Towels" at bounding box center [189, 188] width 81 height 9
click at [233, 185] on button "Towels" at bounding box center [237, 188] width 8 height 8
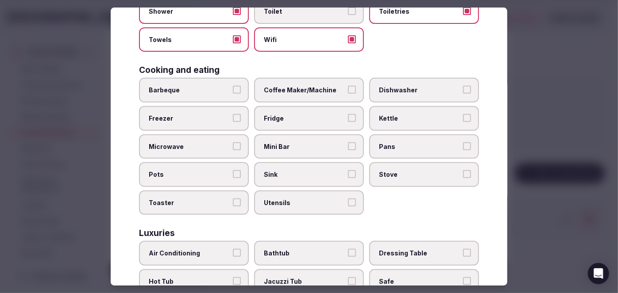
scroll to position [201, 0]
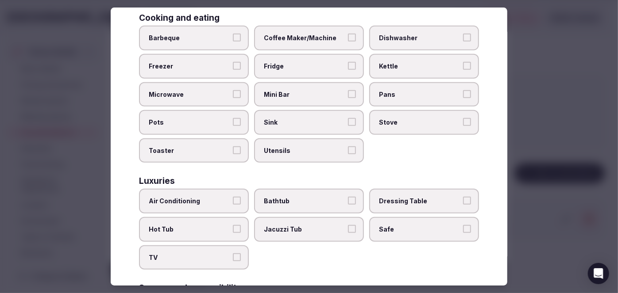
click at [195, 191] on label "Air Conditioning" at bounding box center [194, 201] width 110 height 25
click at [233, 197] on button "Air Conditioning" at bounding box center [237, 201] width 8 height 8
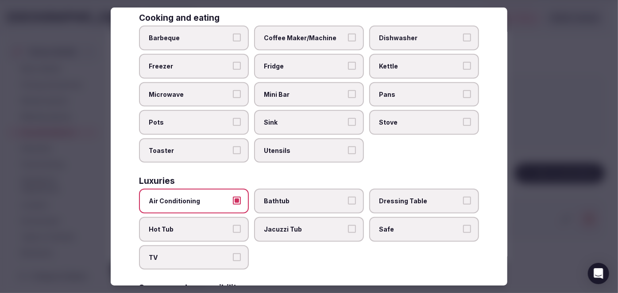
click at [199, 246] on label "TV" at bounding box center [194, 258] width 110 height 25
click at [233, 254] on button "TV" at bounding box center [237, 258] width 8 height 8
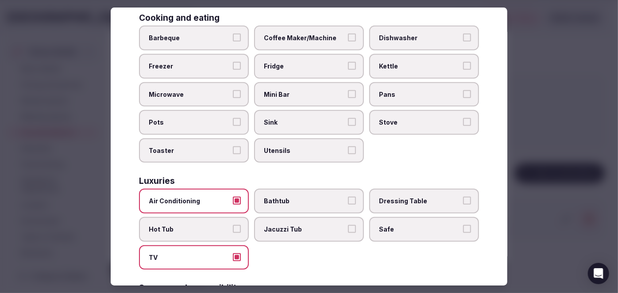
click at [300, 197] on span "Bathtub" at bounding box center [304, 201] width 81 height 9
click at [348, 197] on button "Bathtub" at bounding box center [352, 201] width 8 height 8
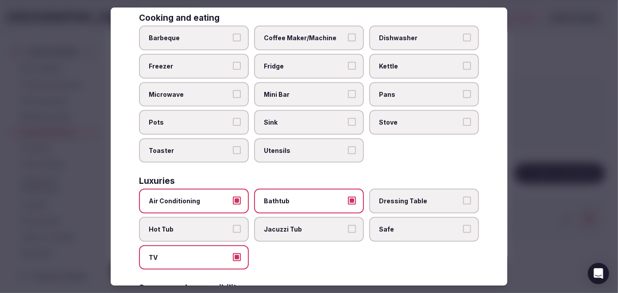
drag, startPoint x: 389, startPoint y: 222, endPoint x: 321, endPoint y: 135, distance: 110.3
click at [389, 225] on span "Safe" at bounding box center [419, 229] width 81 height 9
click at [463, 225] on button "Safe" at bounding box center [467, 229] width 8 height 8
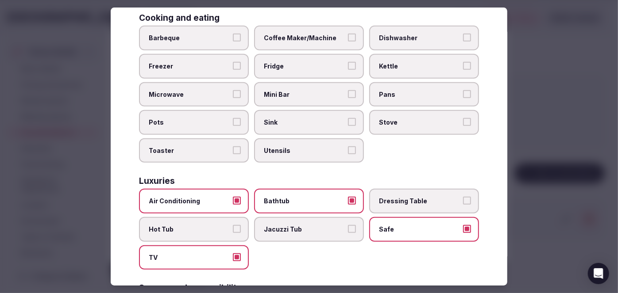
click at [301, 95] on span "Mini Bar" at bounding box center [304, 94] width 81 height 9
click at [348, 95] on button "Mini Bar" at bounding box center [352, 94] width 8 height 8
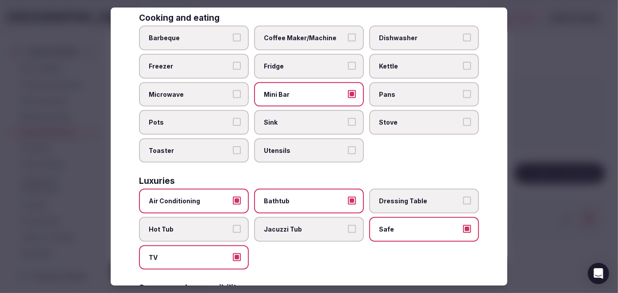
click at [302, 95] on span "Mini Bar" at bounding box center [304, 94] width 81 height 9
click at [348, 95] on button "Mini Bar" at bounding box center [352, 94] width 8 height 8
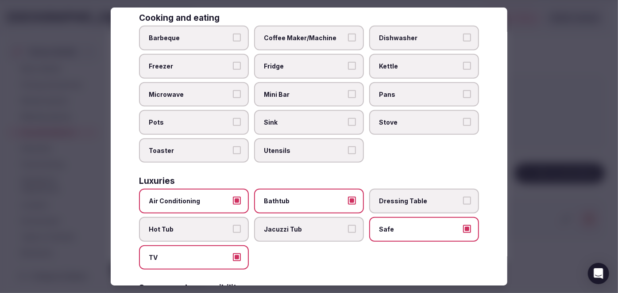
click at [302, 58] on label "Fridge" at bounding box center [309, 66] width 110 height 25
click at [348, 62] on button "Fridge" at bounding box center [352, 66] width 8 height 8
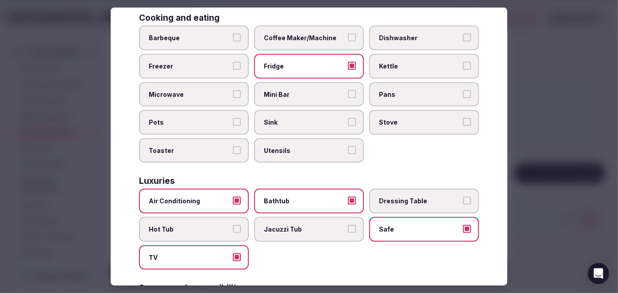
scroll to position [402, 0]
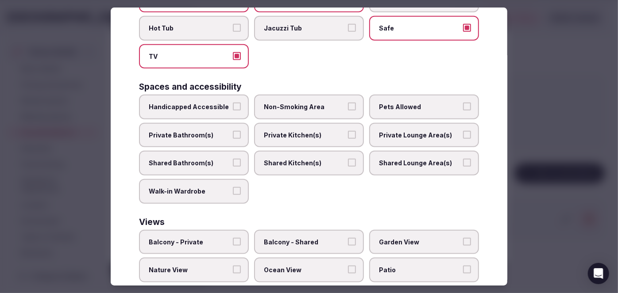
click at [197, 131] on span "Private Bathroom(s)" at bounding box center [189, 135] width 81 height 9
click at [233, 131] on button "Private Bathroom(s)" at bounding box center [237, 135] width 8 height 8
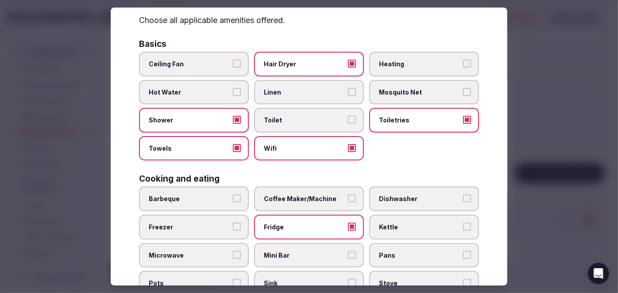
scroll to position [0, 0]
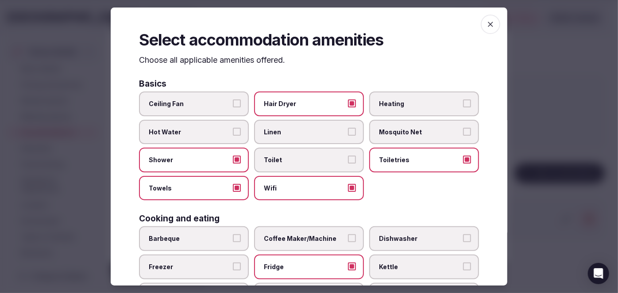
click at [486, 27] on icon "button" at bounding box center [490, 24] width 9 height 9
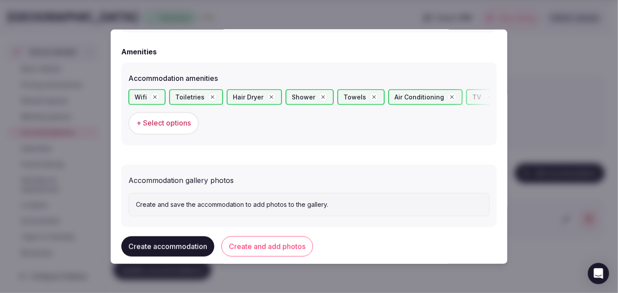
scroll to position [849, 0]
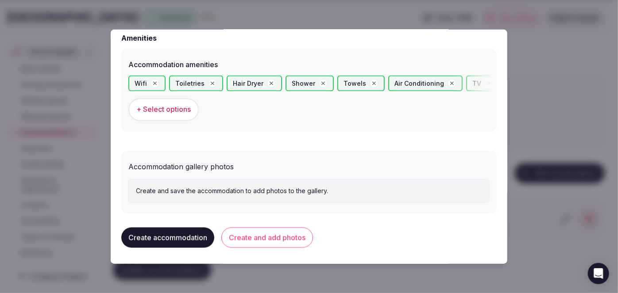
click at [304, 231] on button "Create and add photos" at bounding box center [267, 238] width 92 height 20
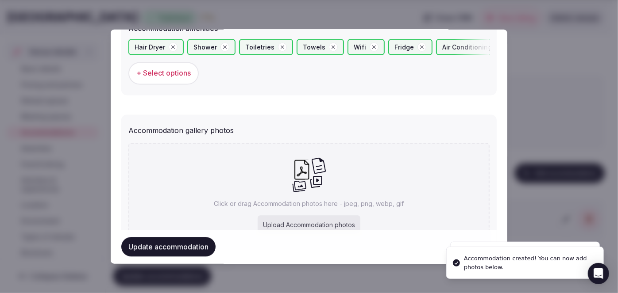
scroll to position [931, 0]
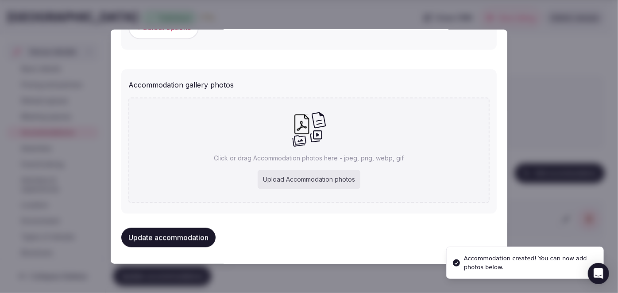
click at [350, 177] on div "Upload Accommodation photos" at bounding box center [309, 179] width 103 height 19
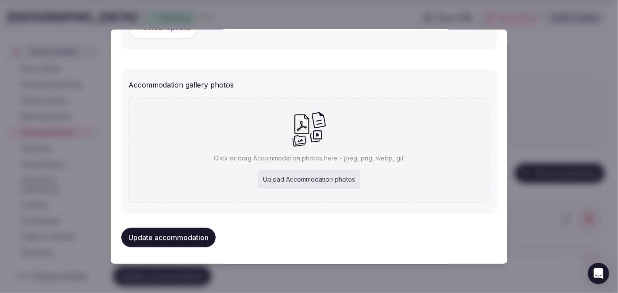
type input "**********"
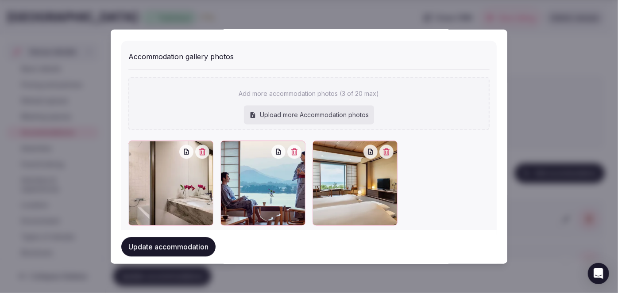
scroll to position [971, 0]
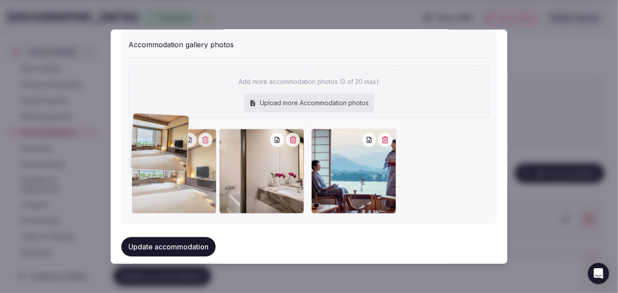
drag, startPoint x: 335, startPoint y: 185, endPoint x: 126, endPoint y: 173, distance: 209.2
click at [126, 173] on div "Accommodation gallery photos Add more accommodation photos (3 of 20 max) Upload…" at bounding box center [308, 127] width 375 height 196
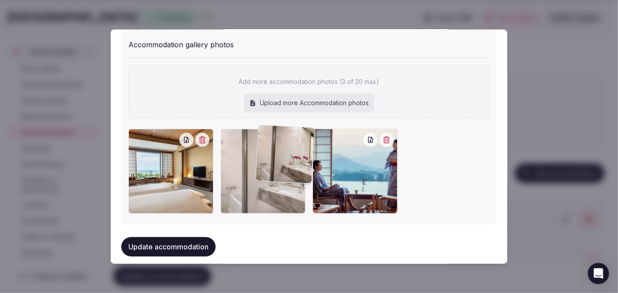
drag, startPoint x: 272, startPoint y: 189, endPoint x: 332, endPoint y: 185, distance: 60.7
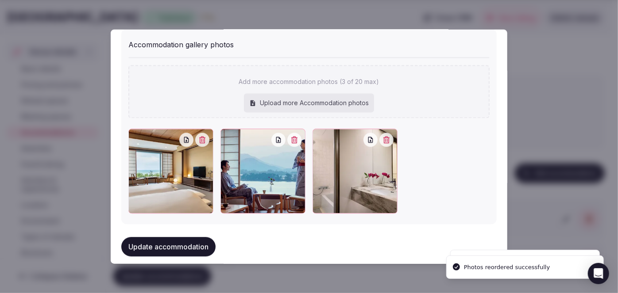
click at [173, 238] on button "Update accommodation" at bounding box center [168, 247] width 94 height 19
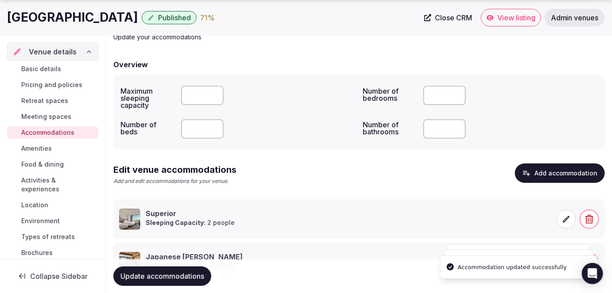
click at [185, 275] on span "Update accommodations" at bounding box center [162, 276] width 84 height 9
click at [556, 174] on button "Add accommodation" at bounding box center [560, 173] width 90 height 19
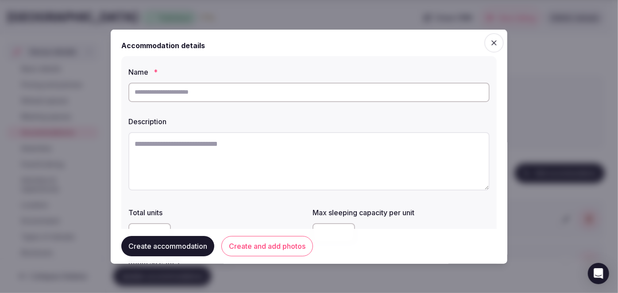
click at [225, 88] on input "text" at bounding box center [308, 91] width 361 height 19
paste input "*****"
type input "*****"
click at [255, 171] on textarea at bounding box center [308, 161] width 361 height 58
paste textarea "**********"
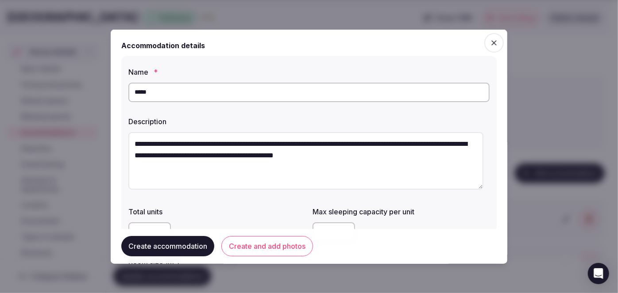
type textarea "**********"
click at [210, 90] on input "*****" at bounding box center [308, 91] width 361 height 19
type input "**********"
click at [254, 209] on label "Total units" at bounding box center [216, 211] width 177 height 7
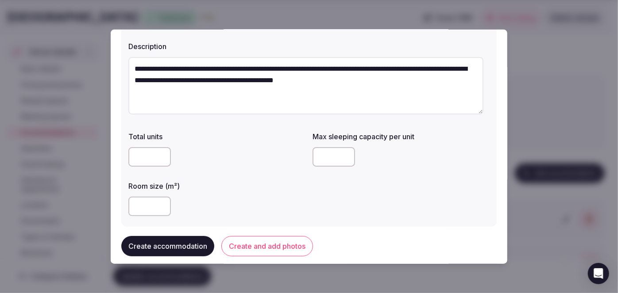
scroll to position [80, 0]
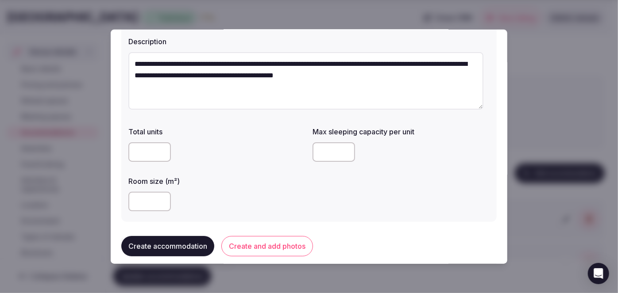
click at [145, 198] on input "number" at bounding box center [149, 201] width 42 height 19
type input "**"
click at [316, 143] on input "number" at bounding box center [333, 152] width 42 height 19
type input "*"
click at [250, 212] on div "**" at bounding box center [216, 202] width 177 height 27
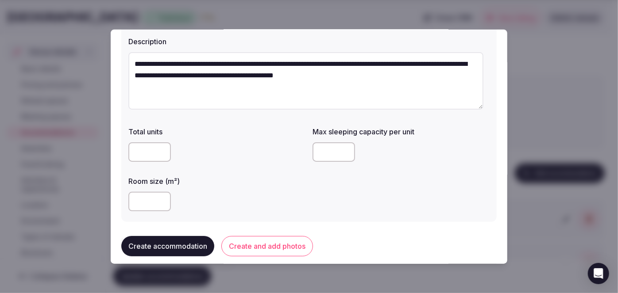
scroll to position [201, 0]
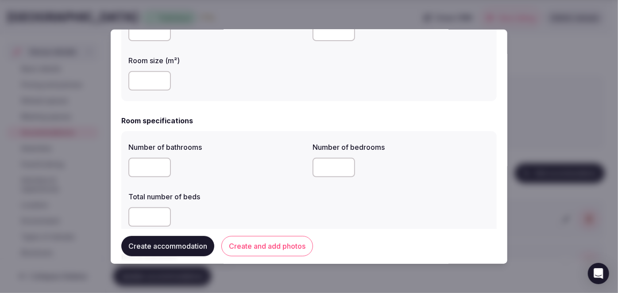
drag, startPoint x: 146, startPoint y: 163, endPoint x: 150, endPoint y: 170, distance: 7.9
click at [147, 163] on input "number" at bounding box center [149, 167] width 42 height 19
type input "*"
click at [324, 169] on input "number" at bounding box center [333, 167] width 42 height 19
type input "*"
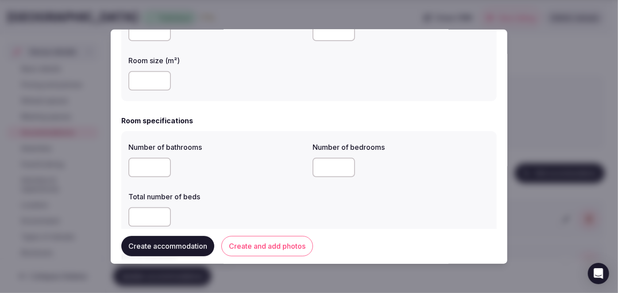
click at [133, 218] on input "number" at bounding box center [149, 217] width 42 height 19
type input "*"
click at [254, 194] on label "Total number of beds" at bounding box center [216, 196] width 177 height 7
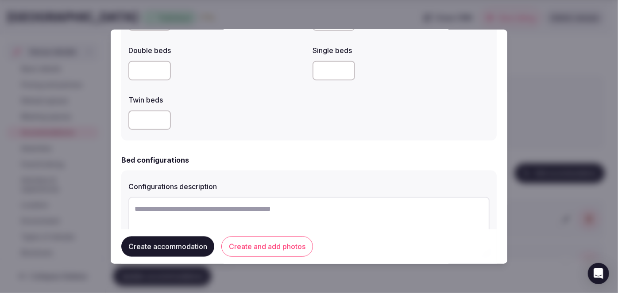
scroll to position [523, 0]
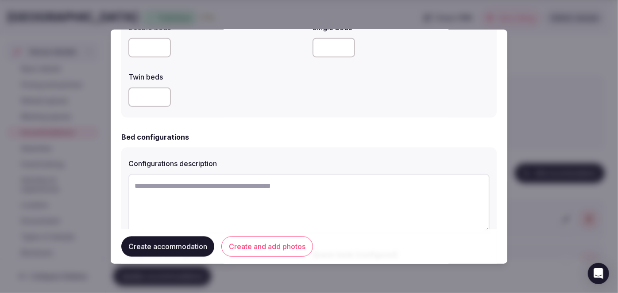
click at [137, 90] on input "number" at bounding box center [149, 97] width 42 height 19
type input "*"
click at [234, 109] on div "*" at bounding box center [216, 97] width 177 height 27
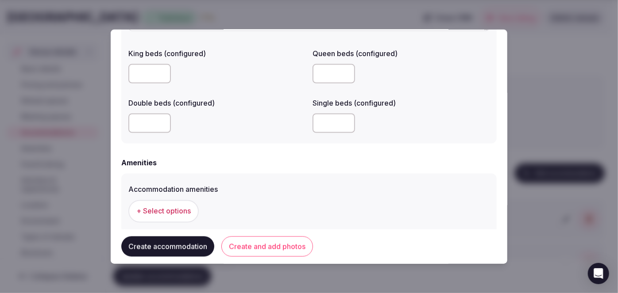
scroll to position [826, 0]
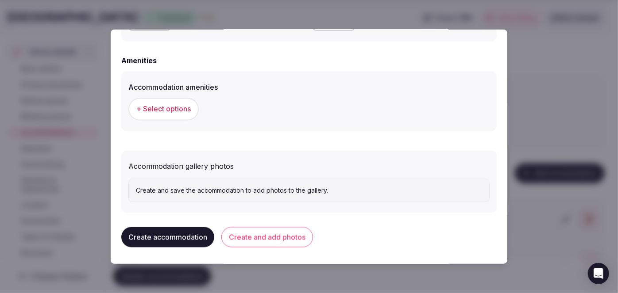
click at [170, 104] on span "+ Select options" at bounding box center [163, 109] width 54 height 10
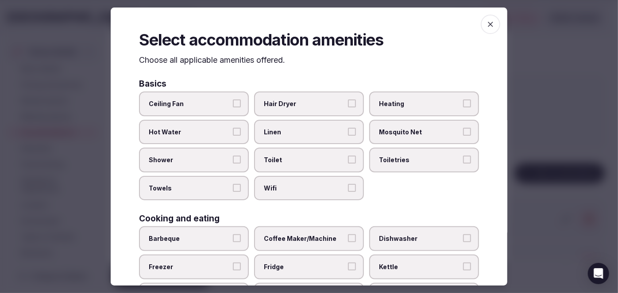
click at [320, 189] on span "Wifi" at bounding box center [304, 188] width 81 height 9
click at [348, 189] on button "Wifi" at bounding box center [352, 188] width 8 height 8
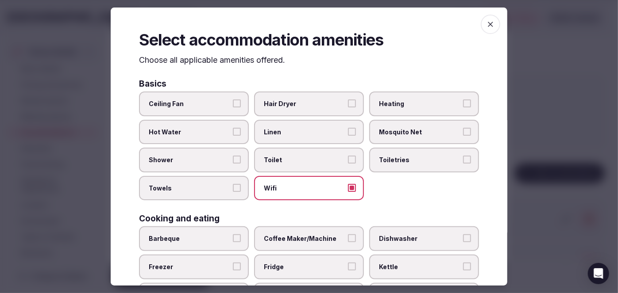
click at [398, 162] on span "Toiletries" at bounding box center [419, 160] width 81 height 9
click at [463, 162] on button "Toiletries" at bounding box center [467, 160] width 8 height 8
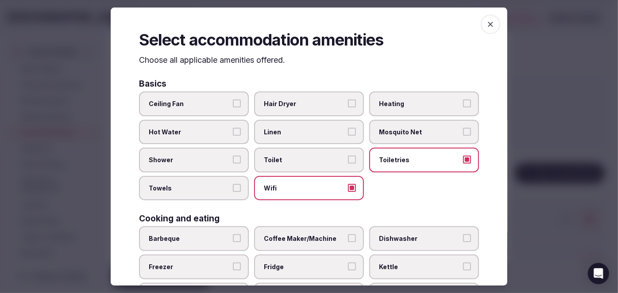
drag, startPoint x: 319, startPoint y: 100, endPoint x: 305, endPoint y: 113, distance: 18.8
click at [318, 100] on span "Hair Dryer" at bounding box center [304, 104] width 81 height 9
click at [348, 100] on button "Hair Dryer" at bounding box center [352, 104] width 8 height 8
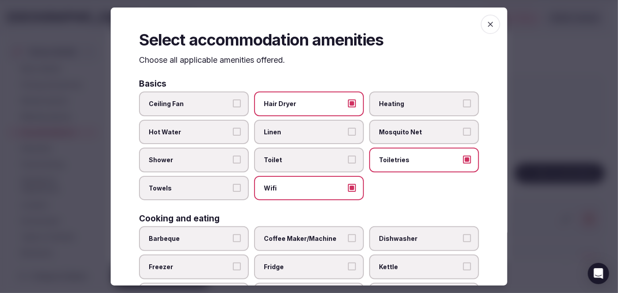
drag, startPoint x: 230, startPoint y: 157, endPoint x: 215, endPoint y: 179, distance: 26.9
click at [227, 158] on label "Shower" at bounding box center [194, 160] width 110 height 25
click at [233, 158] on button "Shower" at bounding box center [237, 160] width 8 height 8
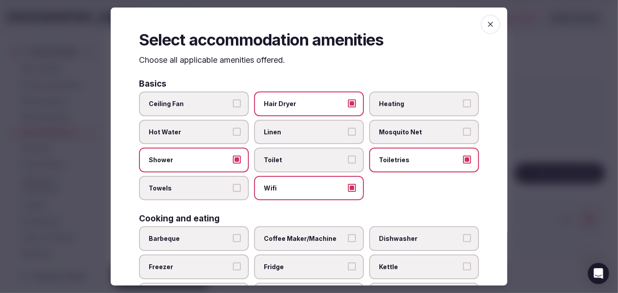
click at [215, 181] on label "Towels" at bounding box center [194, 188] width 110 height 25
click at [233, 184] on button "Towels" at bounding box center [237, 188] width 8 height 8
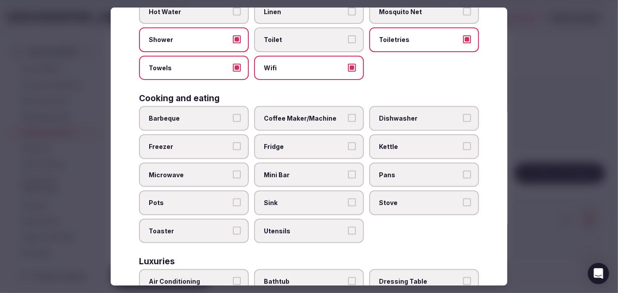
click at [273, 150] on label "Fridge" at bounding box center [309, 147] width 110 height 25
click at [348, 150] on button "Fridge" at bounding box center [352, 147] width 8 height 8
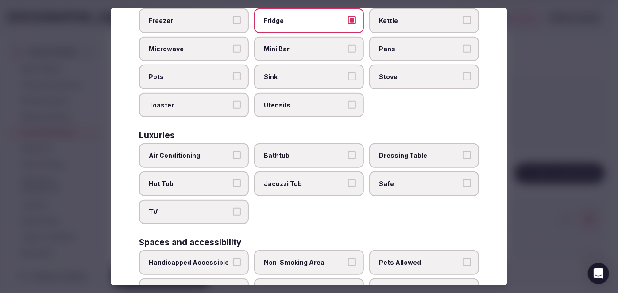
scroll to position [281, 0]
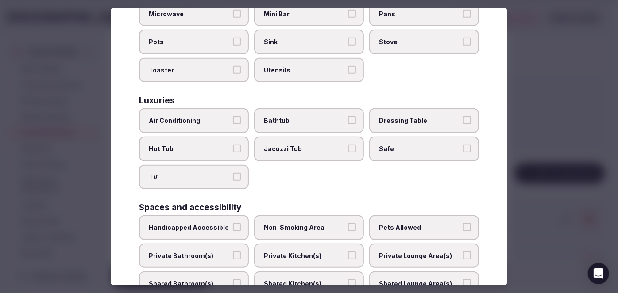
click at [212, 124] on label "Air Conditioning" at bounding box center [194, 121] width 110 height 25
click at [233, 124] on button "Air Conditioning" at bounding box center [237, 121] width 8 height 8
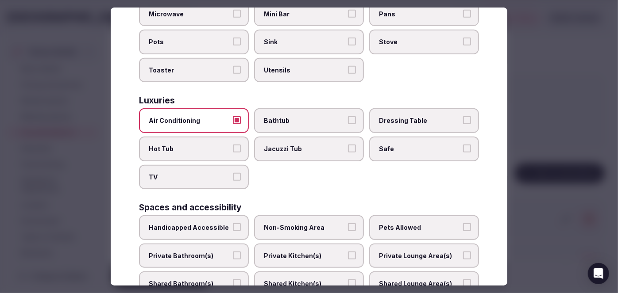
drag, startPoint x: 203, startPoint y: 178, endPoint x: 224, endPoint y: 170, distance: 22.1
click at [203, 178] on label "TV" at bounding box center [194, 177] width 110 height 25
click at [233, 178] on button "TV" at bounding box center [237, 177] width 8 height 8
click at [400, 145] on span "Safe" at bounding box center [419, 149] width 81 height 9
click at [463, 145] on button "Safe" at bounding box center [467, 149] width 8 height 8
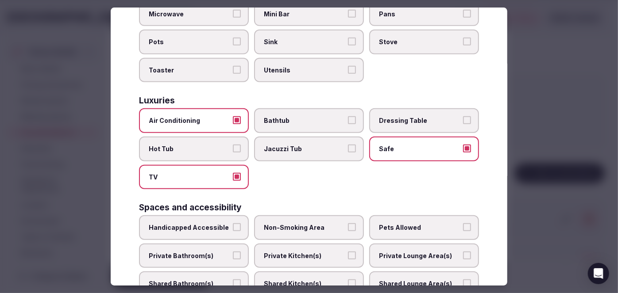
scroll to position [362, 0]
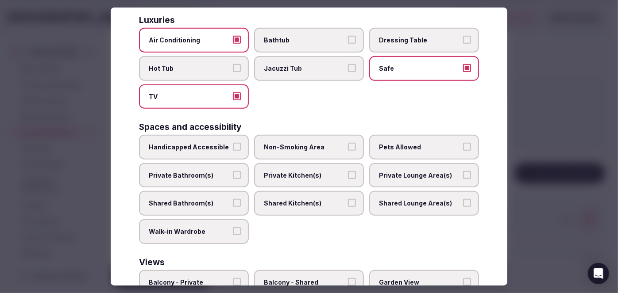
click at [214, 171] on span "Private Bathroom(s)" at bounding box center [189, 175] width 81 height 9
click at [233, 171] on button "Private Bathroom(s)" at bounding box center [237, 175] width 8 height 8
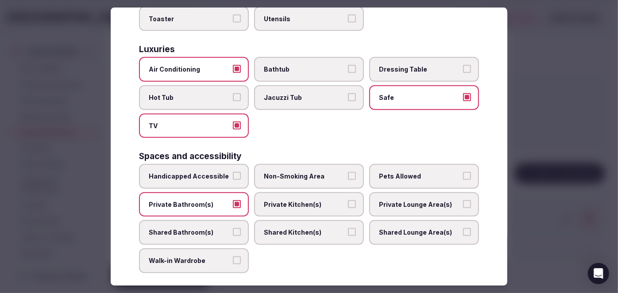
scroll to position [322, 0]
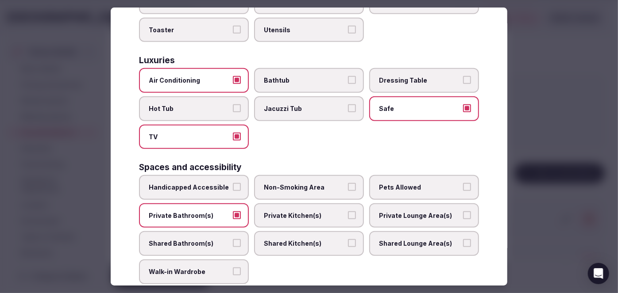
click at [308, 77] on span "Bathtub" at bounding box center [304, 81] width 81 height 9
click at [348, 77] on button "Bathtub" at bounding box center [352, 81] width 8 height 8
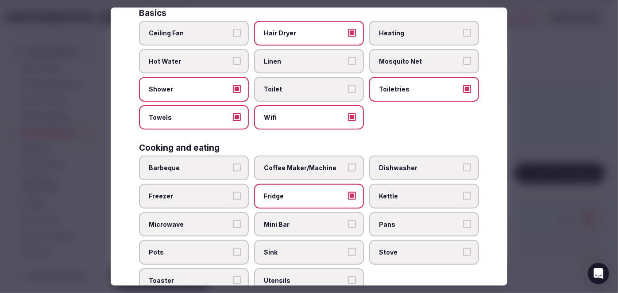
scroll to position [0, 0]
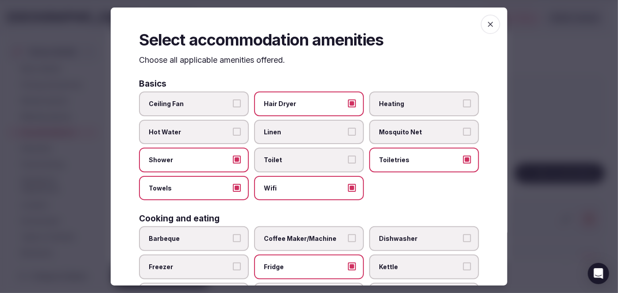
click at [486, 25] on icon "button" at bounding box center [490, 24] width 9 height 9
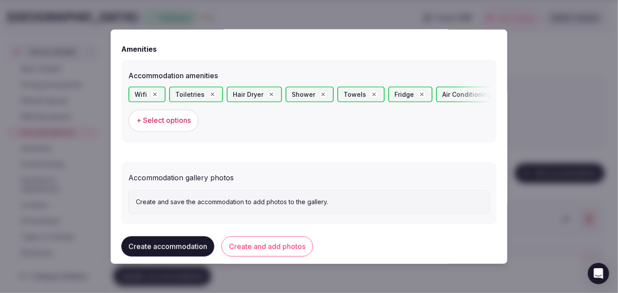
scroll to position [849, 0]
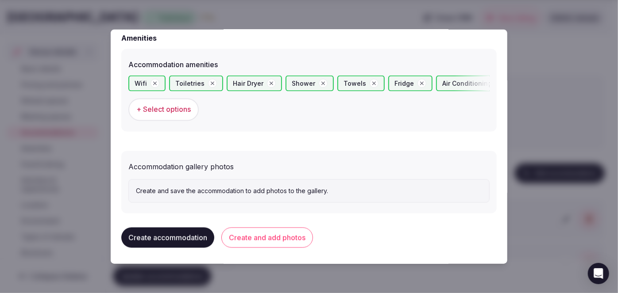
click at [287, 237] on button "Create and add photos" at bounding box center [267, 238] width 92 height 20
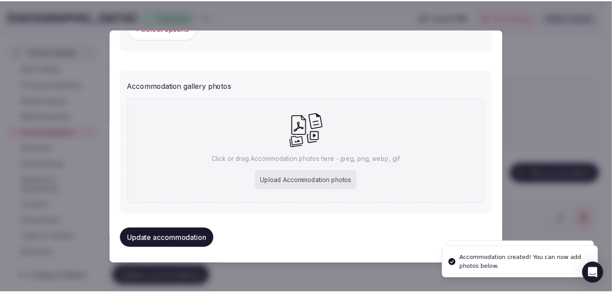
scroll to position [931, 0]
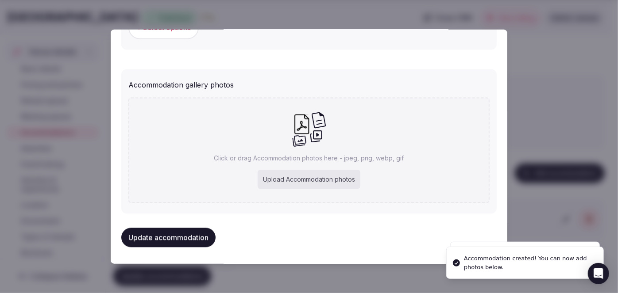
click at [284, 157] on p "Click or drag Accommodation photos here - jpeg, png, webp, gif" at bounding box center [309, 158] width 190 height 9
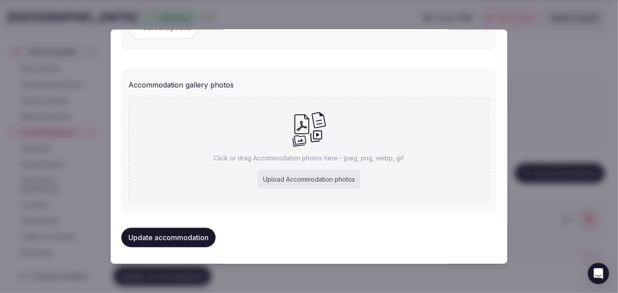
type input "**********"
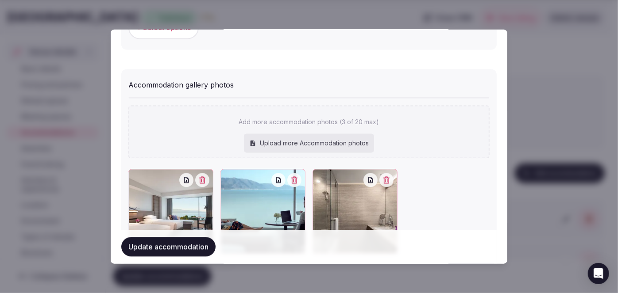
click at [202, 249] on button "Update accommodation" at bounding box center [168, 247] width 94 height 19
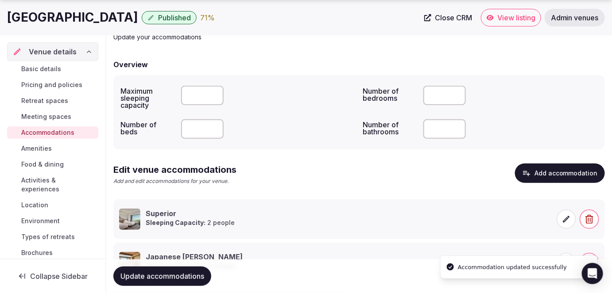
click at [193, 278] on span "Update accommodations" at bounding box center [162, 276] width 84 height 9
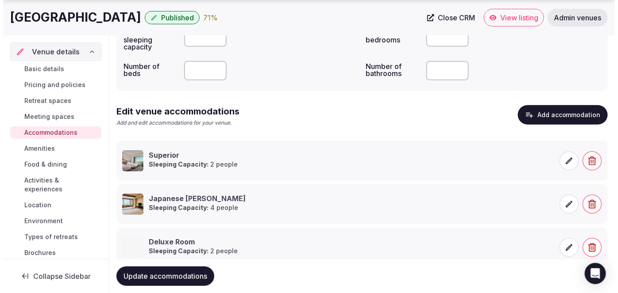
scroll to position [140, 0]
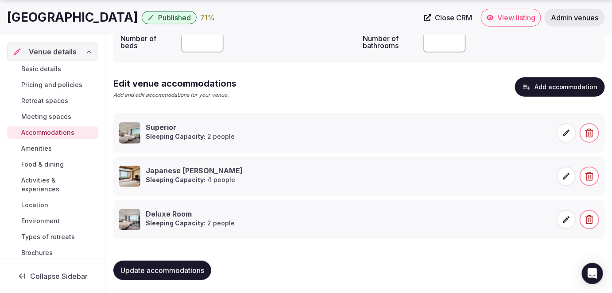
click at [553, 82] on button "Add accommodation" at bounding box center [560, 86] width 90 height 19
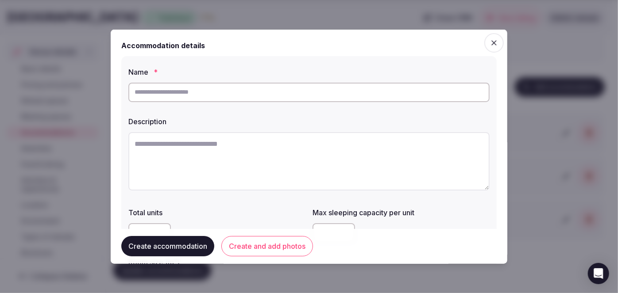
click at [229, 96] on input "text" at bounding box center [308, 91] width 361 height 19
paste input "**********"
type input "**********"
click at [296, 156] on textarea at bounding box center [308, 161] width 361 height 58
paste textarea "**********"
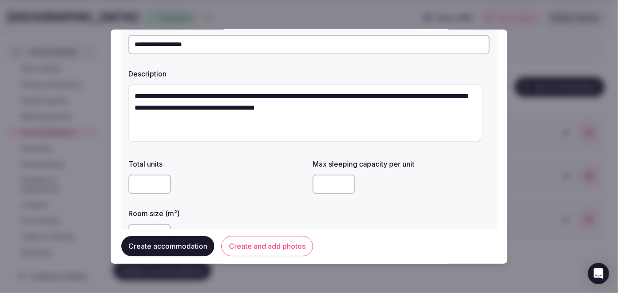
scroll to position [120, 0]
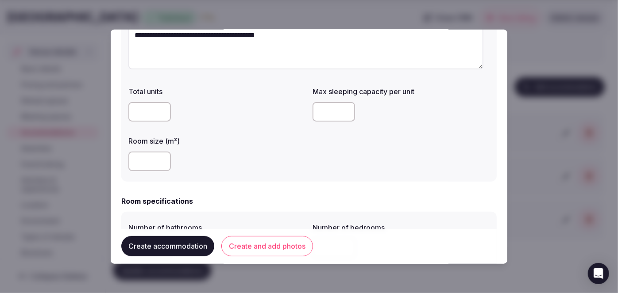
type textarea "**********"
click at [144, 164] on input "number" at bounding box center [149, 161] width 42 height 19
type input "**"
click at [209, 170] on div "**" at bounding box center [216, 161] width 177 height 19
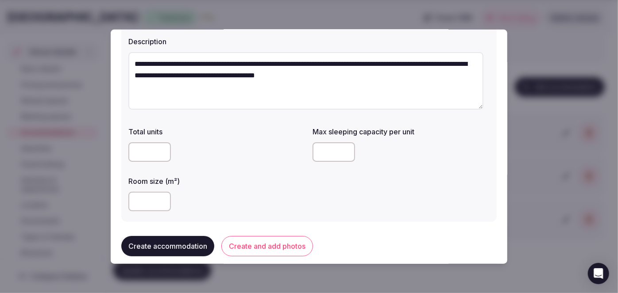
click at [327, 139] on div at bounding box center [400, 152] width 177 height 27
click at [327, 146] on input "number" at bounding box center [333, 152] width 42 height 19
type input "*"
click at [287, 205] on div "**" at bounding box center [216, 201] width 177 height 19
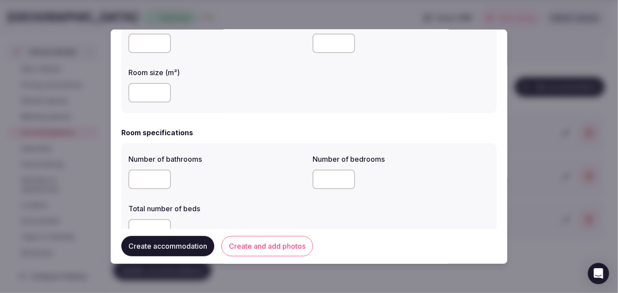
scroll to position [201, 0]
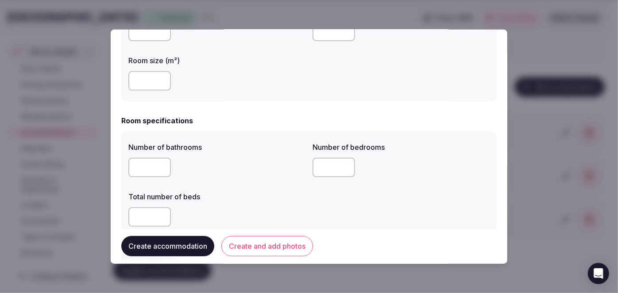
click at [145, 165] on input "number" at bounding box center [149, 167] width 42 height 19
type input "*"
click at [318, 166] on input "number" at bounding box center [333, 167] width 42 height 19
type input "*"
click at [142, 215] on input "number" at bounding box center [149, 217] width 42 height 19
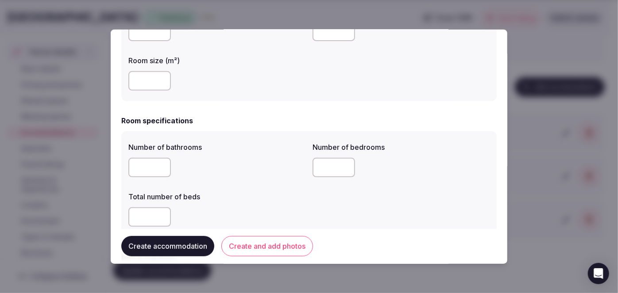
click at [165, 215] on input "*" at bounding box center [149, 217] width 42 height 19
drag, startPoint x: 147, startPoint y: 215, endPoint x: 123, endPoint y: 211, distance: 24.7
click at [123, 211] on div "Number of bathrooms * Number of bedrooms * Total number of beds *" at bounding box center [308, 184] width 375 height 106
type input "*"
click at [251, 208] on div "*" at bounding box center [216, 217] width 177 height 19
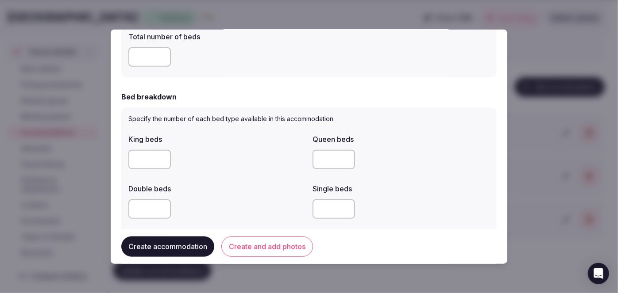
scroll to position [443, 0]
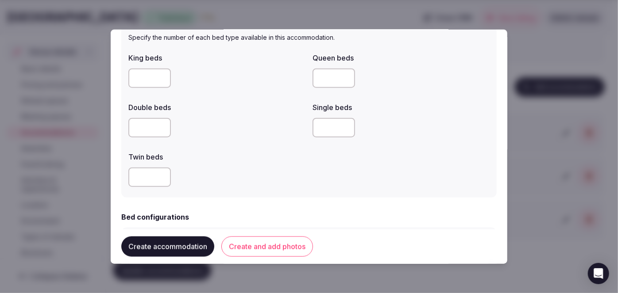
click at [135, 171] on input "number" at bounding box center [149, 177] width 42 height 19
type input "*"
drag, startPoint x: 267, startPoint y: 181, endPoint x: 269, endPoint y: 187, distance: 6.4
click at [268, 184] on div "*" at bounding box center [216, 177] width 177 height 19
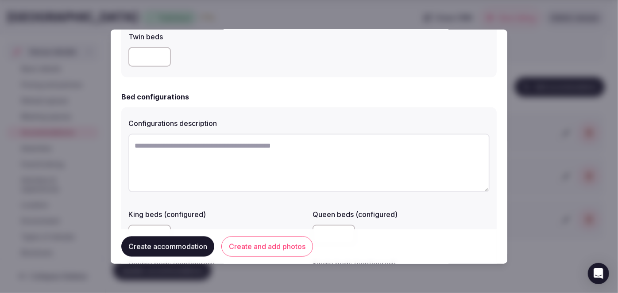
click at [224, 119] on div "Configurations description" at bounding box center [308, 121] width 361 height 12
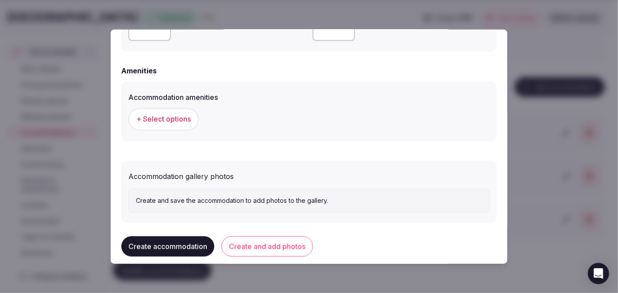
scroll to position [826, 0]
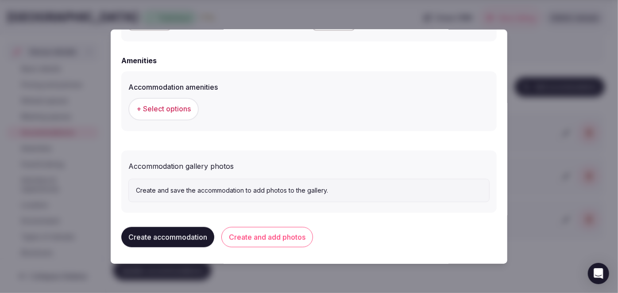
drag, startPoint x: 220, startPoint y: 118, endPoint x: 208, endPoint y: 120, distance: 12.2
click at [220, 118] on div "+ Select options" at bounding box center [308, 109] width 361 height 22
click at [170, 111] on span "+ Select options" at bounding box center [163, 109] width 54 height 10
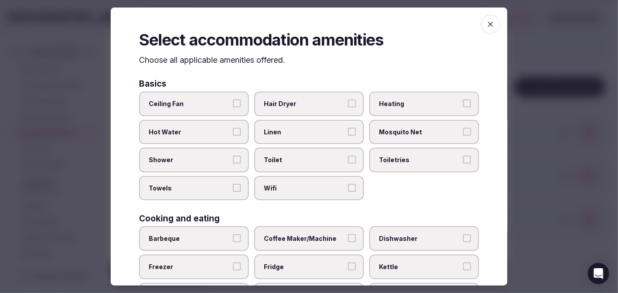
click at [321, 185] on span "Wifi" at bounding box center [304, 188] width 81 height 9
click at [348, 185] on button "Wifi" at bounding box center [352, 188] width 8 height 8
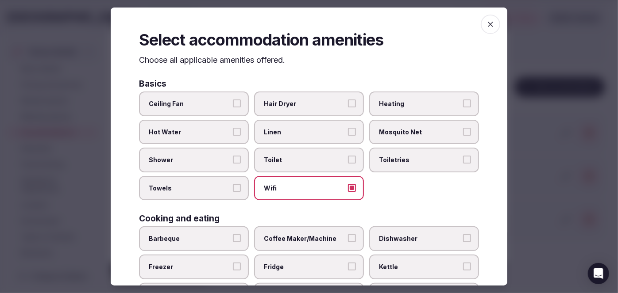
click at [389, 145] on div "Ceiling Fan Hair Dryer Heating Hot Water Linen Mosquito Net Shower Toilet Toile…" at bounding box center [309, 146] width 340 height 109
click at [393, 161] on span "Toiletries" at bounding box center [419, 160] width 81 height 9
click at [463, 161] on button "Toiletries" at bounding box center [467, 160] width 8 height 8
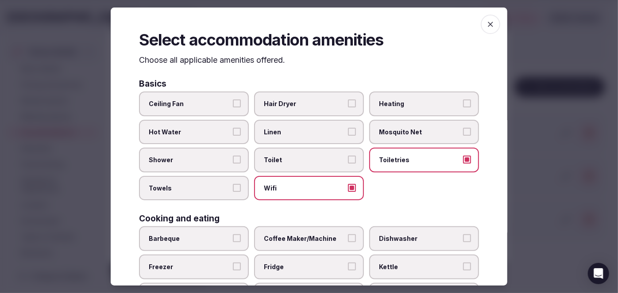
click at [319, 101] on span "Hair Dryer" at bounding box center [304, 104] width 81 height 9
click at [348, 101] on button "Hair Dryer" at bounding box center [352, 104] width 8 height 8
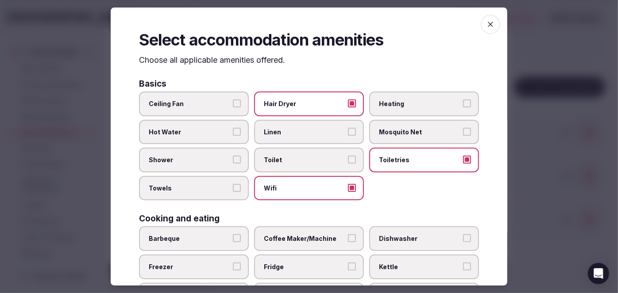
click at [206, 168] on label "Shower" at bounding box center [194, 160] width 110 height 25
click at [233, 164] on button "Shower" at bounding box center [237, 160] width 8 height 8
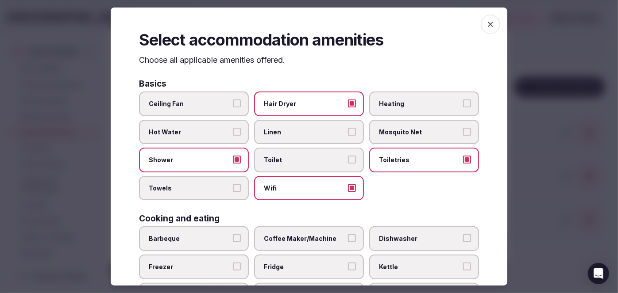
click at [204, 184] on span "Towels" at bounding box center [189, 188] width 81 height 9
click at [233, 184] on button "Towels" at bounding box center [237, 188] width 8 height 8
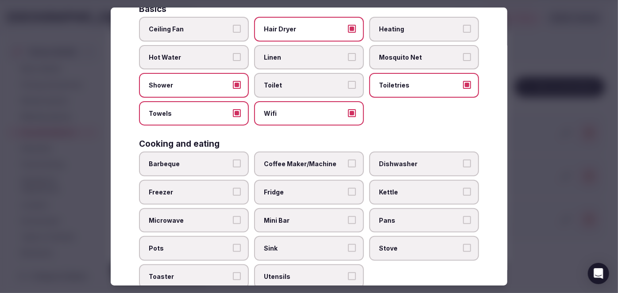
scroll to position [120, 0]
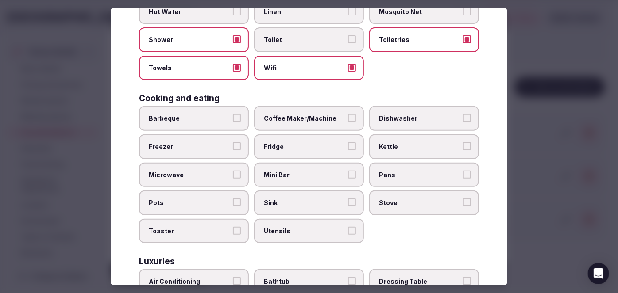
click at [285, 146] on span "Fridge" at bounding box center [304, 147] width 81 height 9
click at [348, 146] on button "Fridge" at bounding box center [352, 147] width 8 height 8
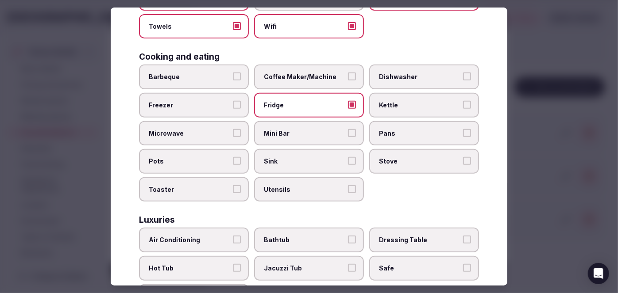
scroll to position [201, 0]
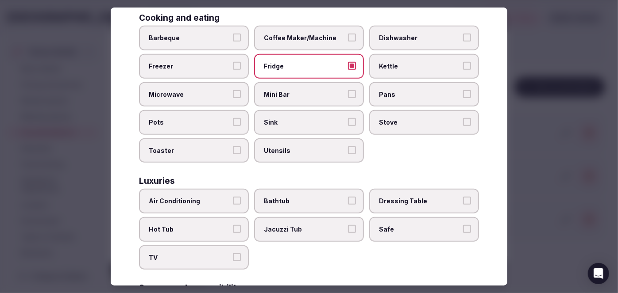
click at [200, 207] on label "Air Conditioning" at bounding box center [194, 201] width 110 height 25
click at [233, 205] on button "Air Conditioning" at bounding box center [237, 201] width 8 height 8
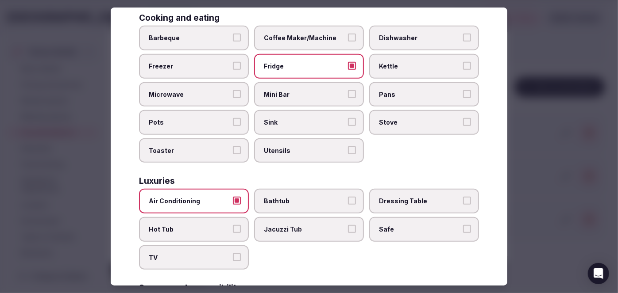
click at [204, 256] on span "TV" at bounding box center [189, 258] width 81 height 9
click at [233, 256] on button "TV" at bounding box center [237, 258] width 8 height 8
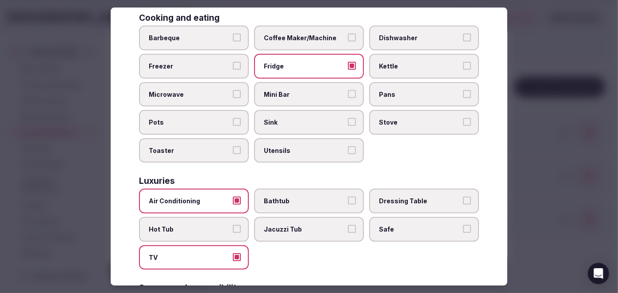
click at [285, 200] on span "Bathtub" at bounding box center [304, 201] width 81 height 9
click at [348, 200] on button "Bathtub" at bounding box center [352, 201] width 8 height 8
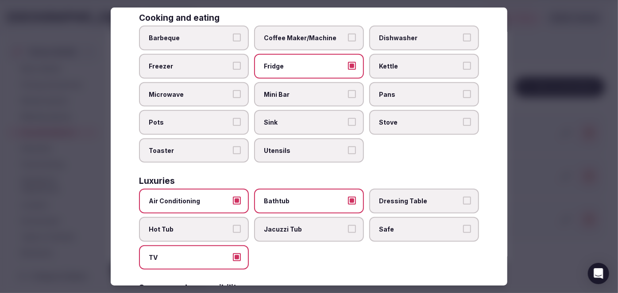
click at [407, 230] on label "Safe" at bounding box center [424, 229] width 110 height 25
click at [463, 230] on button "Safe" at bounding box center [467, 229] width 8 height 8
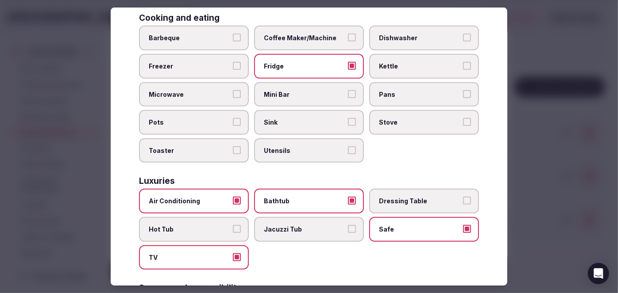
scroll to position [322, 0]
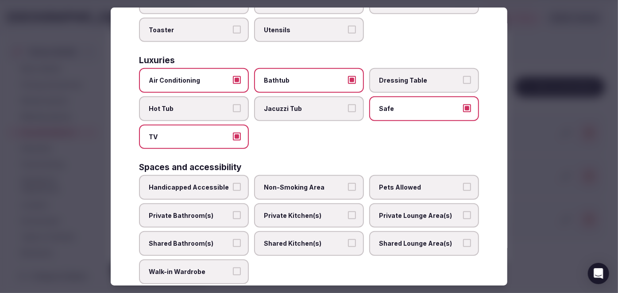
click at [212, 204] on label "Private Bathroom(s)" at bounding box center [194, 216] width 110 height 25
click at [233, 212] on button "Private Bathroom(s)" at bounding box center [237, 216] width 8 height 8
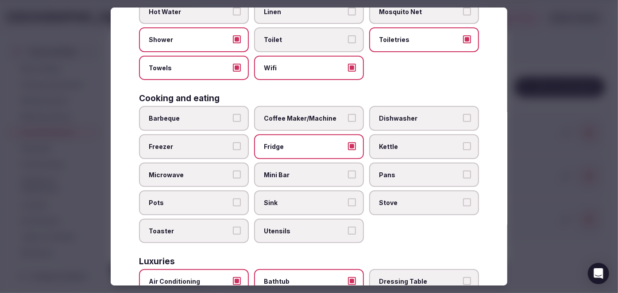
scroll to position [0, 0]
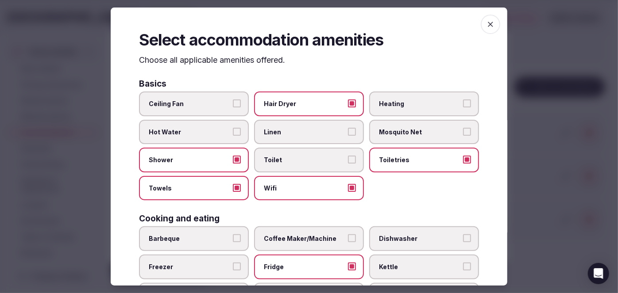
click at [485, 30] on span "button" at bounding box center [490, 24] width 19 height 19
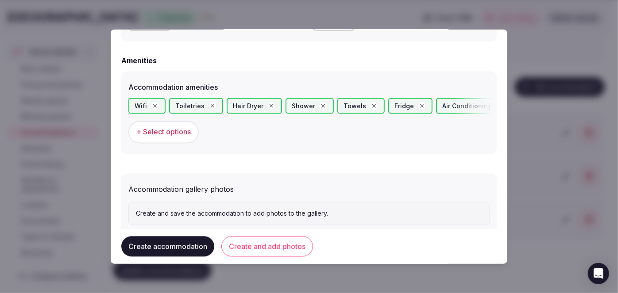
scroll to position [849, 0]
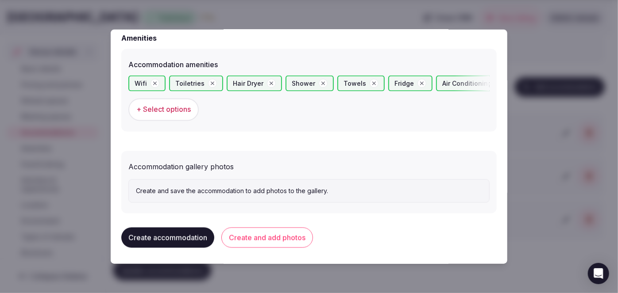
click at [275, 240] on button "Create and add photos" at bounding box center [267, 238] width 92 height 20
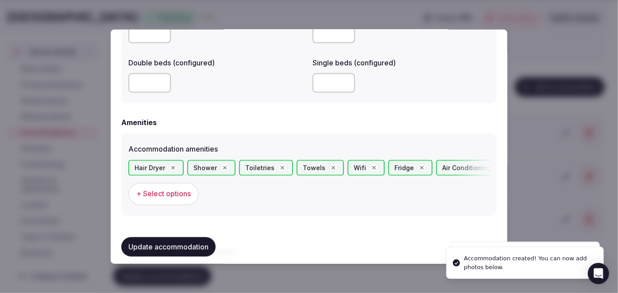
scroll to position [925, 0]
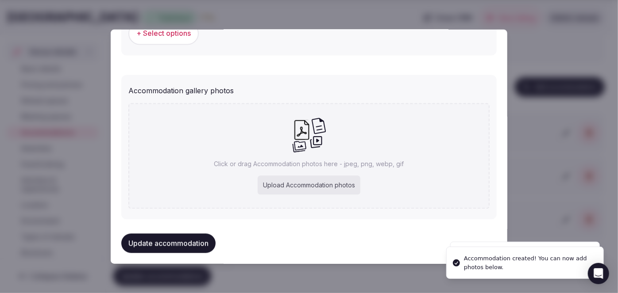
click at [296, 182] on div "Upload Accommodation photos" at bounding box center [309, 185] width 103 height 19
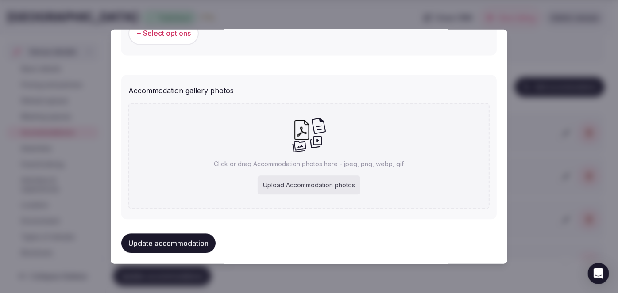
type input "**********"
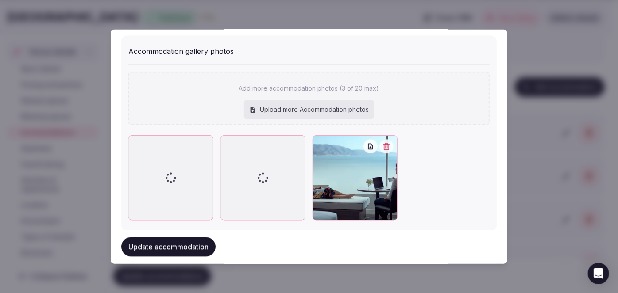
scroll to position [980, 0]
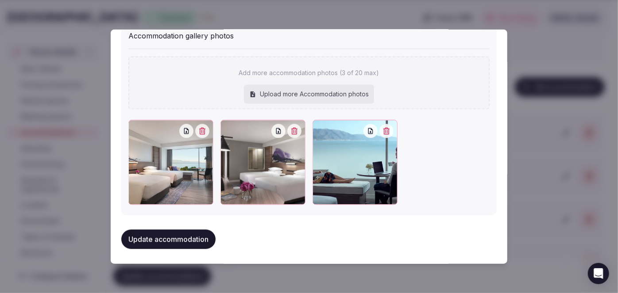
click at [206, 239] on button "Update accommodation" at bounding box center [168, 239] width 94 height 19
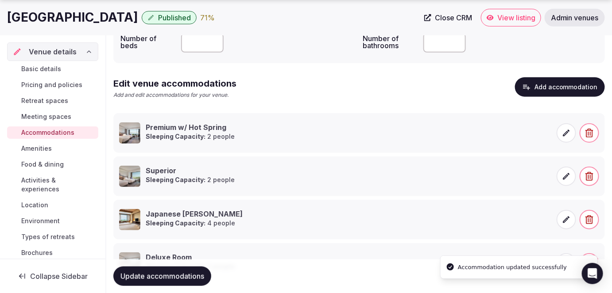
click at [190, 280] on span "Update accommodations" at bounding box center [162, 276] width 84 height 9
click at [192, 273] on span "Update accommodations" at bounding box center [162, 276] width 84 height 9
click at [560, 81] on button "Add accommodation" at bounding box center [560, 86] width 90 height 19
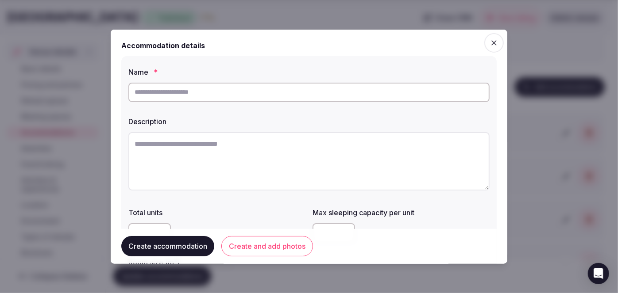
click at [282, 97] on input "text" at bounding box center [308, 91] width 361 height 19
paste input "**********"
type input "**********"
click at [284, 159] on textarea at bounding box center [308, 161] width 361 height 58
paste textarea "**********"
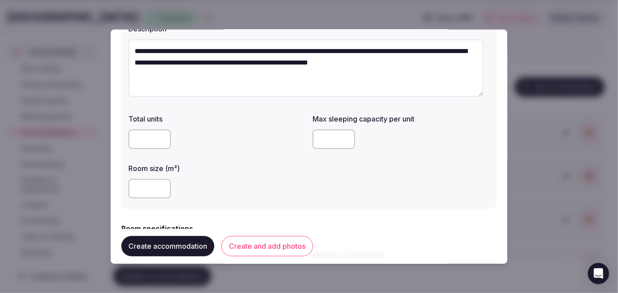
scroll to position [161, 0]
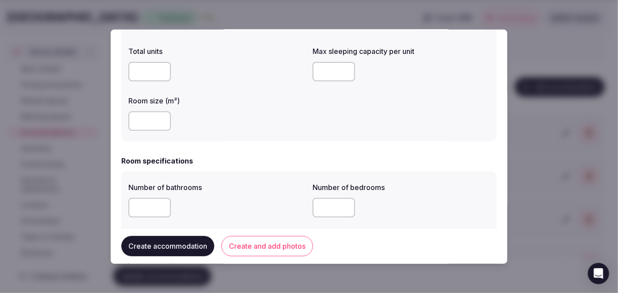
type textarea "**********"
click at [157, 119] on input "number" at bounding box center [149, 121] width 42 height 19
type input "**"
click at [312, 75] on input "number" at bounding box center [333, 71] width 42 height 19
type input "*"
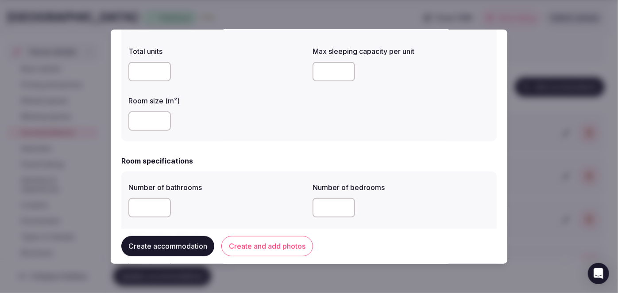
click at [135, 212] on input "number" at bounding box center [149, 207] width 42 height 19
type input "*"
click at [277, 189] on label "Number of bathrooms" at bounding box center [216, 187] width 177 height 7
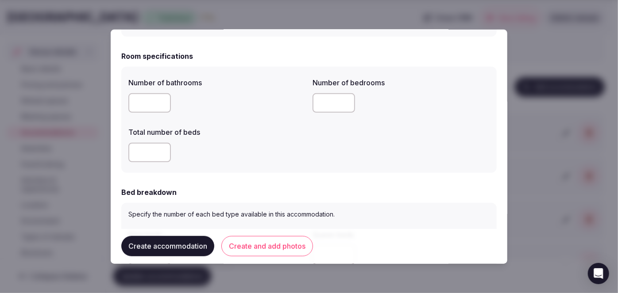
scroll to position [281, 0]
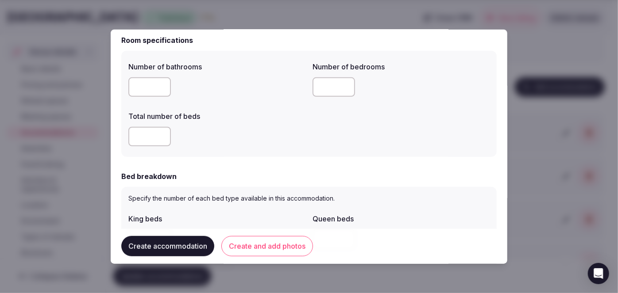
click at [150, 137] on input "number" at bounding box center [149, 136] width 42 height 19
type input "*"
click at [316, 88] on input "number" at bounding box center [333, 86] width 42 height 19
type input "*"
click at [257, 138] on div "*" at bounding box center [216, 136] width 177 height 19
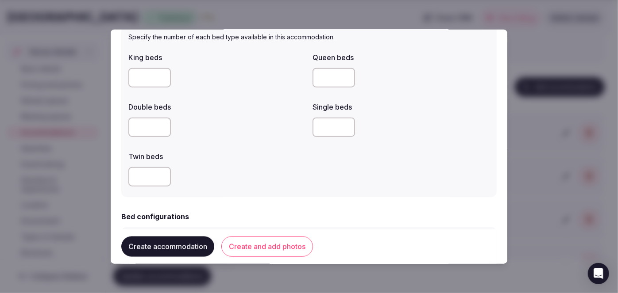
scroll to position [482, 0]
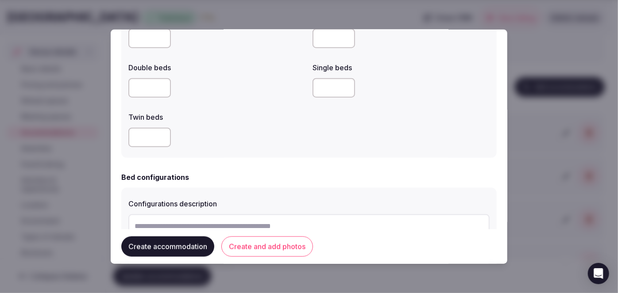
click at [157, 135] on input "number" at bounding box center [149, 137] width 42 height 19
type input "*"
click at [215, 142] on div "*" at bounding box center [216, 137] width 177 height 19
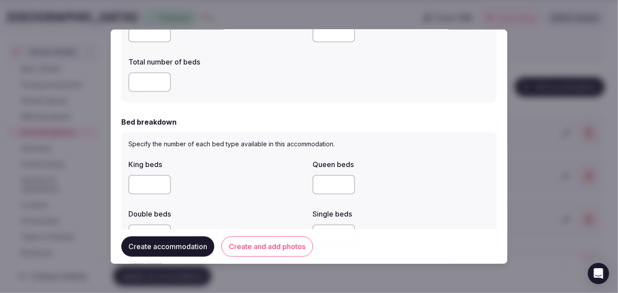
scroll to position [241, 0]
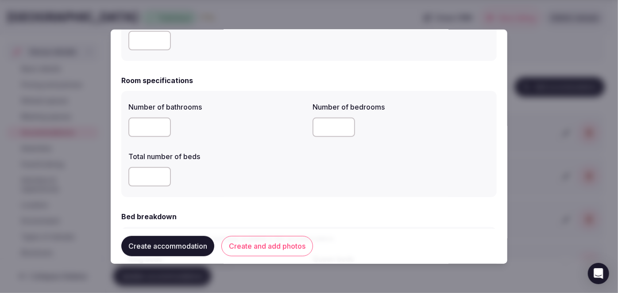
drag, startPoint x: 150, startPoint y: 179, endPoint x: 123, endPoint y: 172, distance: 27.8
click at [123, 172] on div "Number of bathrooms * Number of bedrooms * Total number of beds *" at bounding box center [308, 144] width 375 height 106
drag, startPoint x: 140, startPoint y: 177, endPoint x: 118, endPoint y: 175, distance: 22.2
click at [118, 175] on div "**********" at bounding box center [309, 146] width 397 height 235
type input "*"
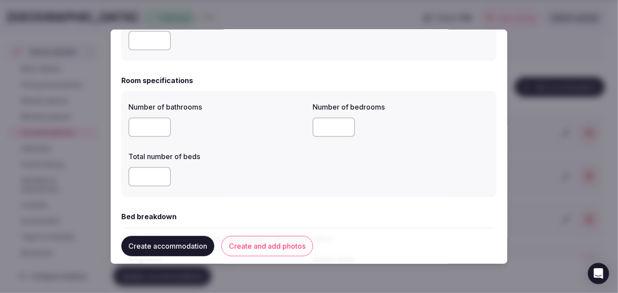
click at [240, 181] on div "*" at bounding box center [216, 176] width 177 height 19
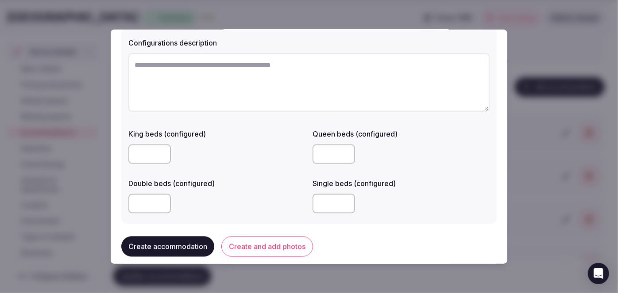
scroll to position [805, 0]
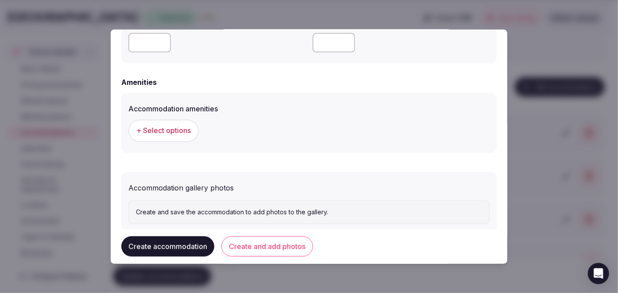
click at [183, 133] on span "+ Select options" at bounding box center [163, 131] width 54 height 10
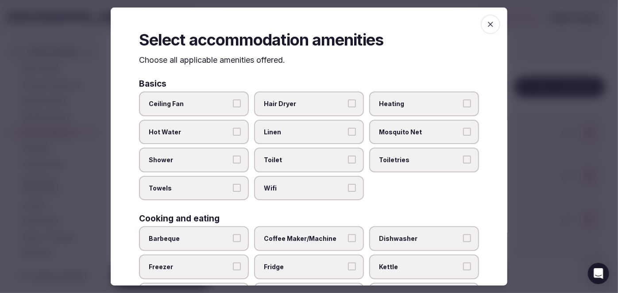
click at [305, 188] on span "Wifi" at bounding box center [304, 188] width 81 height 9
click at [348, 188] on button "Wifi" at bounding box center [352, 188] width 8 height 8
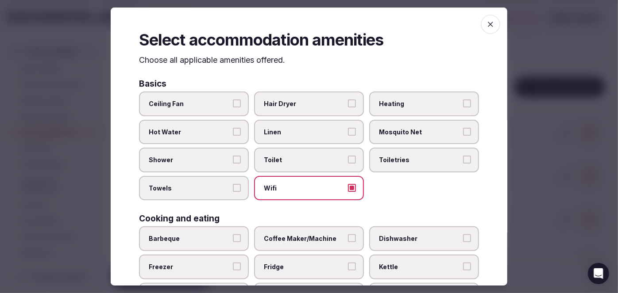
click at [383, 159] on span "Toiletries" at bounding box center [419, 160] width 81 height 9
click at [463, 159] on button "Toiletries" at bounding box center [467, 160] width 8 height 8
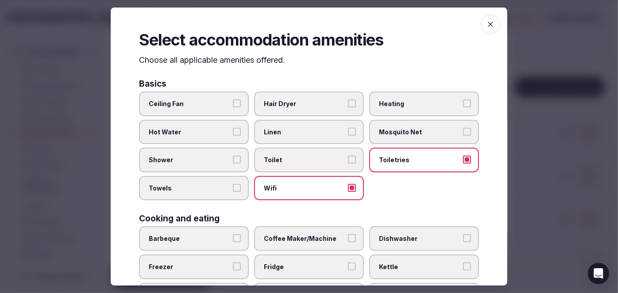
click at [307, 105] on span "Hair Dryer" at bounding box center [304, 104] width 81 height 9
click at [348, 105] on button "Hair Dryer" at bounding box center [352, 104] width 8 height 8
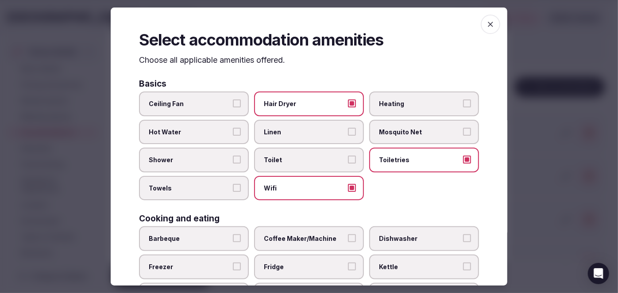
drag, startPoint x: 231, startPoint y: 153, endPoint x: 224, endPoint y: 177, distance: 24.8
click at [231, 153] on label "Shower" at bounding box center [194, 160] width 110 height 25
click at [233, 156] on button "Shower" at bounding box center [237, 160] width 8 height 8
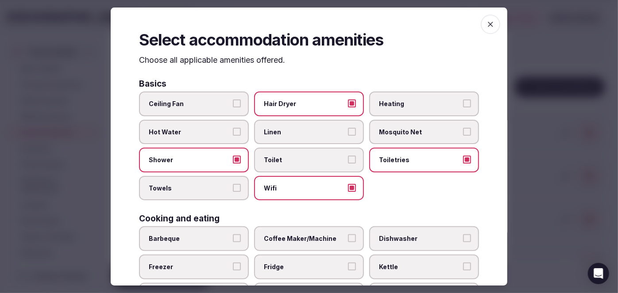
click at [221, 182] on label "Towels" at bounding box center [194, 188] width 110 height 25
click at [233, 184] on button "Towels" at bounding box center [237, 188] width 8 height 8
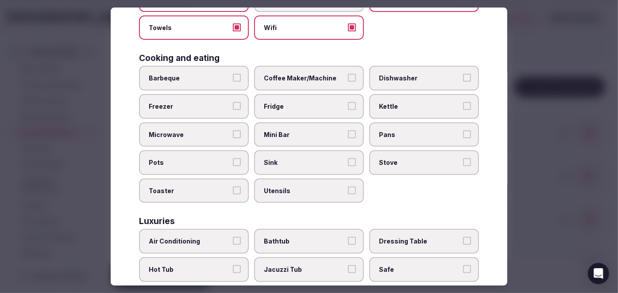
click at [290, 102] on span "Fridge" at bounding box center [304, 106] width 81 height 9
click at [348, 102] on button "Fridge" at bounding box center [352, 106] width 8 height 8
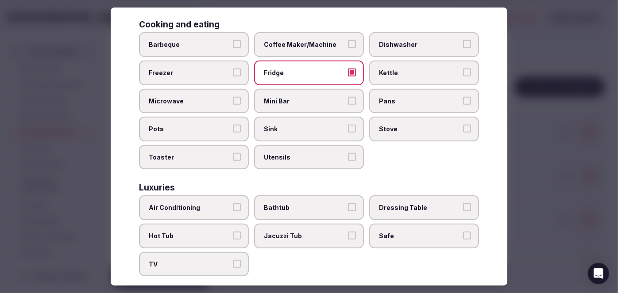
scroll to position [281, 0]
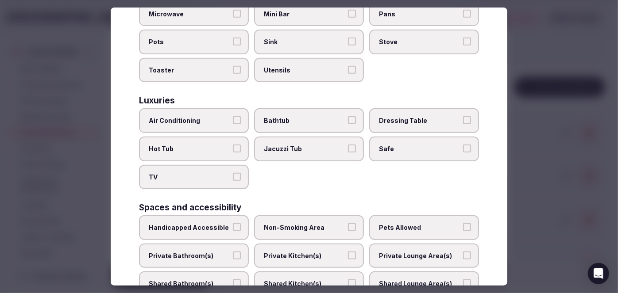
drag, startPoint x: 209, startPoint y: 118, endPoint x: 205, endPoint y: 125, distance: 8.1
click at [208, 118] on span "Air Conditioning" at bounding box center [189, 121] width 81 height 9
click at [233, 118] on button "Air Conditioning" at bounding box center [237, 121] width 8 height 8
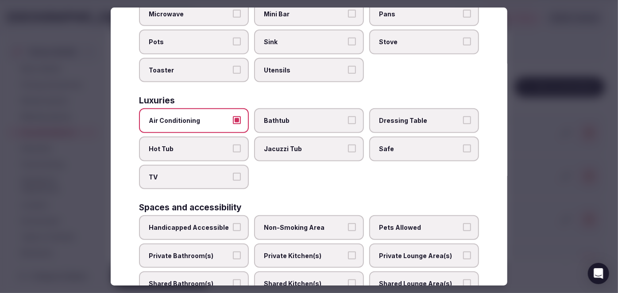
click at [198, 173] on span "TV" at bounding box center [189, 177] width 81 height 9
click at [233, 173] on button "TV" at bounding box center [237, 177] width 8 height 8
click at [287, 117] on span "Bathtub" at bounding box center [304, 121] width 81 height 9
click at [348, 117] on button "Bathtub" at bounding box center [352, 121] width 8 height 8
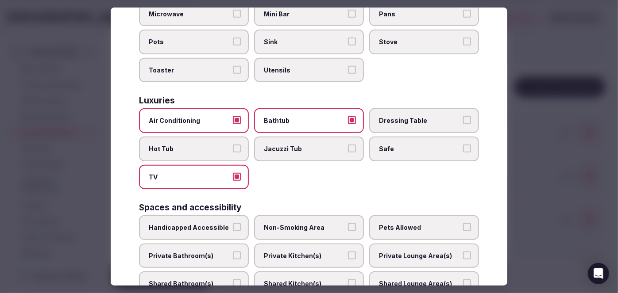
click at [379, 145] on span "Safe" at bounding box center [419, 149] width 81 height 9
click at [463, 145] on button "Safe" at bounding box center [467, 149] width 8 height 8
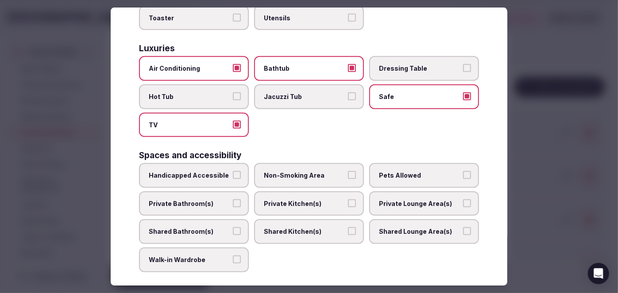
scroll to position [402, 0]
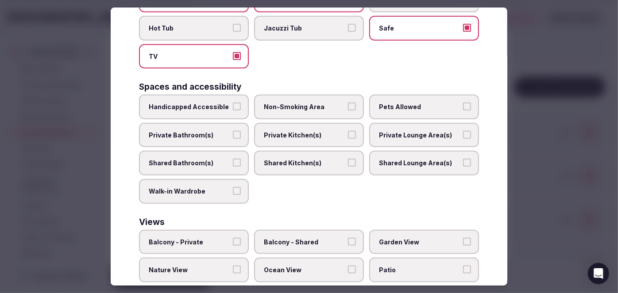
click at [189, 131] on span "Private Bathroom(s)" at bounding box center [189, 135] width 81 height 9
click at [233, 131] on button "Private Bathroom(s)" at bounding box center [237, 135] width 8 height 8
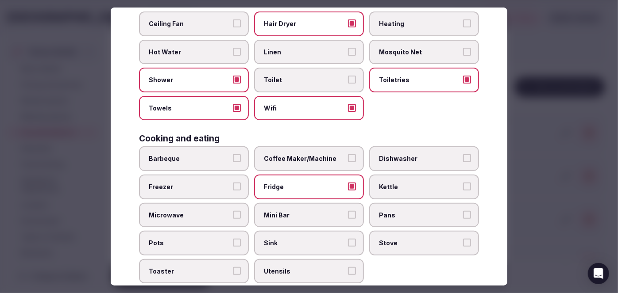
scroll to position [0, 0]
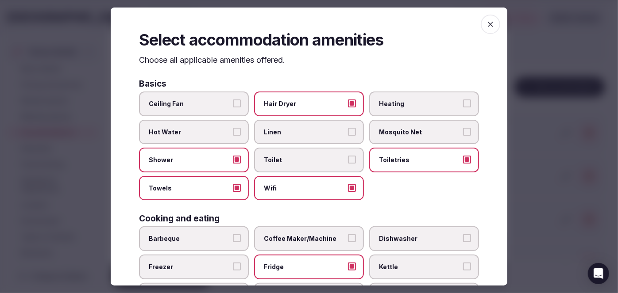
click at [486, 21] on icon "button" at bounding box center [490, 24] width 9 height 9
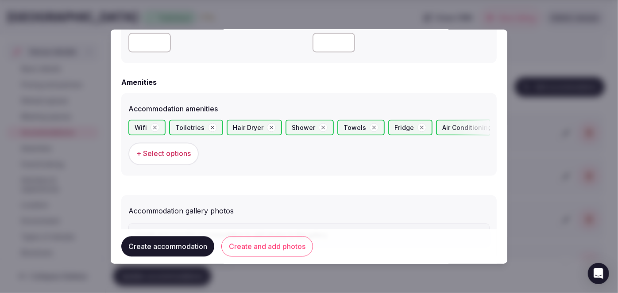
scroll to position [849, 0]
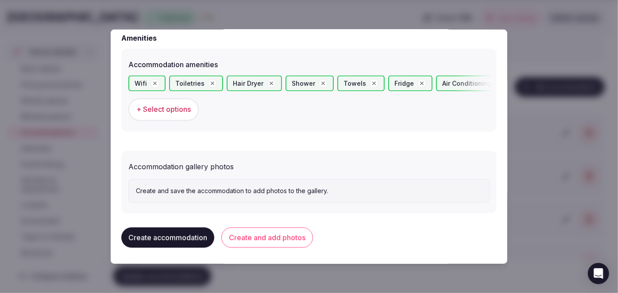
click at [281, 239] on button "Create and add photos" at bounding box center [267, 238] width 92 height 20
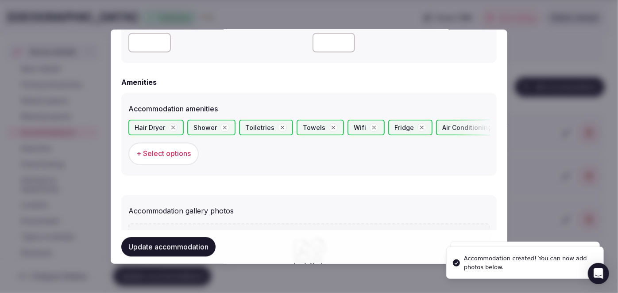
scroll to position [925, 0]
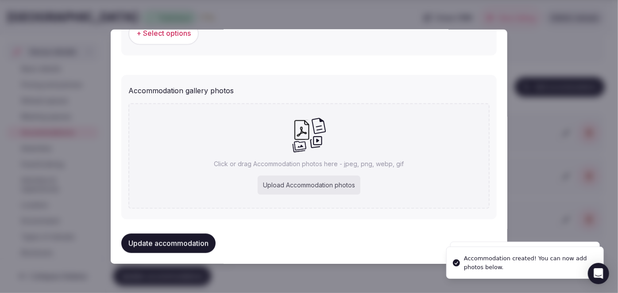
click at [302, 171] on div "Click or drag Accommodation photos here - jpeg, png, webp, gif Upload Accommoda…" at bounding box center [308, 157] width 361 height 106
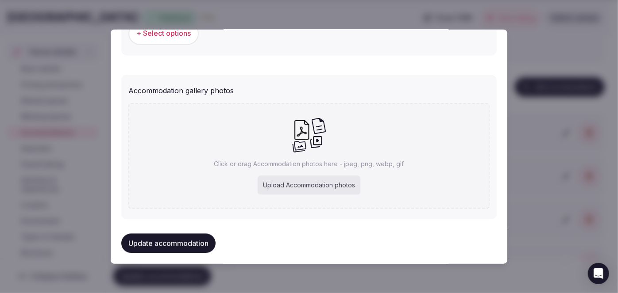
type input "**********"
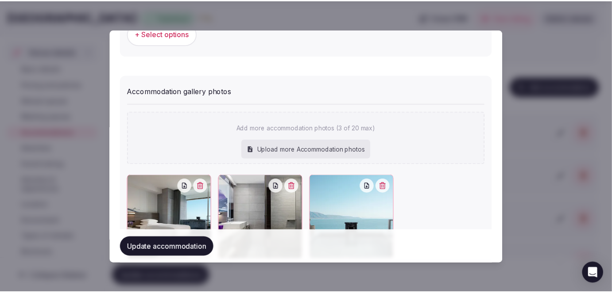
scroll to position [980, 0]
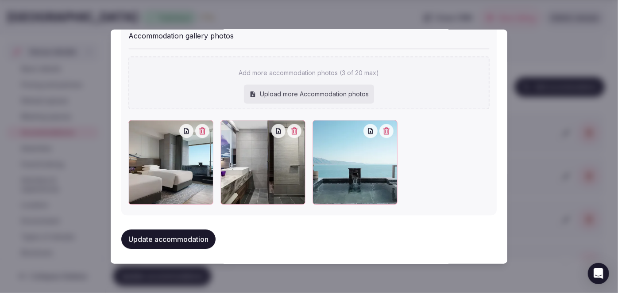
click at [195, 235] on button "Update accommodation" at bounding box center [168, 239] width 94 height 19
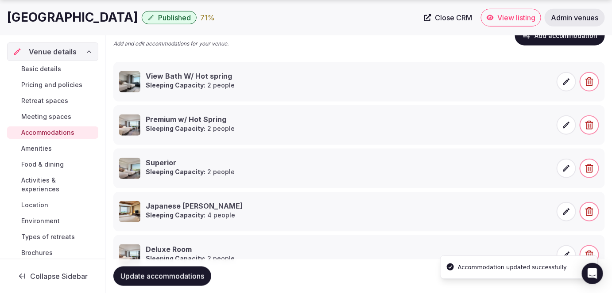
scroll to position [227, 0]
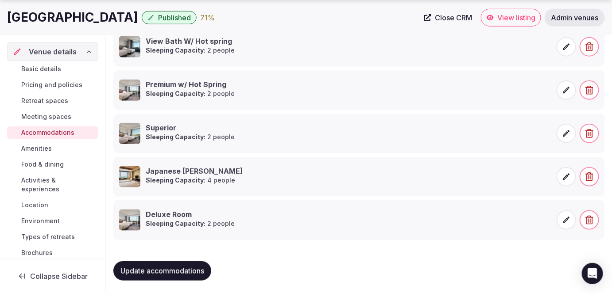
click at [186, 268] on span "Update accommodations" at bounding box center [162, 271] width 84 height 9
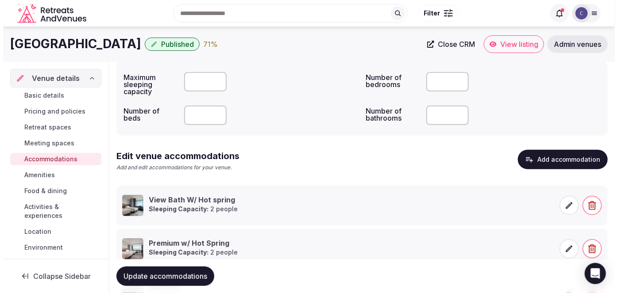
scroll to position [66, 0]
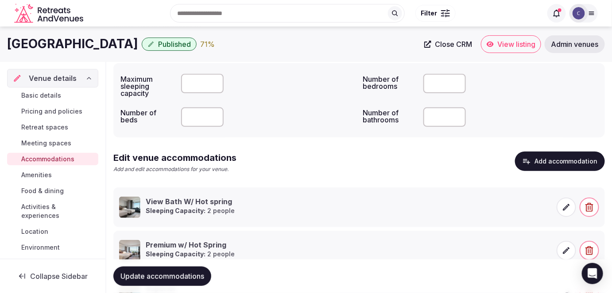
click at [541, 159] on button "Add accommodation" at bounding box center [560, 161] width 90 height 19
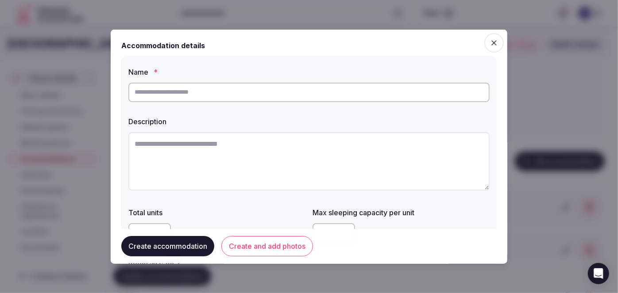
click at [263, 92] on input "text" at bounding box center [308, 91] width 361 height 19
paste input "**********"
type input "**********"
click at [269, 164] on textarea at bounding box center [308, 161] width 361 height 58
paste textarea "**********"
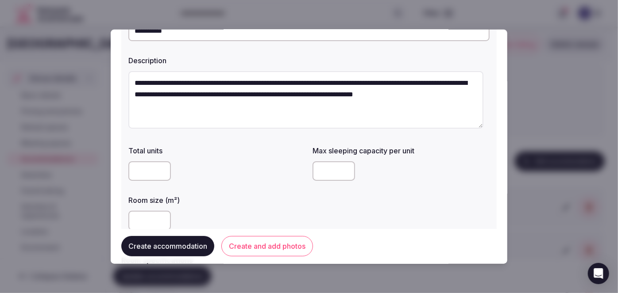
scroll to position [120, 0]
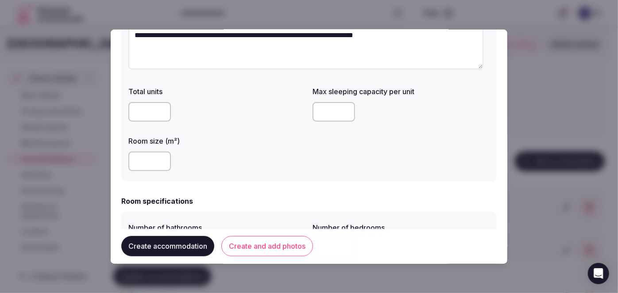
type textarea "**********"
click at [140, 160] on input "number" at bounding box center [149, 161] width 42 height 19
type input "**"
drag, startPoint x: 309, startPoint y: 113, endPoint x: 316, endPoint y: 116, distance: 7.6
click at [310, 114] on div "Total units Max sleeping capacity per unit Room size (m²) **" at bounding box center [308, 129] width 361 height 92
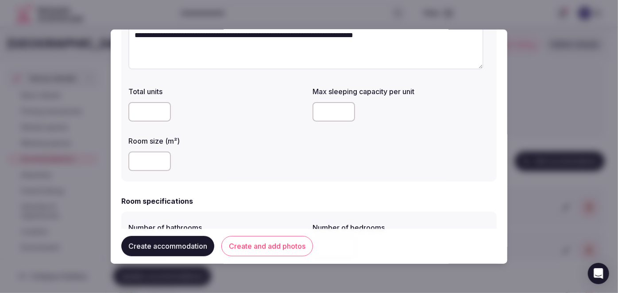
click at [319, 112] on input "number" at bounding box center [333, 111] width 42 height 19
type input "*"
click at [274, 164] on div "**" at bounding box center [216, 161] width 177 height 19
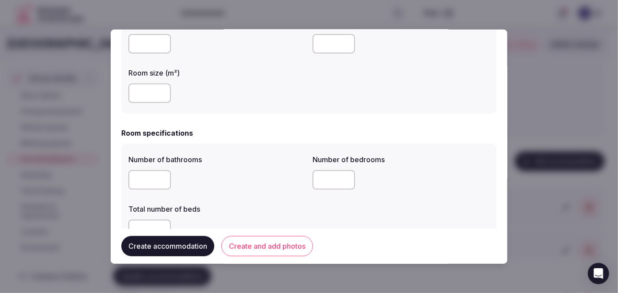
scroll to position [201, 0]
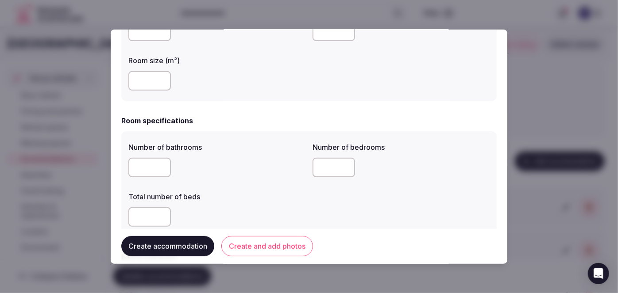
click at [143, 175] on input "number" at bounding box center [149, 167] width 42 height 19
type input "*"
click at [324, 163] on input "number" at bounding box center [333, 167] width 42 height 19
type input "*"
click at [144, 215] on input "number" at bounding box center [149, 217] width 42 height 19
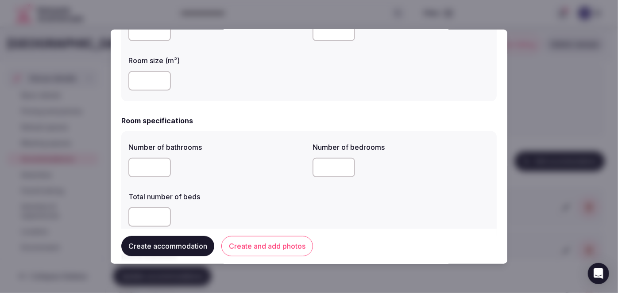
type input "*"
click at [257, 193] on label "Total number of beds" at bounding box center [216, 196] width 177 height 7
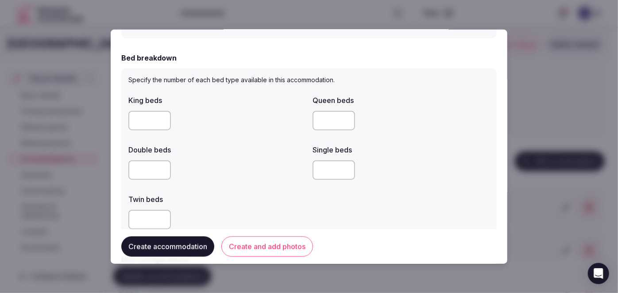
scroll to position [402, 0]
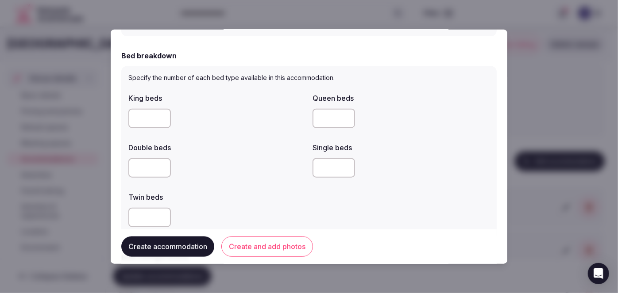
click at [140, 113] on input "number" at bounding box center [149, 118] width 42 height 19
type input "*"
click at [247, 141] on div "Double beds" at bounding box center [216, 145] width 177 height 12
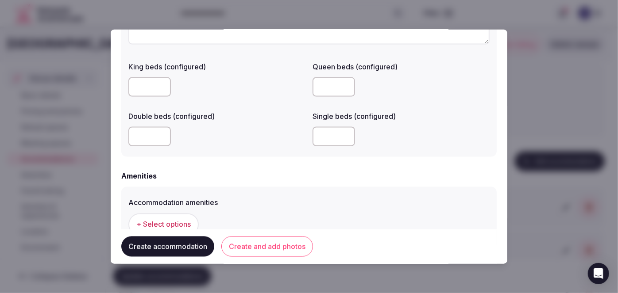
scroll to position [724, 0]
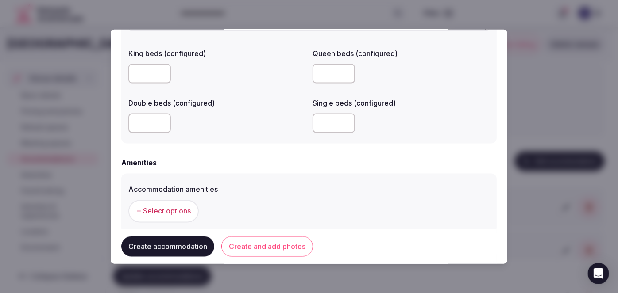
click at [315, 129] on input "number" at bounding box center [333, 123] width 42 height 19
type input "*"
click at [268, 163] on div "Amenities" at bounding box center [308, 163] width 375 height 11
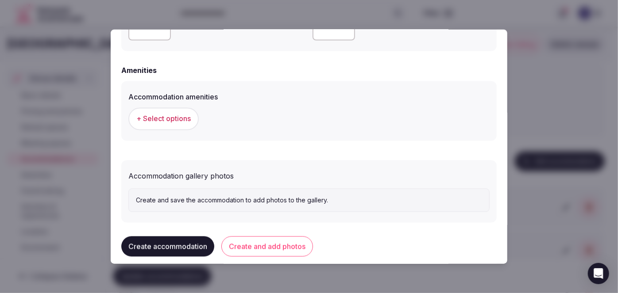
scroll to position [826, 0]
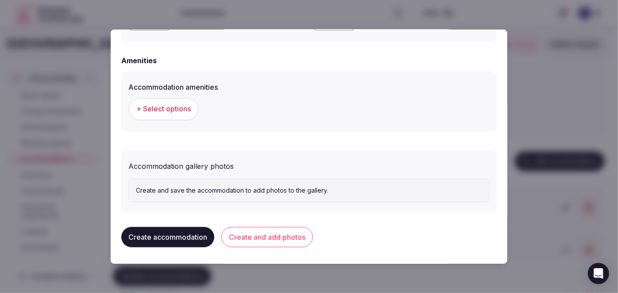
click at [178, 107] on span "+ Select options" at bounding box center [163, 109] width 54 height 10
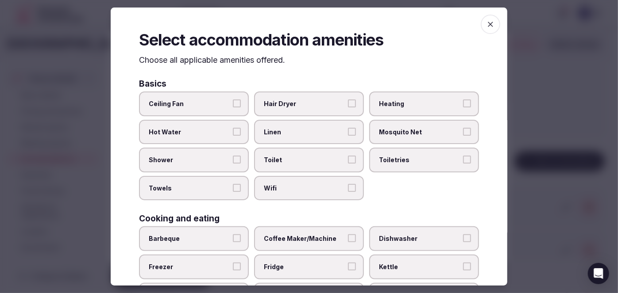
click at [326, 190] on span "Wifi" at bounding box center [304, 188] width 81 height 9
click at [348, 190] on button "Wifi" at bounding box center [352, 188] width 8 height 8
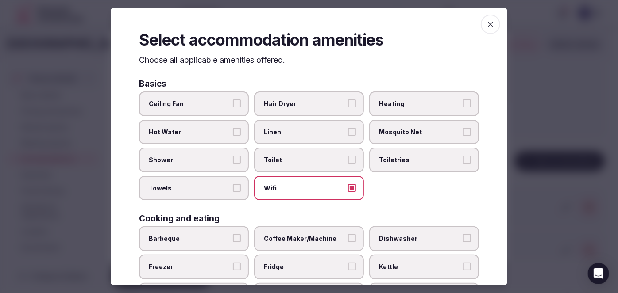
drag, startPoint x: 392, startPoint y: 167, endPoint x: 322, endPoint y: 120, distance: 83.8
click at [390, 166] on label "Toiletries" at bounding box center [424, 160] width 110 height 25
click at [463, 164] on button "Toiletries" at bounding box center [467, 160] width 8 height 8
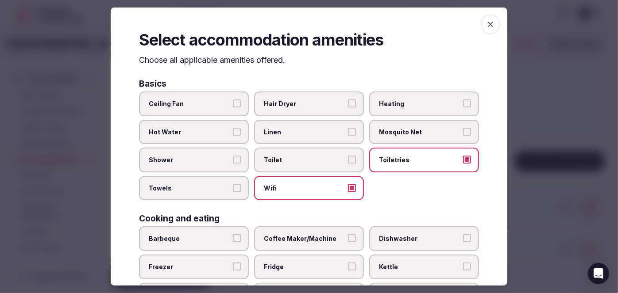
click at [314, 102] on span "Hair Dryer" at bounding box center [304, 104] width 81 height 9
click at [348, 102] on button "Hair Dryer" at bounding box center [352, 104] width 8 height 8
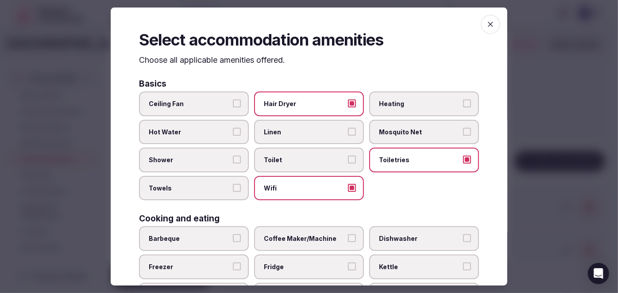
click at [208, 166] on label "Shower" at bounding box center [194, 160] width 110 height 25
click at [233, 164] on button "Shower" at bounding box center [237, 160] width 8 height 8
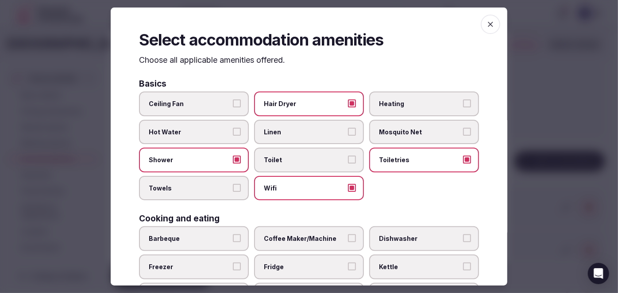
click at [212, 187] on span "Towels" at bounding box center [189, 188] width 81 height 9
click at [233, 187] on button "Towels" at bounding box center [237, 188] width 8 height 8
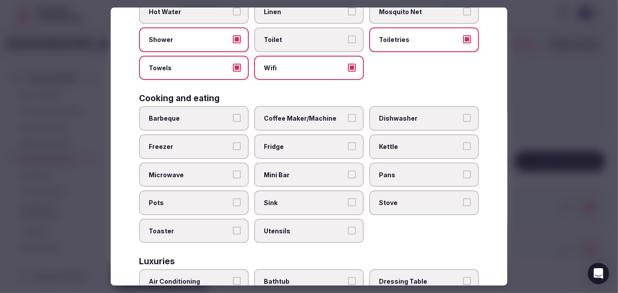
click at [295, 144] on span "Fridge" at bounding box center [304, 147] width 81 height 9
click at [348, 144] on button "Fridge" at bounding box center [352, 147] width 8 height 8
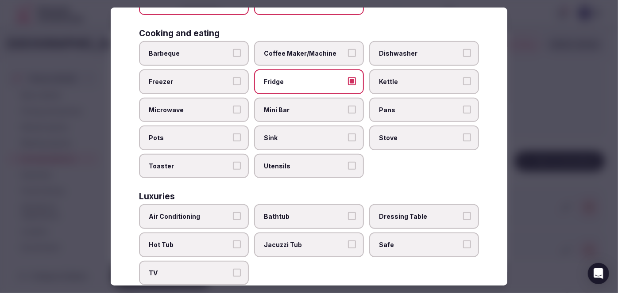
scroll to position [281, 0]
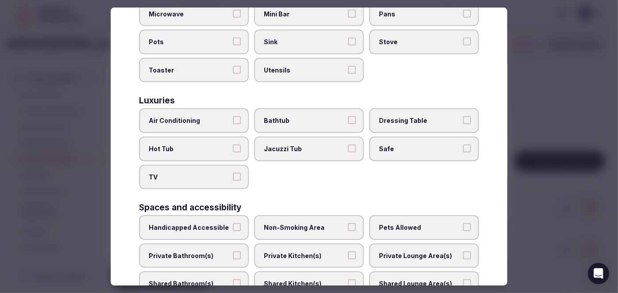
click at [208, 124] on label "Air Conditioning" at bounding box center [194, 121] width 110 height 25
click at [233, 124] on button "Air Conditioning" at bounding box center [237, 121] width 8 height 8
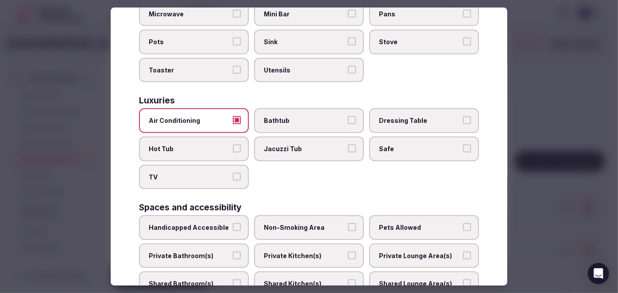
click at [206, 173] on span "TV" at bounding box center [189, 177] width 81 height 9
click at [233, 173] on button "TV" at bounding box center [237, 177] width 8 height 8
drag, startPoint x: 406, startPoint y: 147, endPoint x: 301, endPoint y: 116, distance: 108.9
click at [404, 147] on span "Safe" at bounding box center [419, 149] width 81 height 9
click at [463, 147] on button "Safe" at bounding box center [467, 149] width 8 height 8
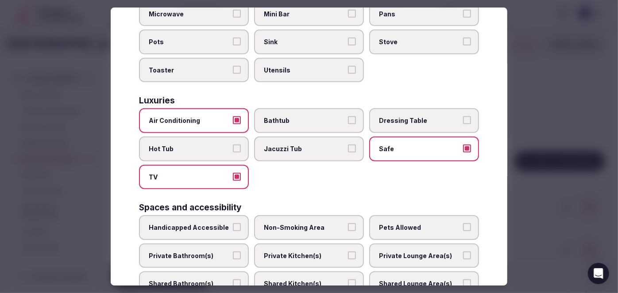
drag, startPoint x: 298, startPoint y: 106, endPoint x: 293, endPoint y: 112, distance: 7.2
click at [297, 109] on label "Bathtub" at bounding box center [309, 121] width 110 height 25
click at [348, 117] on button "Bathtub" at bounding box center [352, 121] width 8 height 8
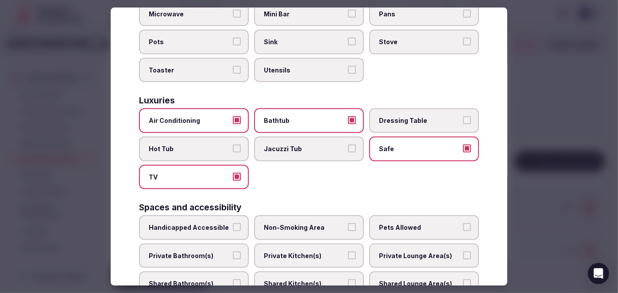
click at [210, 252] on span "Private Bathroom(s)" at bounding box center [189, 256] width 81 height 9
click at [233, 252] on button "Private Bathroom(s)" at bounding box center [237, 256] width 8 height 8
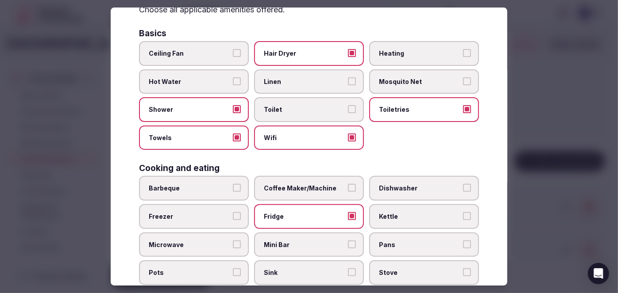
scroll to position [0, 0]
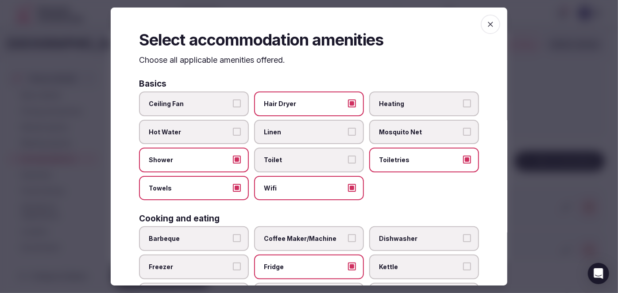
click at [487, 24] on icon "button" at bounding box center [490, 24] width 9 height 9
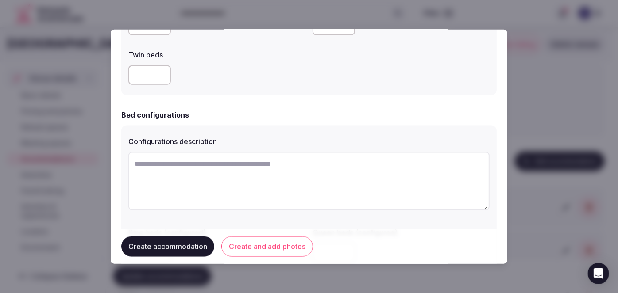
scroll to position [705, 0]
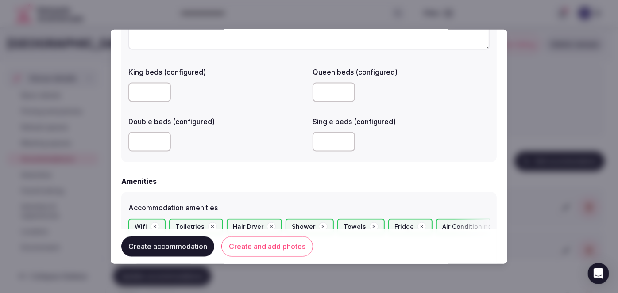
click at [150, 92] on input "number" at bounding box center [149, 92] width 42 height 19
type input "*"
drag, startPoint x: 321, startPoint y: 142, endPoint x: 287, endPoint y: 135, distance: 34.2
click at [288, 136] on div "King beds (configured) * Queen beds (configured) Double beds (configured) Singl…" at bounding box center [308, 109] width 361 height 92
click at [317, 138] on input "*" at bounding box center [333, 141] width 42 height 19
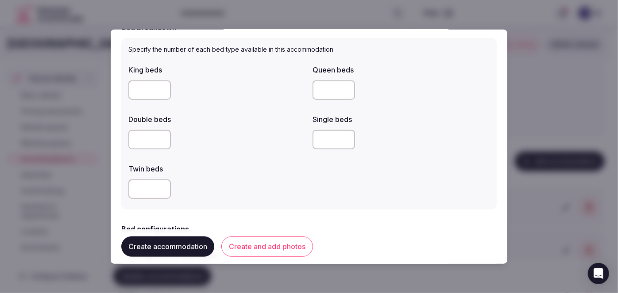
scroll to position [343, 0]
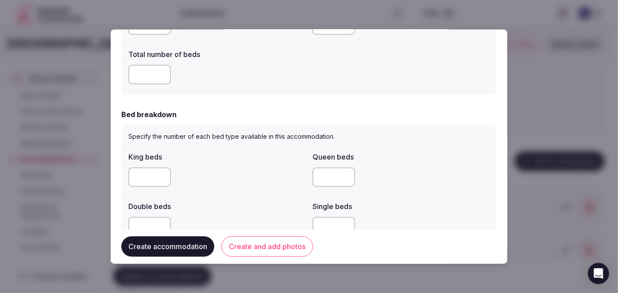
drag, startPoint x: 146, startPoint y: 174, endPoint x: 120, endPoint y: 172, distance: 25.7
click at [120, 173] on div "**********" at bounding box center [309, 146] width 397 height 235
click at [241, 187] on div at bounding box center [216, 177] width 177 height 19
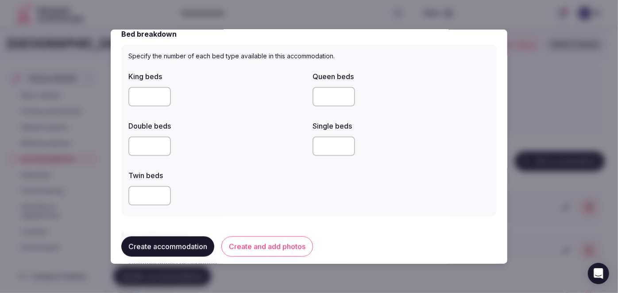
click at [158, 198] on input "number" at bounding box center [149, 195] width 42 height 19
type input "*"
click at [253, 185] on div "*" at bounding box center [216, 196] width 177 height 27
click at [258, 247] on button "Create and add photos" at bounding box center [267, 247] width 92 height 20
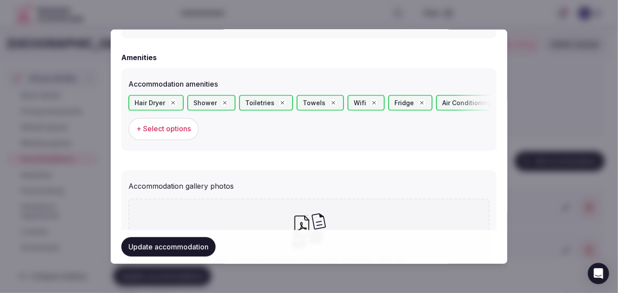
scroll to position [925, 0]
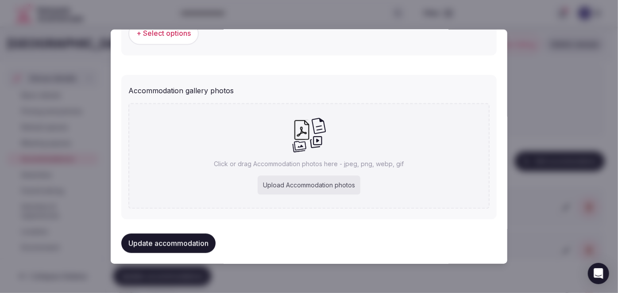
click at [273, 178] on div "Upload Accommodation photos" at bounding box center [309, 185] width 103 height 19
type input "**********"
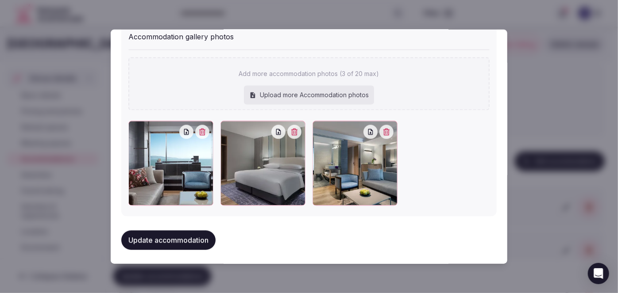
scroll to position [980, 0]
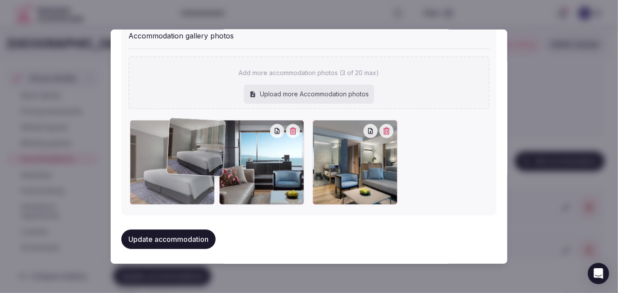
drag, startPoint x: 212, startPoint y: 168, endPoint x: 194, endPoint y: 168, distance: 18.1
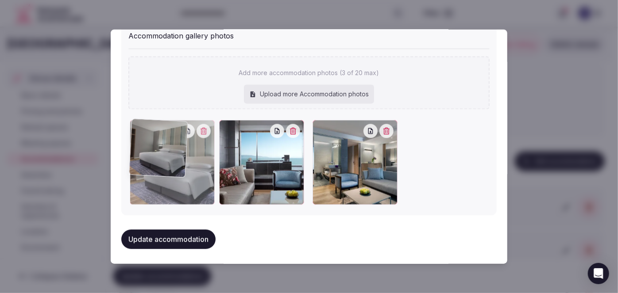
click at [194, 168] on div at bounding box center [172, 162] width 85 height 85
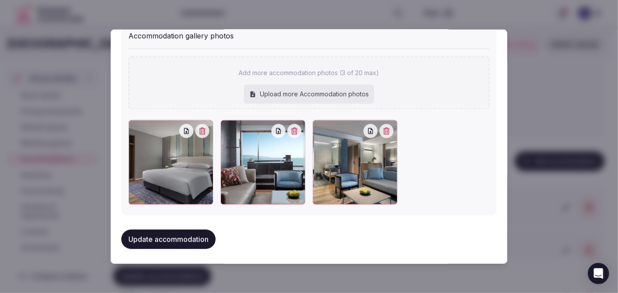
click at [184, 239] on button "Update accommodation" at bounding box center [168, 239] width 94 height 19
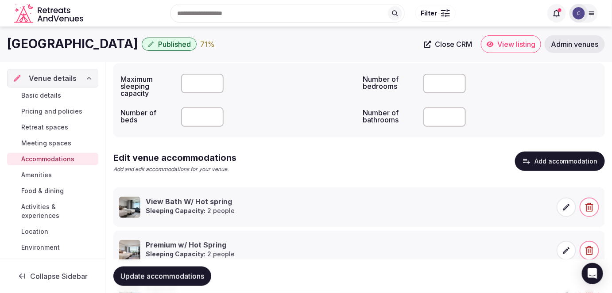
click at [550, 159] on button "Add accommodation" at bounding box center [560, 161] width 90 height 19
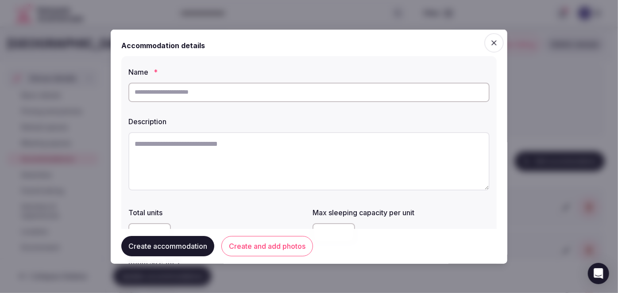
click at [289, 174] on textarea at bounding box center [308, 161] width 361 height 58
click at [254, 96] on input "text" at bounding box center [308, 91] width 361 height 19
paste input "**********"
type input "**********"
click at [268, 149] on textarea at bounding box center [308, 161] width 361 height 58
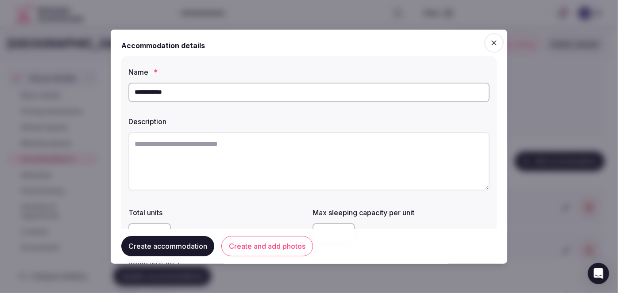
paste textarea "**********"
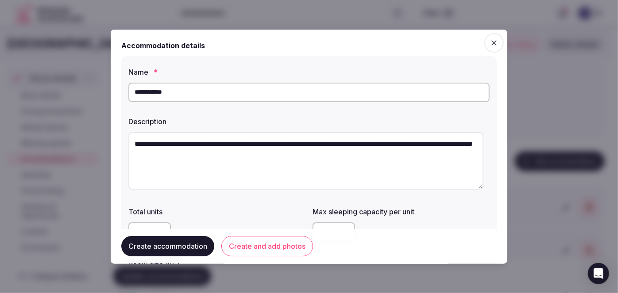
scroll to position [120, 0]
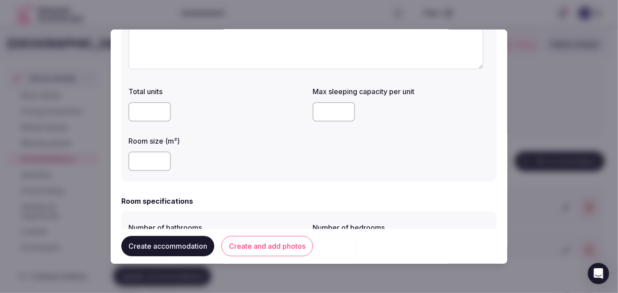
type textarea "**********"
click at [146, 159] on input "number" at bounding box center [149, 161] width 42 height 19
type input "**"
click at [323, 109] on input "number" at bounding box center [333, 111] width 42 height 19
type input "*"
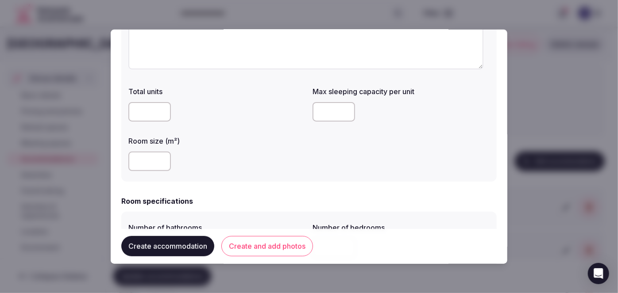
click at [277, 154] on div "**" at bounding box center [216, 161] width 177 height 19
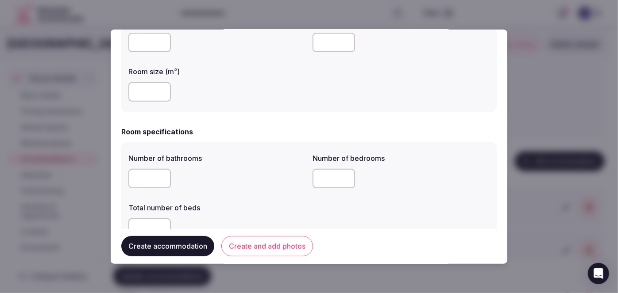
scroll to position [201, 0]
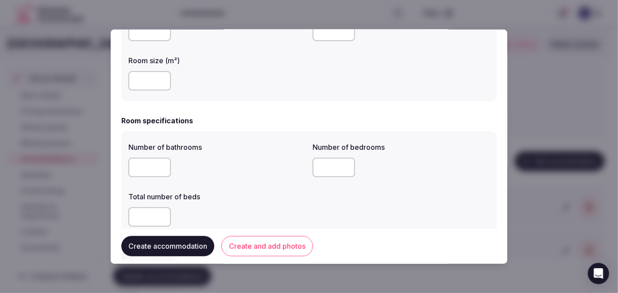
click at [150, 164] on input "number" at bounding box center [149, 167] width 42 height 19
type input "*"
click at [328, 164] on input "number" at bounding box center [333, 167] width 42 height 19
type input "*"
click at [146, 217] on input "number" at bounding box center [149, 217] width 42 height 19
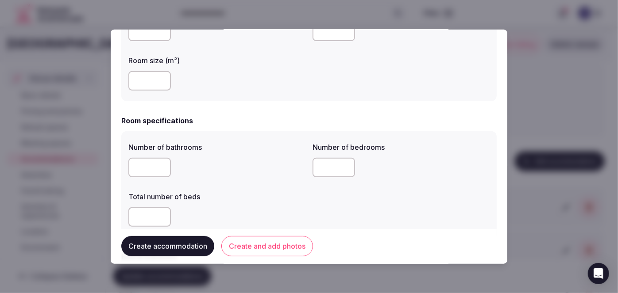
type input "*"
click at [256, 211] on div "*" at bounding box center [216, 217] width 177 height 19
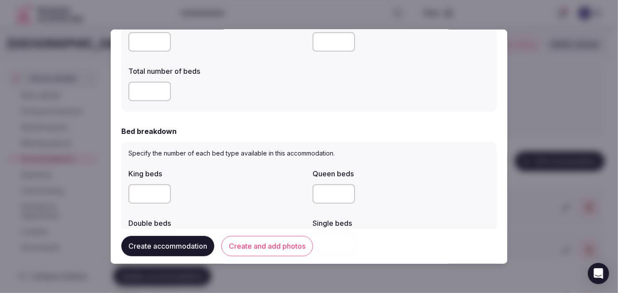
scroll to position [402, 0]
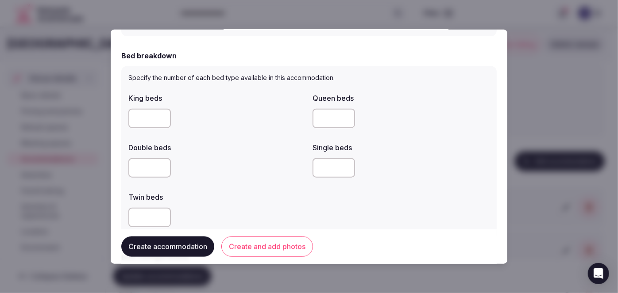
click at [152, 214] on input "number" at bounding box center [149, 217] width 42 height 19
type input "*"
click at [239, 196] on label "Twin beds" at bounding box center [216, 197] width 177 height 7
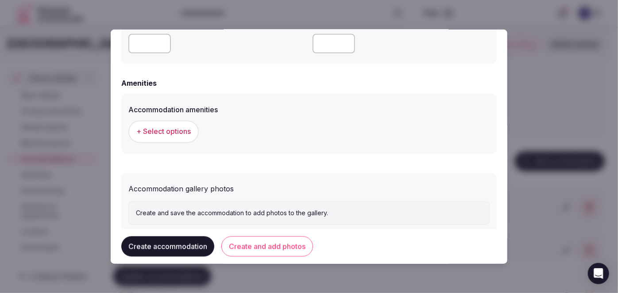
scroll to position [826, 0]
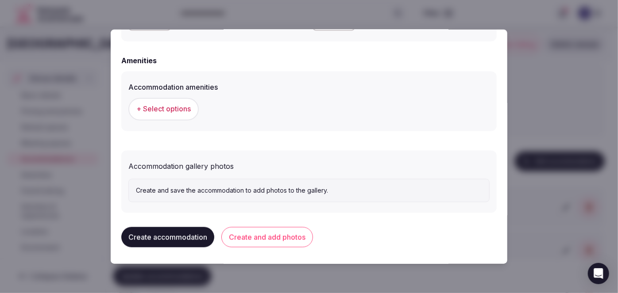
click at [184, 112] on span "+ Select options" at bounding box center [163, 109] width 54 height 10
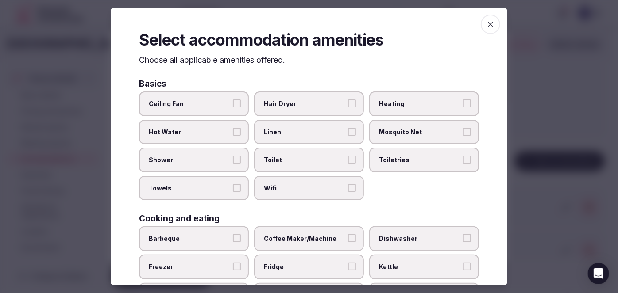
drag, startPoint x: 279, startPoint y: 184, endPoint x: 362, endPoint y: 170, distance: 84.0
click at [279, 184] on span "Wifi" at bounding box center [304, 188] width 81 height 9
click at [348, 184] on button "Wifi" at bounding box center [352, 188] width 8 height 8
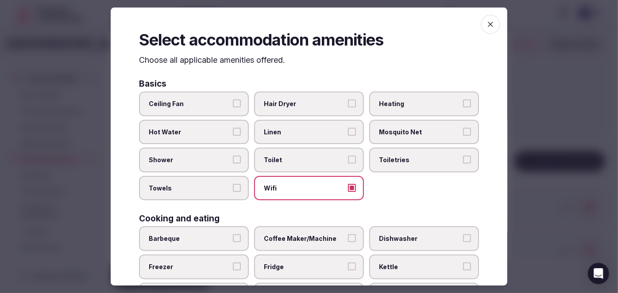
click at [394, 150] on label "Toiletries" at bounding box center [424, 160] width 110 height 25
click at [463, 156] on button "Toiletries" at bounding box center [467, 160] width 8 height 8
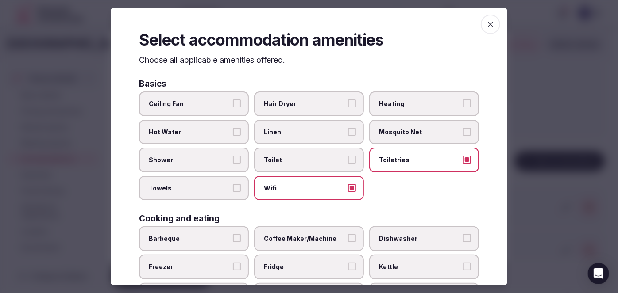
drag, startPoint x: 325, startPoint y: 103, endPoint x: 269, endPoint y: 138, distance: 66.6
click at [324, 103] on span "Hair Dryer" at bounding box center [304, 104] width 81 height 9
click at [348, 103] on button "Hair Dryer" at bounding box center [352, 104] width 8 height 8
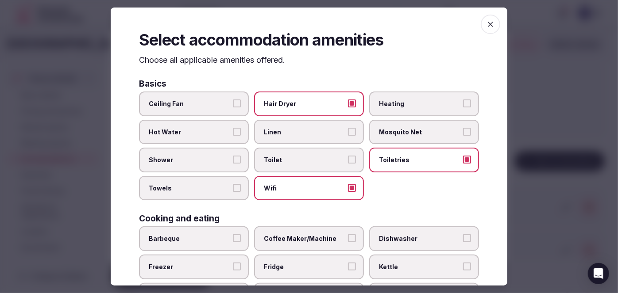
drag, startPoint x: 193, startPoint y: 159, endPoint x: 194, endPoint y: 181, distance: 21.7
click at [194, 159] on span "Shower" at bounding box center [189, 160] width 81 height 9
click at [233, 159] on button "Shower" at bounding box center [237, 160] width 8 height 8
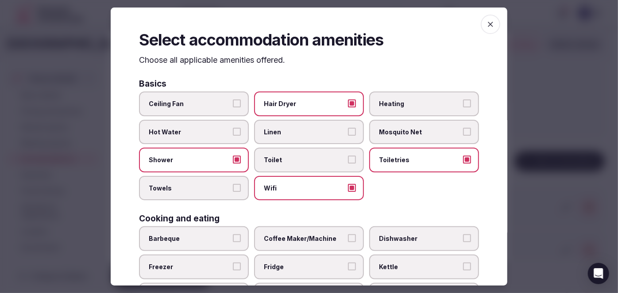
click at [195, 184] on span "Towels" at bounding box center [189, 188] width 81 height 9
click at [233, 184] on button "Towels" at bounding box center [237, 188] width 8 height 8
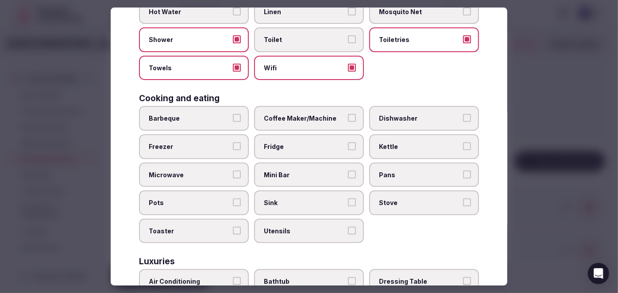
click at [303, 150] on label "Fridge" at bounding box center [309, 147] width 110 height 25
click at [348, 150] on button "Fridge" at bounding box center [352, 147] width 8 height 8
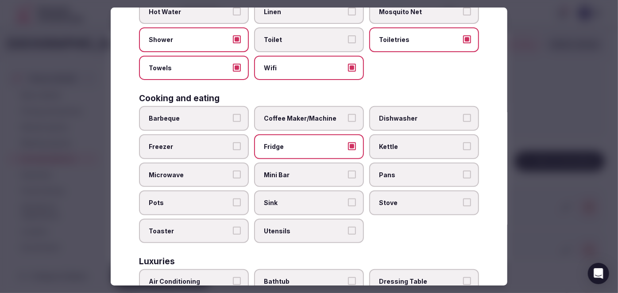
scroll to position [201, 0]
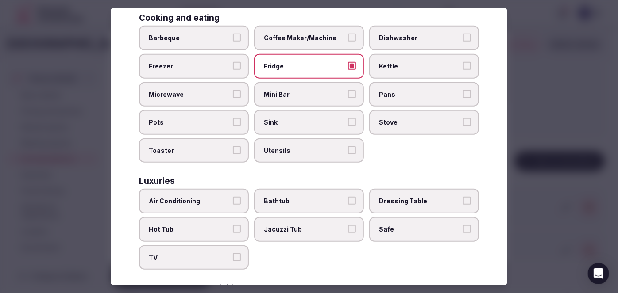
click at [210, 204] on label "Air Conditioning" at bounding box center [194, 201] width 110 height 25
click at [233, 204] on button "Air Conditioning" at bounding box center [237, 201] width 8 height 8
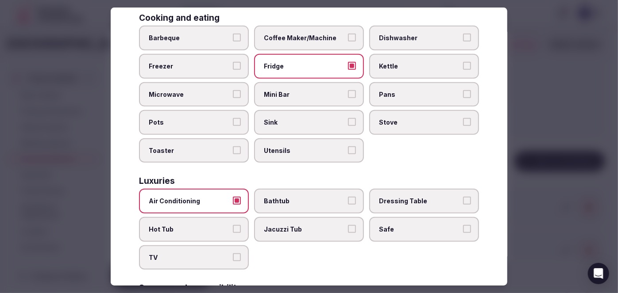
drag, startPoint x: 210, startPoint y: 256, endPoint x: 250, endPoint y: 224, distance: 51.6
click at [209, 256] on span "TV" at bounding box center [189, 258] width 81 height 9
click at [233, 256] on button "TV" at bounding box center [237, 258] width 8 height 8
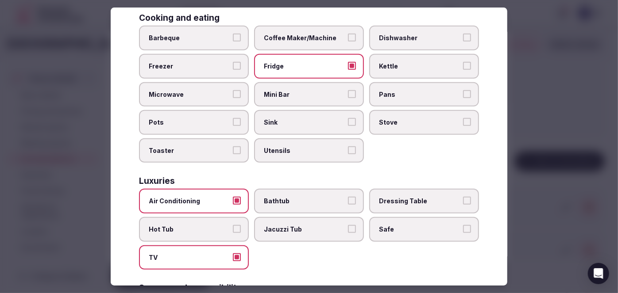
drag, startPoint x: 285, startPoint y: 205, endPoint x: 355, endPoint y: 204, distance: 70.4
click at [285, 204] on label "Bathtub" at bounding box center [309, 201] width 110 height 25
click at [348, 204] on button "Bathtub" at bounding box center [352, 201] width 8 height 8
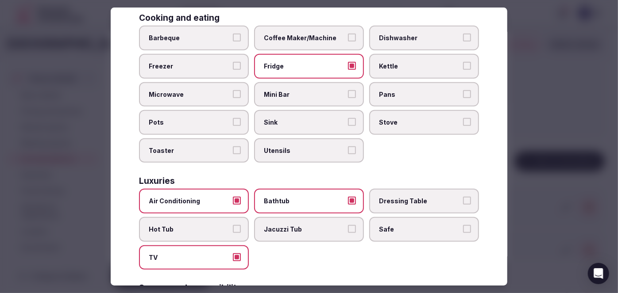
scroll to position [362, 0]
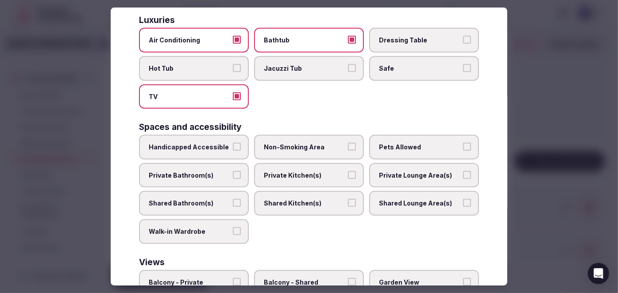
click at [392, 64] on span "Safe" at bounding box center [419, 68] width 81 height 9
click at [463, 64] on button "Safe" at bounding box center [467, 68] width 8 height 8
click at [404, 143] on span "Pets Allowed" at bounding box center [419, 147] width 81 height 9
click at [463, 143] on button "Pets Allowed" at bounding box center [467, 147] width 8 height 8
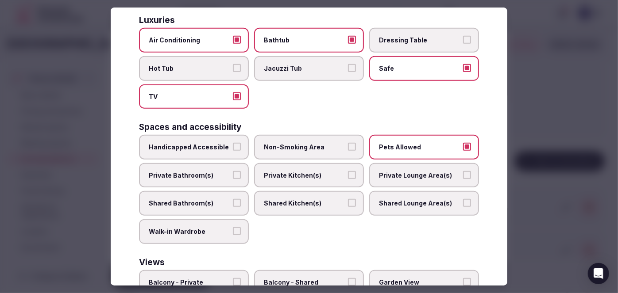
click at [193, 173] on label "Private Bathroom(s)" at bounding box center [194, 175] width 110 height 25
click at [204, 171] on span "Private Bathroom(s)" at bounding box center [189, 175] width 81 height 9
click at [233, 171] on button "Private Bathroom(s)" at bounding box center [237, 175] width 8 height 8
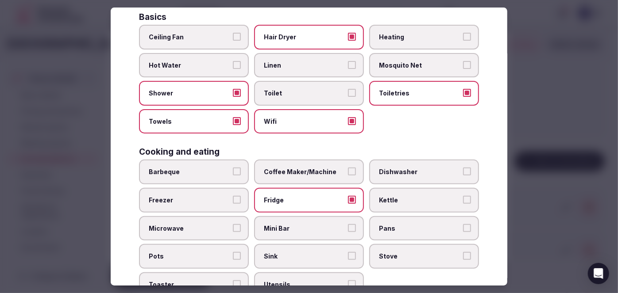
scroll to position [0, 0]
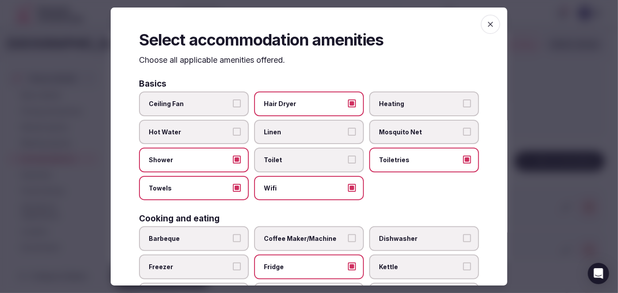
click at [489, 27] on icon "button" at bounding box center [490, 24] width 9 height 9
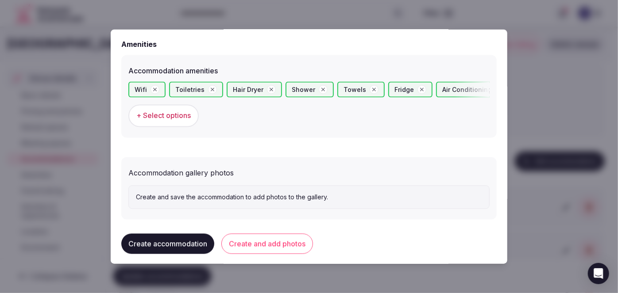
scroll to position [849, 0]
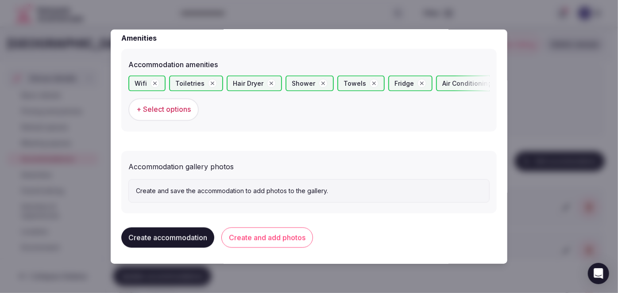
click at [288, 240] on button "Create and add photos" at bounding box center [267, 238] width 92 height 20
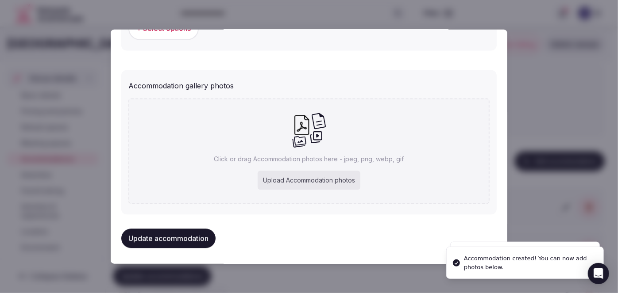
scroll to position [931, 0]
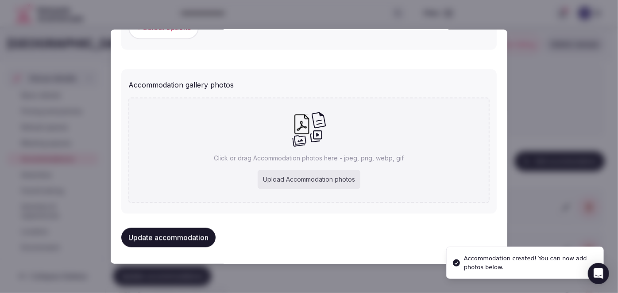
click at [331, 162] on p "Click or drag Accommodation photos here - jpeg, png, webp, gif" at bounding box center [309, 158] width 190 height 9
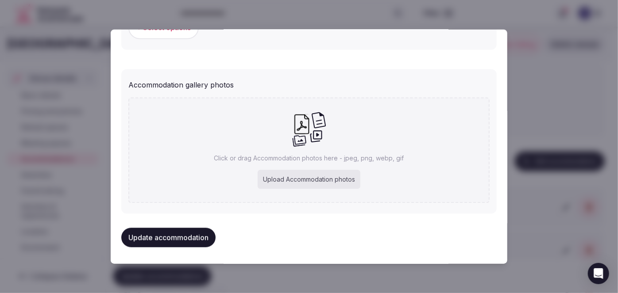
type input "**********"
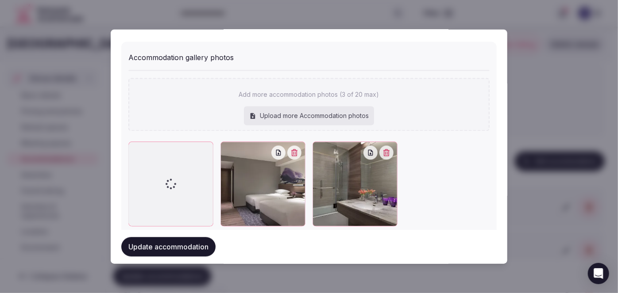
scroll to position [980, 0]
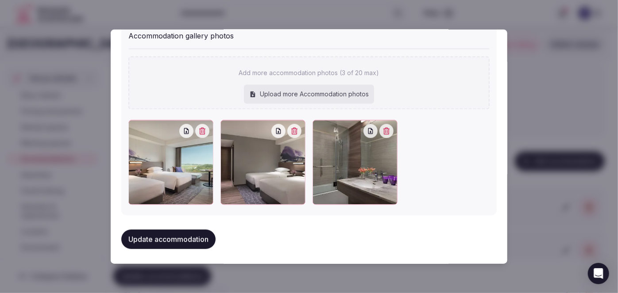
click at [194, 240] on button "Update accommodation" at bounding box center [168, 239] width 94 height 19
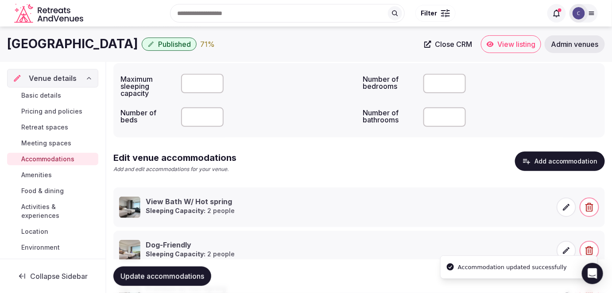
click at [549, 165] on button "Add accommodation" at bounding box center [560, 161] width 90 height 19
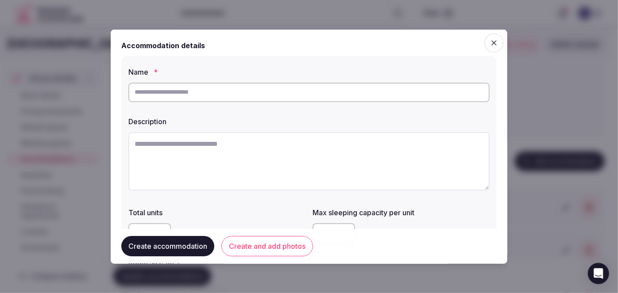
click at [248, 91] on input "text" at bounding box center [308, 91] width 361 height 19
paste input "********"
type input "********"
click at [270, 147] on textarea at bounding box center [308, 161] width 361 height 58
paste textarea "**********"
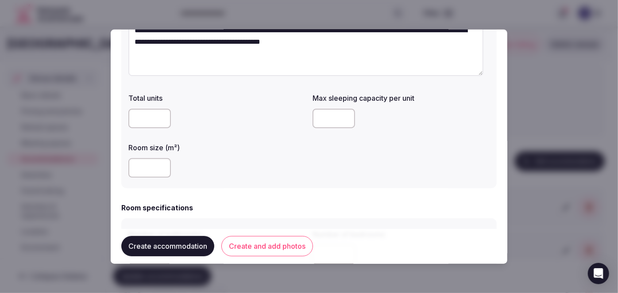
scroll to position [120, 0]
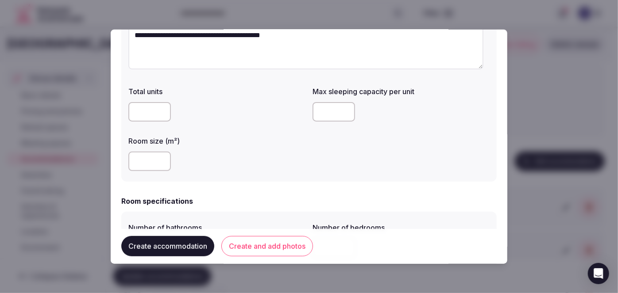
type textarea "**********"
click at [147, 168] on input "number" at bounding box center [149, 161] width 42 height 19
type input "**"
click at [327, 106] on input "number" at bounding box center [333, 111] width 42 height 19
type input "*"
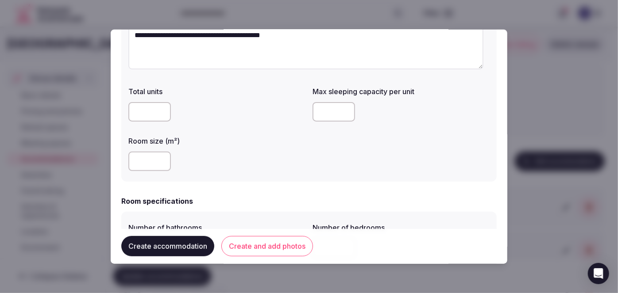
click at [257, 165] on div "**" at bounding box center [216, 161] width 177 height 19
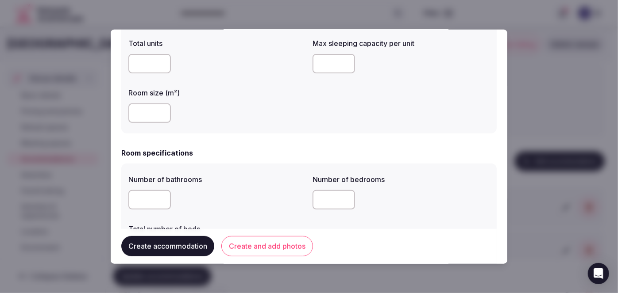
scroll to position [201, 0]
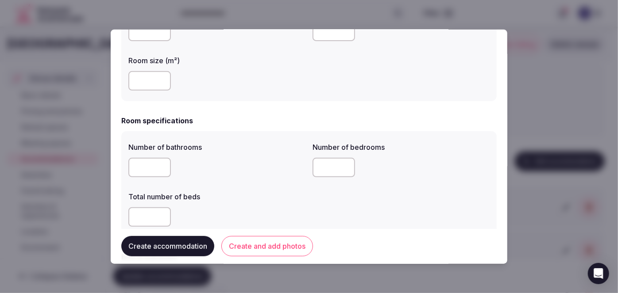
click at [152, 171] on input "number" at bounding box center [149, 167] width 42 height 19
type input "*"
click at [143, 220] on input "number" at bounding box center [149, 217] width 42 height 19
type input "*"
click at [333, 168] on input "number" at bounding box center [333, 167] width 42 height 19
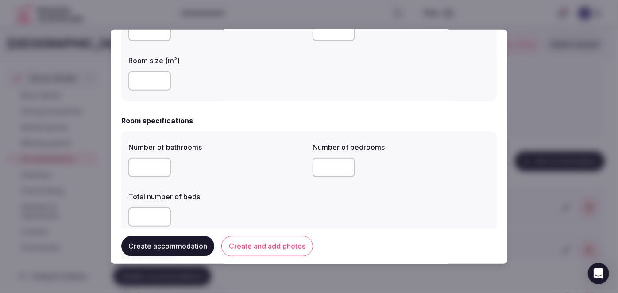
type input "*"
click at [250, 192] on div "Total number of beds" at bounding box center [216, 194] width 177 height 12
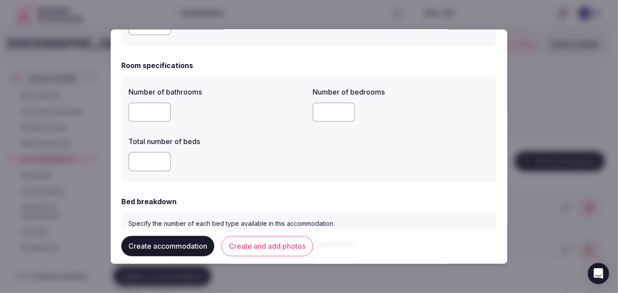
scroll to position [322, 0]
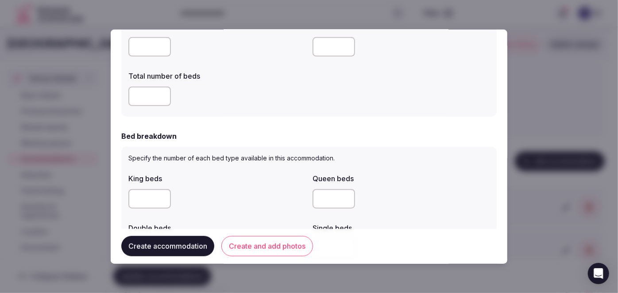
click at [131, 199] on input "number" at bounding box center [149, 198] width 42 height 19
type input "*"
click at [236, 194] on div "*" at bounding box center [216, 198] width 177 height 19
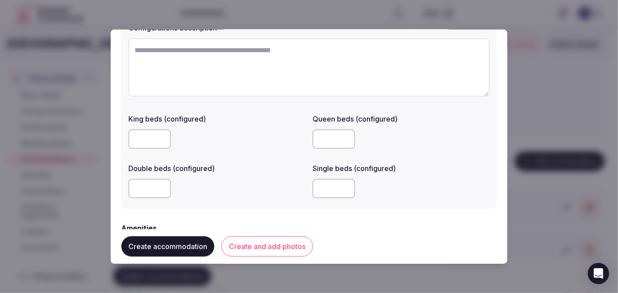
scroll to position [764, 0]
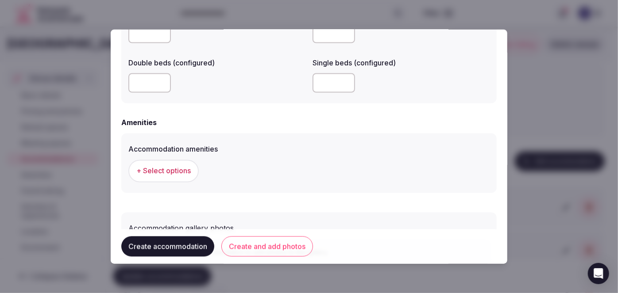
click at [185, 172] on span "+ Select options" at bounding box center [163, 171] width 54 height 10
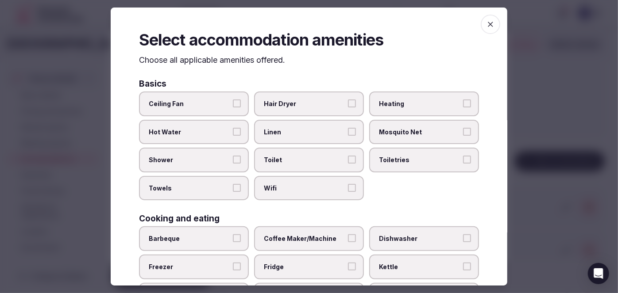
click at [334, 188] on span "Wifi" at bounding box center [304, 188] width 81 height 9
click at [348, 188] on button "Wifi" at bounding box center [352, 188] width 8 height 8
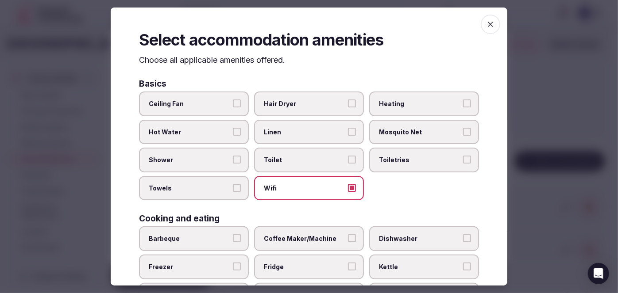
click at [380, 156] on span "Toiletries" at bounding box center [419, 160] width 81 height 9
click at [463, 156] on button "Toiletries" at bounding box center [467, 160] width 8 height 8
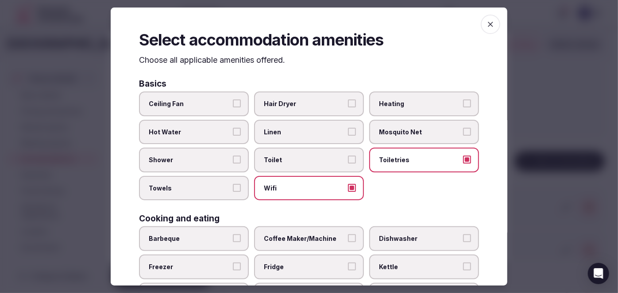
click at [303, 95] on label "Hair Dryer" at bounding box center [309, 104] width 110 height 25
click at [348, 100] on button "Hair Dryer" at bounding box center [352, 104] width 8 height 8
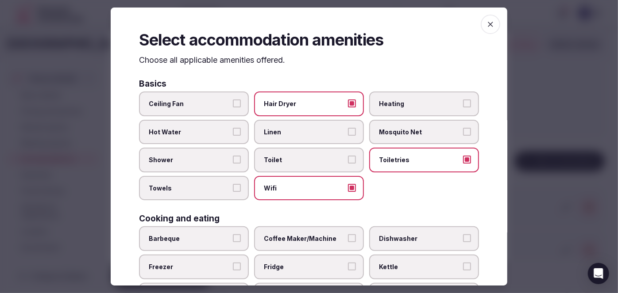
drag, startPoint x: 206, startPoint y: 162, endPoint x: 205, endPoint y: 168, distance: 6.7
click at [205, 164] on label "Shower" at bounding box center [194, 160] width 110 height 25
click at [233, 164] on button "Shower" at bounding box center [237, 160] width 8 height 8
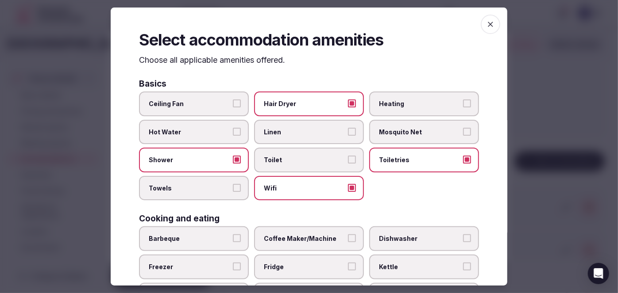
click at [210, 188] on span "Towels" at bounding box center [189, 188] width 81 height 9
click at [233, 188] on button "Towels" at bounding box center [237, 188] width 8 height 8
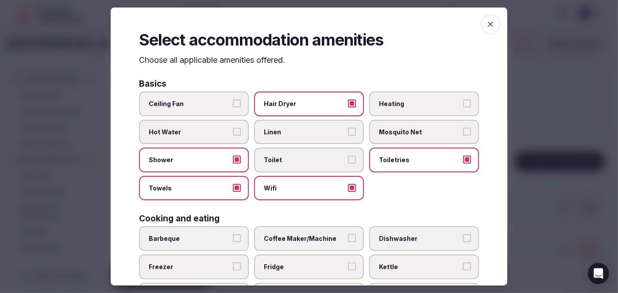
scroll to position [161, 0]
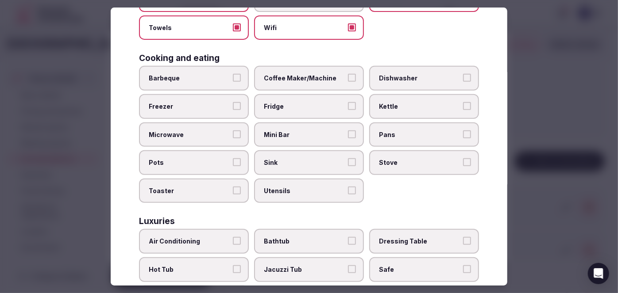
click at [296, 108] on span "Fridge" at bounding box center [304, 106] width 81 height 9
click at [348, 108] on button "Fridge" at bounding box center [352, 106] width 8 height 8
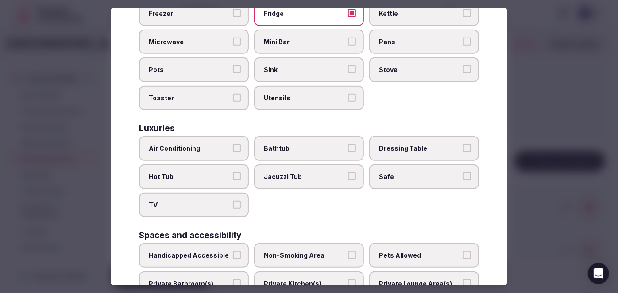
scroll to position [281, 0]
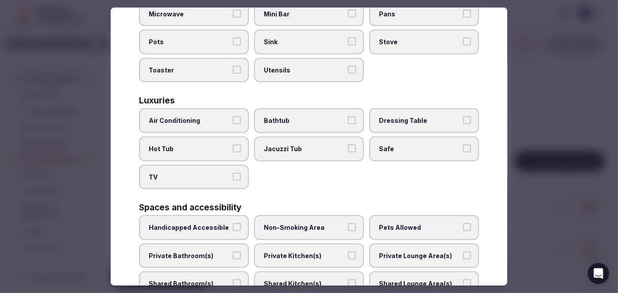
drag, startPoint x: 218, startPoint y: 114, endPoint x: 216, endPoint y: 146, distance: 32.4
click at [217, 117] on span "Air Conditioning" at bounding box center [189, 121] width 81 height 9
click at [233, 117] on button "Air Conditioning" at bounding box center [237, 121] width 8 height 8
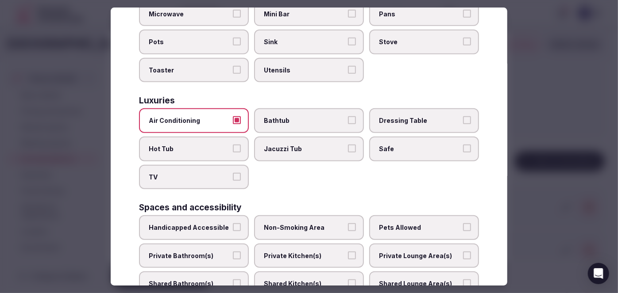
click at [212, 173] on span "TV" at bounding box center [189, 177] width 81 height 9
click at [233, 173] on button "TV" at bounding box center [237, 177] width 8 height 8
click at [408, 145] on span "Safe" at bounding box center [419, 149] width 81 height 9
click at [463, 145] on button "Safe" at bounding box center [467, 149] width 8 height 8
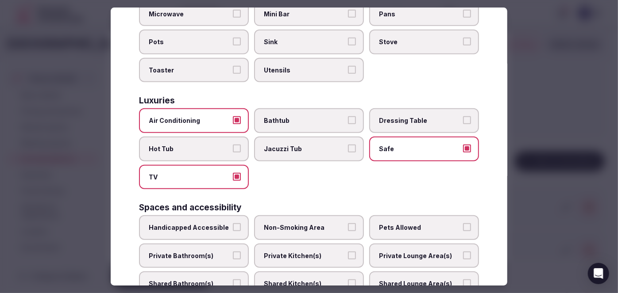
click at [307, 117] on span "Bathtub" at bounding box center [304, 121] width 81 height 9
click at [348, 117] on button "Bathtub" at bounding box center [352, 121] width 8 height 8
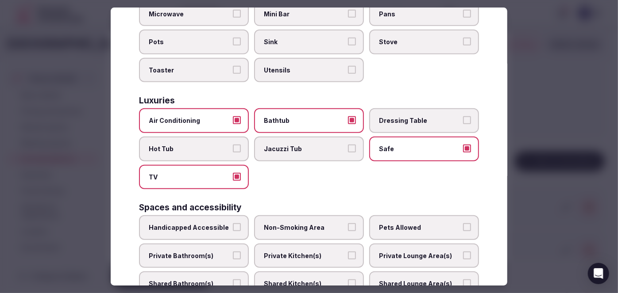
click at [218, 244] on label "Private Bathroom(s)" at bounding box center [194, 256] width 110 height 25
click at [233, 252] on button "Private Bathroom(s)" at bounding box center [237, 256] width 8 height 8
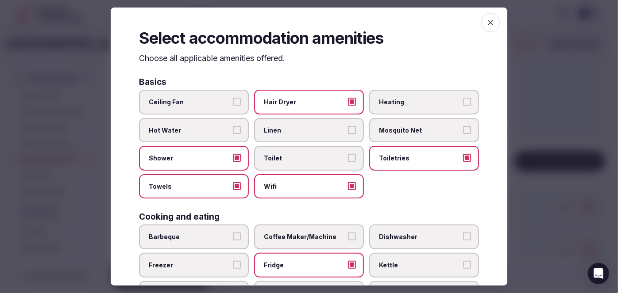
scroll to position [0, 0]
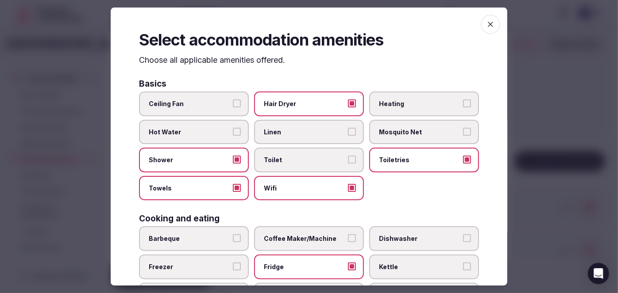
click at [488, 25] on icon "button" at bounding box center [490, 24] width 5 height 5
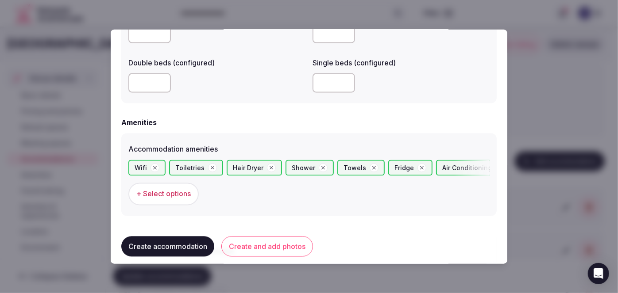
click at [282, 248] on button "Create and add photos" at bounding box center [267, 247] width 92 height 20
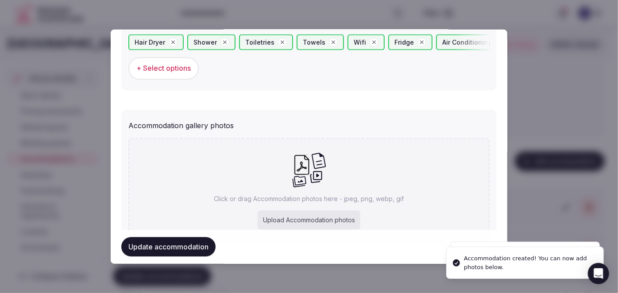
scroll to position [931, 0]
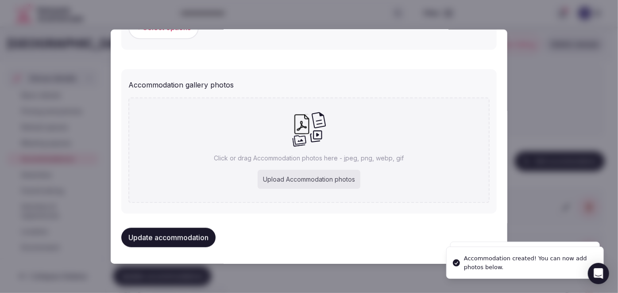
click at [330, 146] on div "Click or drag Accommodation photos here - jpeg, png, webp, gif Upload Accommoda…" at bounding box center [308, 151] width 361 height 106
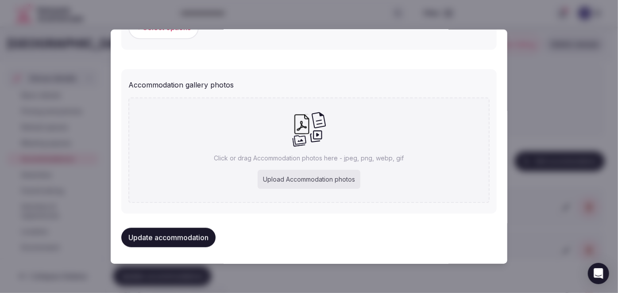
type input "**********"
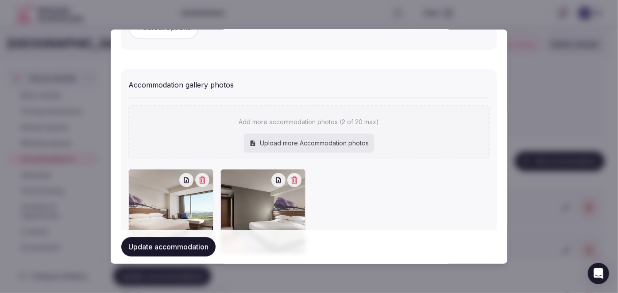
click at [171, 245] on button "Update accommodation" at bounding box center [168, 247] width 94 height 19
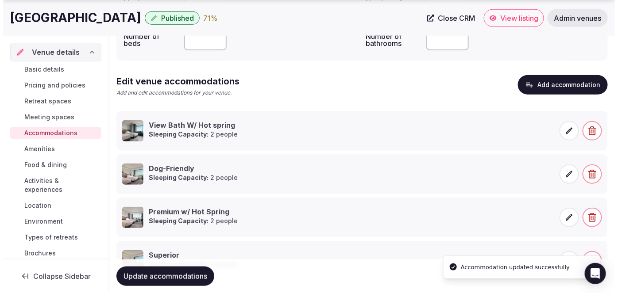
scroll to position [146, 0]
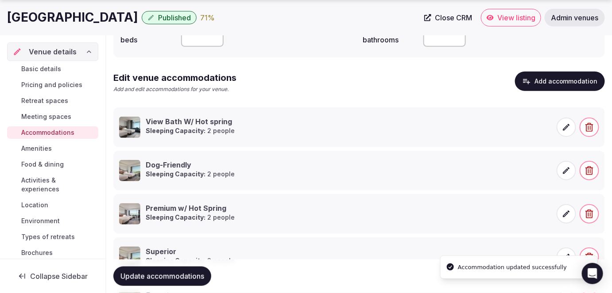
click at [176, 268] on button "Update accommodations" at bounding box center [162, 276] width 98 height 19
click at [550, 76] on button "Add accommodation" at bounding box center [560, 81] width 90 height 19
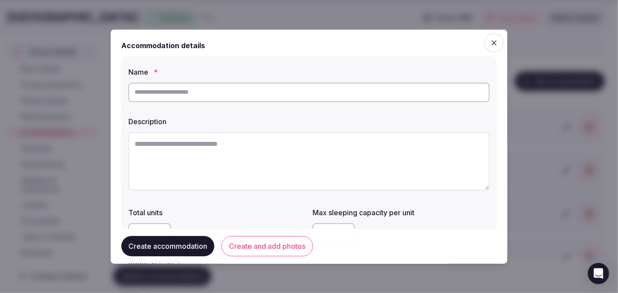
click at [285, 98] on input "text" at bounding box center [308, 91] width 361 height 19
paste input "*****"
type input "**********"
click at [253, 159] on textarea at bounding box center [308, 161] width 361 height 58
paste textarea "**********"
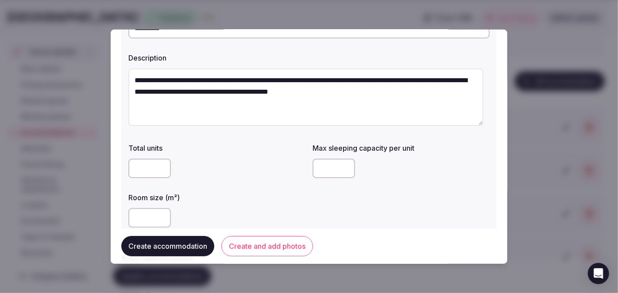
scroll to position [120, 0]
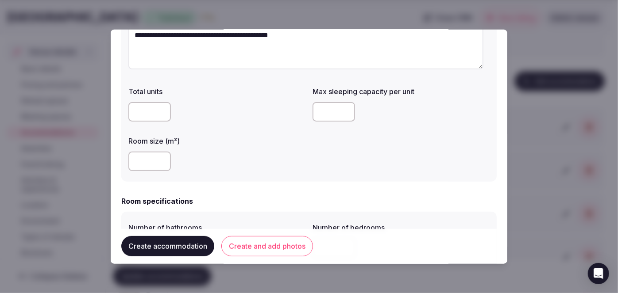
type textarea "**********"
click at [152, 161] on input "number" at bounding box center [149, 161] width 42 height 19
type input "**"
click at [327, 113] on input "number" at bounding box center [333, 111] width 42 height 19
type input "*"
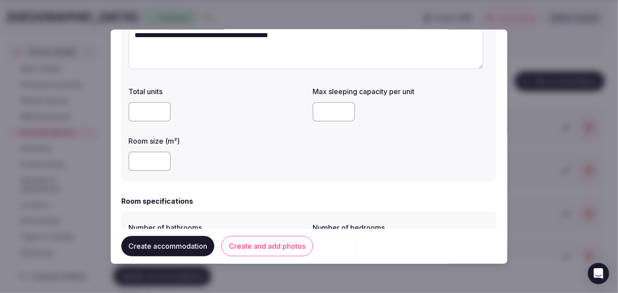
click at [246, 153] on div "**" at bounding box center [216, 161] width 177 height 19
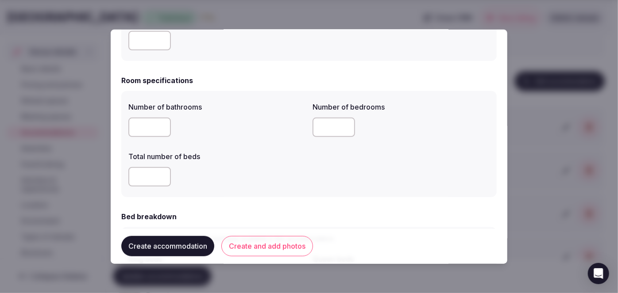
click at [239, 164] on div at bounding box center [216, 177] width 177 height 27
click at [143, 132] on input "number" at bounding box center [149, 127] width 42 height 19
type input "*"
click at [142, 178] on input "number" at bounding box center [149, 176] width 42 height 19
type input "*"
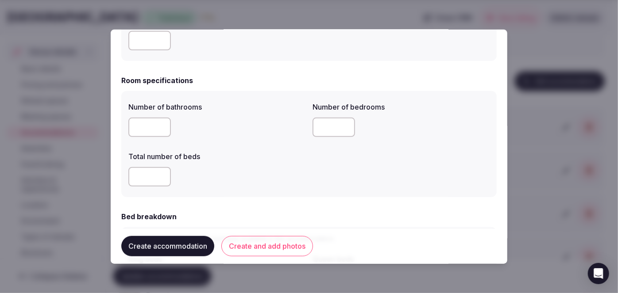
click at [313, 119] on input "number" at bounding box center [333, 127] width 42 height 19
type input "*"
click at [245, 162] on div "Total number of beds *" at bounding box center [216, 169] width 177 height 42
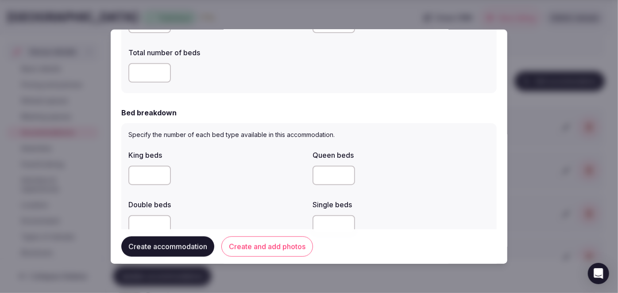
scroll to position [362, 0]
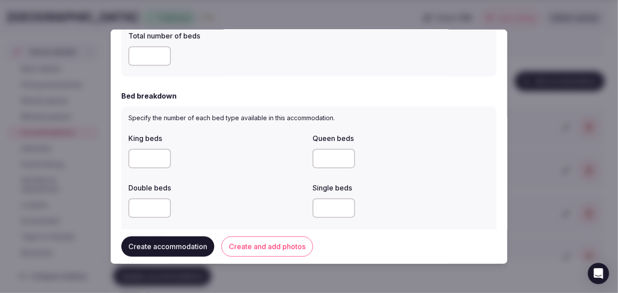
click at [146, 152] on input "number" at bounding box center [149, 158] width 42 height 19
type input "*"
click at [241, 153] on div "*" at bounding box center [216, 158] width 177 height 19
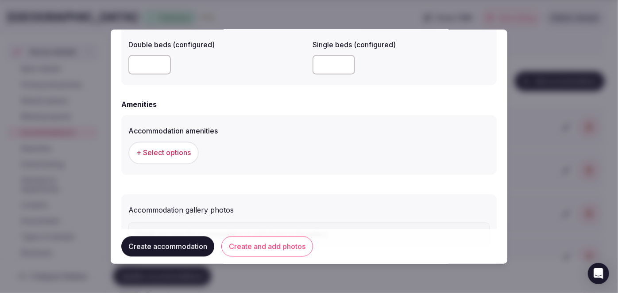
scroll to position [826, 0]
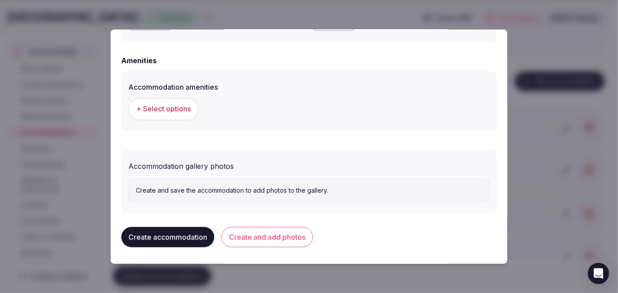
click at [173, 112] on span "+ Select options" at bounding box center [163, 109] width 54 height 10
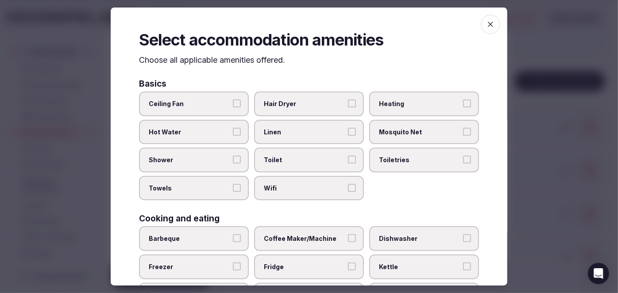
click at [305, 194] on label "Wifi" at bounding box center [309, 188] width 110 height 25
click at [348, 192] on button "Wifi" at bounding box center [352, 188] width 8 height 8
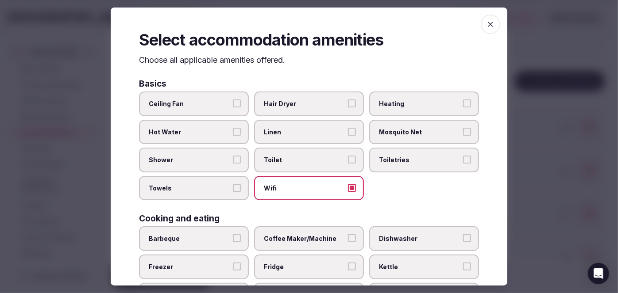
click at [397, 152] on label "Toiletries" at bounding box center [424, 160] width 110 height 25
click at [463, 156] on button "Toiletries" at bounding box center [467, 160] width 8 height 8
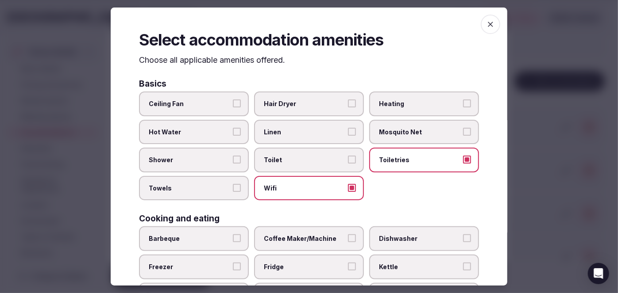
click at [296, 98] on label "Hair Dryer" at bounding box center [309, 104] width 110 height 25
click at [348, 100] on button "Hair Dryer" at bounding box center [352, 104] width 8 height 8
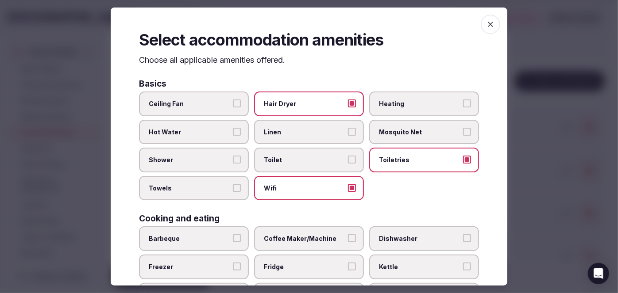
click at [292, 128] on span "Linen" at bounding box center [304, 132] width 81 height 9
click at [348, 128] on button "Linen" at bounding box center [352, 132] width 8 height 8
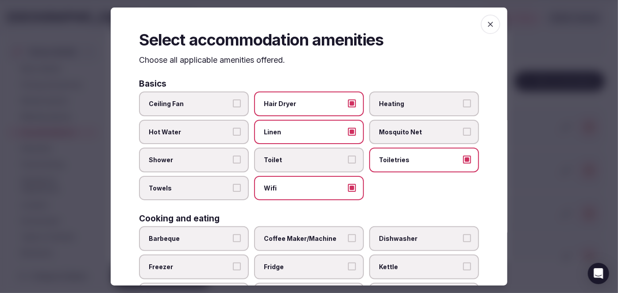
click at [285, 127] on label "Linen" at bounding box center [309, 132] width 110 height 25
click at [348, 128] on button "Linen" at bounding box center [352, 132] width 8 height 8
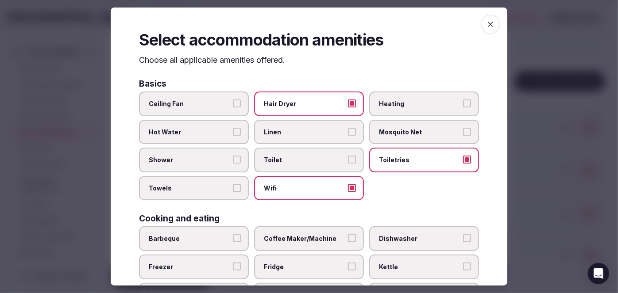
click at [227, 162] on span "Shower" at bounding box center [189, 160] width 81 height 9
click at [233, 162] on button "Shower" at bounding box center [237, 160] width 8 height 8
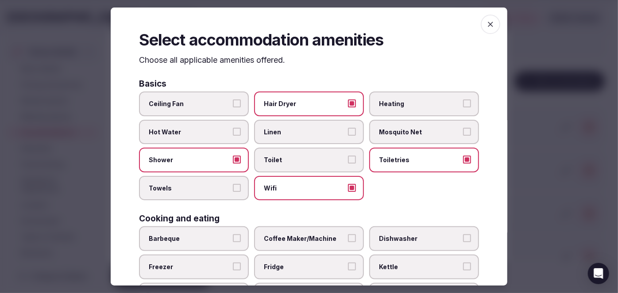
click at [216, 187] on span "Towels" at bounding box center [189, 188] width 81 height 9
click at [233, 187] on button "Towels" at bounding box center [237, 188] width 8 height 8
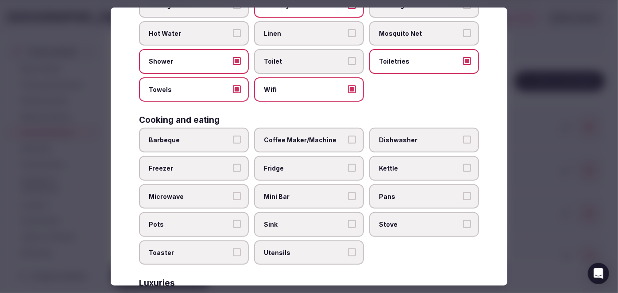
scroll to position [161, 0]
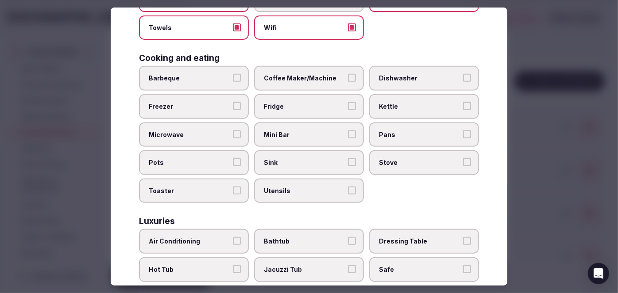
click at [273, 106] on span "Fridge" at bounding box center [304, 106] width 81 height 9
click at [348, 106] on button "Fridge" at bounding box center [352, 106] width 8 height 8
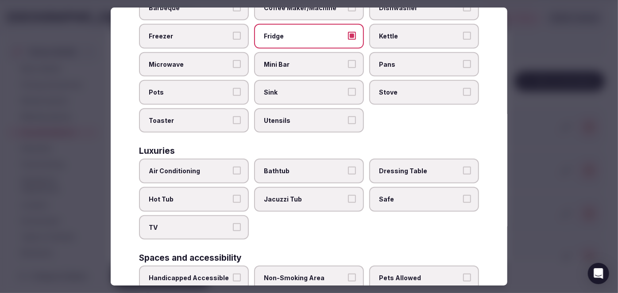
scroll to position [241, 0]
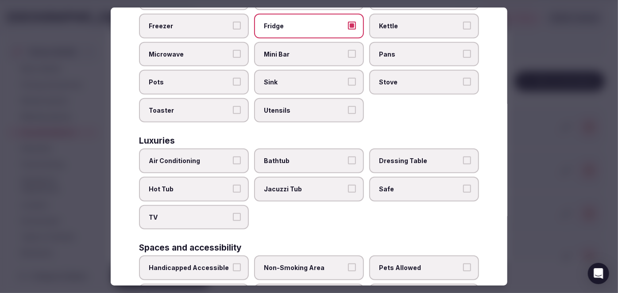
drag, startPoint x: 204, startPoint y: 162, endPoint x: 203, endPoint y: 186, distance: 23.5
click at [203, 162] on label "Air Conditioning" at bounding box center [194, 161] width 110 height 25
click at [233, 162] on button "Air Conditioning" at bounding box center [237, 161] width 8 height 8
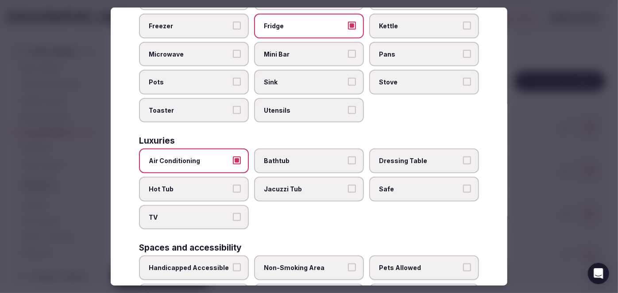
click at [197, 217] on label "TV" at bounding box center [194, 217] width 110 height 25
click at [233, 217] on button "TV" at bounding box center [237, 217] width 8 height 8
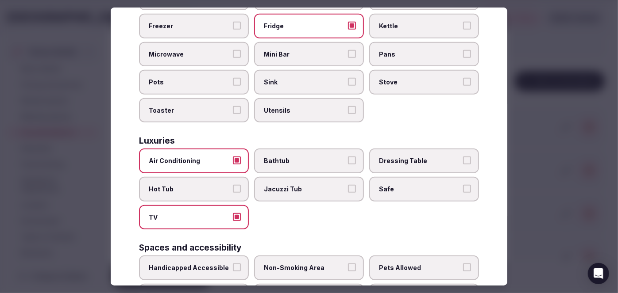
click at [280, 157] on span "Bathtub" at bounding box center [304, 161] width 81 height 9
click at [348, 157] on button "Bathtub" at bounding box center [352, 161] width 8 height 8
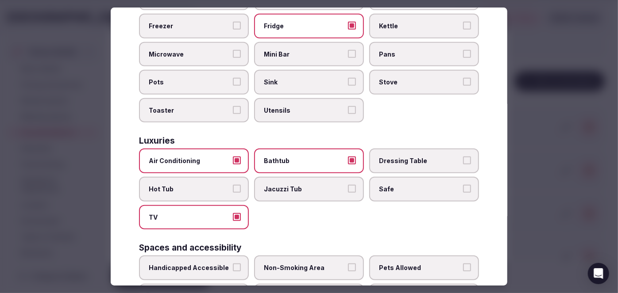
click at [396, 187] on span "Safe" at bounding box center [419, 189] width 81 height 9
click at [463, 187] on button "Safe" at bounding box center [467, 189] width 8 height 8
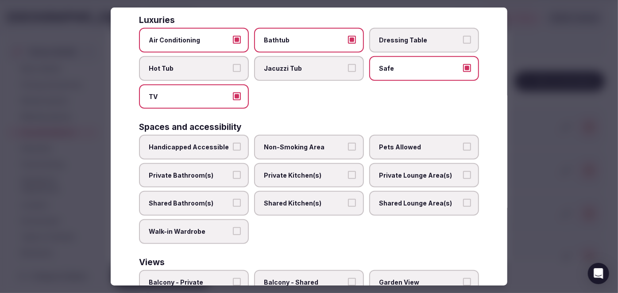
click at [182, 171] on span "Private Bathroom(s)" at bounding box center [189, 175] width 81 height 9
click at [233, 171] on button "Private Bathroom(s)" at bounding box center [237, 175] width 8 height 8
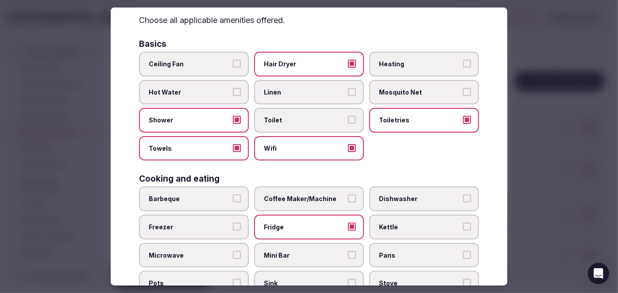
scroll to position [0, 0]
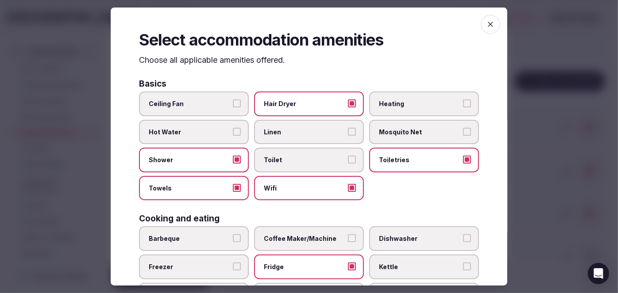
drag, startPoint x: 486, startPoint y: 21, endPoint x: 479, endPoint y: 44, distance: 24.2
click at [486, 20] on icon "button" at bounding box center [490, 24] width 9 height 9
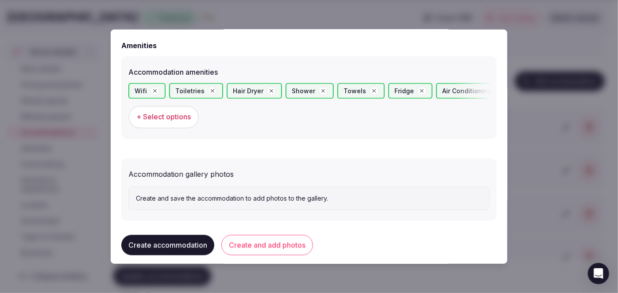
scroll to position [849, 0]
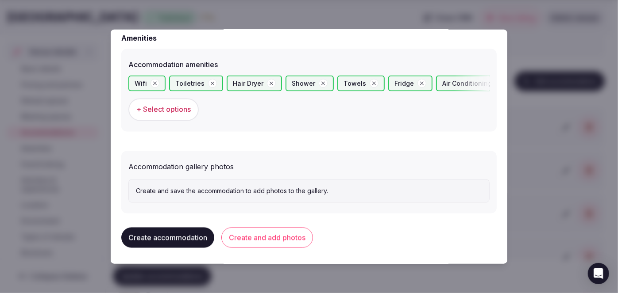
click at [283, 233] on button "Create and add photos" at bounding box center [267, 238] width 92 height 20
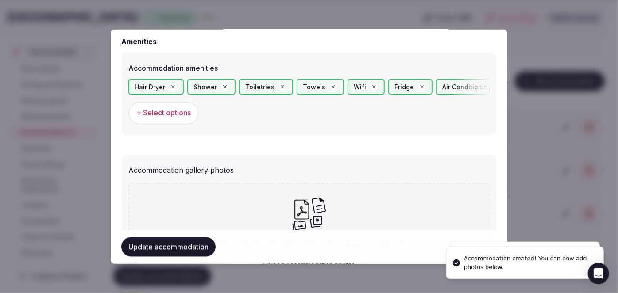
scroll to position [931, 0]
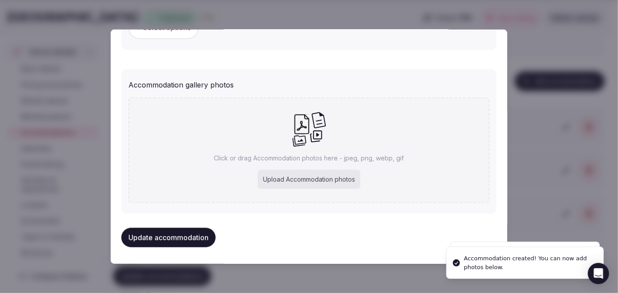
click at [302, 142] on icon at bounding box center [300, 141] width 14 height 11
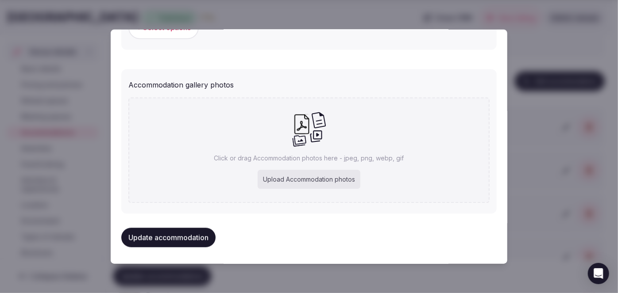
type input "**********"
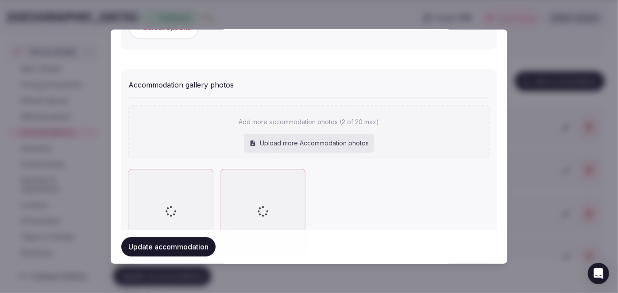
scroll to position [980, 0]
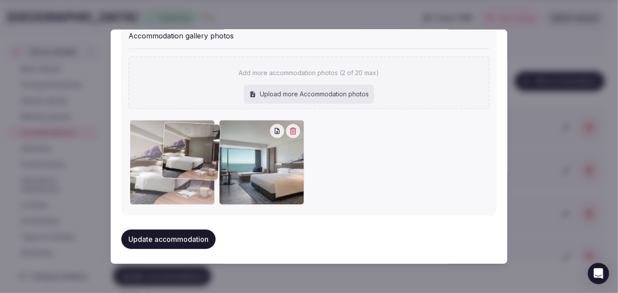
drag, startPoint x: 258, startPoint y: 165, endPoint x: 202, endPoint y: 169, distance: 56.4
click at [202, 169] on div at bounding box center [172, 162] width 85 height 85
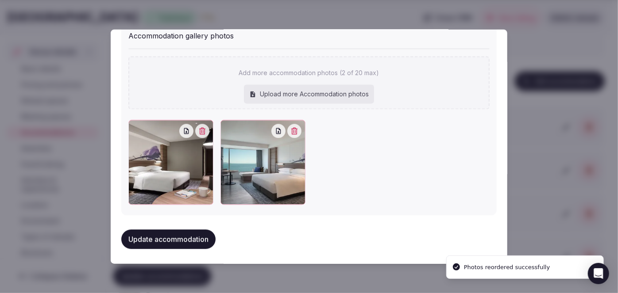
click at [203, 233] on button "Update accommodation" at bounding box center [168, 239] width 94 height 19
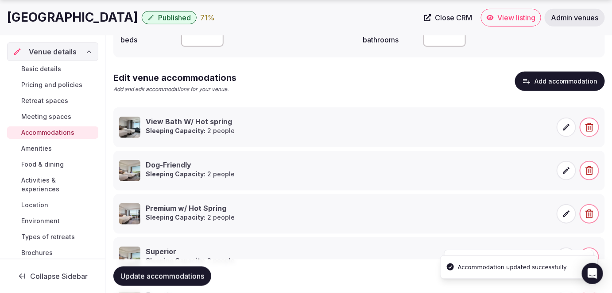
click at [192, 280] on span "Update accommodations" at bounding box center [162, 276] width 84 height 9
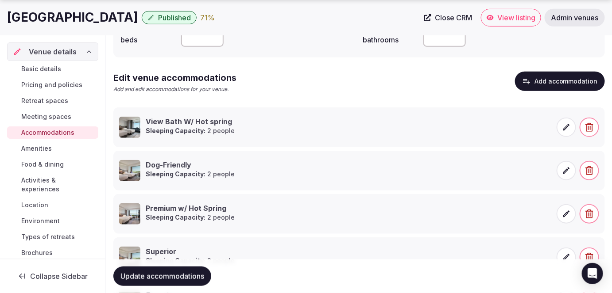
click at [556, 81] on button "Add accommodation" at bounding box center [560, 81] width 90 height 19
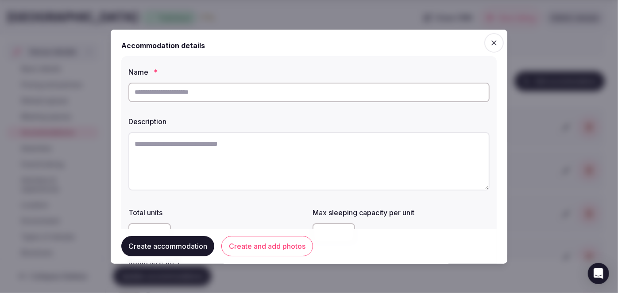
click at [282, 93] on input "text" at bounding box center [308, 91] width 361 height 19
paste input "**********"
type input "**********"
click at [252, 173] on textarea at bounding box center [308, 161] width 361 height 58
paste textarea "**********"
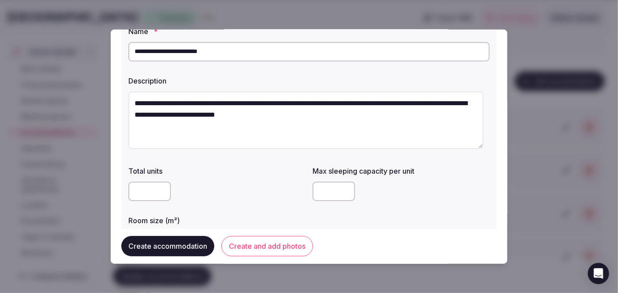
scroll to position [120, 0]
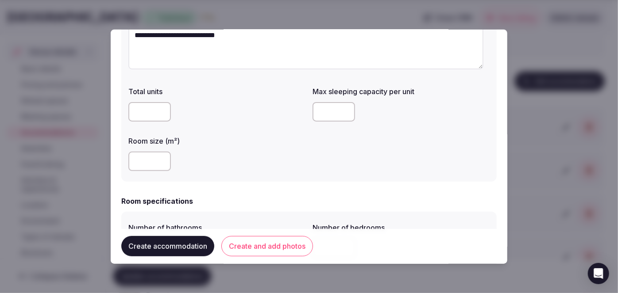
type textarea "**********"
click at [136, 162] on input "number" at bounding box center [149, 161] width 42 height 19
type input "**"
click at [312, 109] on input "number" at bounding box center [333, 111] width 42 height 19
type input "*"
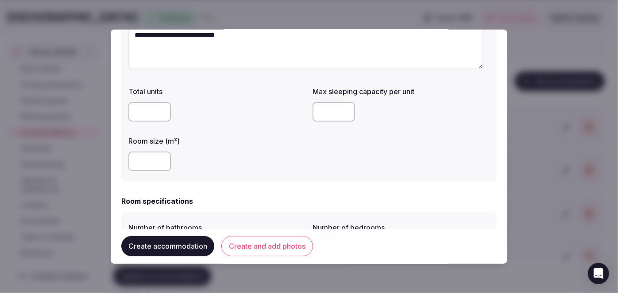
click at [265, 203] on div "Room specifications" at bounding box center [308, 201] width 375 height 11
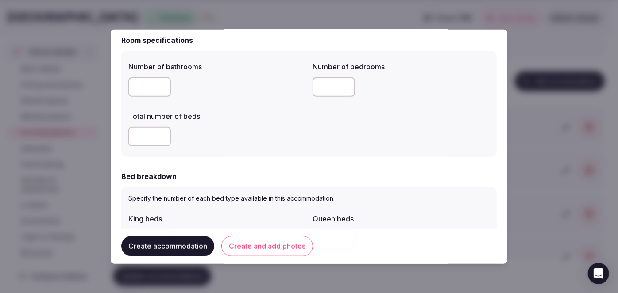
click at [143, 93] on input "number" at bounding box center [149, 86] width 42 height 19
type input "*"
click at [152, 135] on input "number" at bounding box center [149, 136] width 42 height 19
type input "*"
click at [340, 90] on input "number" at bounding box center [333, 86] width 42 height 19
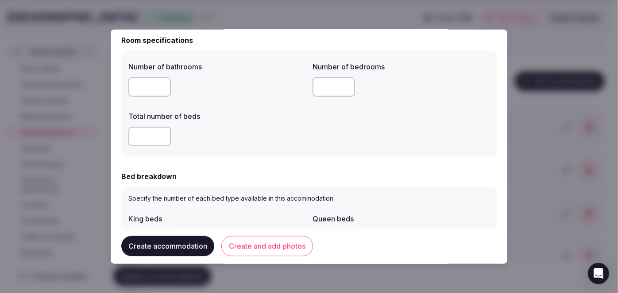
type input "*"
click at [292, 133] on div "*" at bounding box center [216, 136] width 177 height 19
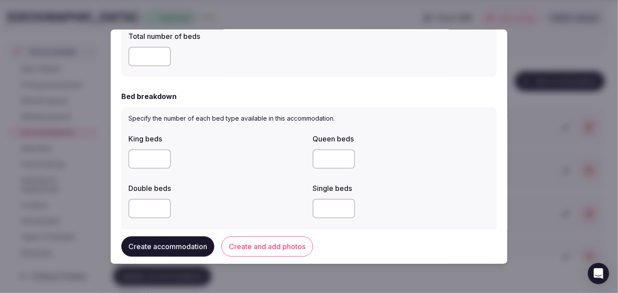
scroll to position [402, 0]
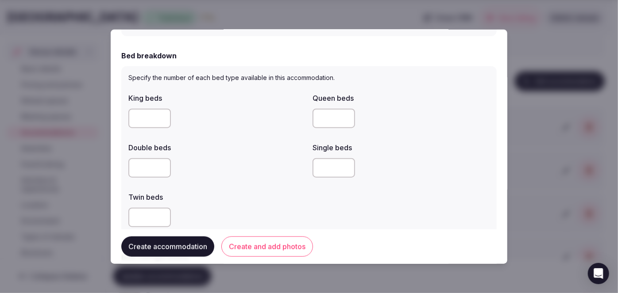
click at [155, 119] on input "number" at bounding box center [149, 118] width 42 height 19
type input "*"
click at [240, 144] on div "Double beds" at bounding box center [216, 145] width 177 height 12
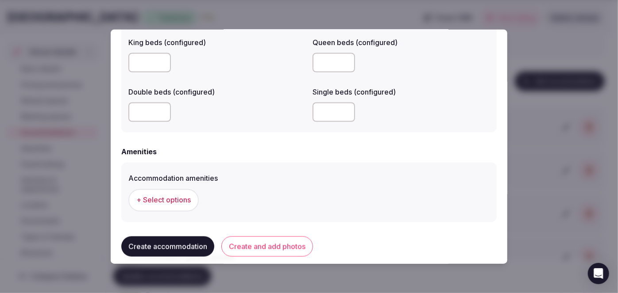
scroll to position [826, 0]
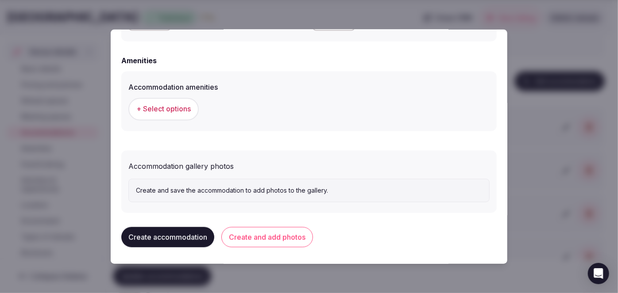
click at [177, 104] on span "+ Select options" at bounding box center [163, 109] width 54 height 10
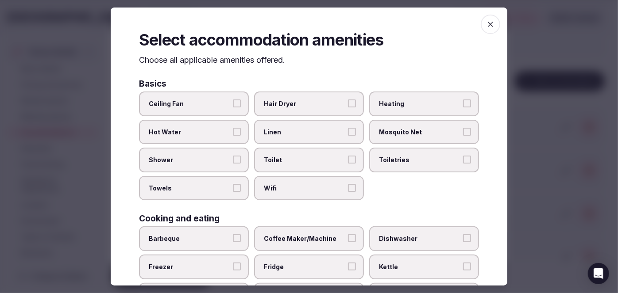
drag, startPoint x: 304, startPoint y: 196, endPoint x: 321, endPoint y: 184, distance: 20.0
click at [304, 195] on label "Wifi" at bounding box center [309, 188] width 110 height 25
click at [348, 192] on button "Wifi" at bounding box center [352, 188] width 8 height 8
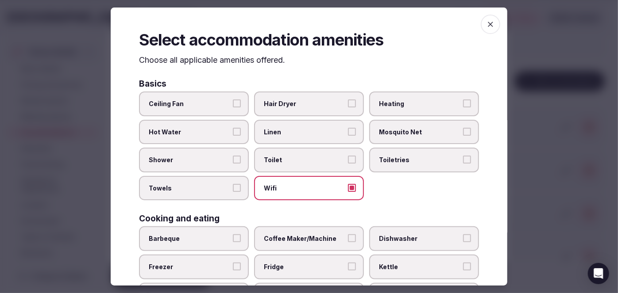
click at [400, 156] on span "Toiletries" at bounding box center [419, 160] width 81 height 9
click at [463, 156] on button "Toiletries" at bounding box center [467, 160] width 8 height 8
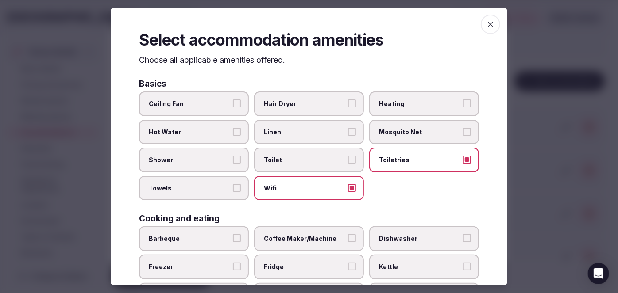
drag, startPoint x: 304, startPoint y: 108, endPoint x: 269, endPoint y: 130, distance: 41.4
click at [304, 108] on span "Hair Dryer" at bounding box center [304, 104] width 81 height 9
click at [348, 108] on button "Hair Dryer" at bounding box center [352, 104] width 8 height 8
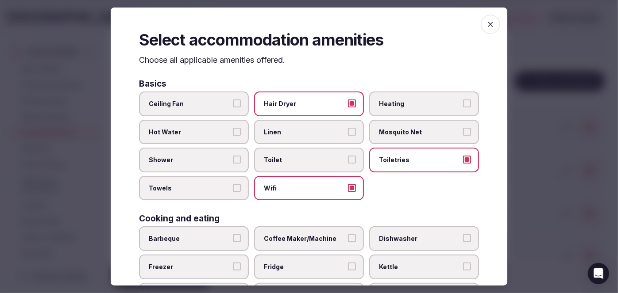
click at [215, 162] on span "Shower" at bounding box center [189, 160] width 81 height 9
click at [233, 162] on button "Shower" at bounding box center [237, 160] width 8 height 8
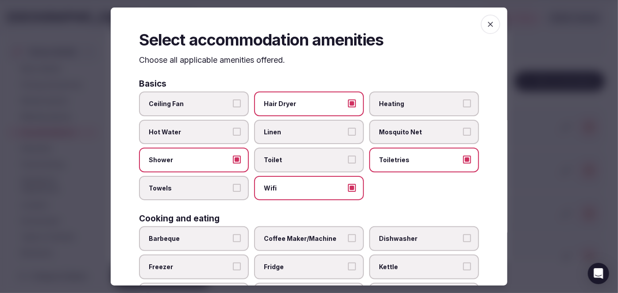
click at [212, 181] on label "Towels" at bounding box center [194, 188] width 110 height 25
click at [233, 184] on button "Towels" at bounding box center [237, 188] width 8 height 8
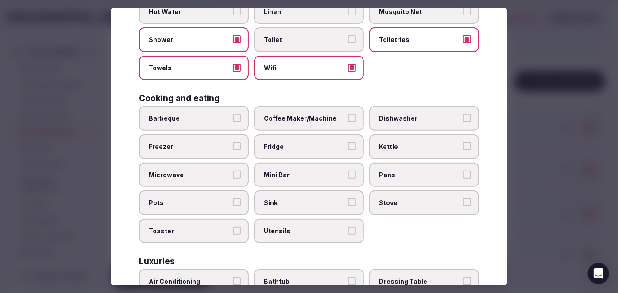
click at [275, 136] on label "Fridge" at bounding box center [309, 147] width 110 height 25
click at [348, 143] on button "Fridge" at bounding box center [352, 147] width 8 height 8
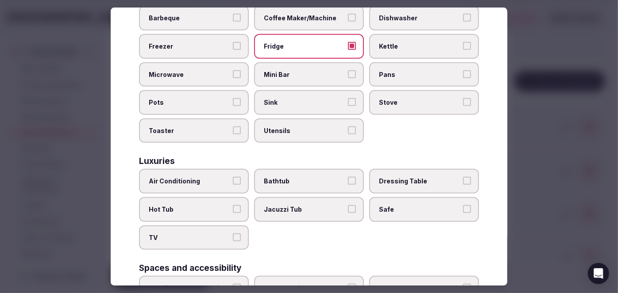
scroll to position [281, 0]
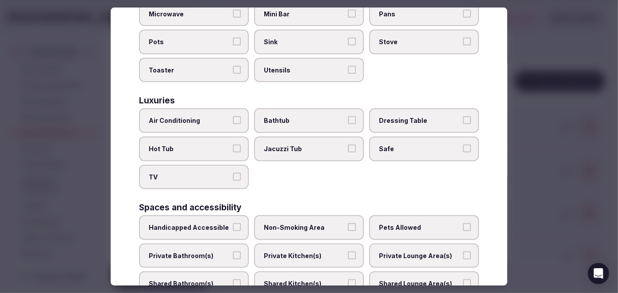
click at [216, 126] on label "Air Conditioning" at bounding box center [194, 121] width 110 height 25
click at [233, 125] on button "Air Conditioning" at bounding box center [237, 121] width 8 height 8
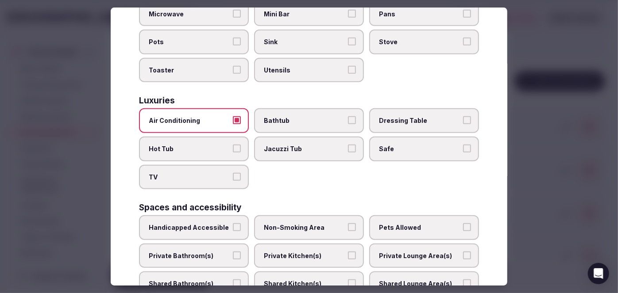
click at [213, 177] on label "TV" at bounding box center [194, 177] width 110 height 25
click at [233, 177] on button "TV" at bounding box center [237, 177] width 8 height 8
click at [279, 120] on label "Bathtub" at bounding box center [309, 121] width 110 height 25
click at [348, 120] on button "Bathtub" at bounding box center [352, 121] width 8 height 8
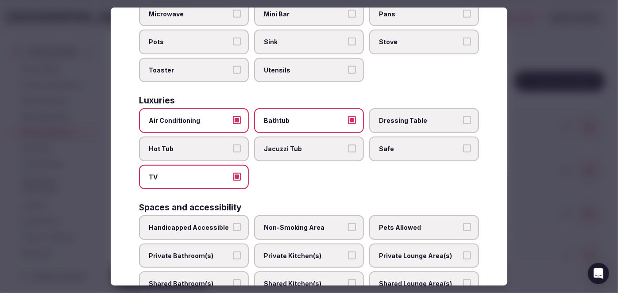
click at [382, 145] on span "Safe" at bounding box center [419, 149] width 81 height 9
click at [463, 145] on button "Safe" at bounding box center [467, 149] width 8 height 8
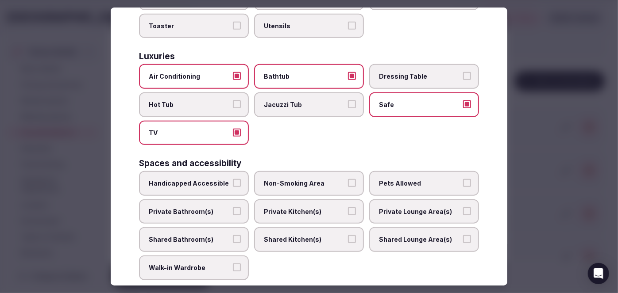
scroll to position [362, 0]
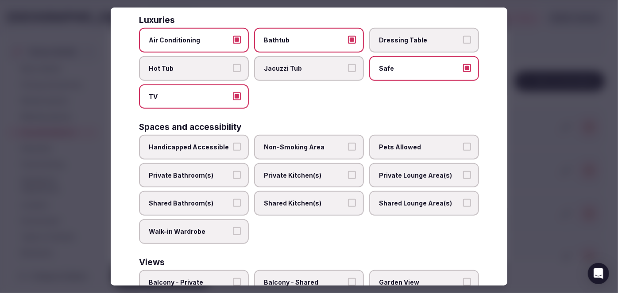
click at [222, 172] on span "Private Bathroom(s)" at bounding box center [189, 175] width 81 height 9
click at [233, 172] on button "Private Bathroom(s)" at bounding box center [237, 175] width 8 height 8
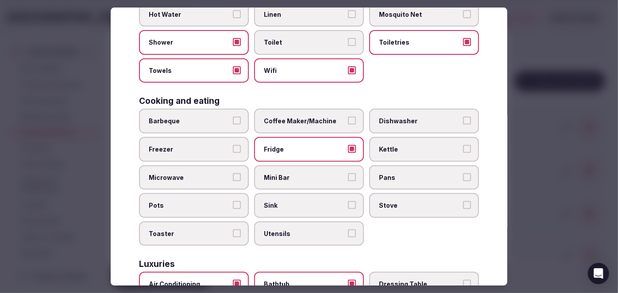
scroll to position [0, 0]
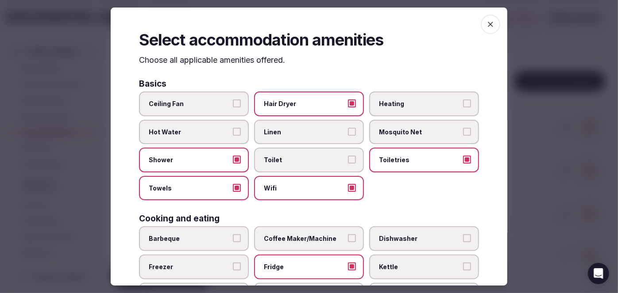
click at [488, 23] on icon "button" at bounding box center [490, 24] width 9 height 9
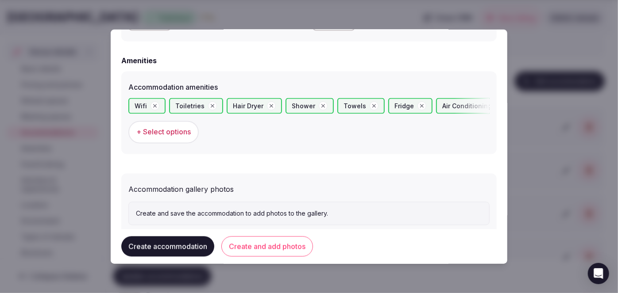
scroll to position [849, 0]
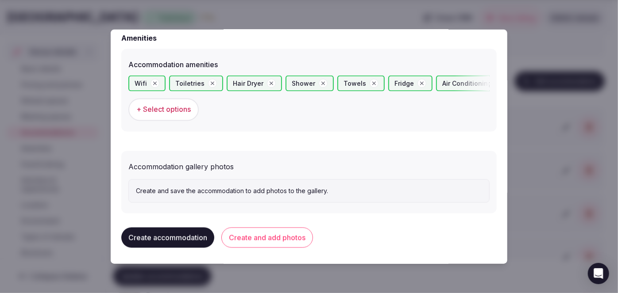
click at [266, 237] on button "Create and add photos" at bounding box center [267, 238] width 92 height 20
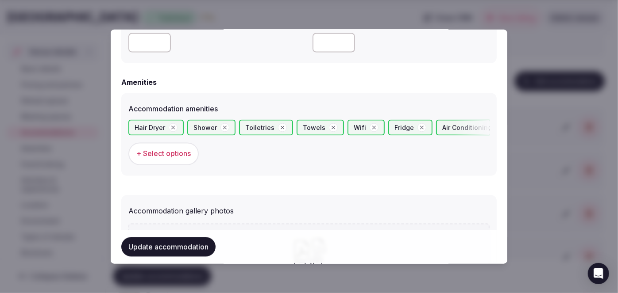
scroll to position [925, 0]
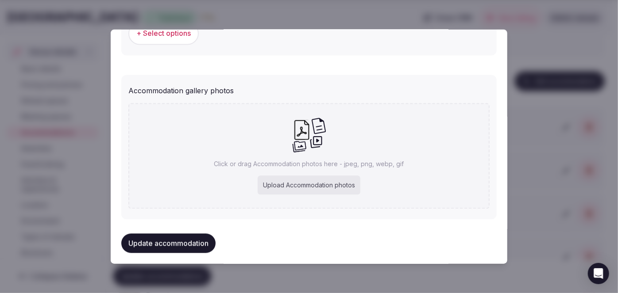
click at [305, 167] on p "Click or drag Accommodation photos here - jpeg, png, webp, gif" at bounding box center [309, 164] width 190 height 9
type input "**********"
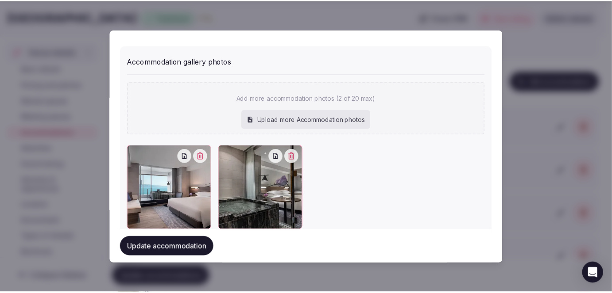
scroll to position [980, 0]
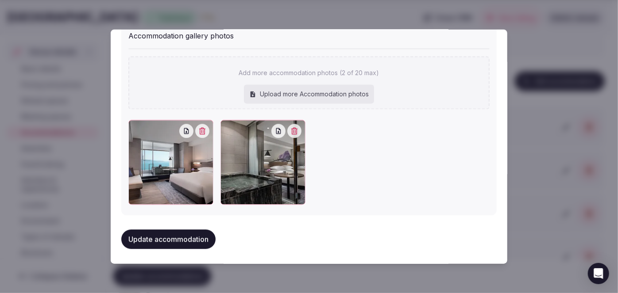
click at [158, 234] on button "Update accommodation" at bounding box center [168, 239] width 94 height 19
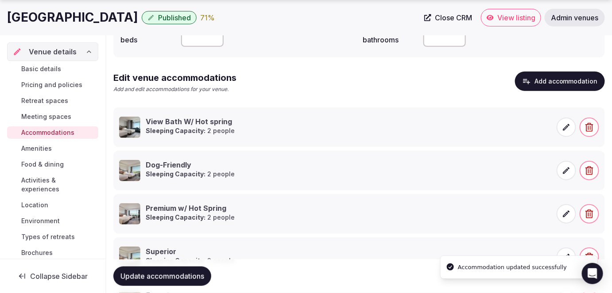
click at [189, 276] on span "Update accommodations" at bounding box center [162, 276] width 84 height 9
drag, startPoint x: 46, startPoint y: 116, endPoint x: 55, endPoint y: 131, distance: 16.7
click at [46, 116] on span "Meeting spaces" at bounding box center [46, 116] width 50 height 9
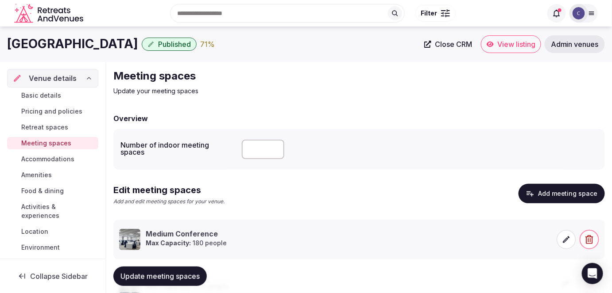
click at [550, 194] on button "Add meeting space" at bounding box center [561, 193] width 86 height 19
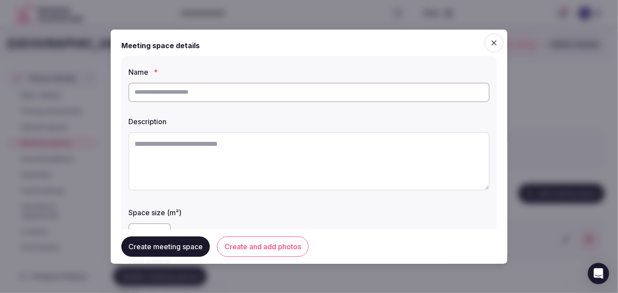
click at [193, 91] on input "text" at bounding box center [308, 91] width 361 height 19
paste input "******"
type input "******"
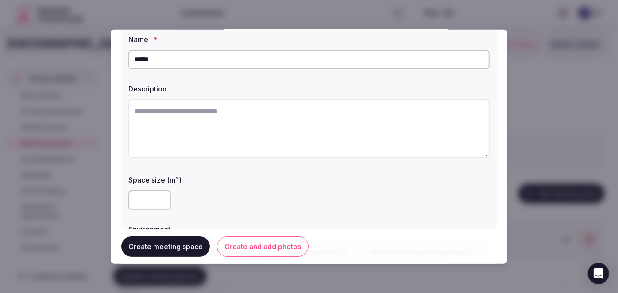
scroll to position [80, 0]
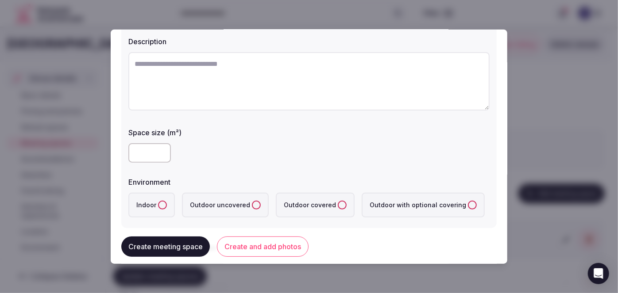
click at [146, 150] on input "number" at bounding box center [149, 152] width 42 height 19
type input "***"
drag, startPoint x: 159, startPoint y: 206, endPoint x: 169, endPoint y: 210, distance: 10.7
click at [162, 208] on button "Indoor" at bounding box center [162, 204] width 9 height 9
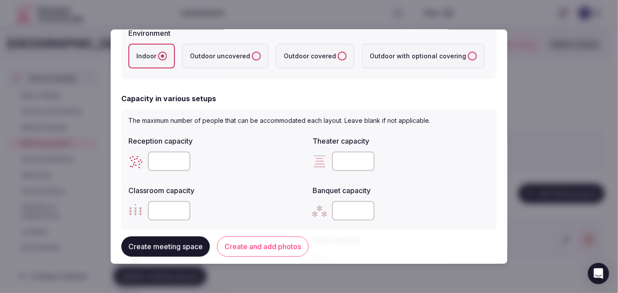
scroll to position [241, 0]
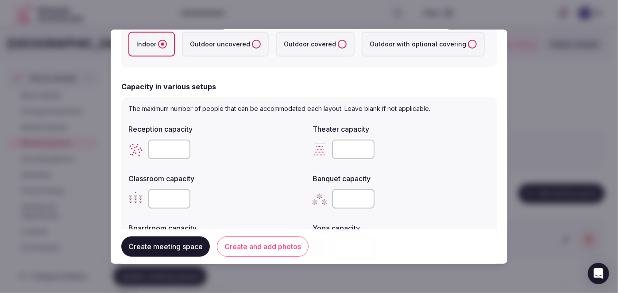
click at [336, 150] on input "number" at bounding box center [353, 148] width 42 height 19
paste input "***"
type input "***"
drag, startPoint x: 158, startPoint y: 193, endPoint x: 162, endPoint y: 200, distance: 7.4
click at [158, 194] on input "number" at bounding box center [169, 198] width 42 height 19
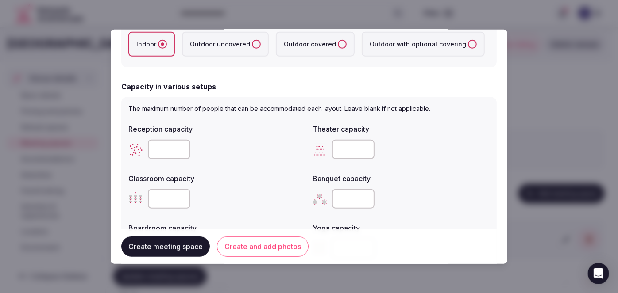
paste input "***"
type input "***"
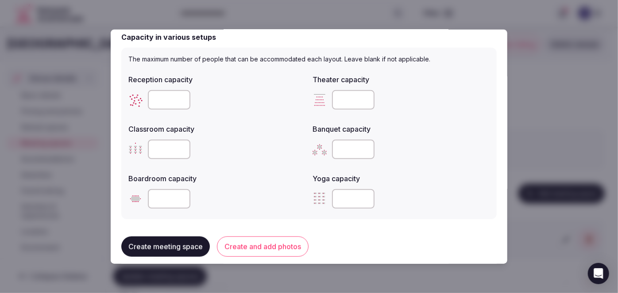
scroll to position [322, 0]
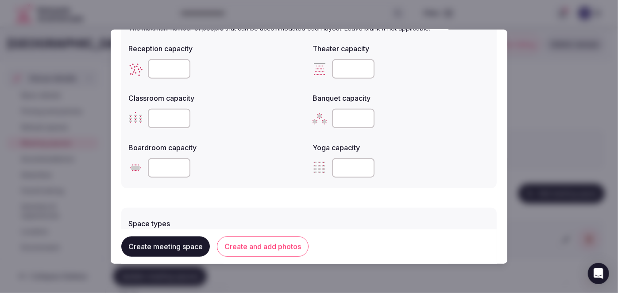
click at [167, 64] on input "number" at bounding box center [169, 68] width 42 height 19
paste input "**"
type input "**"
click at [342, 118] on input "number" at bounding box center [353, 117] width 42 height 19
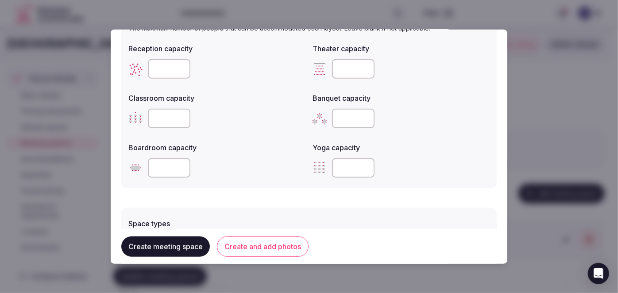
type input "***"
click at [386, 139] on div "Yoga capacity" at bounding box center [400, 145] width 177 height 12
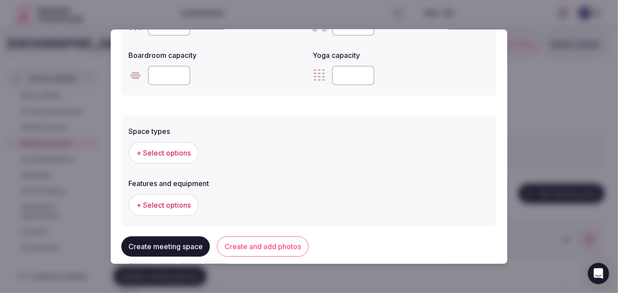
scroll to position [443, 0]
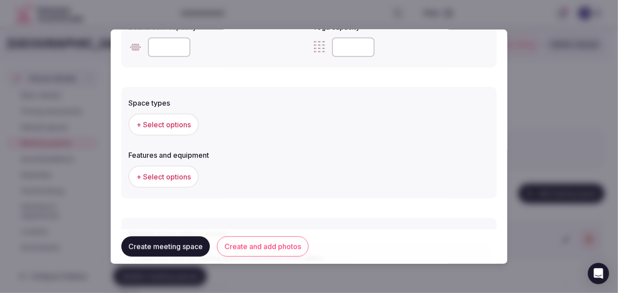
click at [160, 115] on button "+ Select options" at bounding box center [163, 124] width 70 height 22
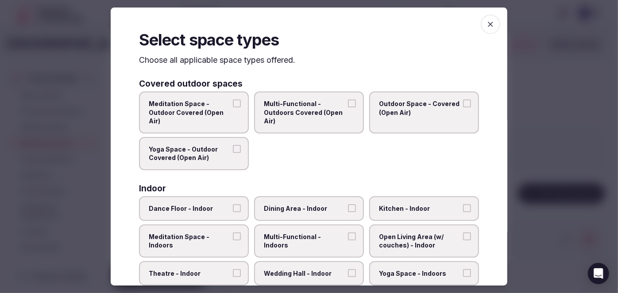
click at [320, 241] on label "Multi-Functional - Indoors" at bounding box center [309, 241] width 110 height 33
click at [348, 241] on button "Multi-Functional - Indoors" at bounding box center [352, 237] width 8 height 8
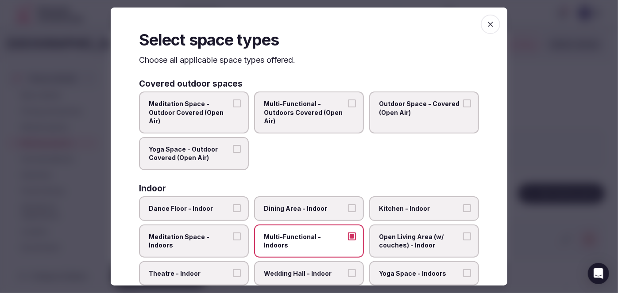
click at [318, 201] on label "Dining Area - Indoor" at bounding box center [309, 208] width 110 height 25
click at [348, 204] on button "Dining Area - Indoor" at bounding box center [352, 208] width 8 height 8
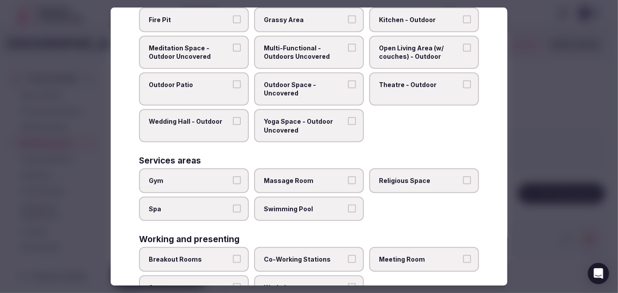
scroll to position [361, 0]
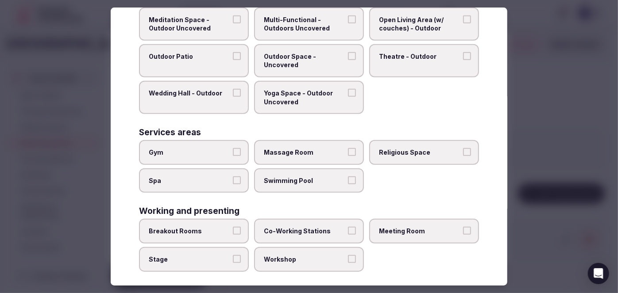
click at [432, 227] on span "Meeting Room" at bounding box center [419, 231] width 81 height 9
click at [463, 227] on button "Meeting Room" at bounding box center [467, 231] width 8 height 8
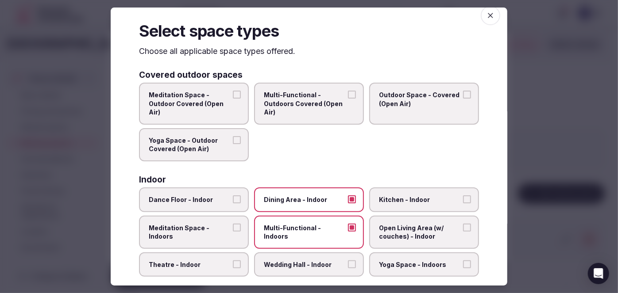
scroll to position [0, 0]
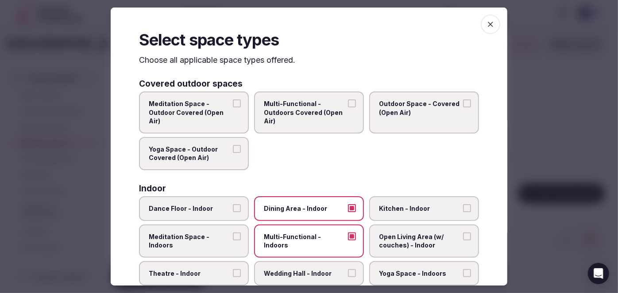
click at [486, 28] on icon "button" at bounding box center [490, 24] width 9 height 9
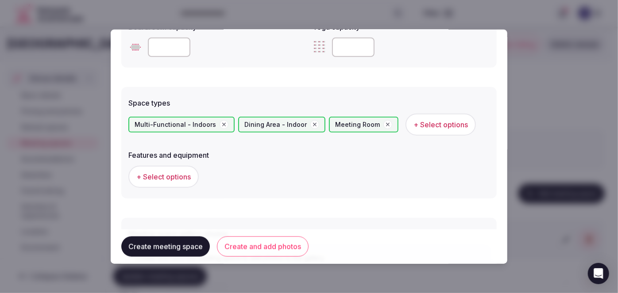
scroll to position [509, 0]
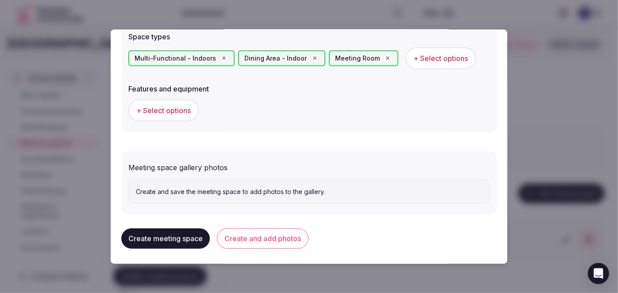
click at [170, 117] on button "+ Select options" at bounding box center [163, 111] width 70 height 22
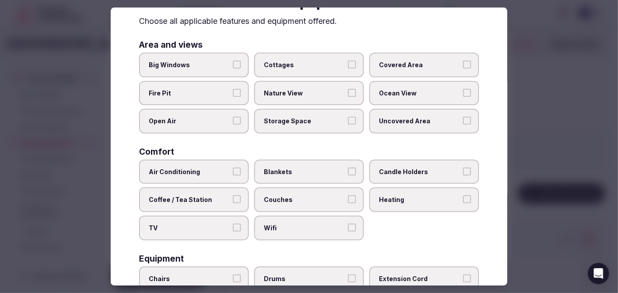
scroll to position [80, 0]
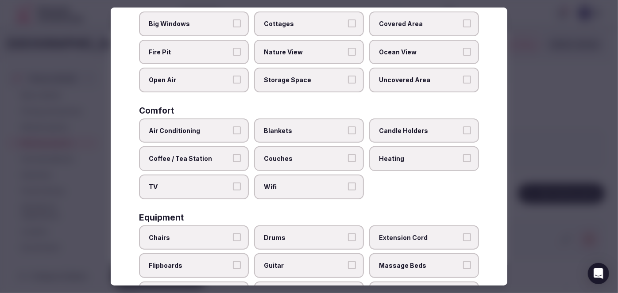
drag, startPoint x: 300, startPoint y: 182, endPoint x: 295, endPoint y: 184, distance: 5.8
click at [300, 183] on span "Wifi" at bounding box center [304, 187] width 81 height 9
click at [348, 183] on button "Wifi" at bounding box center [352, 187] width 8 height 8
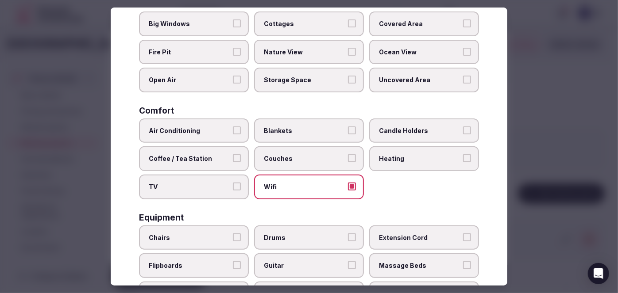
click at [218, 189] on label "TV" at bounding box center [194, 187] width 110 height 25
click at [233, 189] on button "TV" at bounding box center [237, 187] width 8 height 8
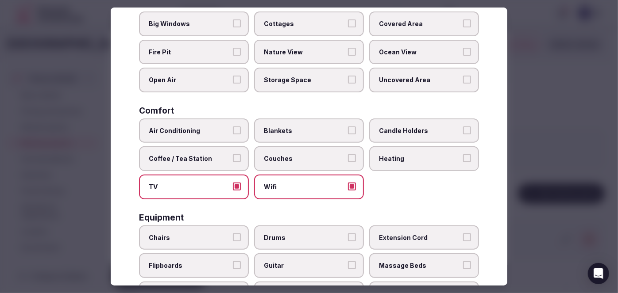
click at [214, 162] on label "Coffee / Tea Station" at bounding box center [194, 159] width 110 height 25
click at [233, 162] on button "Coffee / Tea Station" at bounding box center [237, 159] width 8 height 8
click at [213, 135] on label "Air Conditioning" at bounding box center [194, 131] width 110 height 25
click at [233, 135] on button "Air Conditioning" at bounding box center [237, 131] width 8 height 8
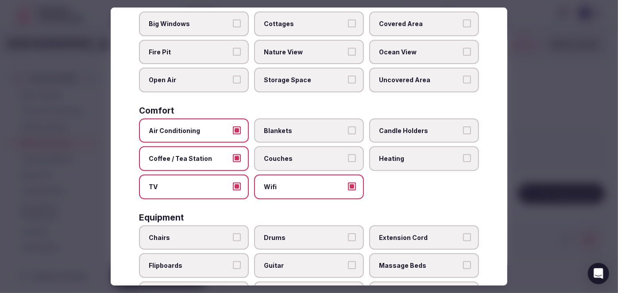
click at [212, 178] on label "TV" at bounding box center [194, 187] width 110 height 25
click at [233, 183] on button "TV" at bounding box center [237, 187] width 8 height 8
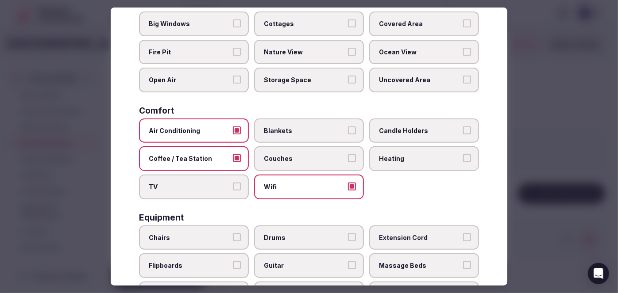
click at [400, 155] on span "Heating" at bounding box center [419, 159] width 81 height 9
click at [463, 155] on button "Heating" at bounding box center [467, 159] width 8 height 8
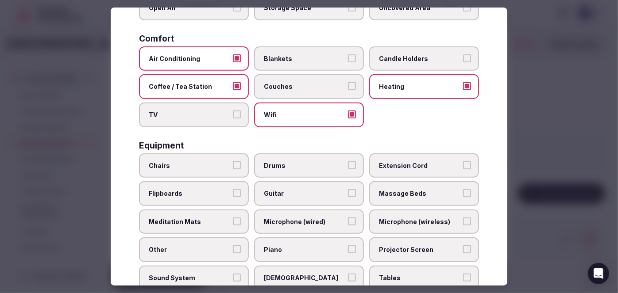
scroll to position [241, 0]
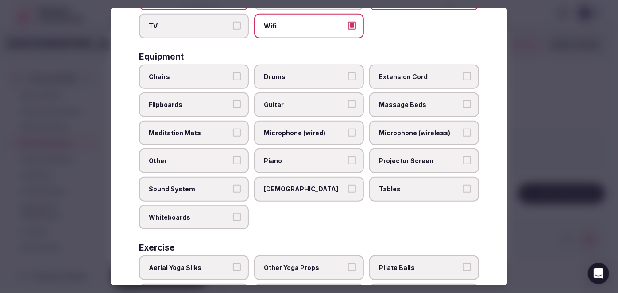
drag, startPoint x: 392, startPoint y: 181, endPoint x: 388, endPoint y: 152, distance: 29.0
click at [392, 185] on span "Tables" at bounding box center [419, 189] width 81 height 9
click at [463, 185] on button "Tables" at bounding box center [467, 189] width 8 height 8
click at [388, 150] on label "Projector Screen" at bounding box center [424, 161] width 110 height 25
click at [463, 157] on button "Projector Screen" at bounding box center [467, 161] width 8 height 8
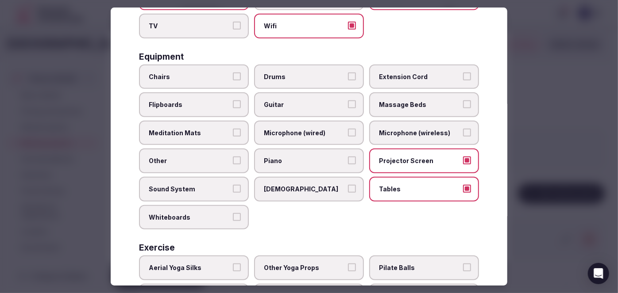
click at [390, 129] on span "Microphone (wireless)" at bounding box center [419, 133] width 81 height 9
click at [463, 129] on button "Microphone (wireless)" at bounding box center [467, 133] width 8 height 8
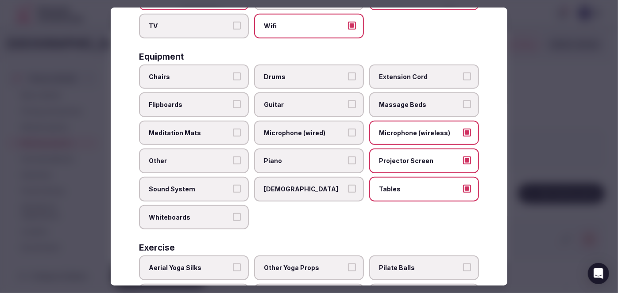
click at [217, 73] on span "Chairs" at bounding box center [189, 77] width 81 height 9
click at [233, 73] on button "Chairs" at bounding box center [237, 77] width 8 height 8
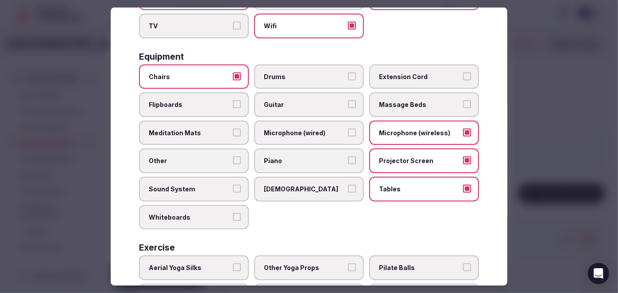
click at [216, 100] on span "Flipboards" at bounding box center [189, 104] width 81 height 9
click at [233, 100] on button "Flipboards" at bounding box center [237, 104] width 8 height 8
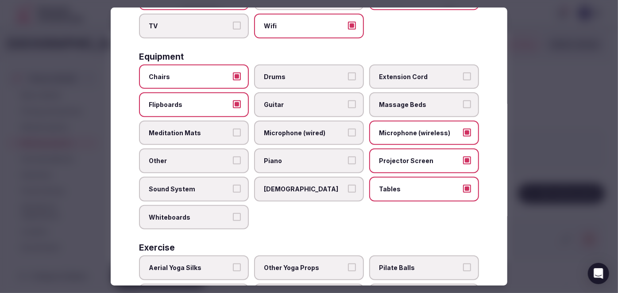
drag, startPoint x: 201, startPoint y: 190, endPoint x: 203, endPoint y: 200, distance: 10.8
click at [201, 191] on label "Sound System" at bounding box center [194, 189] width 110 height 25
click at [233, 191] on button "Sound System" at bounding box center [237, 189] width 8 height 8
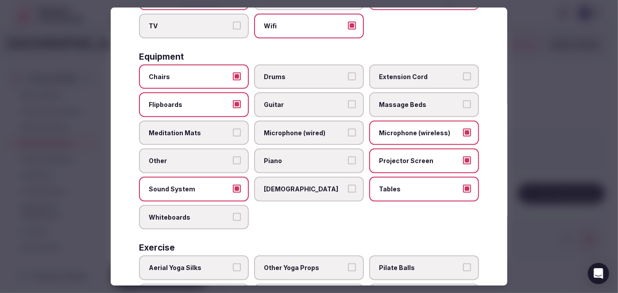
click at [206, 214] on span "Whiteboards" at bounding box center [189, 217] width 81 height 9
click at [233, 214] on button "Whiteboards" at bounding box center [237, 217] width 8 height 8
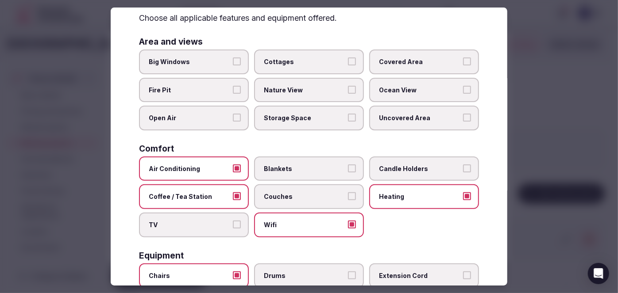
scroll to position [0, 0]
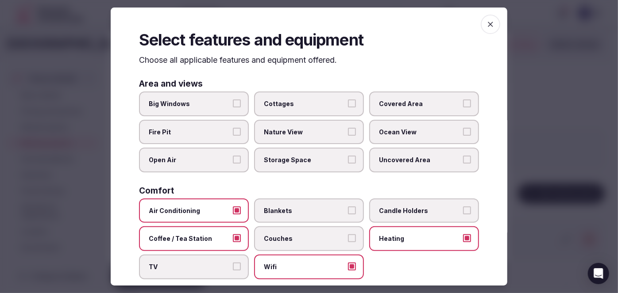
drag, startPoint x: 483, startPoint y: 28, endPoint x: 379, endPoint y: 103, distance: 128.1
click at [482, 28] on span "button" at bounding box center [490, 24] width 19 height 19
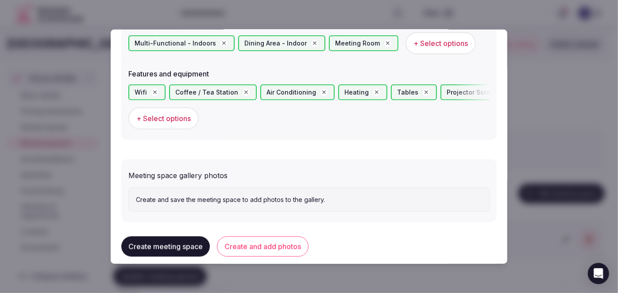
scroll to position [532, 0]
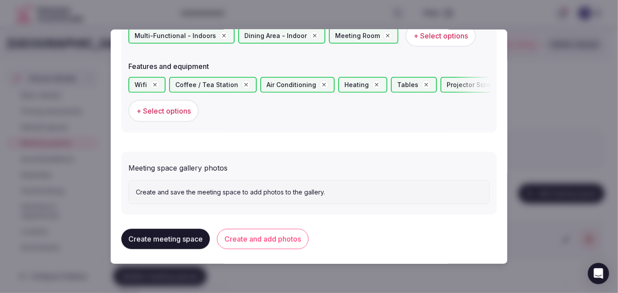
click at [268, 250] on div "Create meeting space Create and add photos" at bounding box center [308, 239] width 375 height 35
click at [268, 238] on button "Create and add photos" at bounding box center [263, 239] width 92 height 20
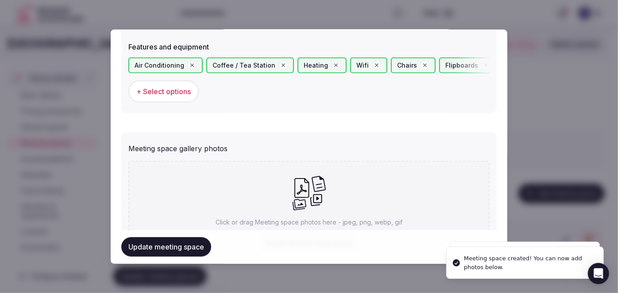
scroll to position [613, 0]
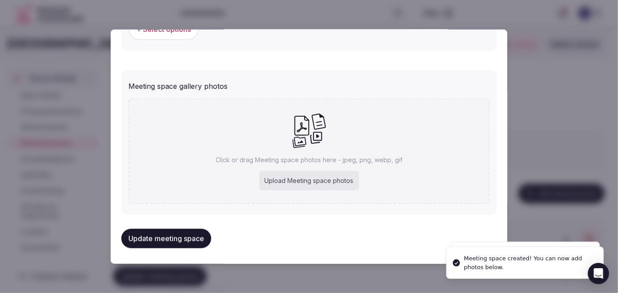
click at [308, 156] on p "Click or drag Meeting space photos here - jpeg, png, webp, gif" at bounding box center [309, 159] width 187 height 9
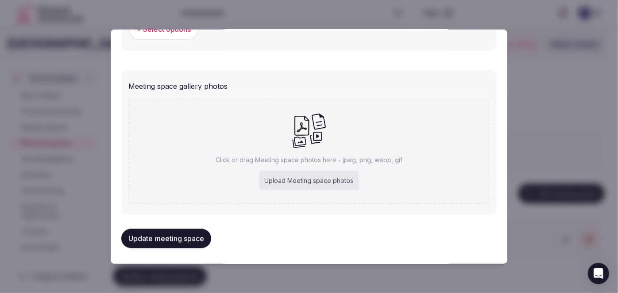
type input "**********"
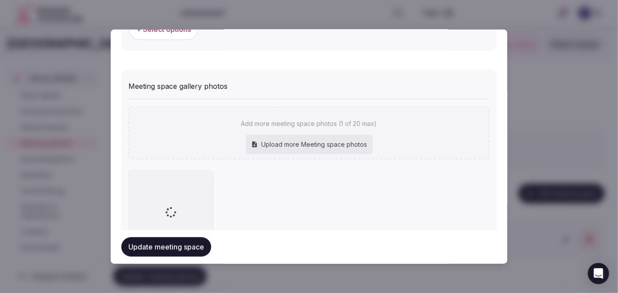
scroll to position [662, 0]
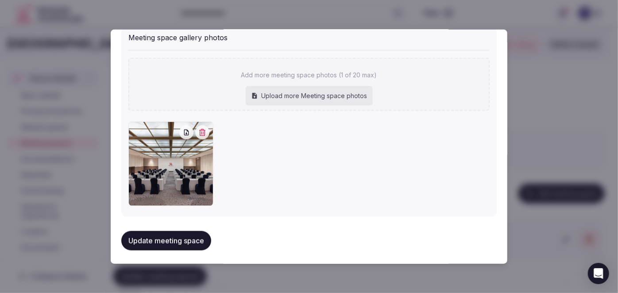
click at [174, 235] on button "Update meeting space" at bounding box center [166, 240] width 90 height 19
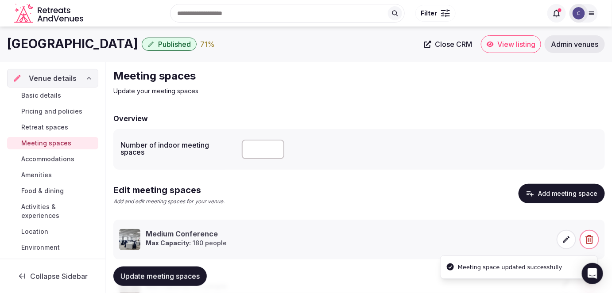
click at [192, 279] on span "Update meeting spaces" at bounding box center [159, 276] width 79 height 9
click at [549, 188] on button "Add meeting space" at bounding box center [561, 193] width 86 height 19
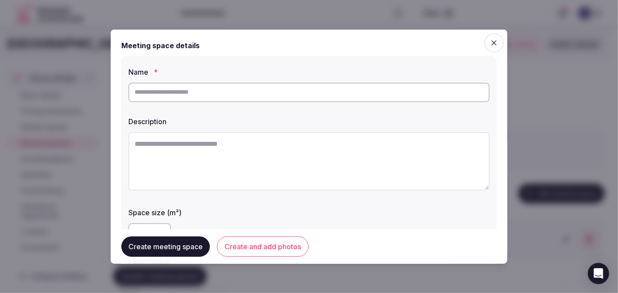
click at [316, 89] on input "text" at bounding box center [308, 91] width 361 height 19
paste input "**********"
type input "**********"
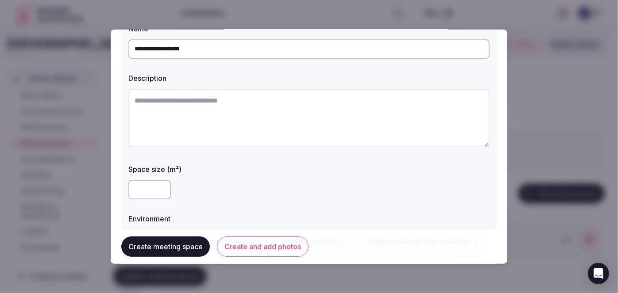
scroll to position [80, 0]
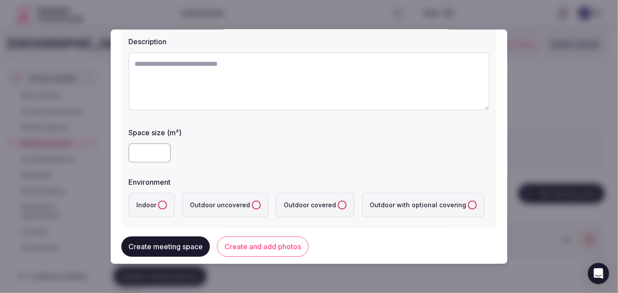
click at [133, 150] on input "number" at bounding box center [149, 152] width 42 height 19
type input "***"
click at [163, 201] on button "Indoor" at bounding box center [162, 204] width 9 height 9
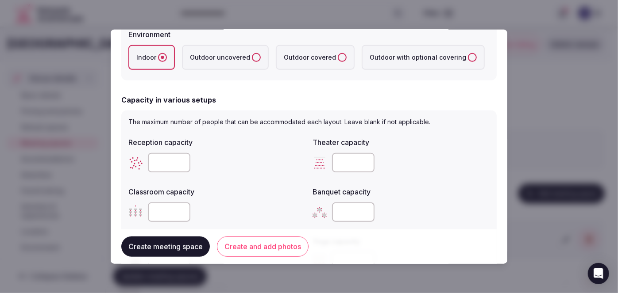
scroll to position [281, 0]
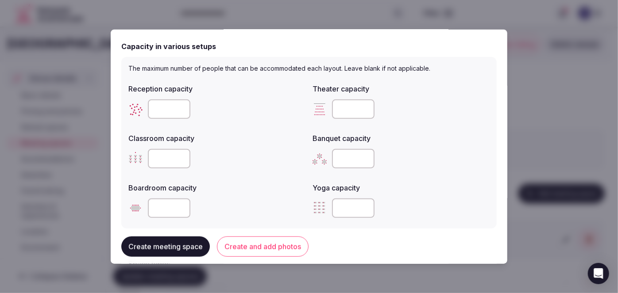
click at [346, 114] on input "number" at bounding box center [353, 108] width 42 height 19
paste input "***"
type input "***"
click at [161, 158] on input "number" at bounding box center [169, 158] width 42 height 19
paste input "***"
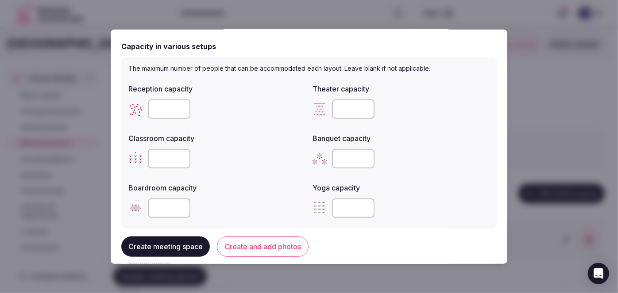
type input "***"
click at [162, 209] on input "number" at bounding box center [169, 207] width 42 height 19
paste input "***"
type input "***"
click at [227, 214] on div "***" at bounding box center [216, 207] width 177 height 19
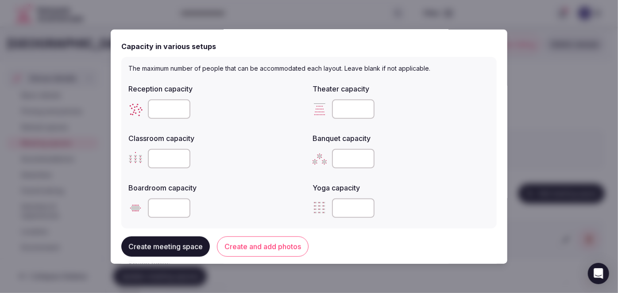
click at [351, 159] on input "number" at bounding box center [353, 158] width 42 height 19
paste input "***"
type input "***"
click at [168, 107] on input "number" at bounding box center [169, 108] width 42 height 19
drag, startPoint x: 173, startPoint y: 109, endPoint x: 184, endPoint y: 116, distance: 13.5
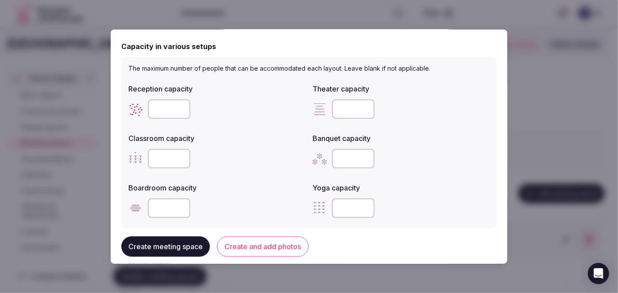
click at [172, 109] on input "number" at bounding box center [169, 108] width 42 height 19
paste input "***"
type input "***"
click at [250, 135] on label "Classroom capacity" at bounding box center [216, 138] width 177 height 7
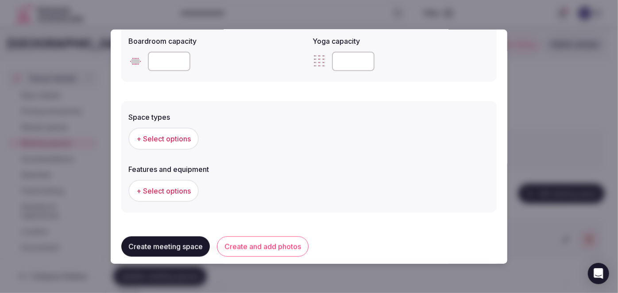
scroll to position [443, 0]
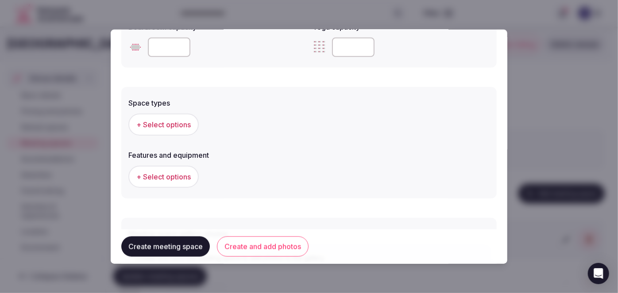
click at [180, 123] on span "+ Select options" at bounding box center [163, 124] width 54 height 10
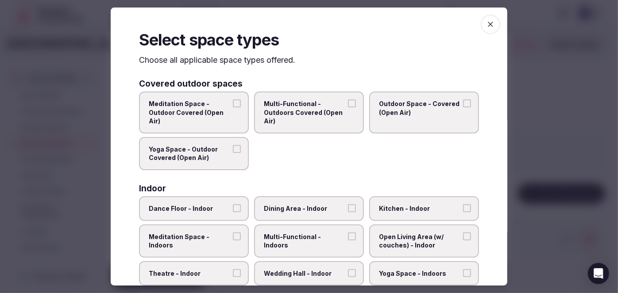
scroll to position [80, 0]
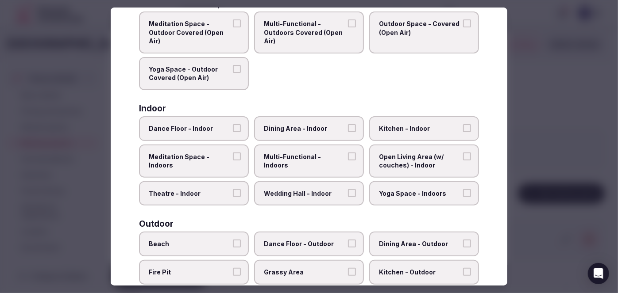
click at [312, 162] on label "Multi-Functional - Indoors" at bounding box center [309, 161] width 110 height 33
click at [348, 161] on button "Multi-Functional - Indoors" at bounding box center [352, 157] width 8 height 8
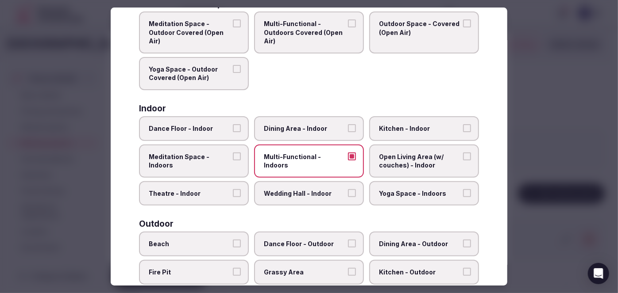
click at [313, 126] on span "Dining Area - Indoor" at bounding box center [304, 128] width 81 height 9
click at [348, 126] on button "Dining Area - Indoor" at bounding box center [352, 128] width 8 height 8
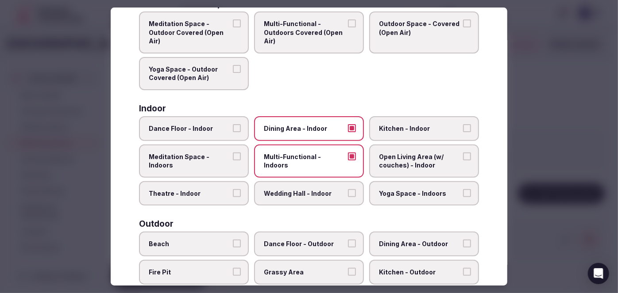
click at [310, 191] on span "Wedding Hall - Indoor" at bounding box center [304, 193] width 81 height 9
click at [348, 191] on button "Wedding Hall - Indoor" at bounding box center [352, 193] width 8 height 8
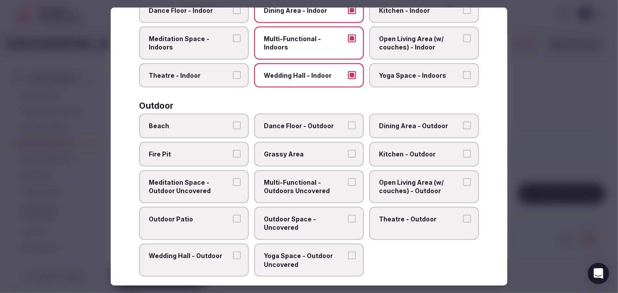
scroll to position [281, 0]
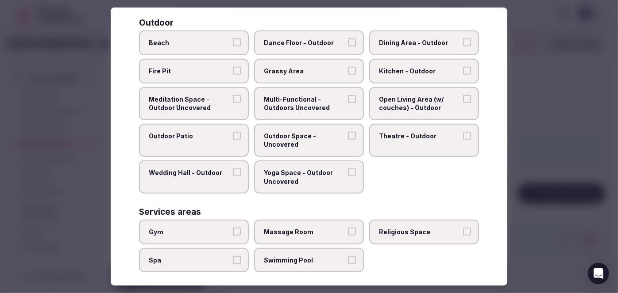
click at [412, 231] on label "Religious Space" at bounding box center [424, 232] width 110 height 25
click at [463, 231] on button "Religious Space" at bounding box center [467, 232] width 8 height 8
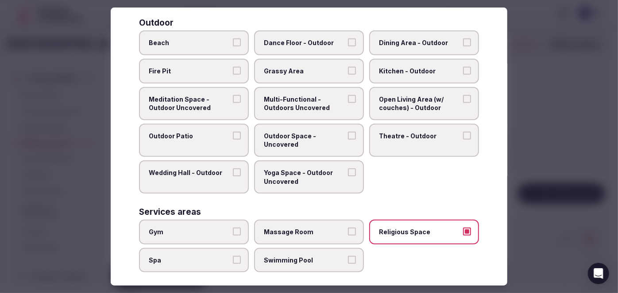
click at [412, 229] on span "Religious Space" at bounding box center [419, 232] width 81 height 9
click at [463, 229] on button "Religious Space" at bounding box center [467, 232] width 8 height 8
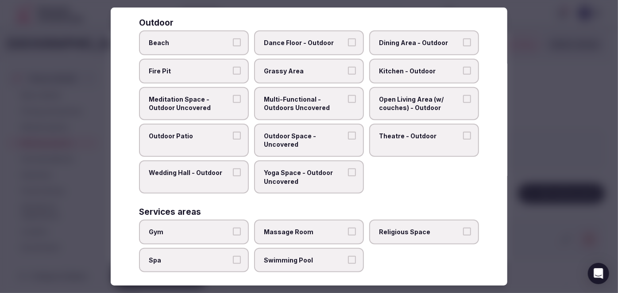
scroll to position [361, 0]
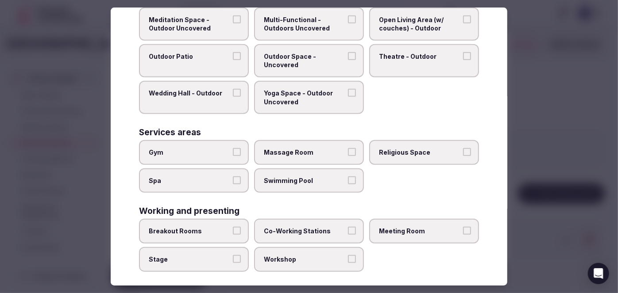
drag, startPoint x: 406, startPoint y: 217, endPoint x: 406, endPoint y: 223, distance: 6.2
click at [406, 219] on label "Meeting Room" at bounding box center [424, 231] width 110 height 25
click at [463, 227] on button "Meeting Room" at bounding box center [467, 231] width 8 height 8
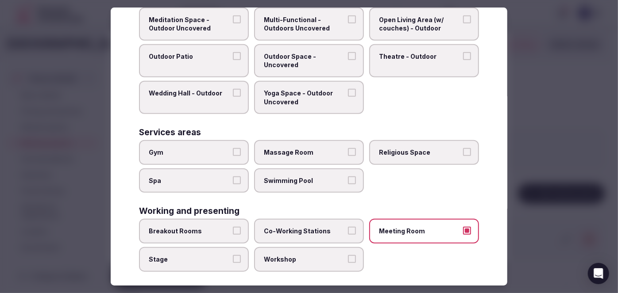
click at [321, 255] on span "Workshop" at bounding box center [304, 259] width 81 height 9
click at [348, 255] on button "Workshop" at bounding box center [352, 259] width 8 height 8
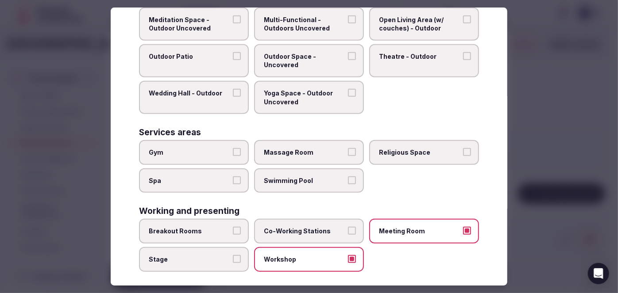
click at [216, 220] on label "Breakout Rooms" at bounding box center [194, 231] width 110 height 25
click at [233, 227] on button "Breakout Rooms" at bounding box center [237, 231] width 8 height 8
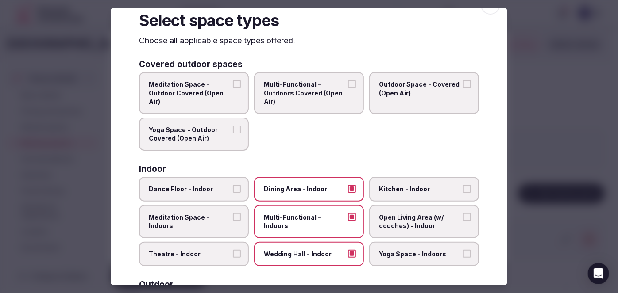
scroll to position [0, 0]
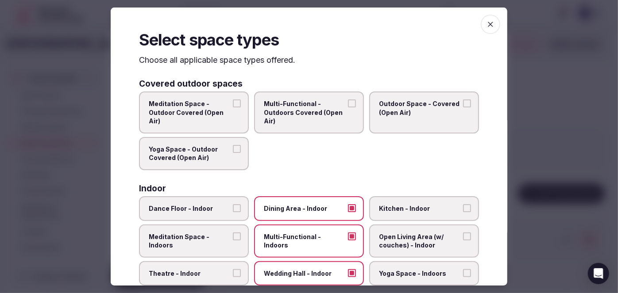
click at [481, 26] on span "button" at bounding box center [490, 24] width 19 height 19
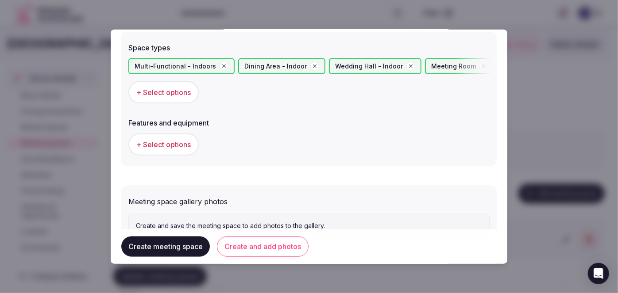
scroll to position [523, 0]
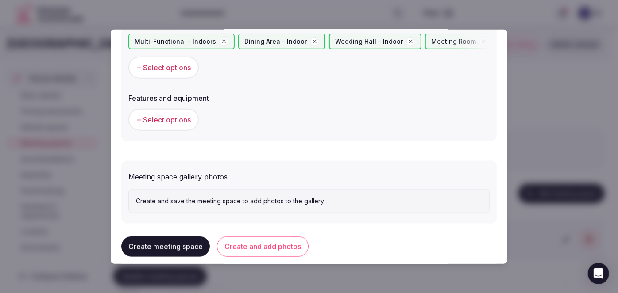
click at [181, 115] on span "+ Select options" at bounding box center [163, 120] width 54 height 10
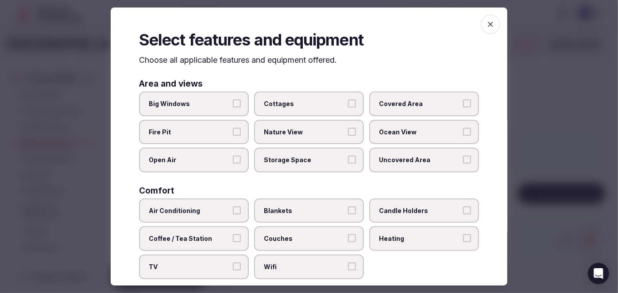
click at [300, 263] on span "Wifi" at bounding box center [304, 267] width 81 height 9
click at [348, 263] on button "Wifi" at bounding box center [352, 267] width 8 height 8
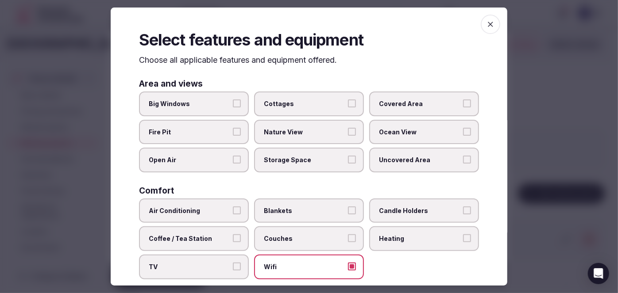
click at [396, 235] on span "Heating" at bounding box center [419, 239] width 81 height 9
click at [193, 195] on div "Comfort Air Conditioning Blankets Candle Holders Coffee / Tea Station Couches H…" at bounding box center [309, 233] width 340 height 93
drag, startPoint x: 197, startPoint y: 209, endPoint x: 197, endPoint y: 217, distance: 8.0
click at [197, 210] on span "Air Conditioning" at bounding box center [189, 211] width 81 height 9
click at [233, 210] on button "Air Conditioning" at bounding box center [237, 211] width 8 height 8
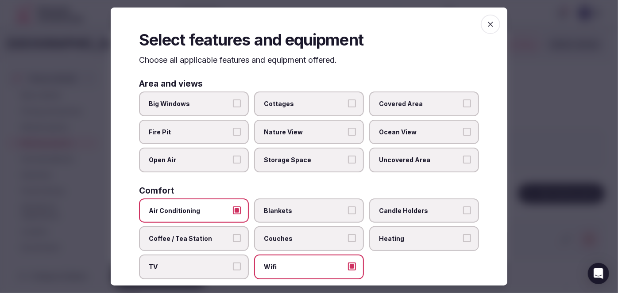
click at [192, 236] on span "Coffee / Tea Station" at bounding box center [189, 239] width 81 height 9
click at [233, 236] on button "Coffee / Tea Station" at bounding box center [237, 239] width 8 height 8
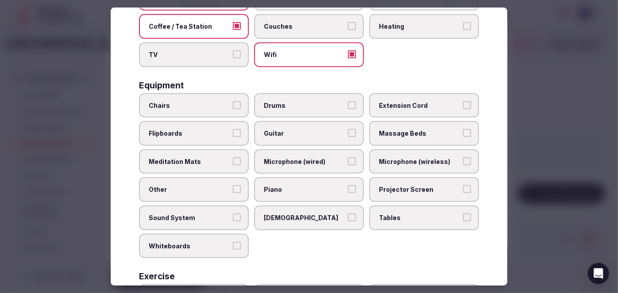
scroll to position [281, 0]
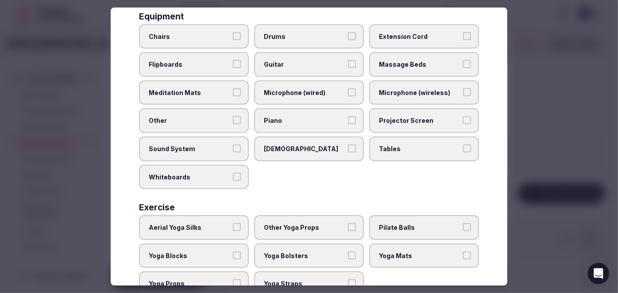
click at [404, 145] on span "Tables" at bounding box center [419, 149] width 81 height 9
click at [463, 145] on button "Tables" at bounding box center [467, 149] width 8 height 8
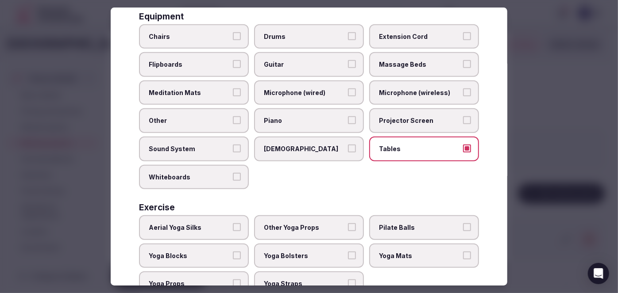
click at [397, 117] on span "Projector Screen" at bounding box center [419, 121] width 81 height 9
click at [463, 117] on button "Projector Screen" at bounding box center [467, 121] width 8 height 8
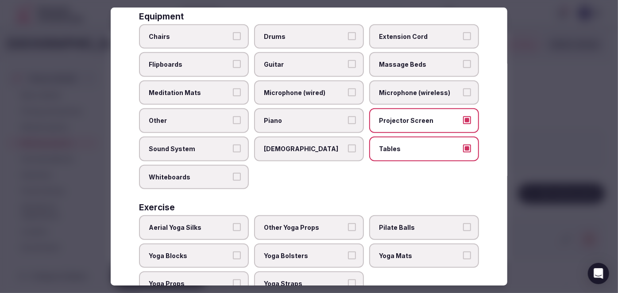
click at [398, 89] on span "Microphone (wireless)" at bounding box center [419, 93] width 81 height 9
click at [463, 89] on button "Microphone (wireless)" at bounding box center [467, 93] width 8 height 8
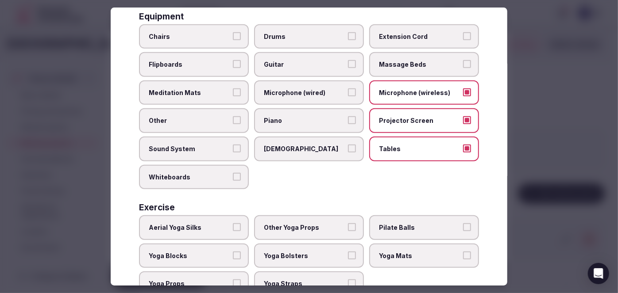
click at [185, 35] on span "Chairs" at bounding box center [189, 36] width 81 height 9
click at [233, 35] on button "Chairs" at bounding box center [237, 36] width 8 height 8
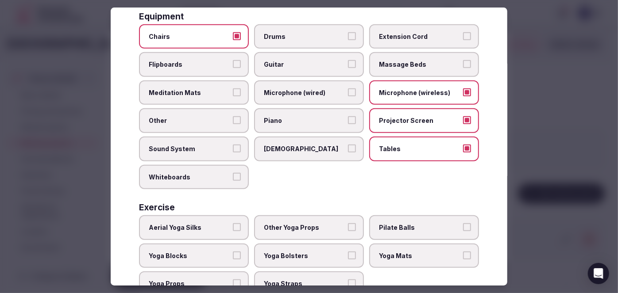
drag, startPoint x: 185, startPoint y: 59, endPoint x: 190, endPoint y: 88, distance: 29.7
click at [185, 60] on span "Flipboards" at bounding box center [189, 64] width 81 height 9
click at [233, 60] on button "Flipboards" at bounding box center [237, 64] width 8 height 8
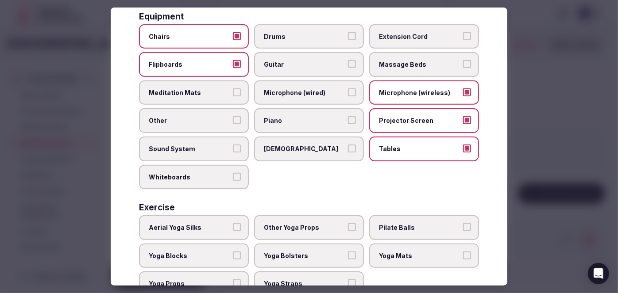
click at [202, 146] on span "Sound System" at bounding box center [189, 149] width 81 height 9
click at [233, 146] on button "Sound System" at bounding box center [237, 149] width 8 height 8
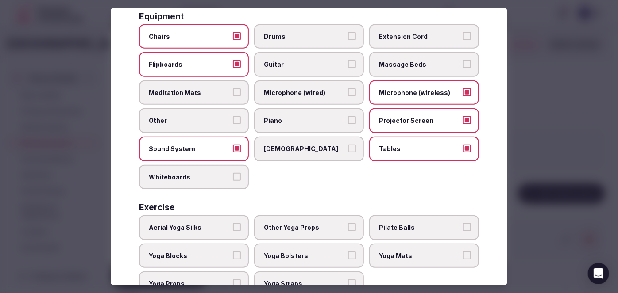
click at [200, 165] on label "Whiteboards" at bounding box center [194, 177] width 110 height 25
click at [233, 173] on button "Whiteboards" at bounding box center [237, 177] width 8 height 8
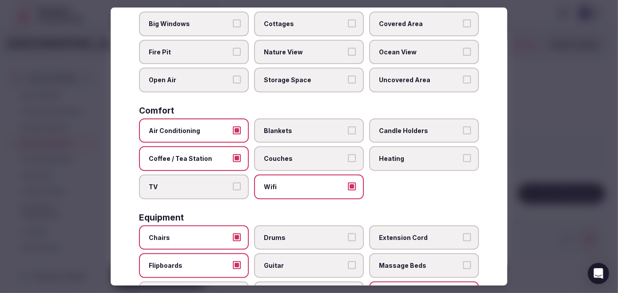
scroll to position [0, 0]
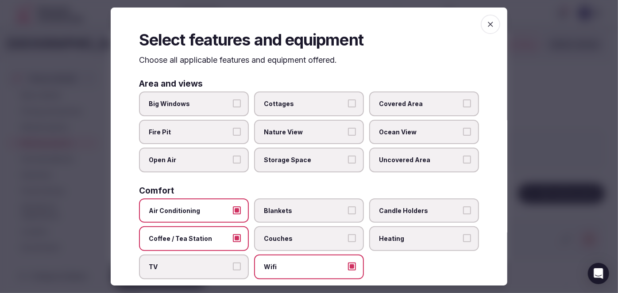
click at [390, 105] on span "Covered Area" at bounding box center [419, 104] width 81 height 9
click at [463, 105] on button "Covered Area" at bounding box center [467, 104] width 8 height 8
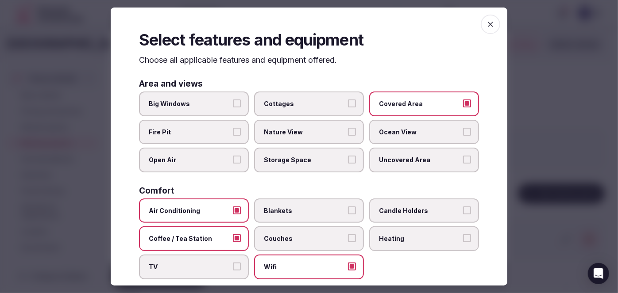
click at [497, 24] on div "Select features and equipment Choose all applicable features and equipment offe…" at bounding box center [309, 147] width 397 height 279
drag, startPoint x: 487, startPoint y: 23, endPoint x: 465, endPoint y: 45, distance: 31.0
click at [486, 23] on icon "button" at bounding box center [490, 24] width 9 height 9
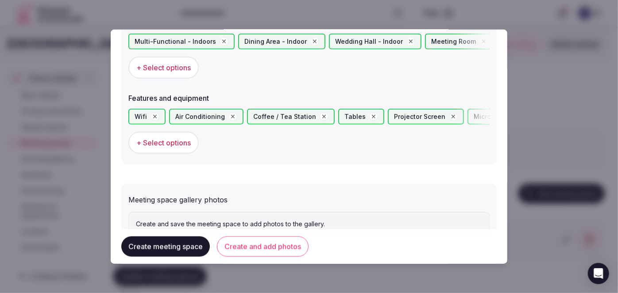
scroll to position [554, 0]
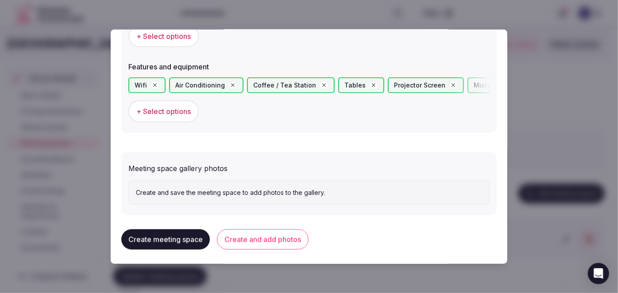
click at [276, 237] on button "Create and add photos" at bounding box center [263, 240] width 92 height 20
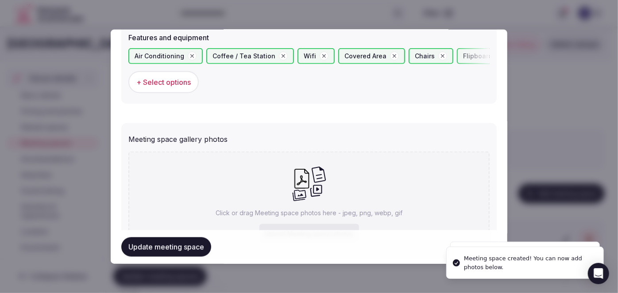
scroll to position [636, 0]
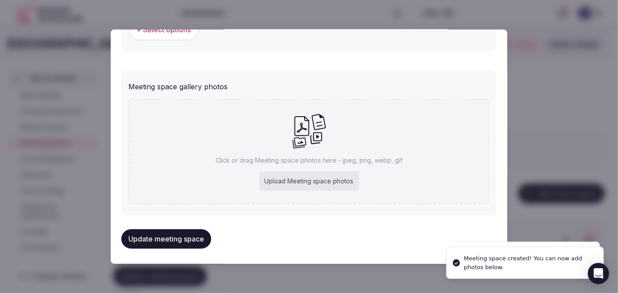
click at [276, 168] on div "Click or drag Meeting space photos here - jpeg, png, webp, gif Upload Meeting s…" at bounding box center [308, 152] width 361 height 106
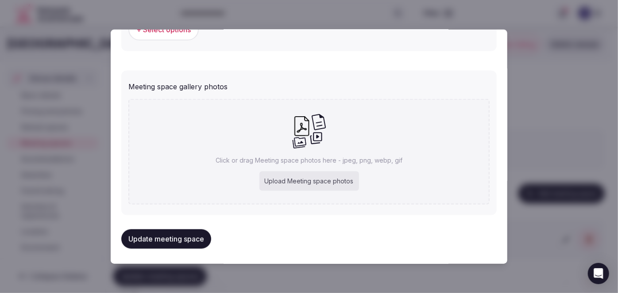
type input "**********"
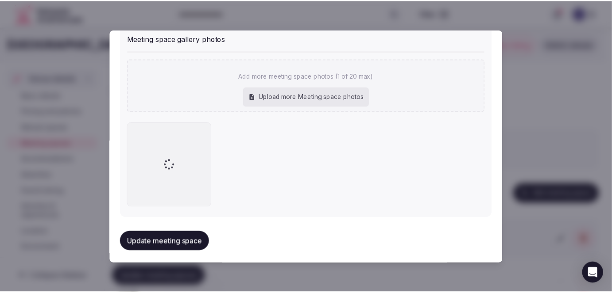
scroll to position [685, 0]
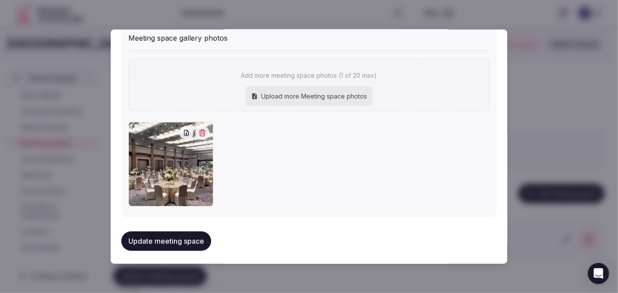
click at [193, 238] on button "Update meeting space" at bounding box center [166, 241] width 90 height 19
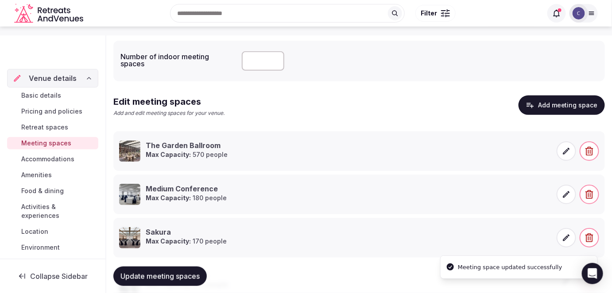
scroll to position [120, 0]
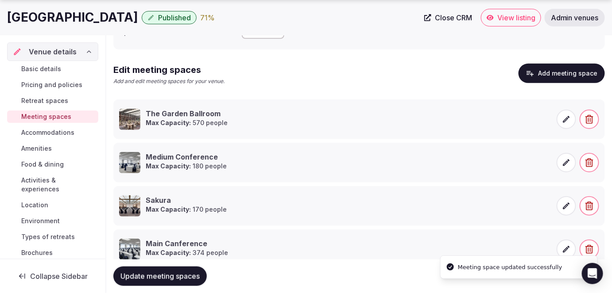
click at [195, 278] on span "Update meeting spaces" at bounding box center [159, 276] width 79 height 9
click at [108, 18] on h1 "[GEOGRAPHIC_DATA]" at bounding box center [72, 17] width 131 height 17
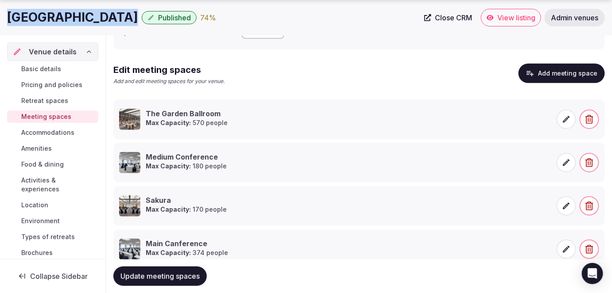
click at [108, 18] on h1 "[GEOGRAPHIC_DATA]" at bounding box center [72, 17] width 131 height 17
copy div "[GEOGRAPHIC_DATA]"
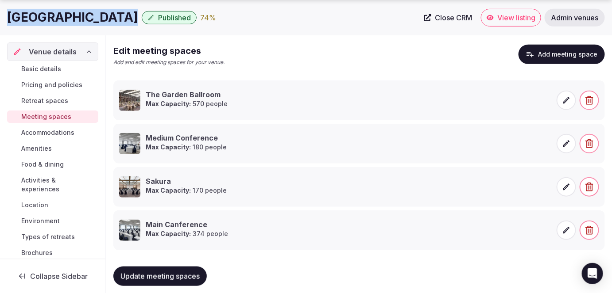
scroll to position [150, 0]
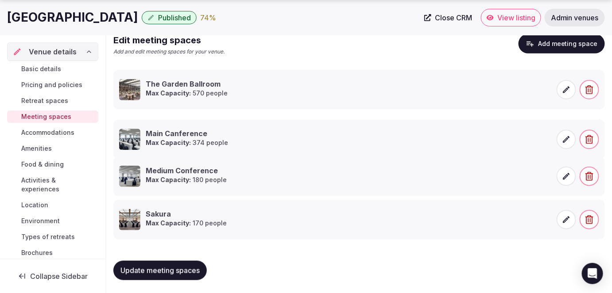
drag, startPoint x: 110, startPoint y: 209, endPoint x: 108, endPoint y: 131, distance: 78.3
click at [108, 129] on icon at bounding box center [104, 126] width 13 height 13
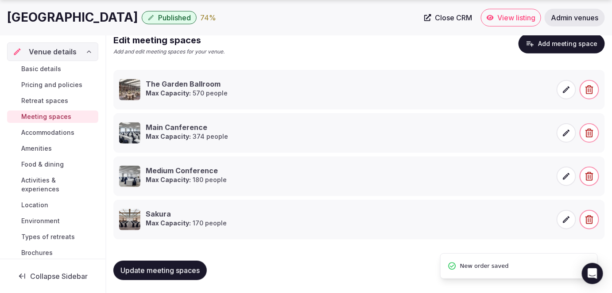
drag, startPoint x: 176, startPoint y: 273, endPoint x: 617, endPoint y: 273, distance: 441.7
click at [546, 273] on body "Search Popular Destinations Toscana, Italy Riviera Maya, Mexico Indonesia, Bali…" at bounding box center [306, 72] width 612 height 445
click at [39, 86] on span "Pricing and policies" at bounding box center [51, 85] width 61 height 9
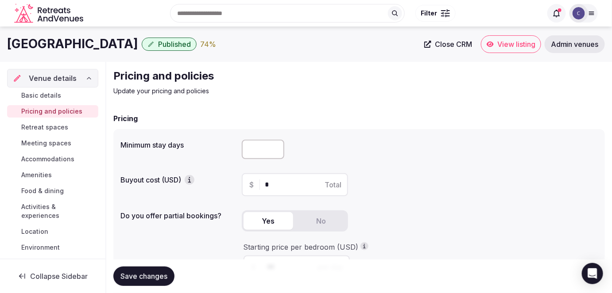
click at [66, 127] on span "Retreat spaces" at bounding box center [44, 127] width 47 height 9
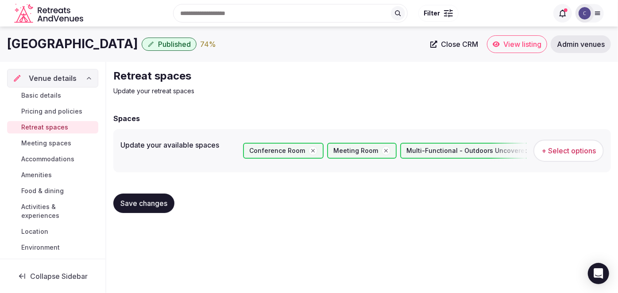
click at [65, 145] on span "Meeting spaces" at bounding box center [46, 143] width 50 height 9
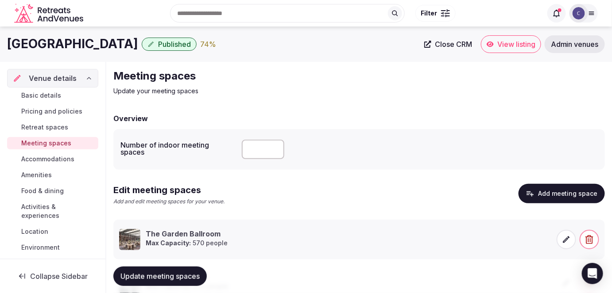
click at [69, 158] on span "Accommodations" at bounding box center [47, 159] width 53 height 9
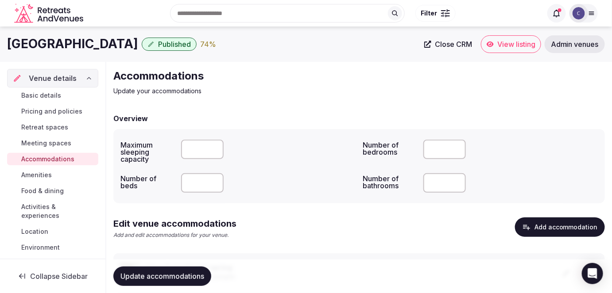
click at [56, 177] on link "Amenities" at bounding box center [52, 175] width 91 height 12
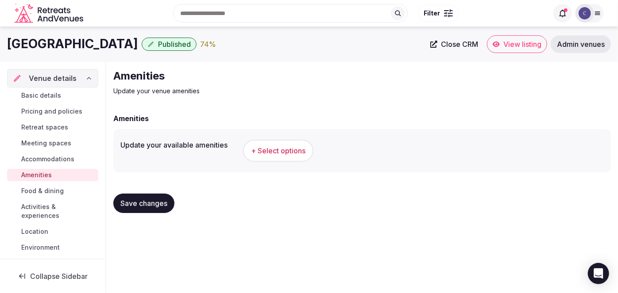
click at [278, 152] on span "+ Select options" at bounding box center [278, 151] width 54 height 10
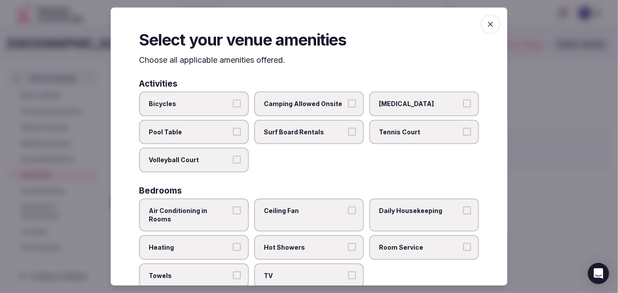
click at [139, 57] on p "Choose all applicable amenities offered." at bounding box center [309, 59] width 340 height 11
click at [488, 25] on icon "button" at bounding box center [490, 24] width 5 height 5
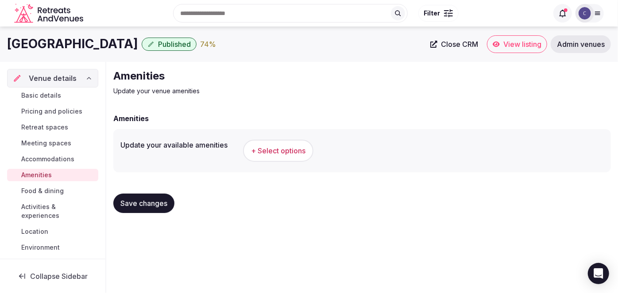
click at [61, 46] on h1 "[GEOGRAPHIC_DATA]" at bounding box center [72, 43] width 131 height 17
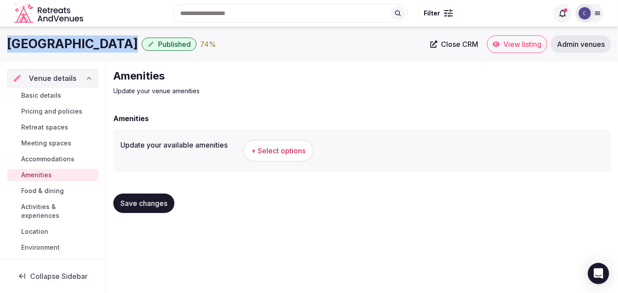
click at [62, 46] on h1 "[GEOGRAPHIC_DATA]" at bounding box center [72, 43] width 131 height 17
copy div "[GEOGRAPHIC_DATA]"
click at [281, 148] on span "+ Select options" at bounding box center [278, 151] width 54 height 10
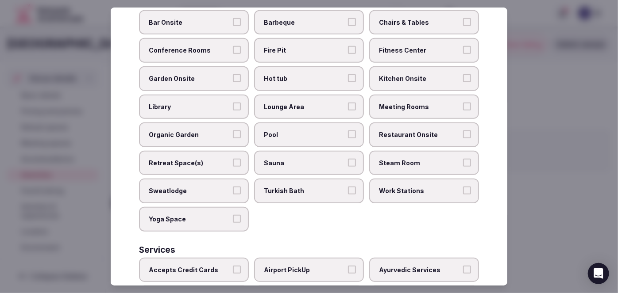
scroll to position [439, 0]
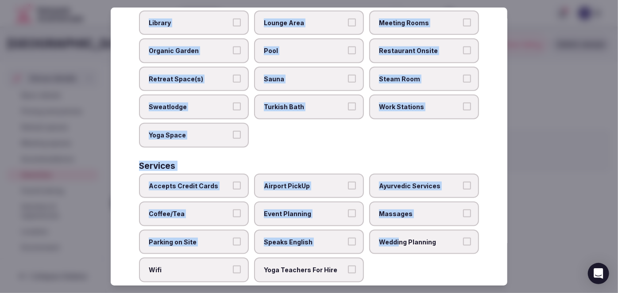
drag, startPoint x: 134, startPoint y: 59, endPoint x: 393, endPoint y: 270, distance: 334.4
click at [393, 270] on div "Select your venue amenities Choose all applicable amenities offered. Activities…" at bounding box center [309, 147] width 397 height 279
copy div "Choose all applicable amenities offered. Activities Bicycles Camping Allowed On…"
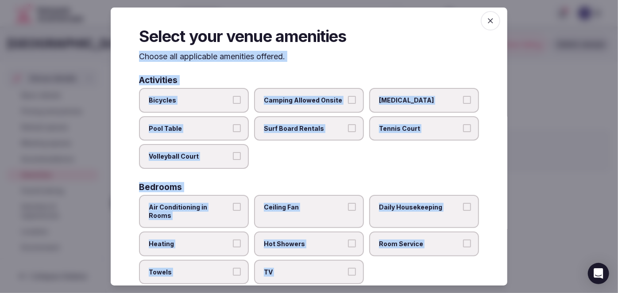
scroll to position [0, 0]
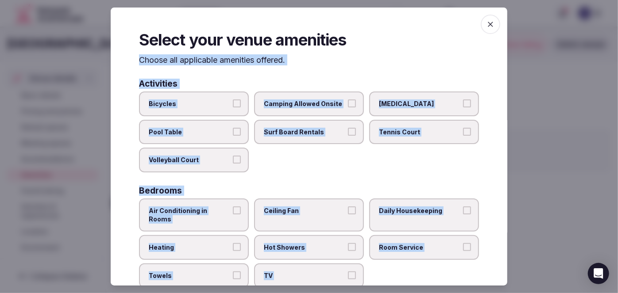
click at [317, 80] on div "Activities" at bounding box center [309, 84] width 340 height 8
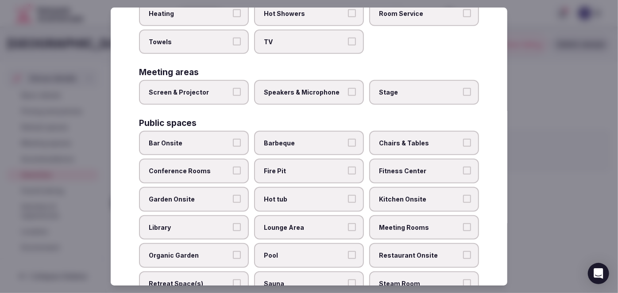
scroll to position [439, 0]
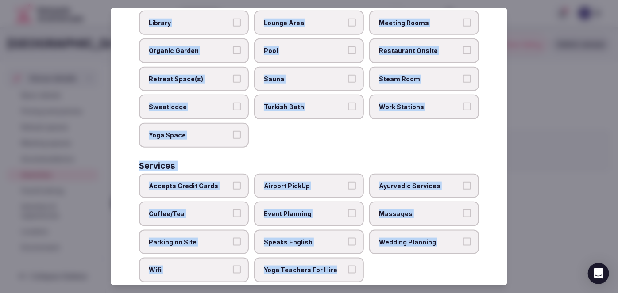
drag, startPoint x: 135, startPoint y: 62, endPoint x: 377, endPoint y: 262, distance: 315.0
click at [378, 264] on div "Select your venue amenities Choose all applicable amenities offered. Activities…" at bounding box center [309, 147] width 397 height 279
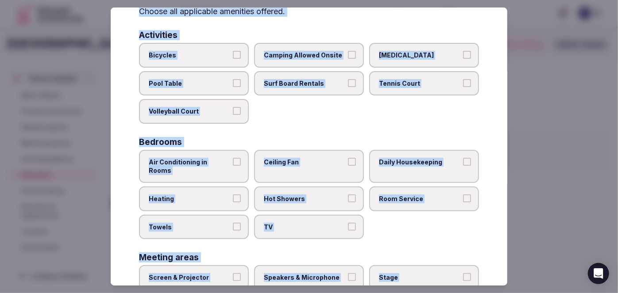
scroll to position [36, 0]
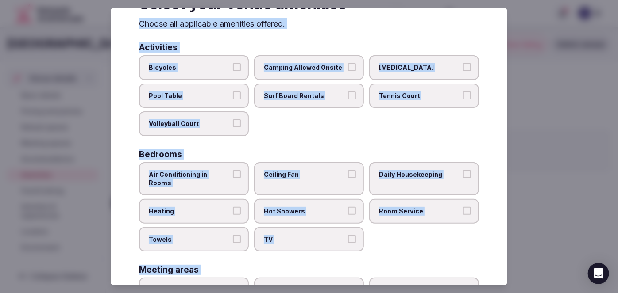
click at [191, 63] on span "Bicycles" at bounding box center [189, 67] width 81 height 9
click at [233, 63] on button "Bicycles" at bounding box center [237, 67] width 8 height 8
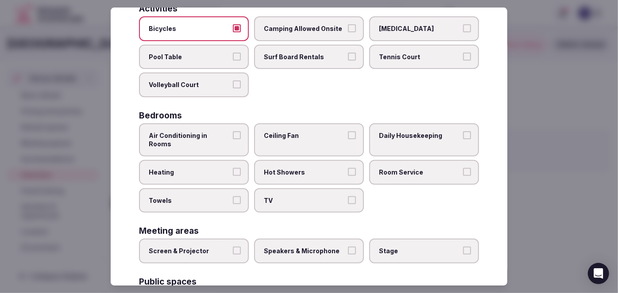
scroll to position [117, 0]
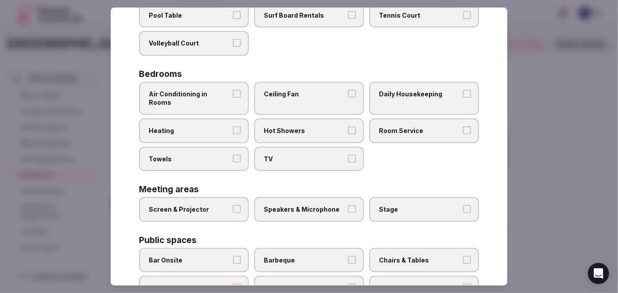
drag, startPoint x: 213, startPoint y: 98, endPoint x: 209, endPoint y: 121, distance: 22.9
click at [213, 99] on label "Air Conditioning in Rooms" at bounding box center [194, 98] width 110 height 33
click at [233, 98] on button "Air Conditioning in Rooms" at bounding box center [237, 94] width 8 height 8
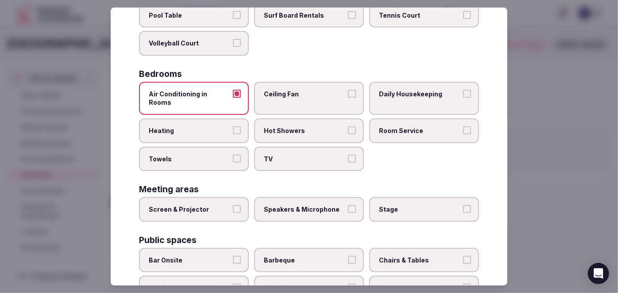
click at [207, 125] on label "Heating" at bounding box center [194, 131] width 110 height 25
click at [233, 127] on button "Heating" at bounding box center [237, 131] width 8 height 8
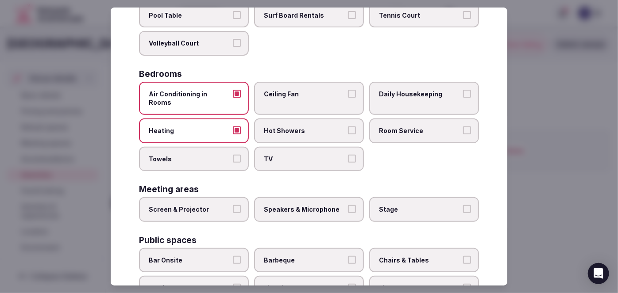
click at [207, 156] on label "Towels" at bounding box center [194, 159] width 110 height 25
click at [233, 156] on button "Towels" at bounding box center [237, 159] width 8 height 8
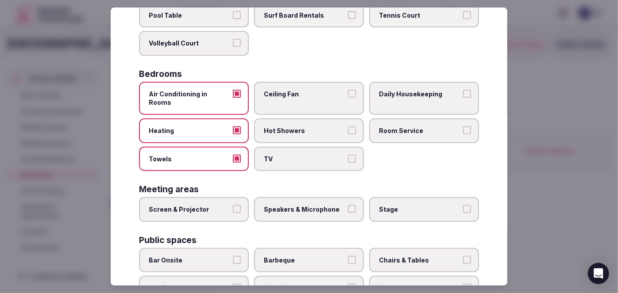
click at [273, 155] on span "TV" at bounding box center [304, 159] width 81 height 9
click at [348, 155] on button "TV" at bounding box center [352, 159] width 8 height 8
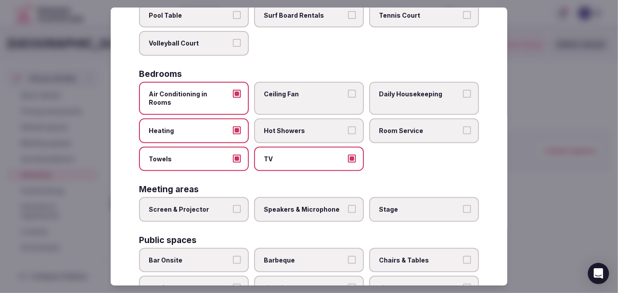
click at [290, 127] on span "Hot Showers" at bounding box center [304, 131] width 81 height 9
click at [348, 127] on button "Hot Showers" at bounding box center [352, 131] width 8 height 8
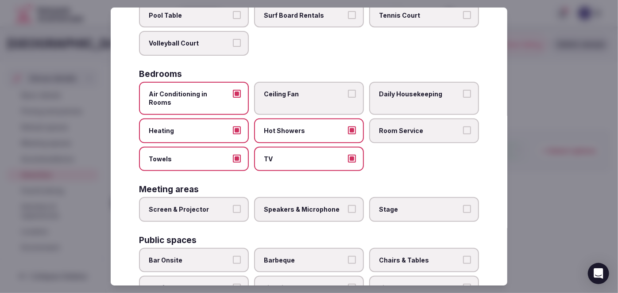
click at [422, 119] on label "Room Service" at bounding box center [424, 131] width 110 height 25
click at [463, 127] on button "Room Service" at bounding box center [467, 131] width 8 height 8
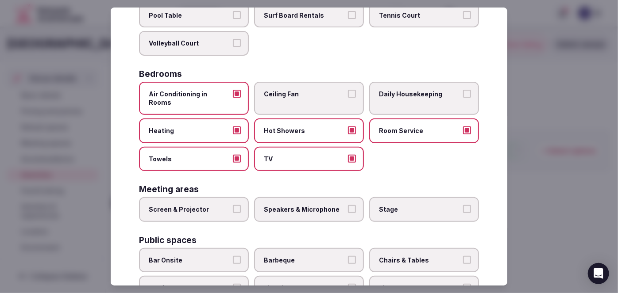
click at [416, 90] on span "Daily Housekeeping" at bounding box center [419, 94] width 81 height 9
click at [463, 90] on button "Daily Housekeeping" at bounding box center [467, 94] width 8 height 8
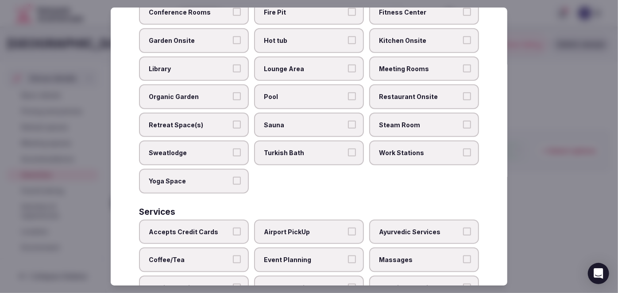
scroll to position [358, 0]
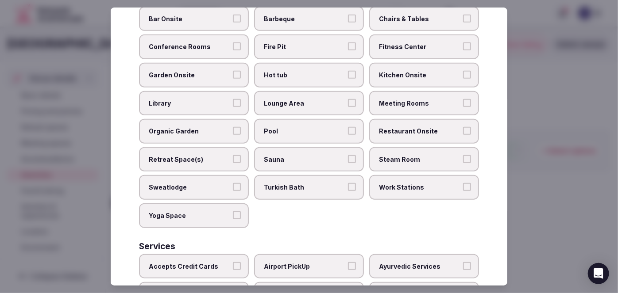
click at [400, 95] on label "Meeting Rooms" at bounding box center [424, 103] width 110 height 25
click at [463, 99] on button "Meeting Rooms" at bounding box center [467, 103] width 8 height 8
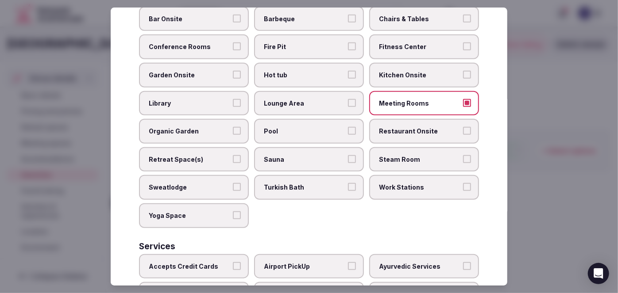
click at [397, 127] on span "Restaurant Onsite" at bounding box center [419, 131] width 81 height 9
click at [463, 127] on button "Restaurant Onsite" at bounding box center [467, 131] width 8 height 8
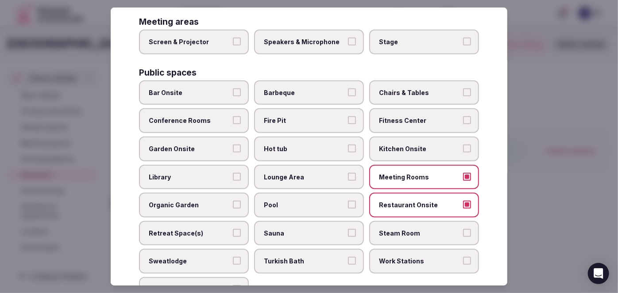
scroll to position [238, 0]
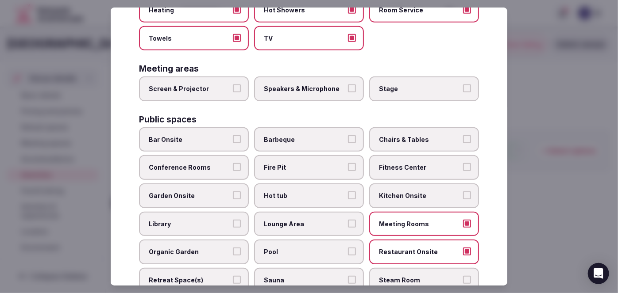
click at [199, 135] on span "Bar Onsite" at bounding box center [189, 139] width 81 height 9
click at [233, 135] on button "Bar Onsite" at bounding box center [237, 139] width 8 height 8
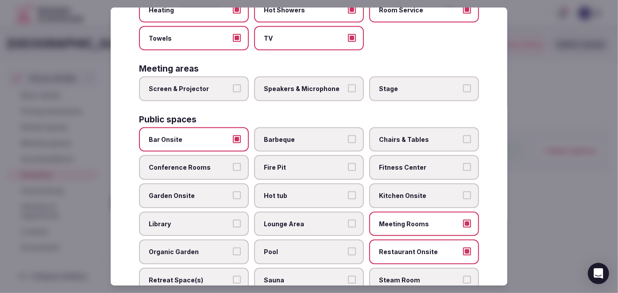
drag, startPoint x: 198, startPoint y: 144, endPoint x: 198, endPoint y: 150, distance: 5.3
click at [198, 156] on label "Conference Rooms" at bounding box center [194, 168] width 110 height 25
click at [233, 164] on button "Conference Rooms" at bounding box center [237, 168] width 8 height 8
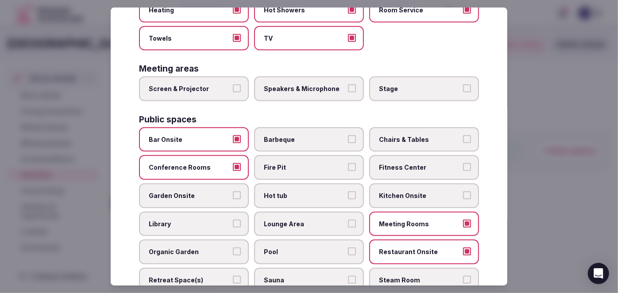
click at [412, 135] on span "Chairs & Tables" at bounding box center [419, 139] width 81 height 9
click at [463, 135] on button "Chairs & Tables" at bounding box center [467, 139] width 8 height 8
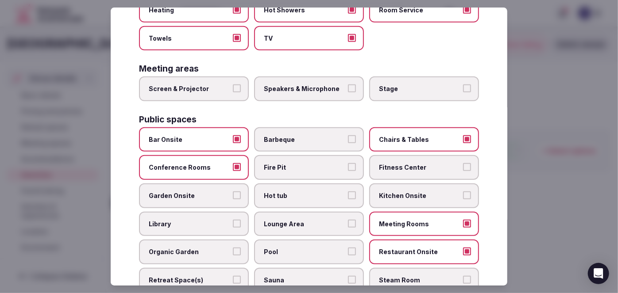
click at [411, 164] on span "Fitness Center" at bounding box center [419, 168] width 81 height 9
click at [463, 164] on button "Fitness Center" at bounding box center [467, 168] width 8 height 8
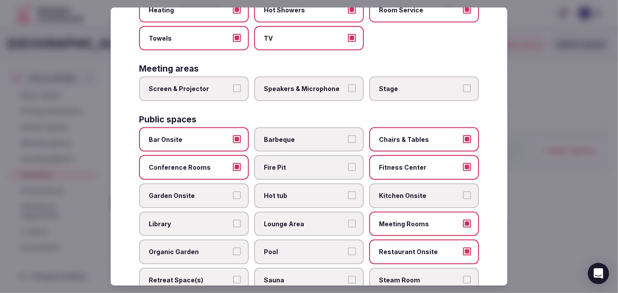
click at [327, 220] on span "Lounge Area" at bounding box center [304, 224] width 81 height 9
click at [348, 220] on button "Lounge Area" at bounding box center [352, 224] width 8 height 8
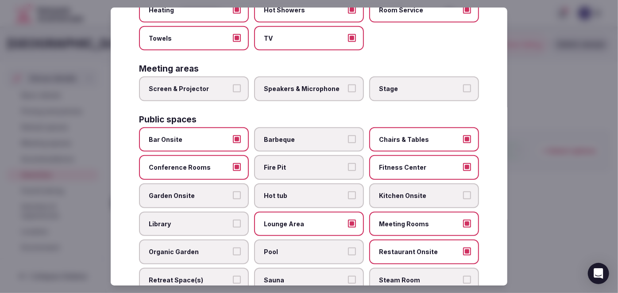
click at [326, 248] on span "Pool" at bounding box center [304, 252] width 81 height 9
click at [348, 248] on button "Pool" at bounding box center [352, 252] width 8 height 8
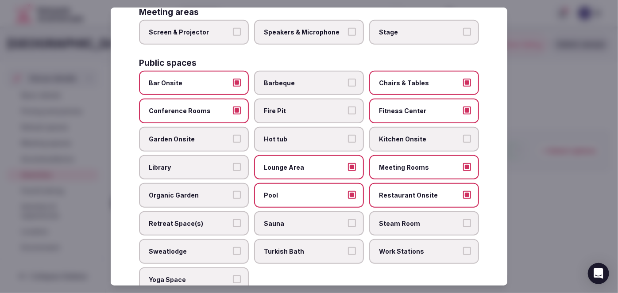
scroll to position [358, 0]
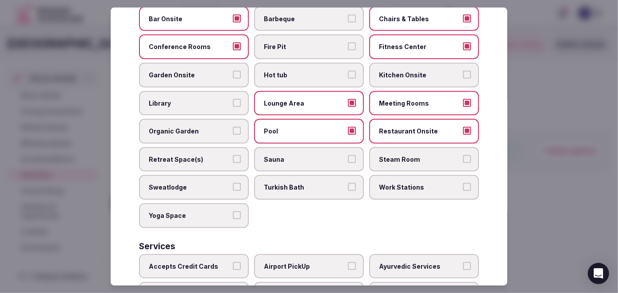
click at [311, 155] on span "Sauna" at bounding box center [304, 159] width 81 height 9
click at [348, 155] on button "Sauna" at bounding box center [352, 159] width 8 height 8
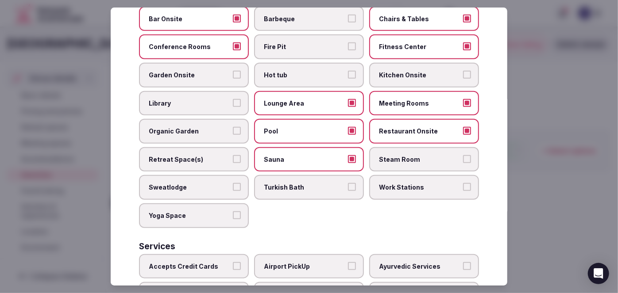
scroll to position [439, 0]
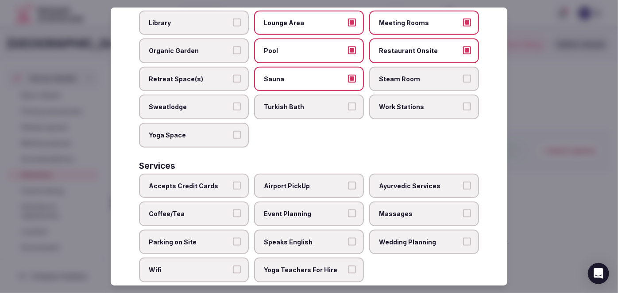
click at [204, 182] on span "Accepts Credit Cards" at bounding box center [189, 186] width 81 height 9
click at [233, 182] on button "Accepts Credit Cards" at bounding box center [237, 186] width 8 height 8
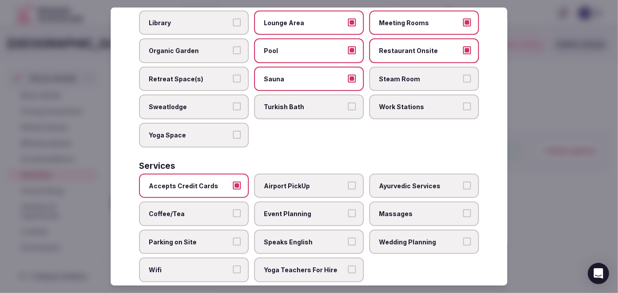
drag, startPoint x: 202, startPoint y: 196, endPoint x: 201, endPoint y: 212, distance: 16.0
click at [201, 210] on span "Coffee/Tea" at bounding box center [189, 214] width 81 height 9
click at [233, 210] on button "Coffee/Tea" at bounding box center [237, 214] width 8 height 8
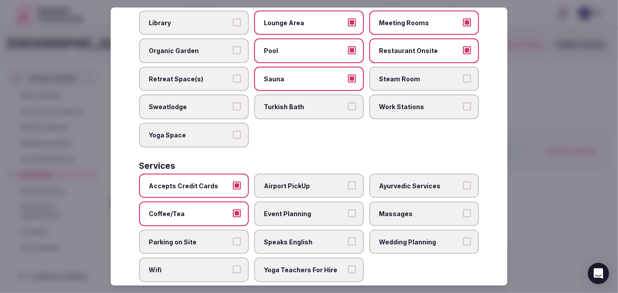
click at [201, 238] on span "Parking on Site" at bounding box center [189, 242] width 81 height 9
click at [233, 238] on button "Parking on Site" at bounding box center [237, 242] width 8 height 8
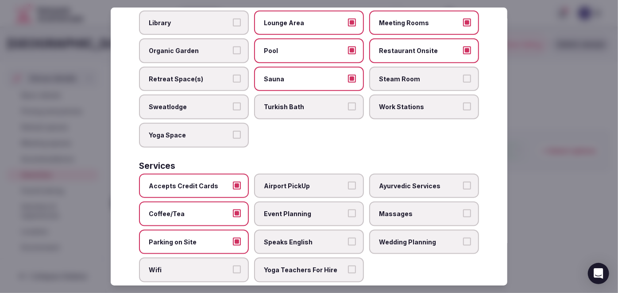
click at [199, 258] on label "Wifi" at bounding box center [194, 270] width 110 height 25
click at [233, 266] on button "Wifi" at bounding box center [237, 270] width 8 height 8
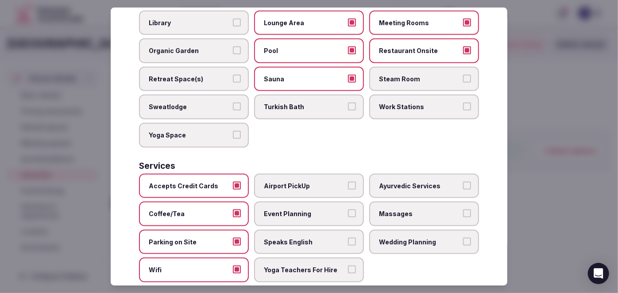
drag, startPoint x: 304, startPoint y: 230, endPoint x: 314, endPoint y: 207, distance: 24.8
click at [304, 230] on label "Speaks English" at bounding box center [309, 242] width 110 height 25
click at [348, 238] on button "Speaks English" at bounding box center [352, 242] width 8 height 8
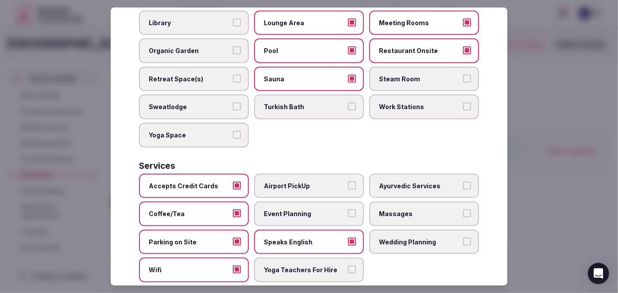
click at [316, 210] on span "Event Planning" at bounding box center [304, 214] width 81 height 9
click at [348, 210] on button "Event Planning" at bounding box center [352, 214] width 8 height 8
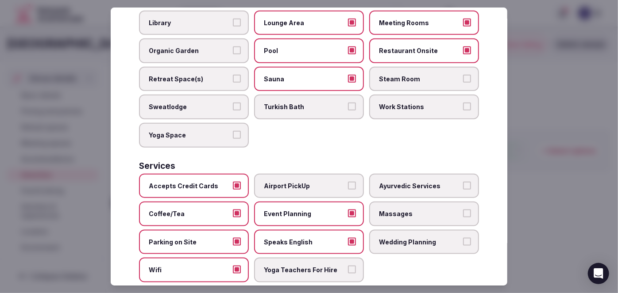
click at [413, 231] on label "Wedding Planning" at bounding box center [424, 242] width 110 height 25
click at [463, 238] on button "Wedding Planning" at bounding box center [467, 242] width 8 height 8
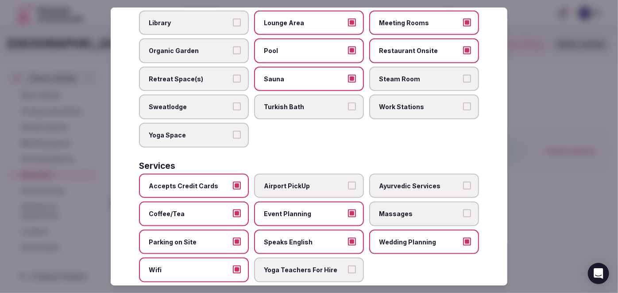
click at [399, 202] on label "Massages" at bounding box center [424, 214] width 110 height 25
click at [463, 210] on button "Massages" at bounding box center [467, 214] width 8 height 8
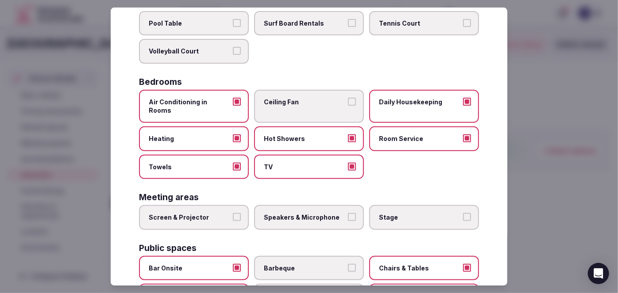
scroll to position [157, 0]
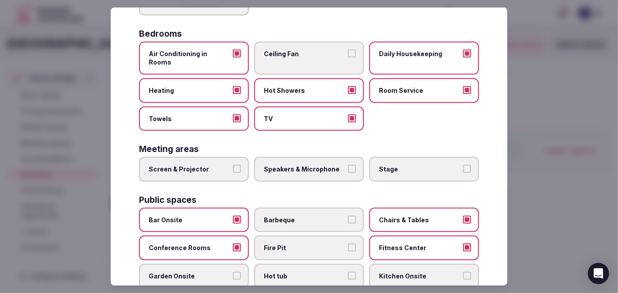
click at [220, 165] on span "Screen & Projector" at bounding box center [189, 169] width 81 height 9
click at [233, 165] on button "Screen & Projector" at bounding box center [237, 169] width 8 height 8
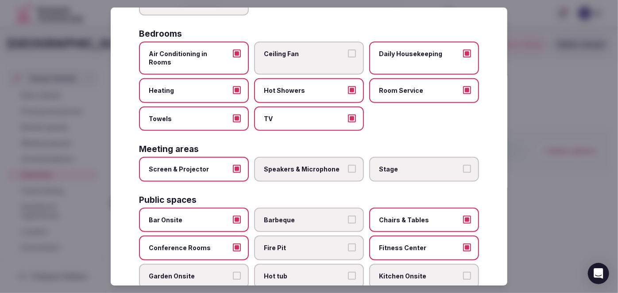
click at [284, 165] on span "Speakers & Microphone" at bounding box center [304, 169] width 81 height 9
click at [348, 165] on button "Speakers & Microphone" at bounding box center [352, 169] width 8 height 8
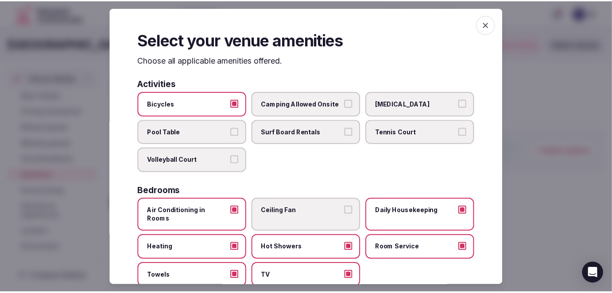
scroll to position [0, 0]
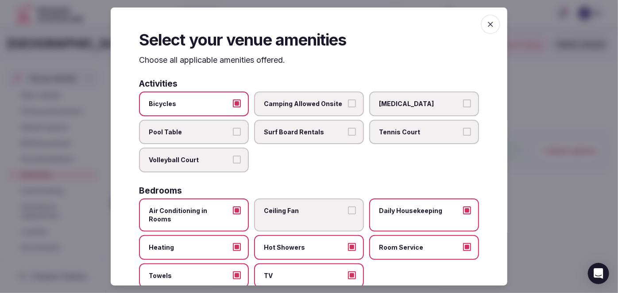
click at [481, 26] on span "button" at bounding box center [490, 24] width 19 height 19
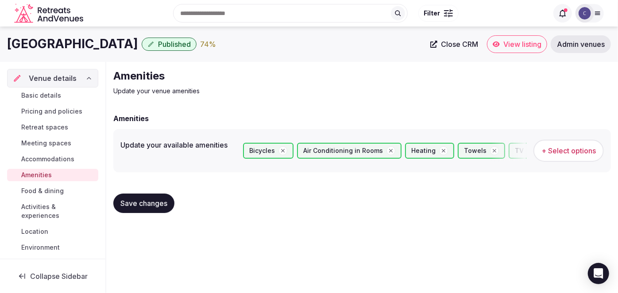
click at [141, 200] on span "Save changes" at bounding box center [143, 203] width 47 height 9
click at [53, 193] on span "Food & dining" at bounding box center [42, 191] width 42 height 9
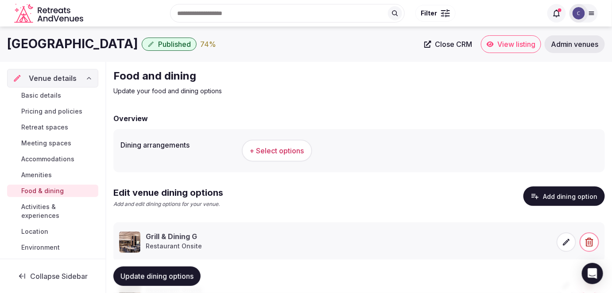
click at [266, 154] on span "+ Select options" at bounding box center [277, 151] width 54 height 10
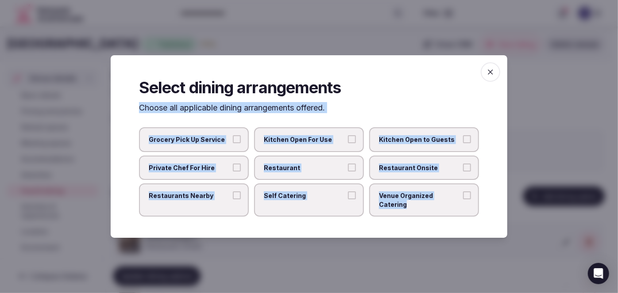
drag, startPoint x: 139, startPoint y: 112, endPoint x: 484, endPoint y: 208, distance: 358.6
click at [484, 209] on div "Select dining arrangements Choose all applicable dining arrangements offered. G…" at bounding box center [309, 146] width 397 height 183
click at [294, 171] on span "Restaurant" at bounding box center [304, 168] width 81 height 9
click at [348, 171] on button "Restaurant" at bounding box center [352, 168] width 8 height 8
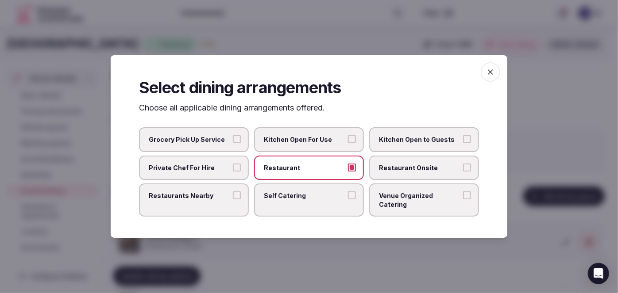
click at [419, 167] on label "Restaurant Onsite" at bounding box center [424, 168] width 110 height 25
click at [463, 167] on button "Restaurant Onsite" at bounding box center [467, 168] width 8 height 8
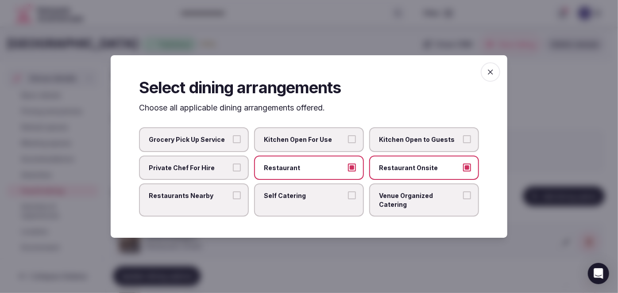
click at [220, 200] on span "Restaurants Nearby" at bounding box center [189, 196] width 81 height 9
click at [233, 200] on button "Restaurants Nearby" at bounding box center [237, 196] width 8 height 8
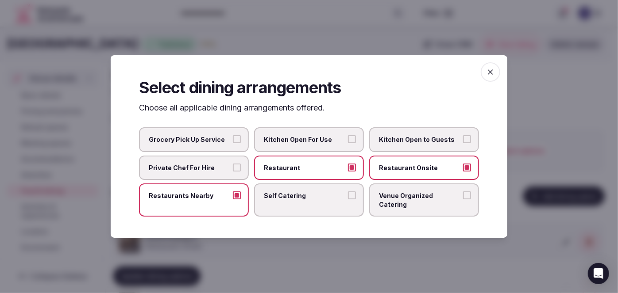
click at [492, 81] on span "button" at bounding box center [490, 71] width 19 height 19
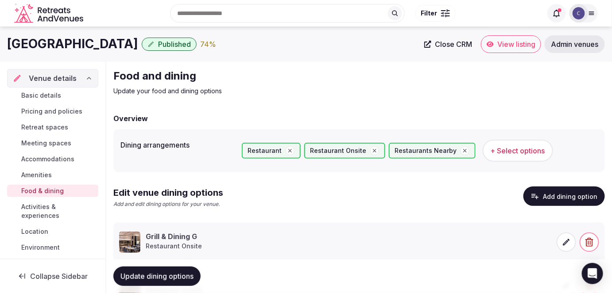
click at [179, 280] on span "Update dining options" at bounding box center [156, 276] width 73 height 9
click at [47, 219] on span "Activities & experiences" at bounding box center [57, 212] width 73 height 18
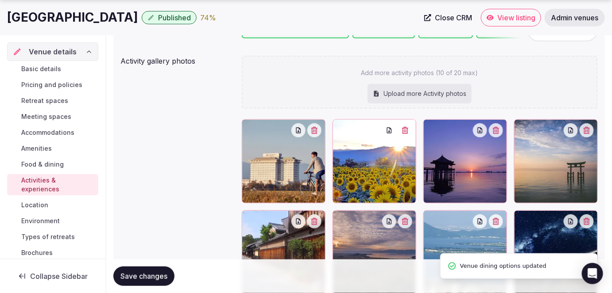
scroll to position [120, 0]
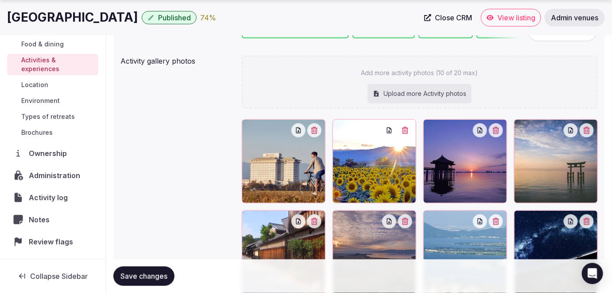
click at [58, 90] on link "Location" at bounding box center [52, 85] width 91 height 12
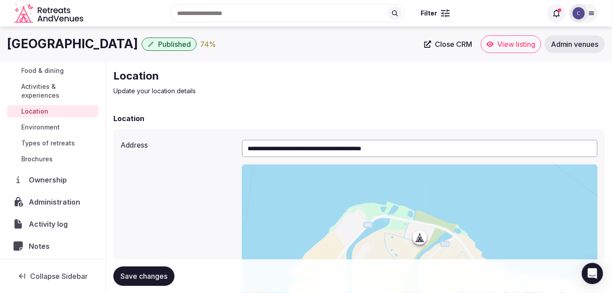
click at [50, 127] on span "Environment" at bounding box center [40, 127] width 39 height 9
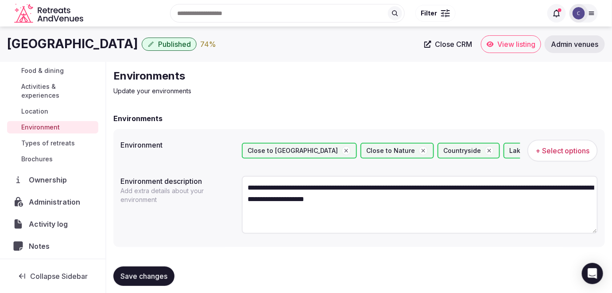
click at [58, 140] on span "Types of retreats" at bounding box center [48, 143] width 54 height 9
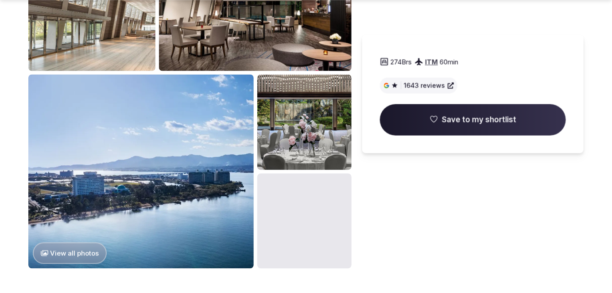
scroll to position [563, 0]
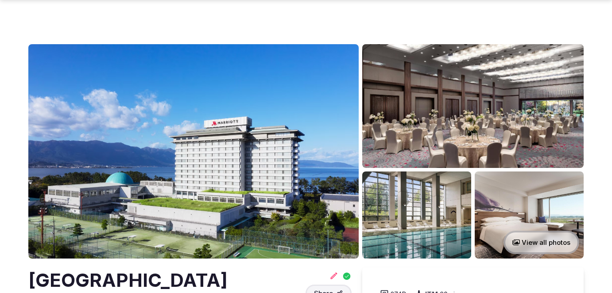
scroll to position [563, 0]
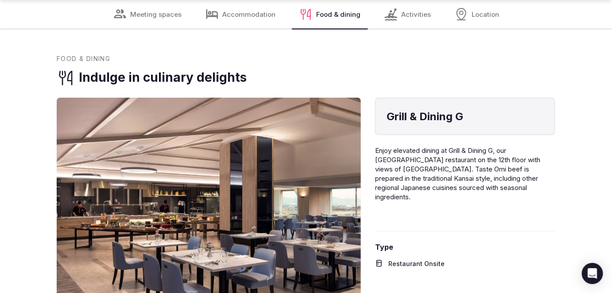
scroll to position [2339, 0]
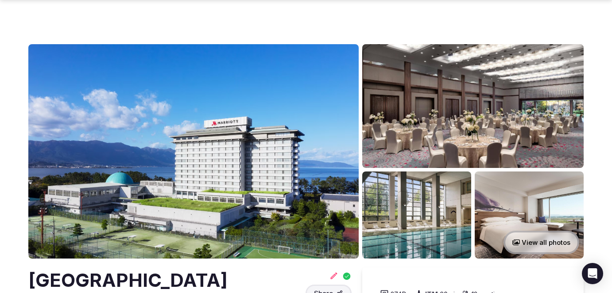
scroll to position [2339, 0]
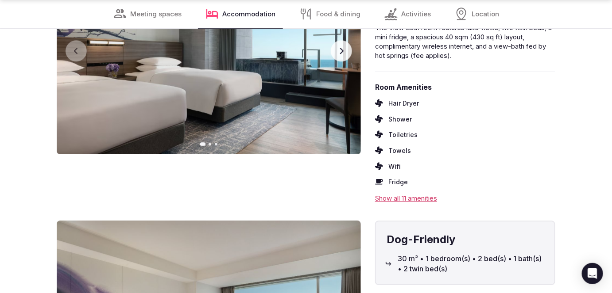
scroll to position [2025, 0]
